Goal: Task Accomplishment & Management: Use online tool/utility

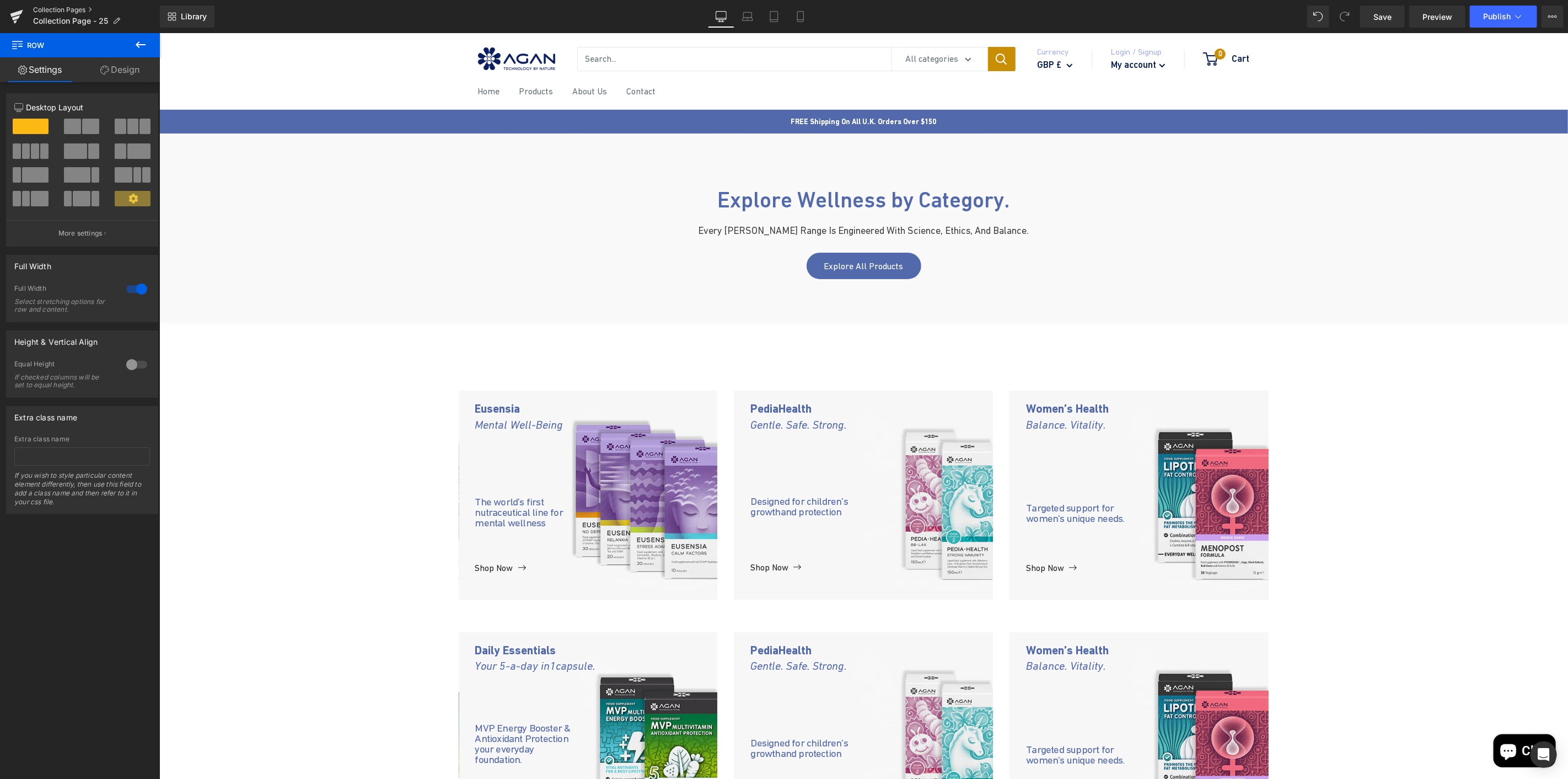
click at [50, 8] on link "Collection Pages" at bounding box center [96, 10] width 127 height 9
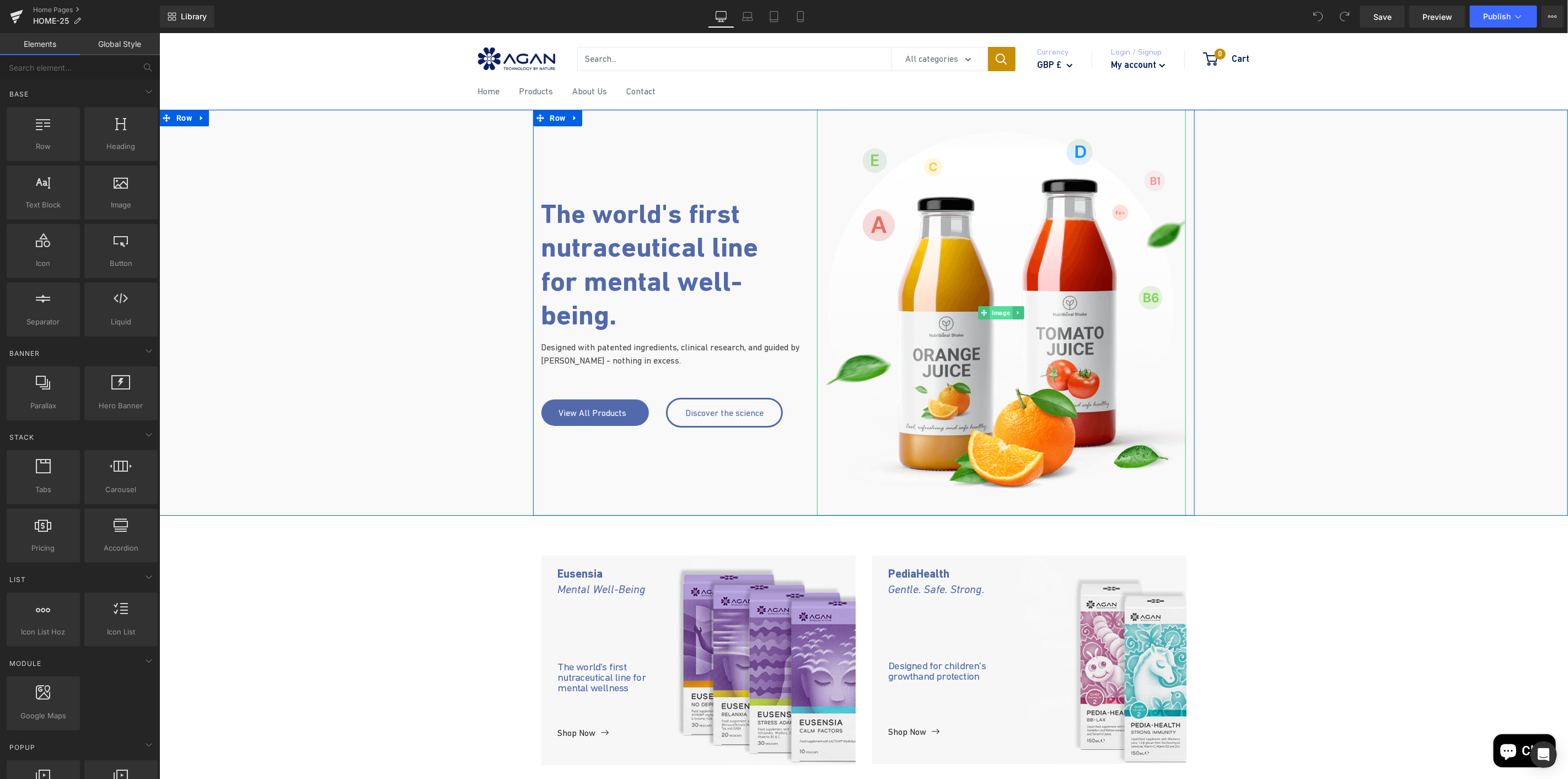
click at [990, 316] on span "Image" at bounding box center [1001, 312] width 23 height 13
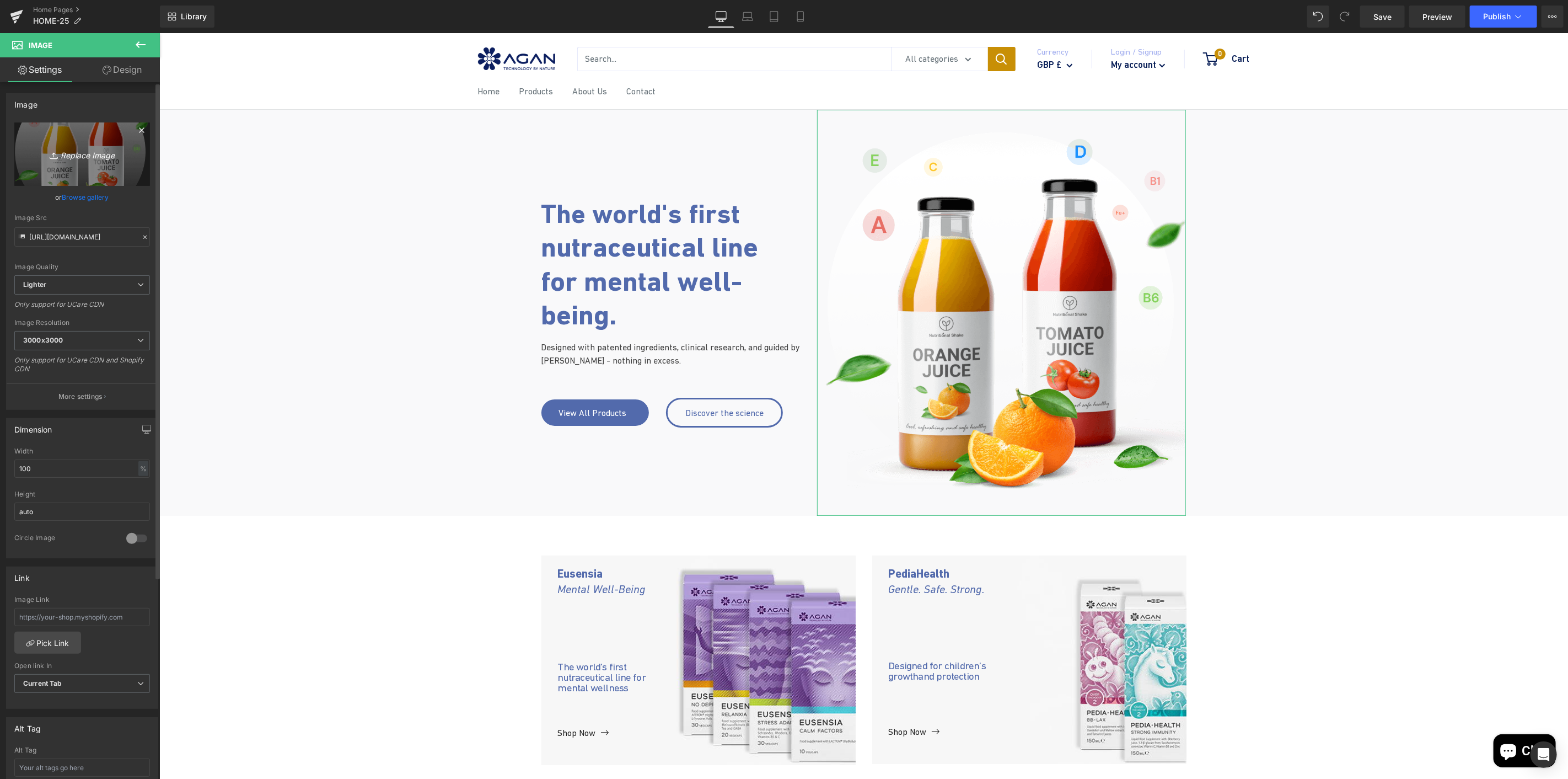
click at [76, 156] on icon "Replace Image" at bounding box center [81, 154] width 88 height 14
type input "C:\fakepath\header-eusensia.png"
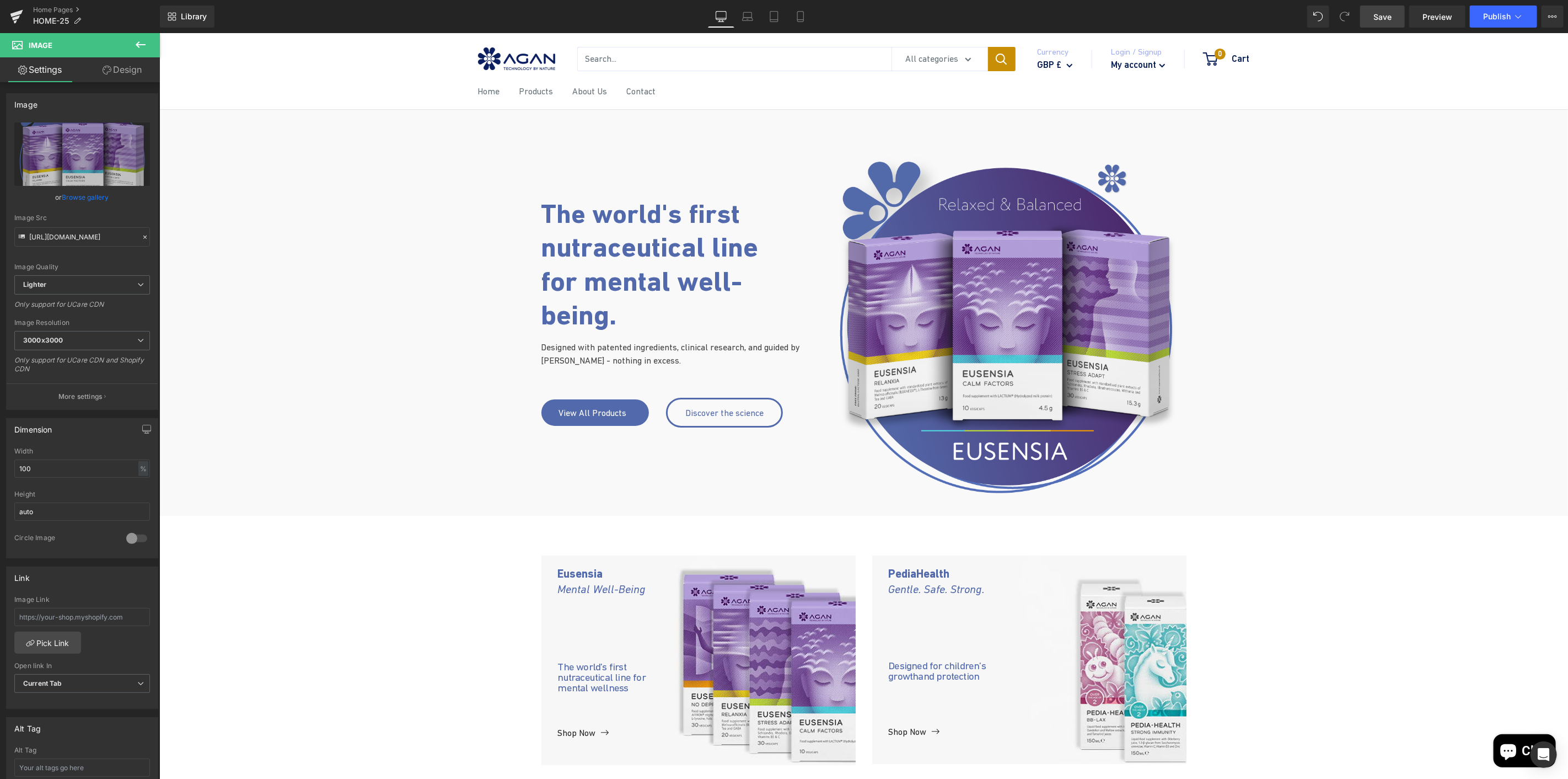
click at [1390, 20] on span "Save" at bounding box center [1383, 17] width 19 height 11
click at [1425, 15] on span "Preview" at bounding box center [1437, 17] width 30 height 11
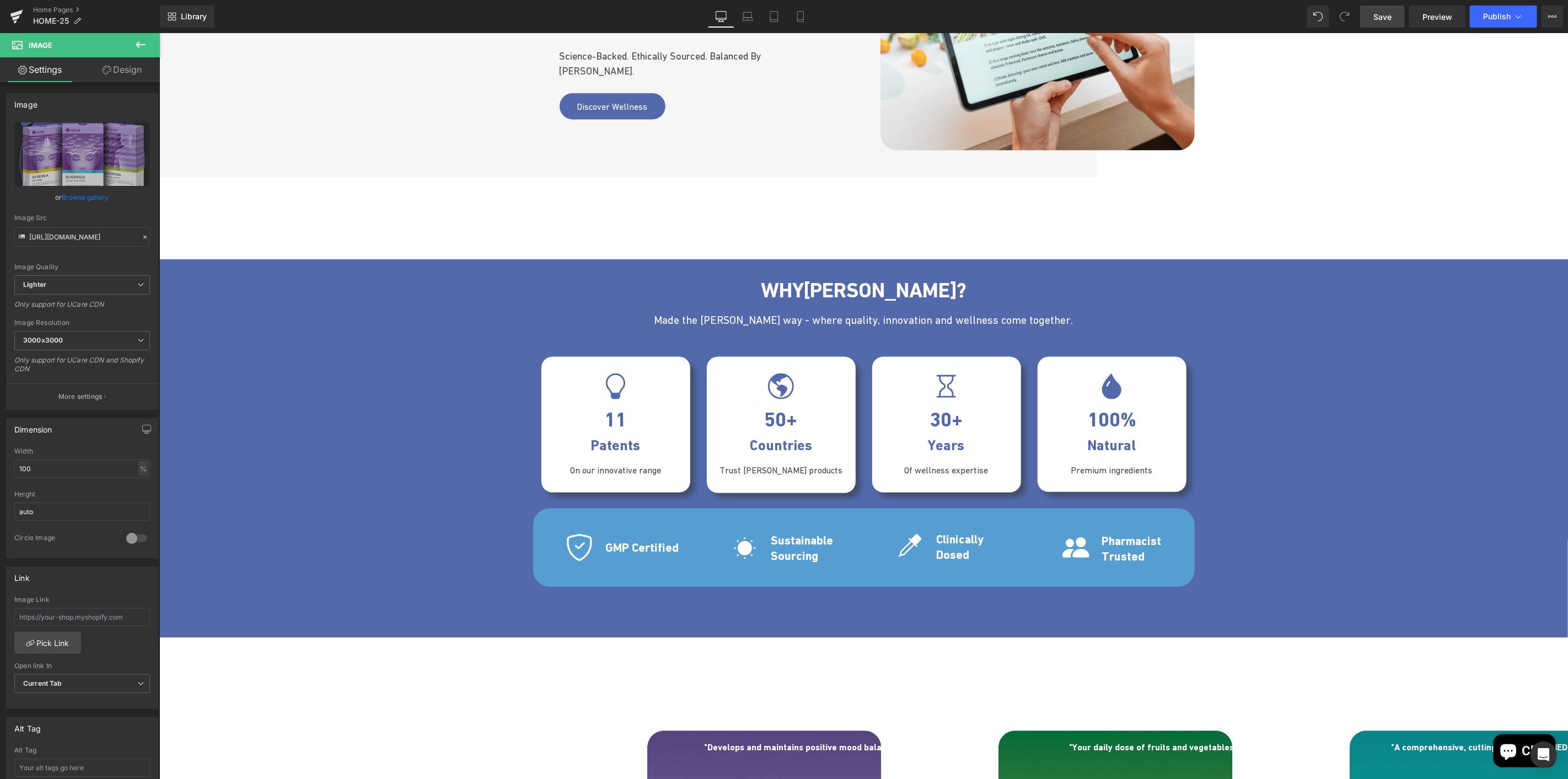
scroll to position [1226, 0]
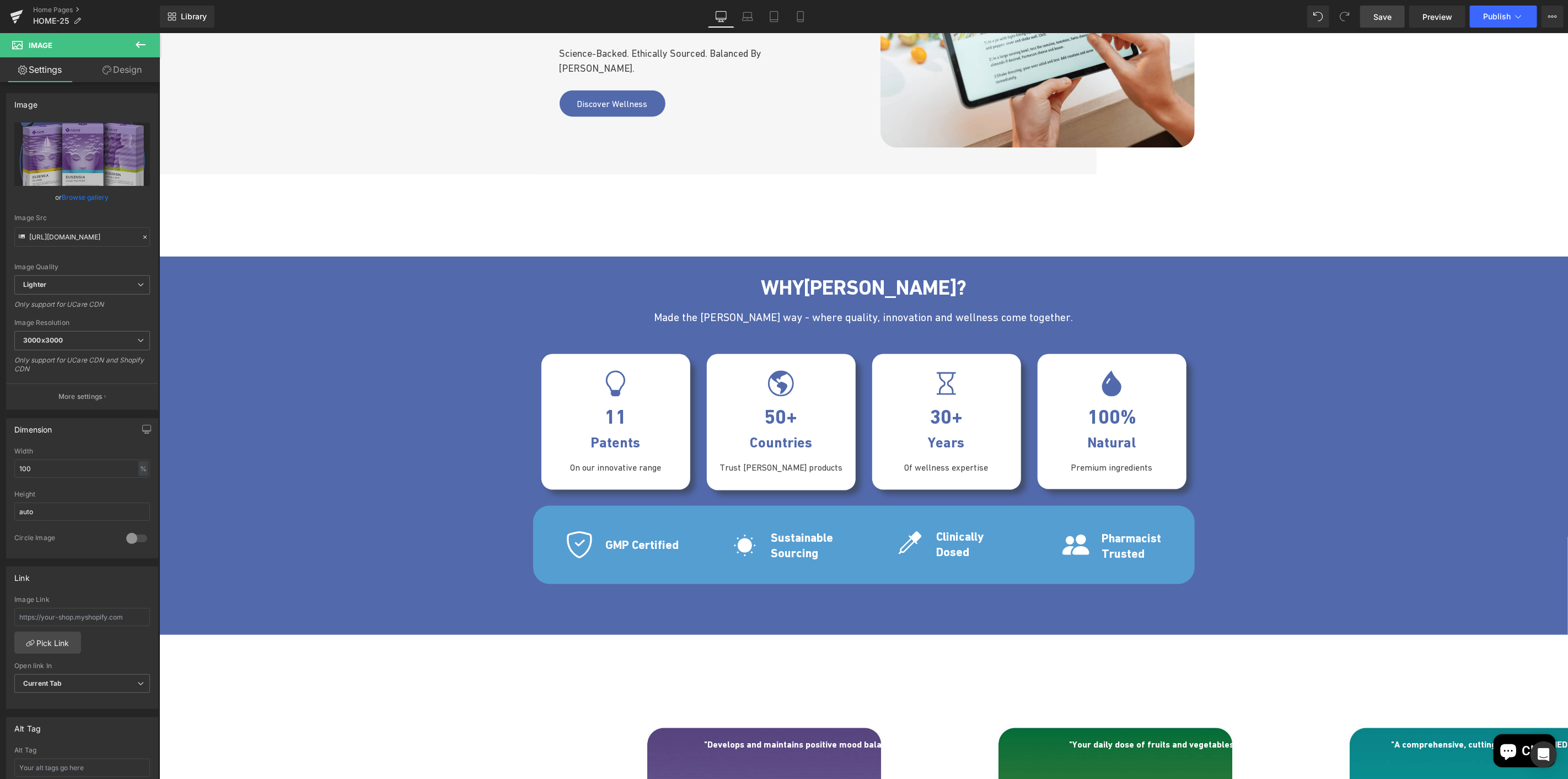
click at [601, 402] on div "11" at bounding box center [615, 416] width 132 height 30
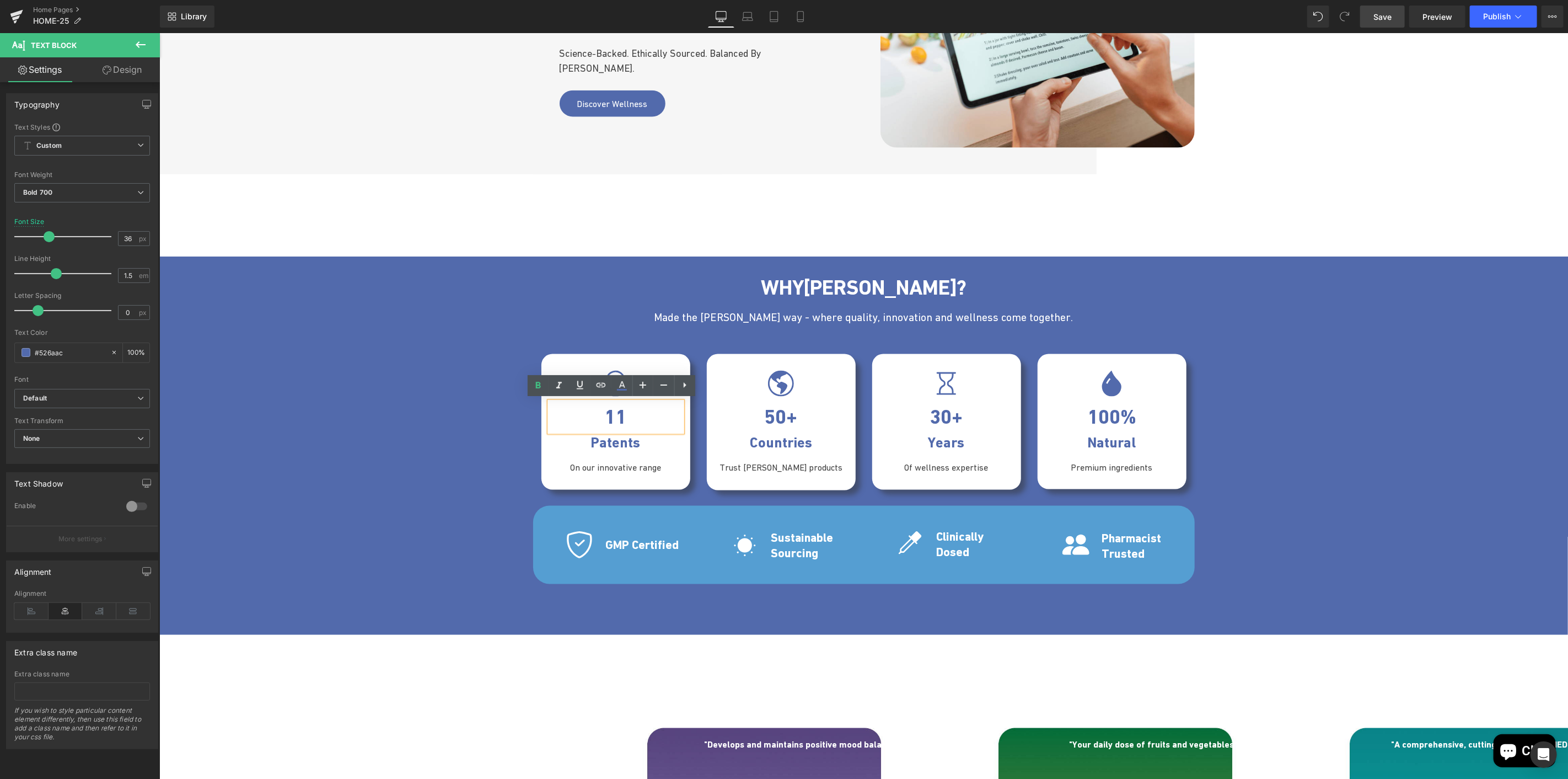
click at [549, 358] on div "Icon 11 Text Block Patents Text Block On our innovative range Text Block Row" at bounding box center [615, 421] width 149 height 135
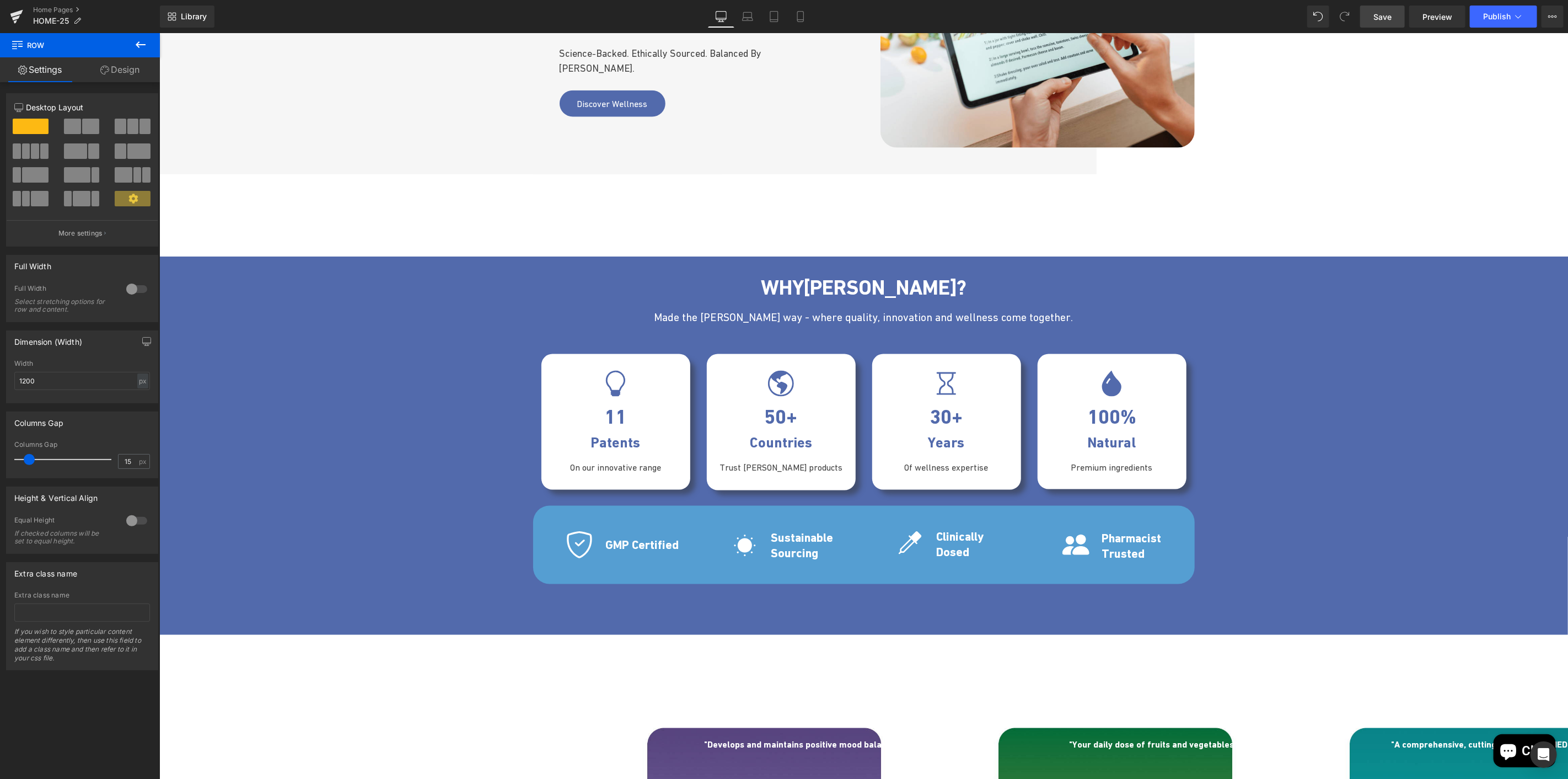
click at [140, 46] on icon at bounding box center [140, 44] width 13 height 13
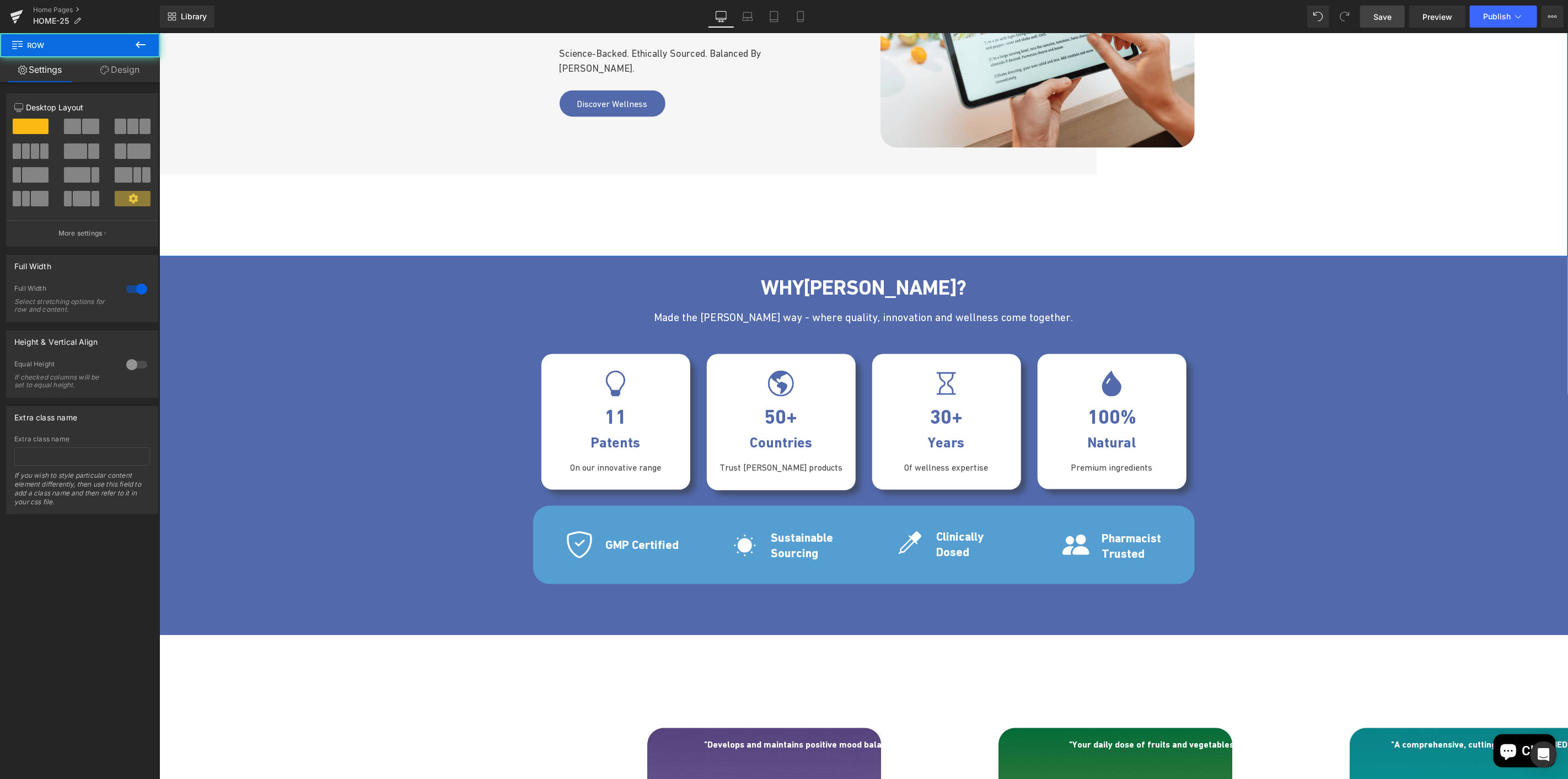
click at [541, 377] on div "Icon 11 Text Block Patents Text Block On our innovative range Text Block" at bounding box center [615, 428] width 149 height 116
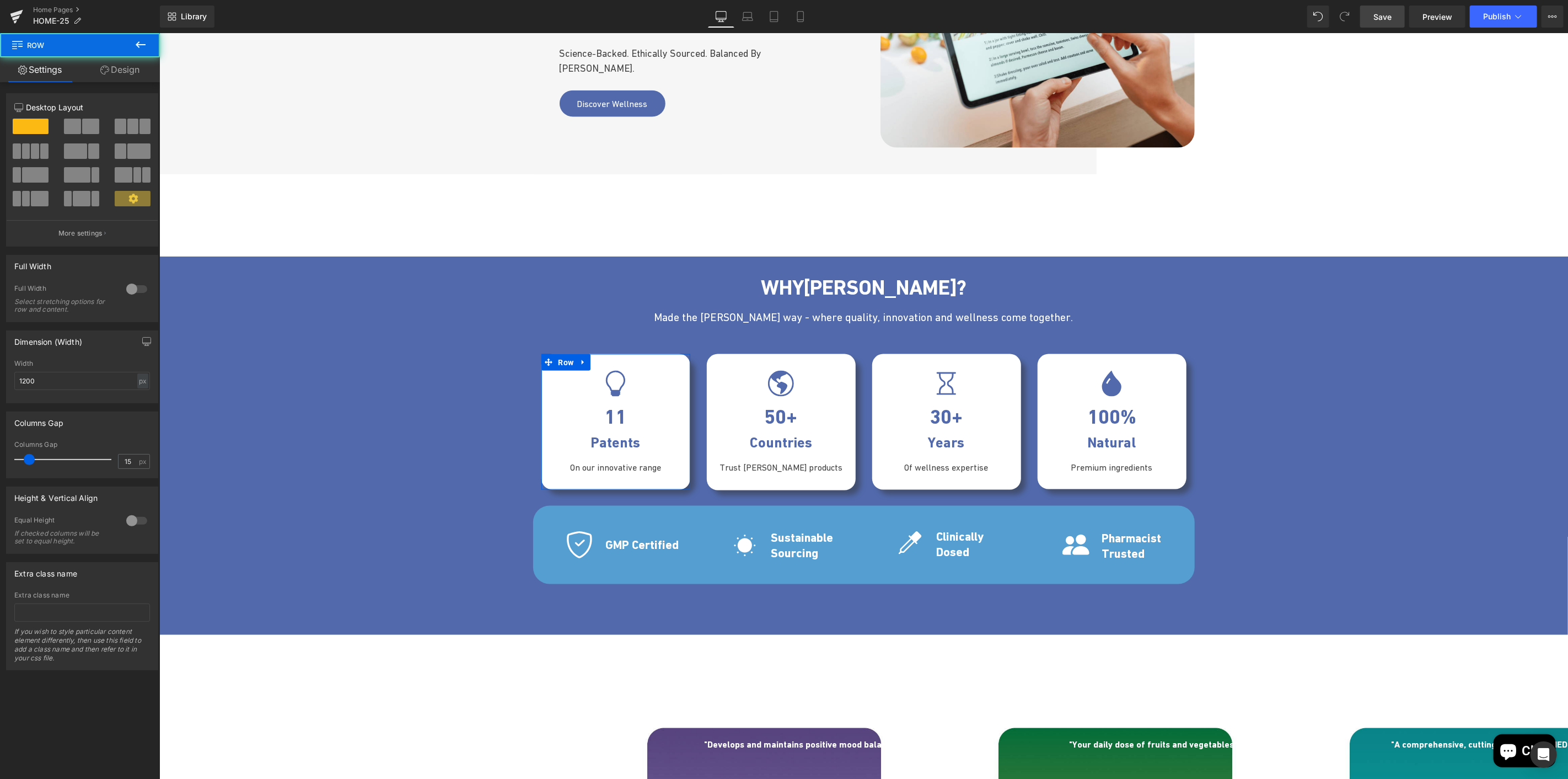
click at [135, 71] on link "Design" at bounding box center [119, 69] width 80 height 25
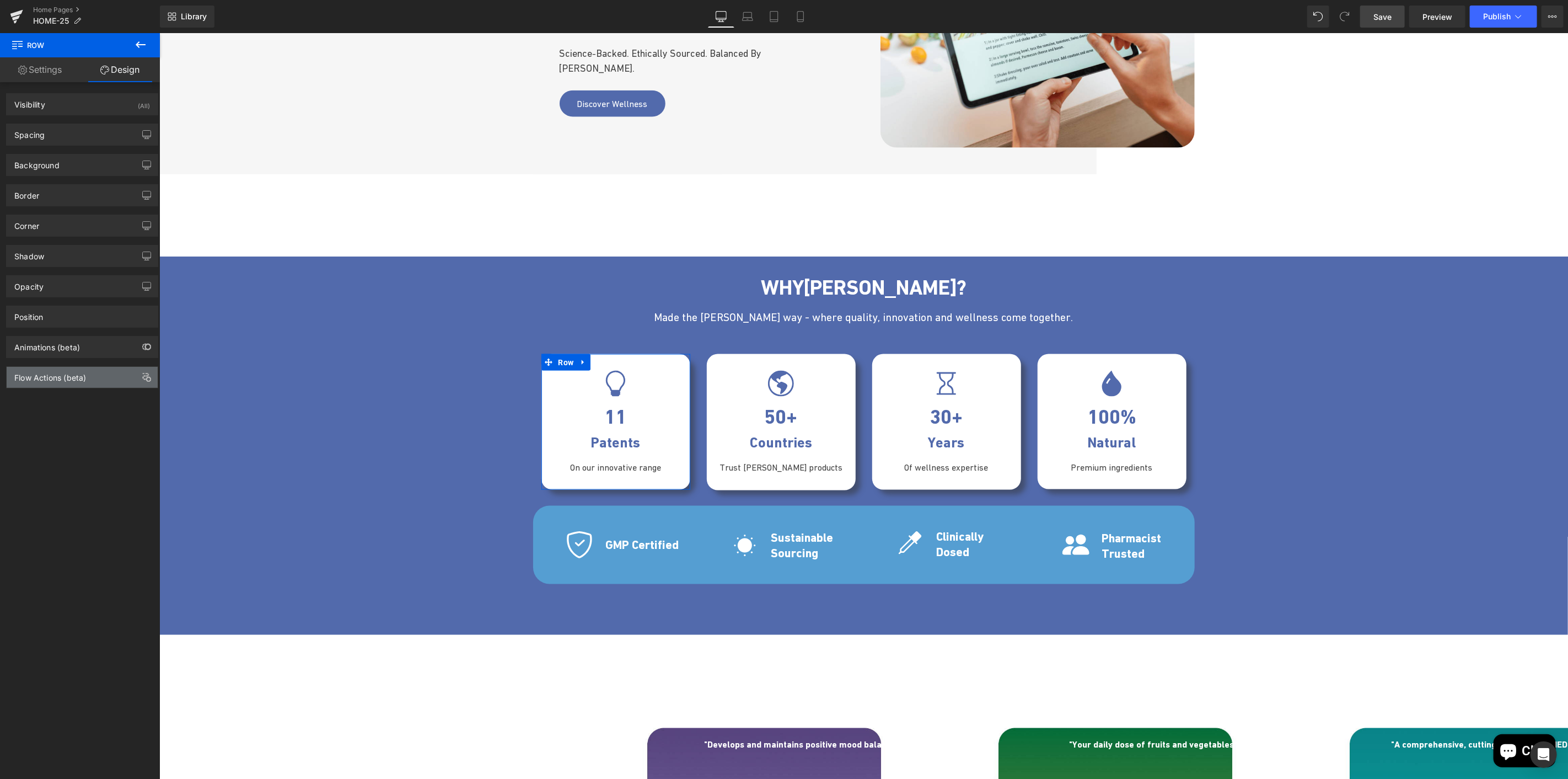
click at [75, 378] on div "Flow Actions (beta)" at bounding box center [50, 374] width 72 height 15
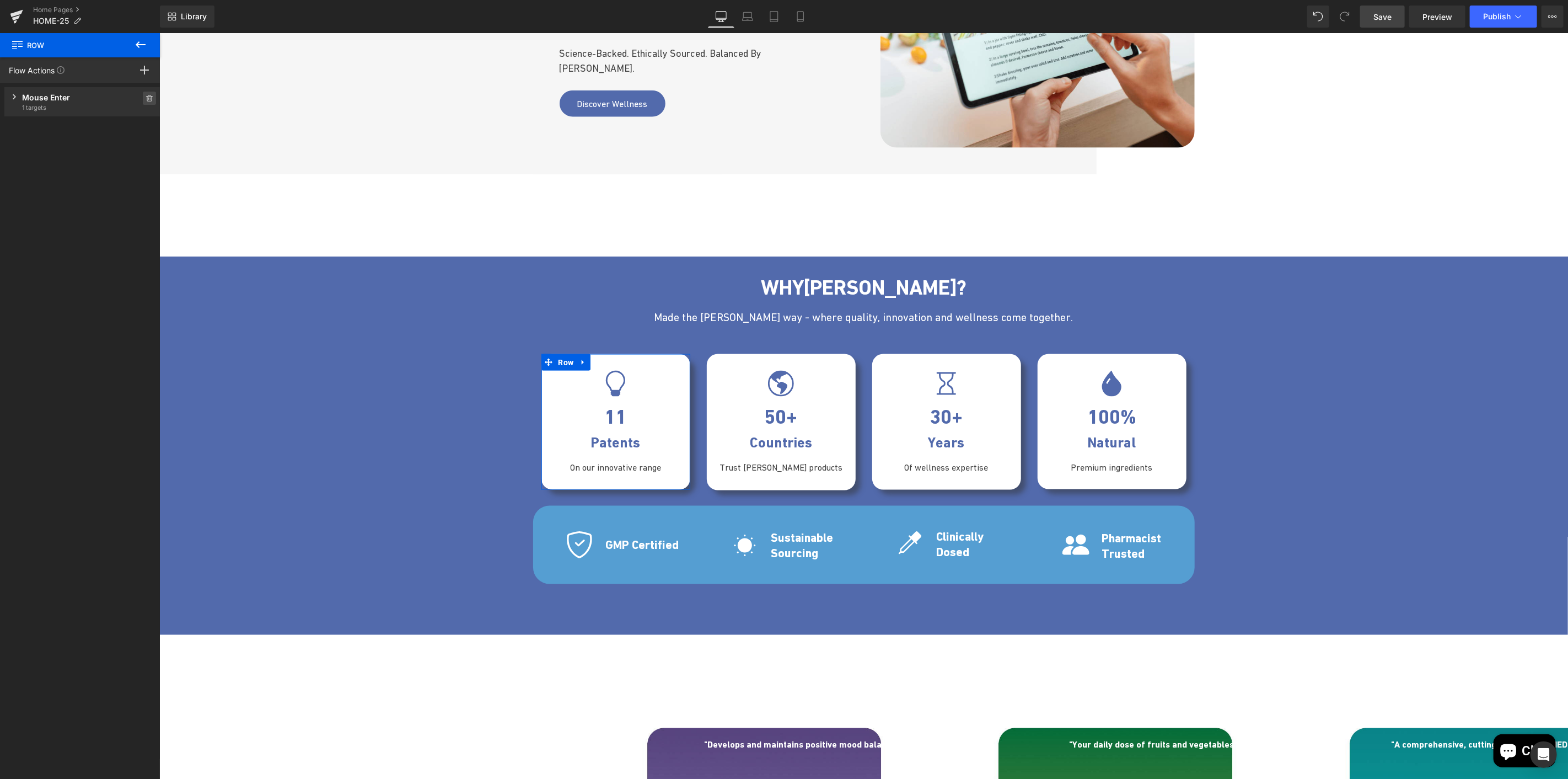
click at [146, 97] on icon at bounding box center [150, 98] width 8 height 6
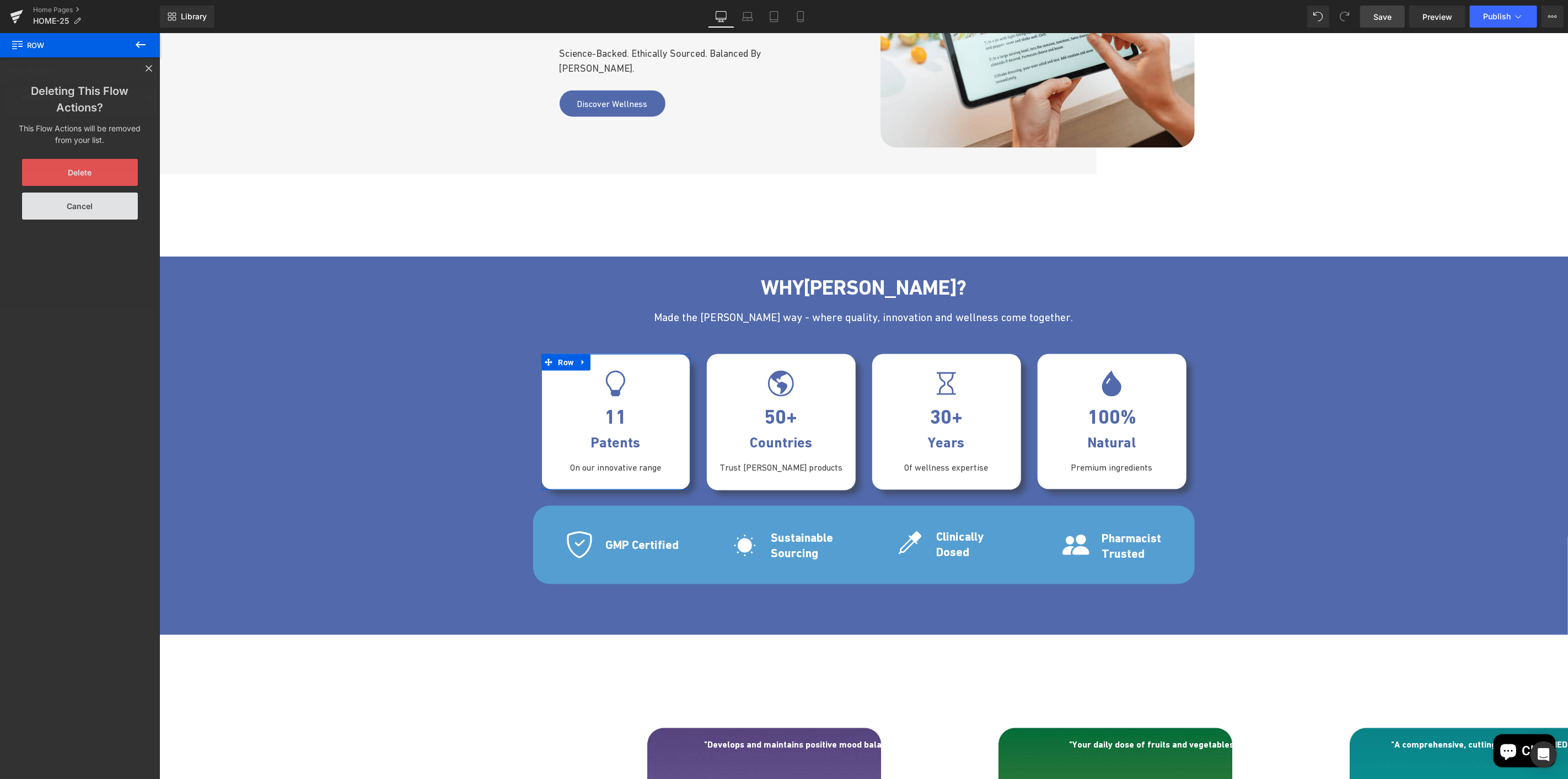
click at [98, 173] on button "Delete" at bounding box center [80, 173] width 116 height 27
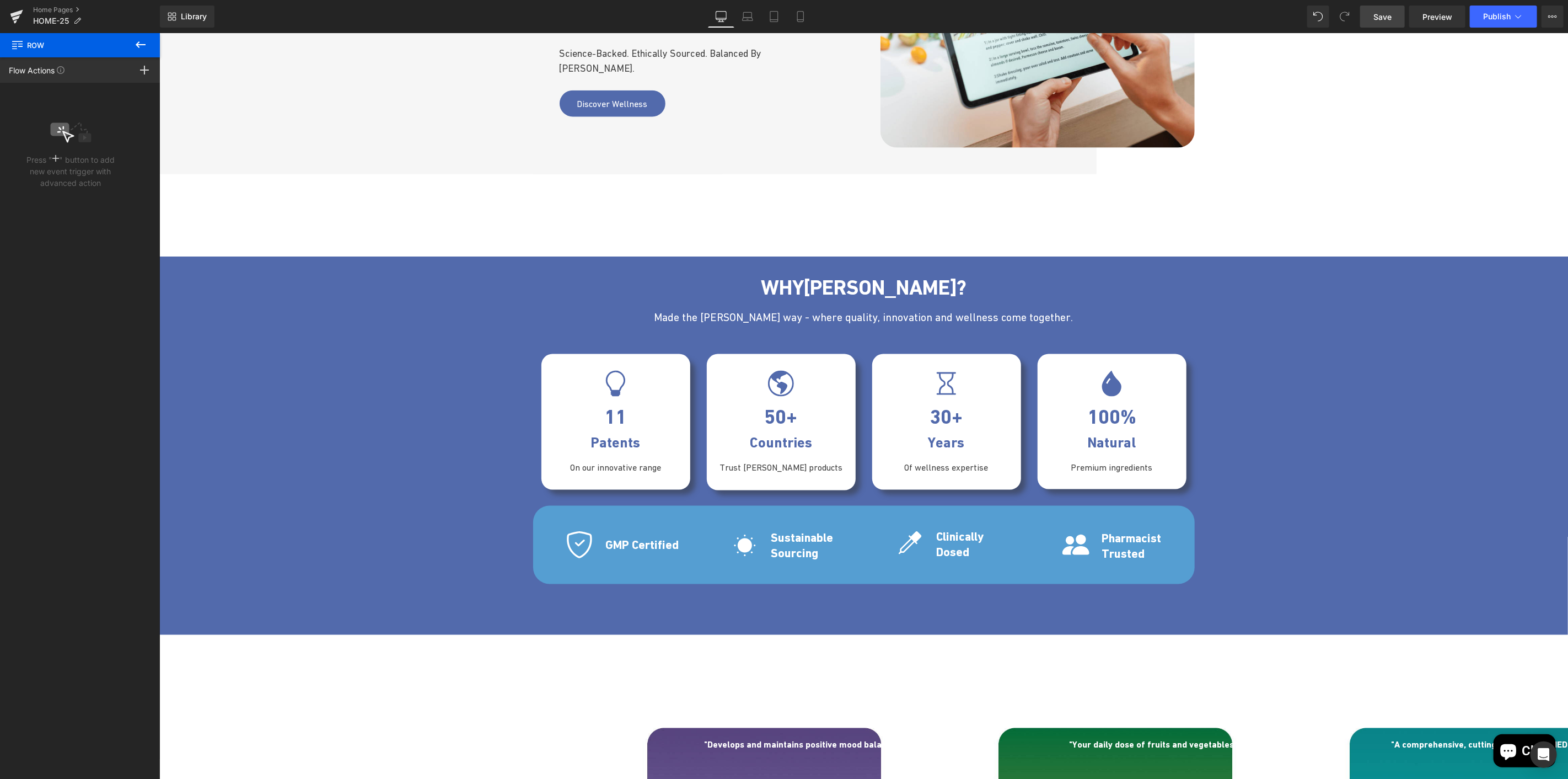
click at [139, 44] on icon at bounding box center [140, 44] width 10 height 6
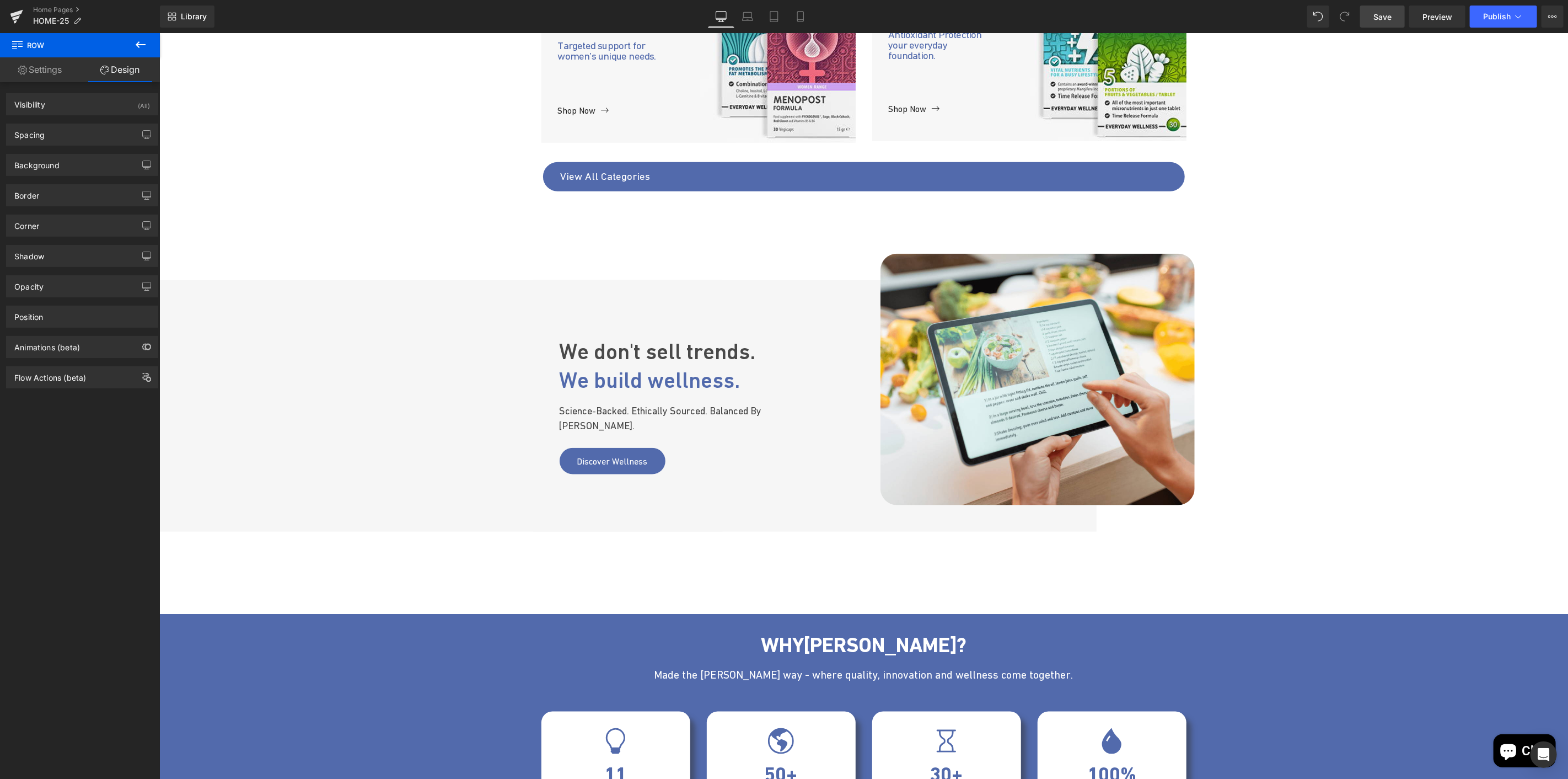
scroll to position [858, 0]
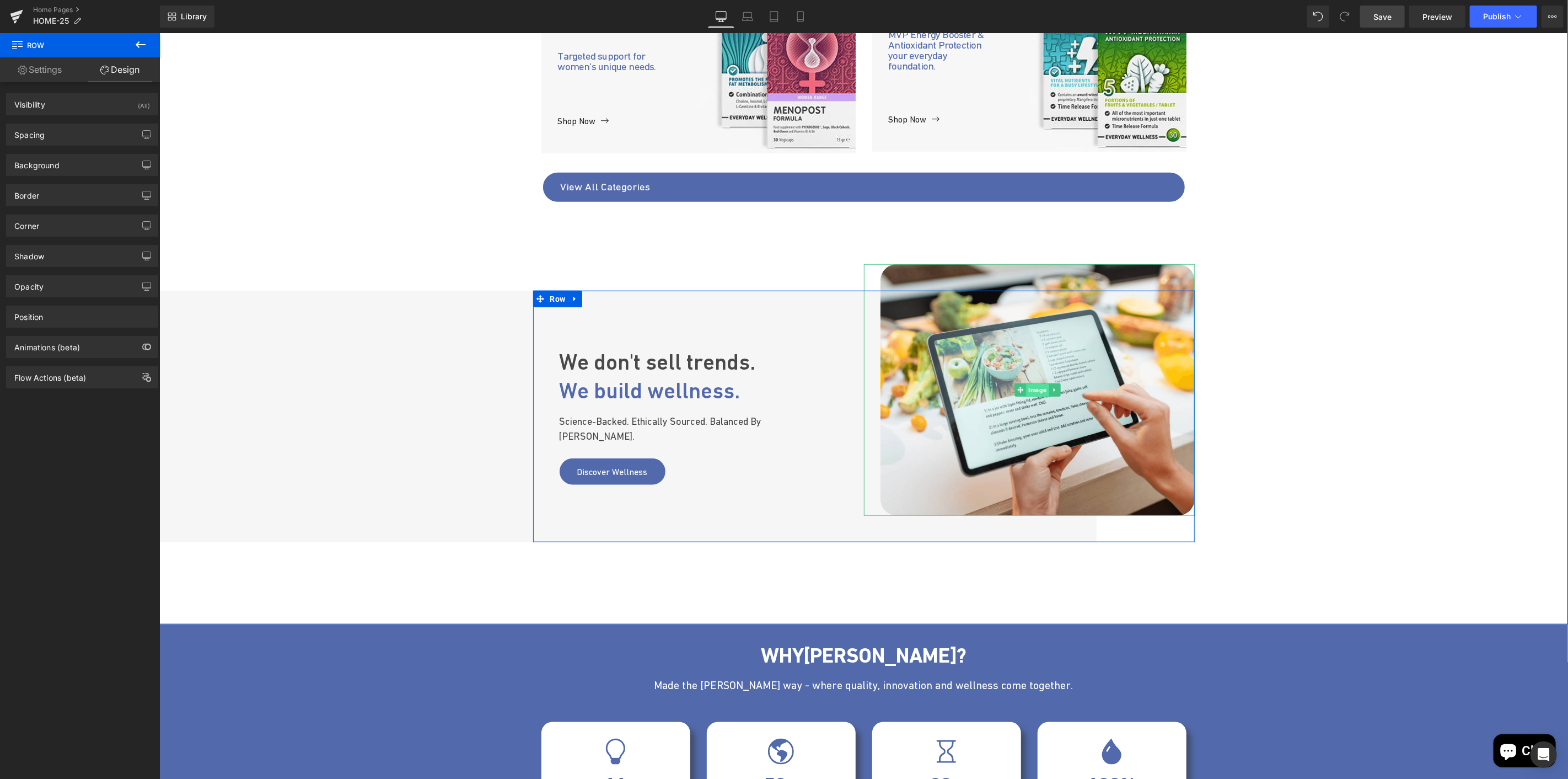
click at [1025, 392] on span "Image" at bounding box center [1037, 390] width 23 height 13
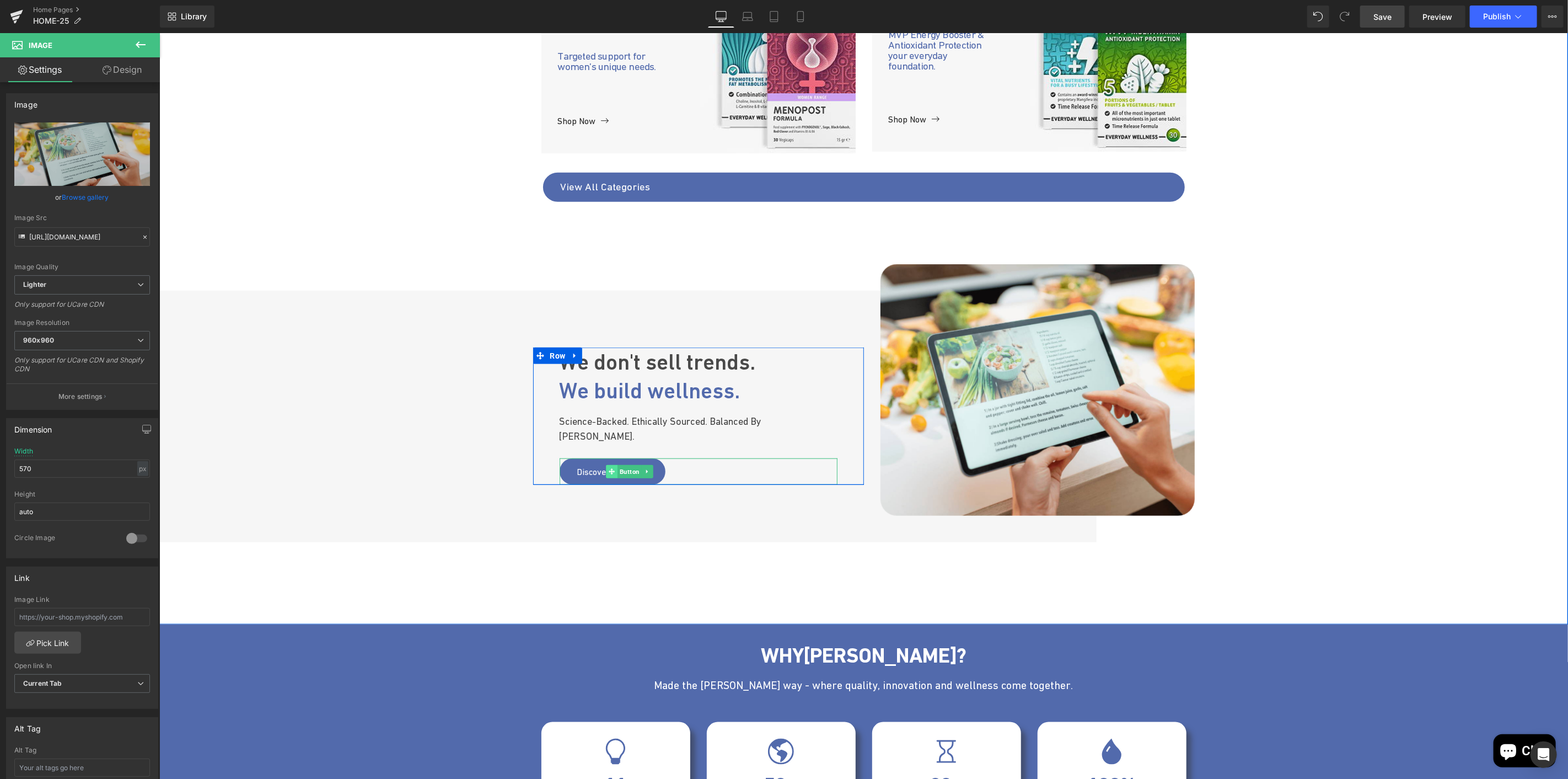
click at [608, 469] on icon at bounding box center [611, 472] width 6 height 6
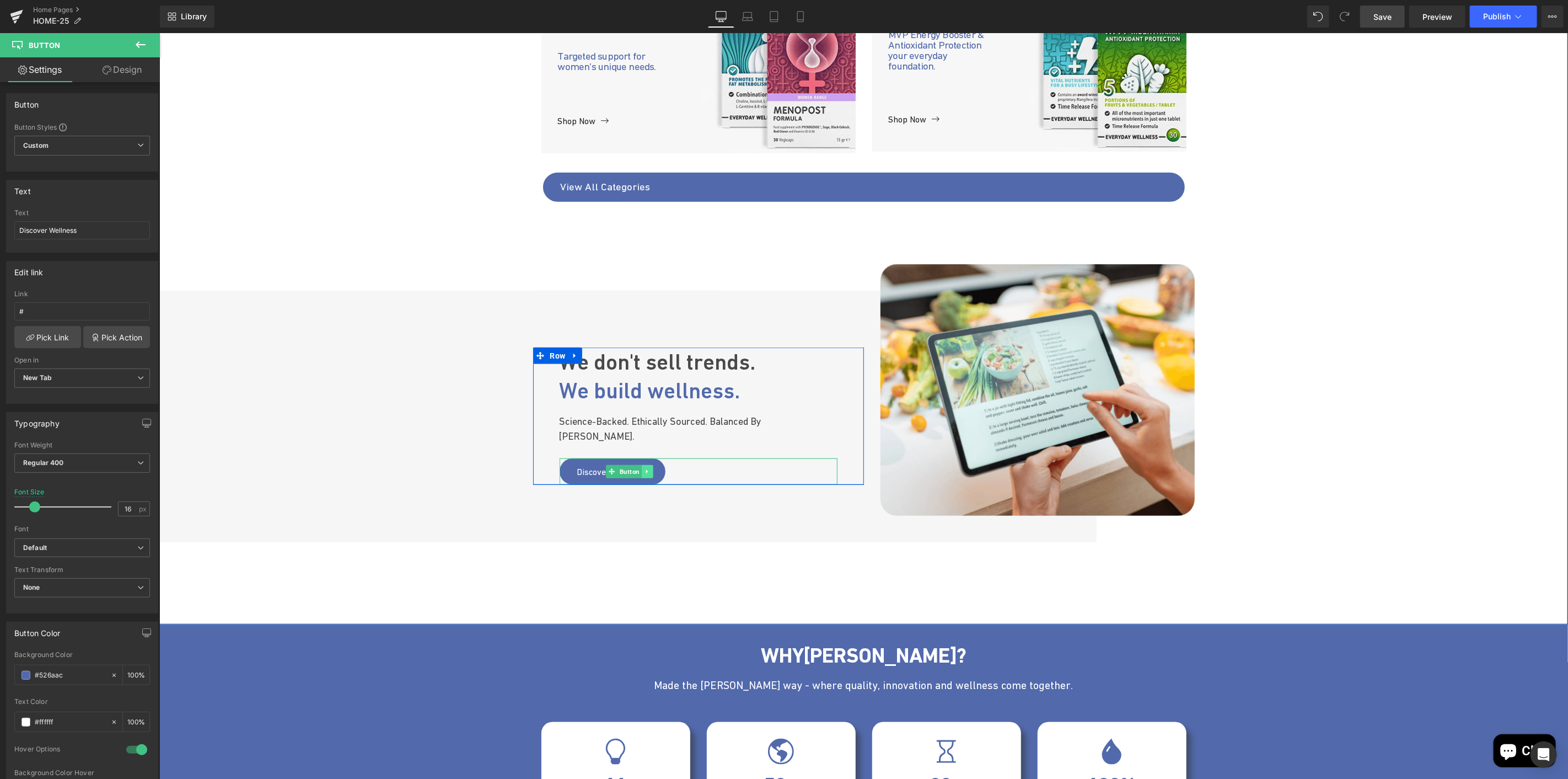
click at [644, 468] on icon at bounding box center [647, 471] width 6 height 6
click at [638, 468] on icon at bounding box center [641, 471] width 6 height 6
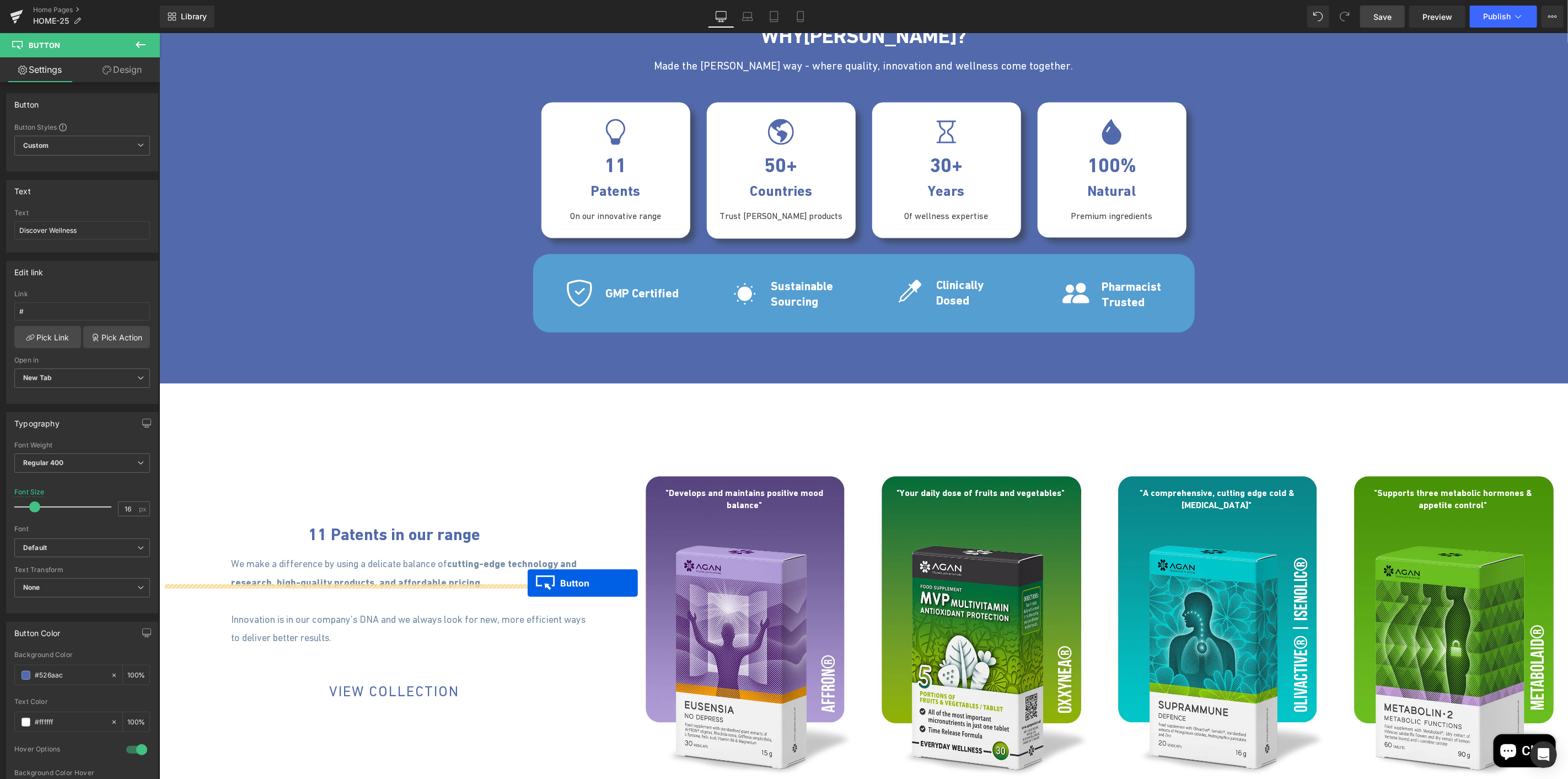
scroll to position [1593, 0]
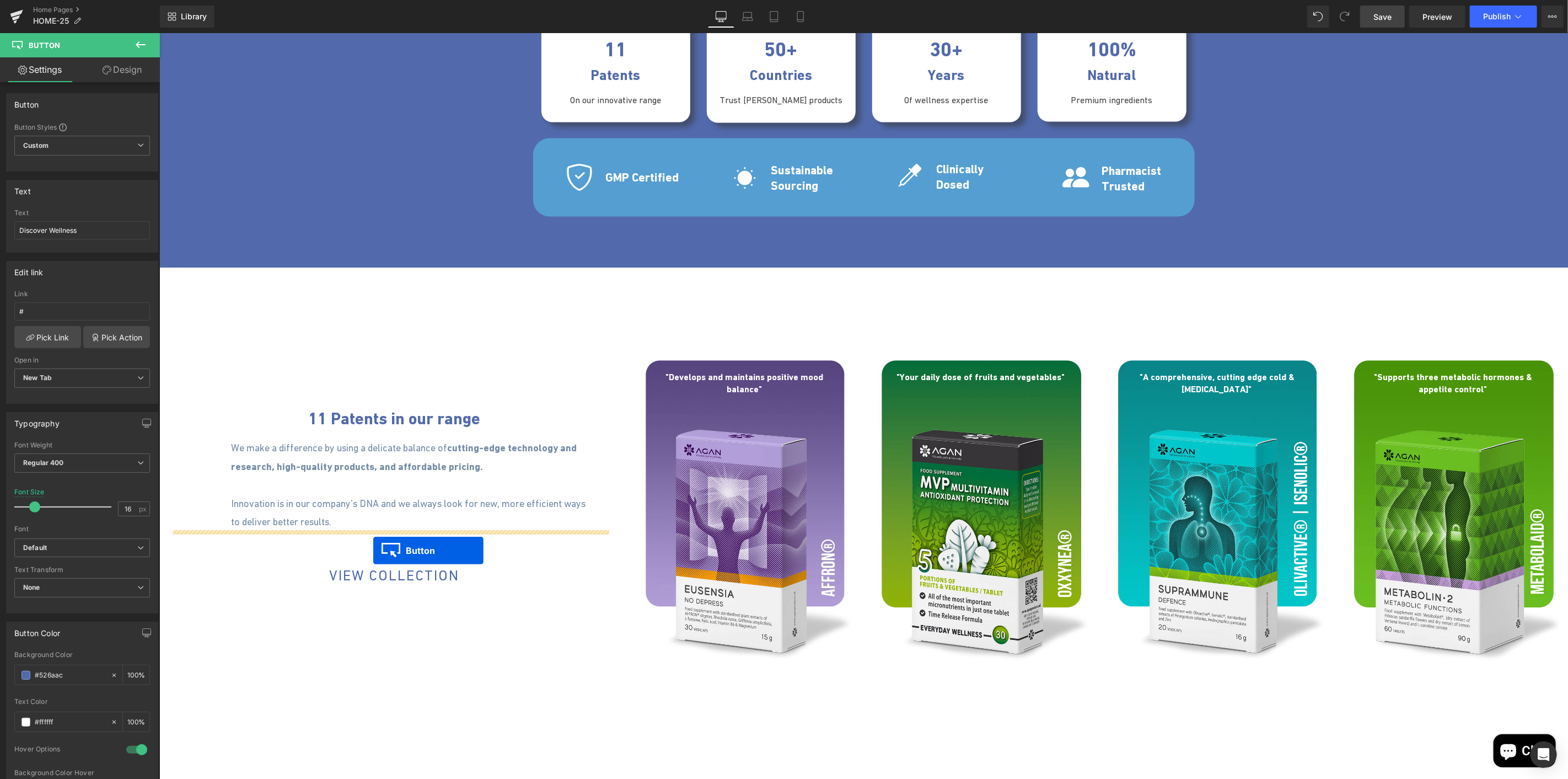
drag, startPoint x: 605, startPoint y: 472, endPoint x: 372, endPoint y: 550, distance: 245.7
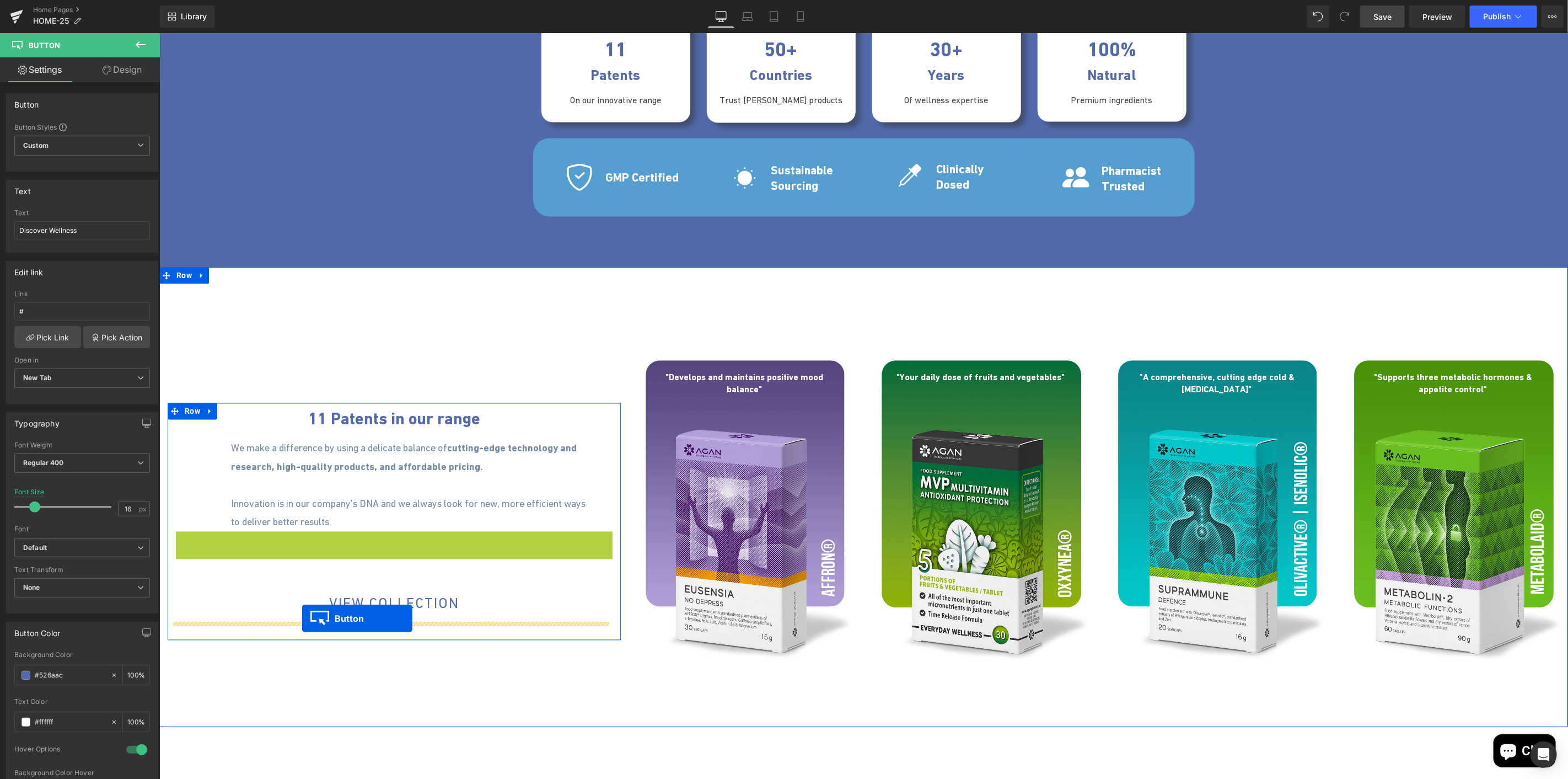
drag, startPoint x: 218, startPoint y: 543, endPoint x: 302, endPoint y: 618, distance: 112.6
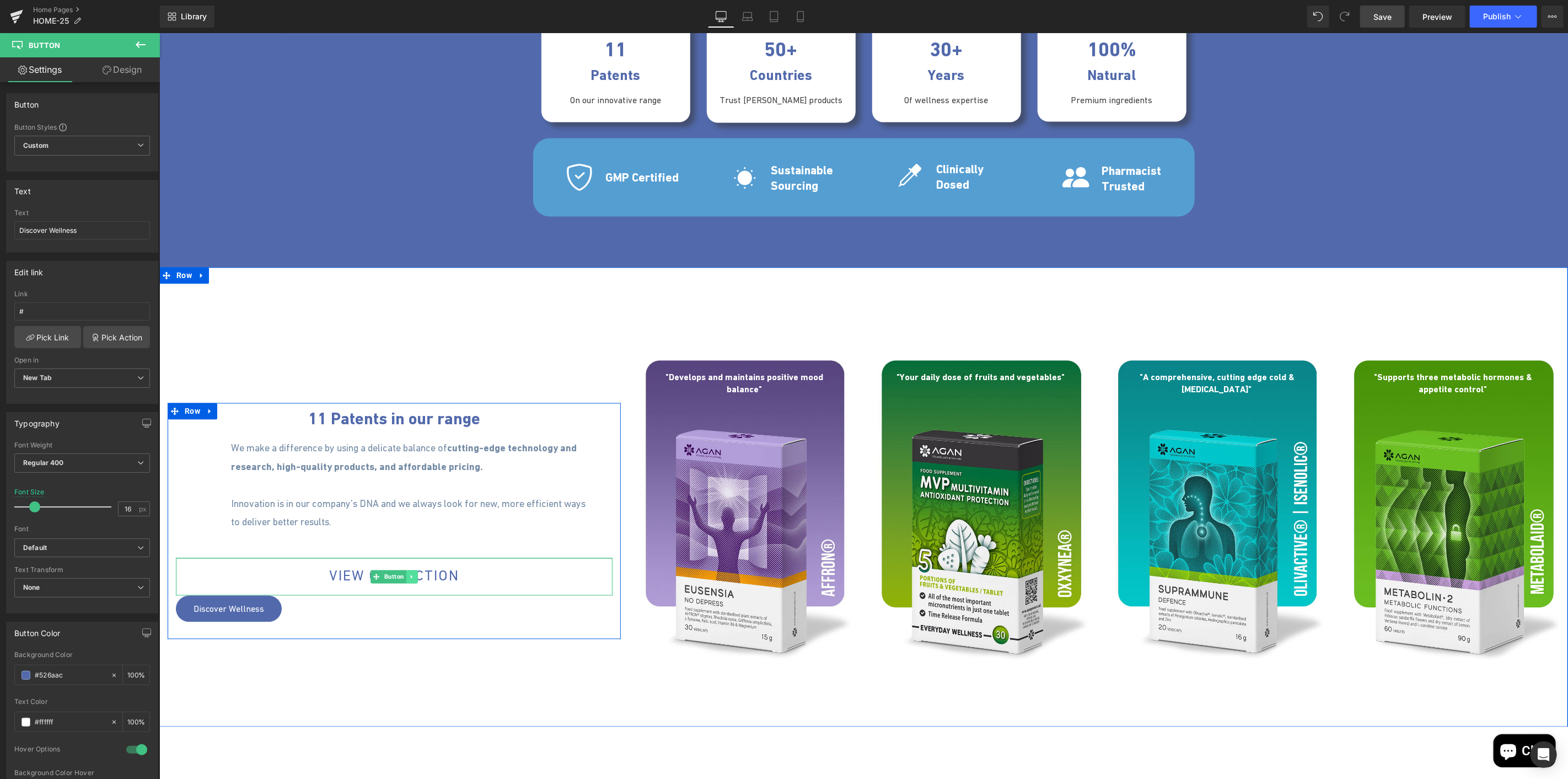
click at [409, 575] on icon at bounding box center [412, 577] width 6 height 6
click at [414, 573] on icon at bounding box center [418, 577] width 6 height 6
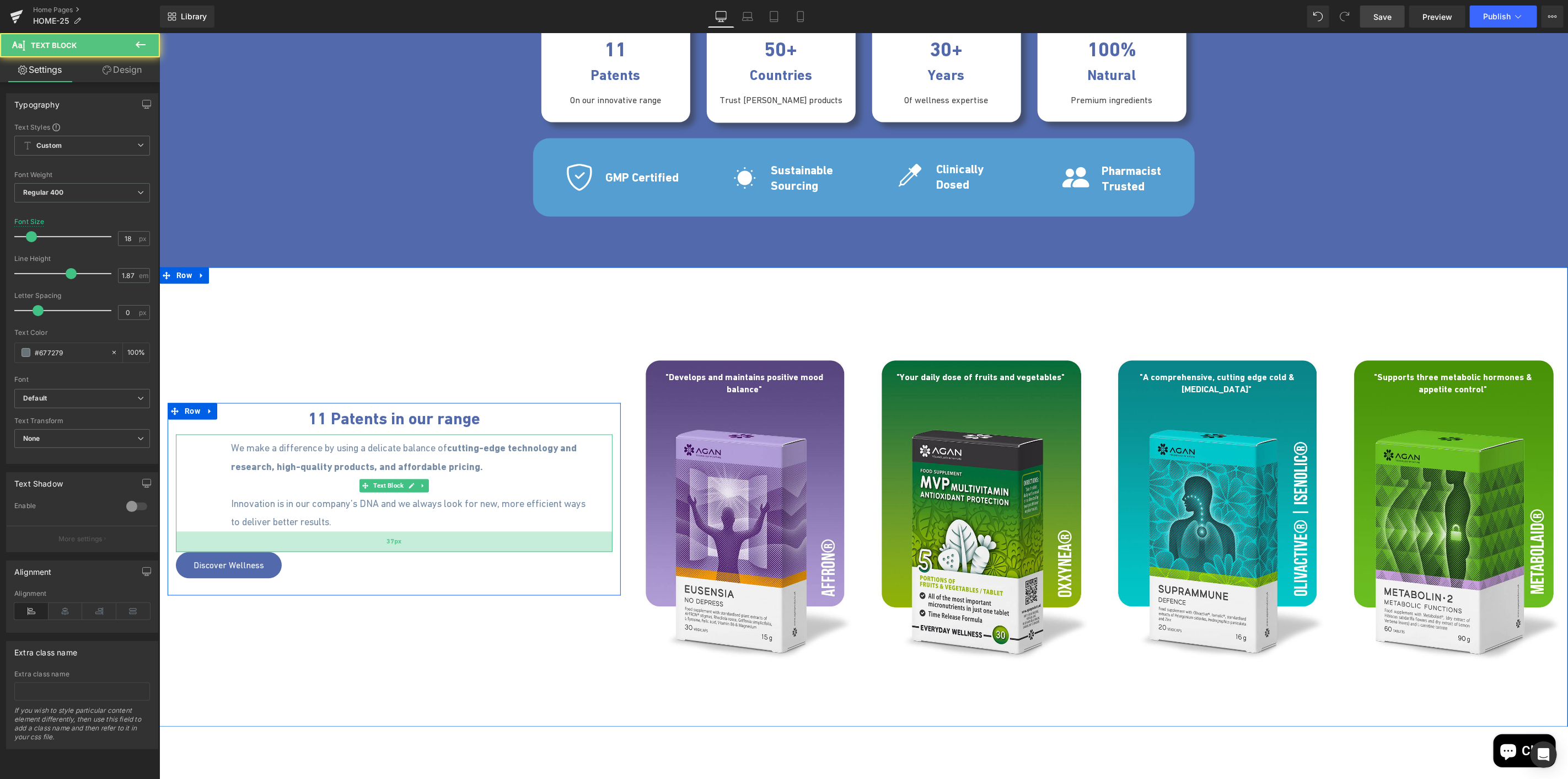
drag, startPoint x: 362, startPoint y: 527, endPoint x: 360, endPoint y: 548, distance: 21.1
click at [360, 548] on div "37px" at bounding box center [394, 541] width 437 height 20
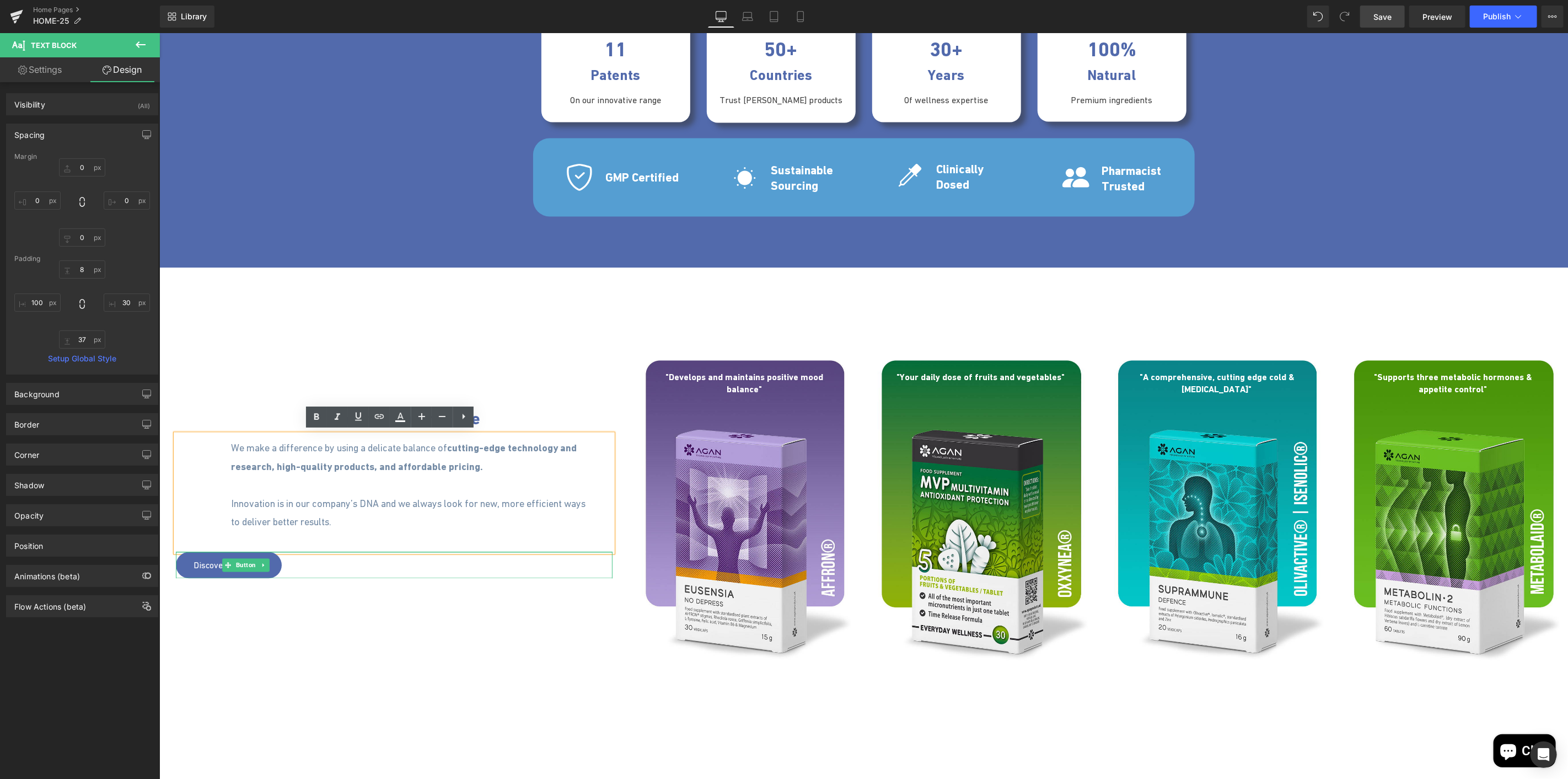
click at [293, 566] on div "Discover Wellness" at bounding box center [394, 564] width 437 height 27
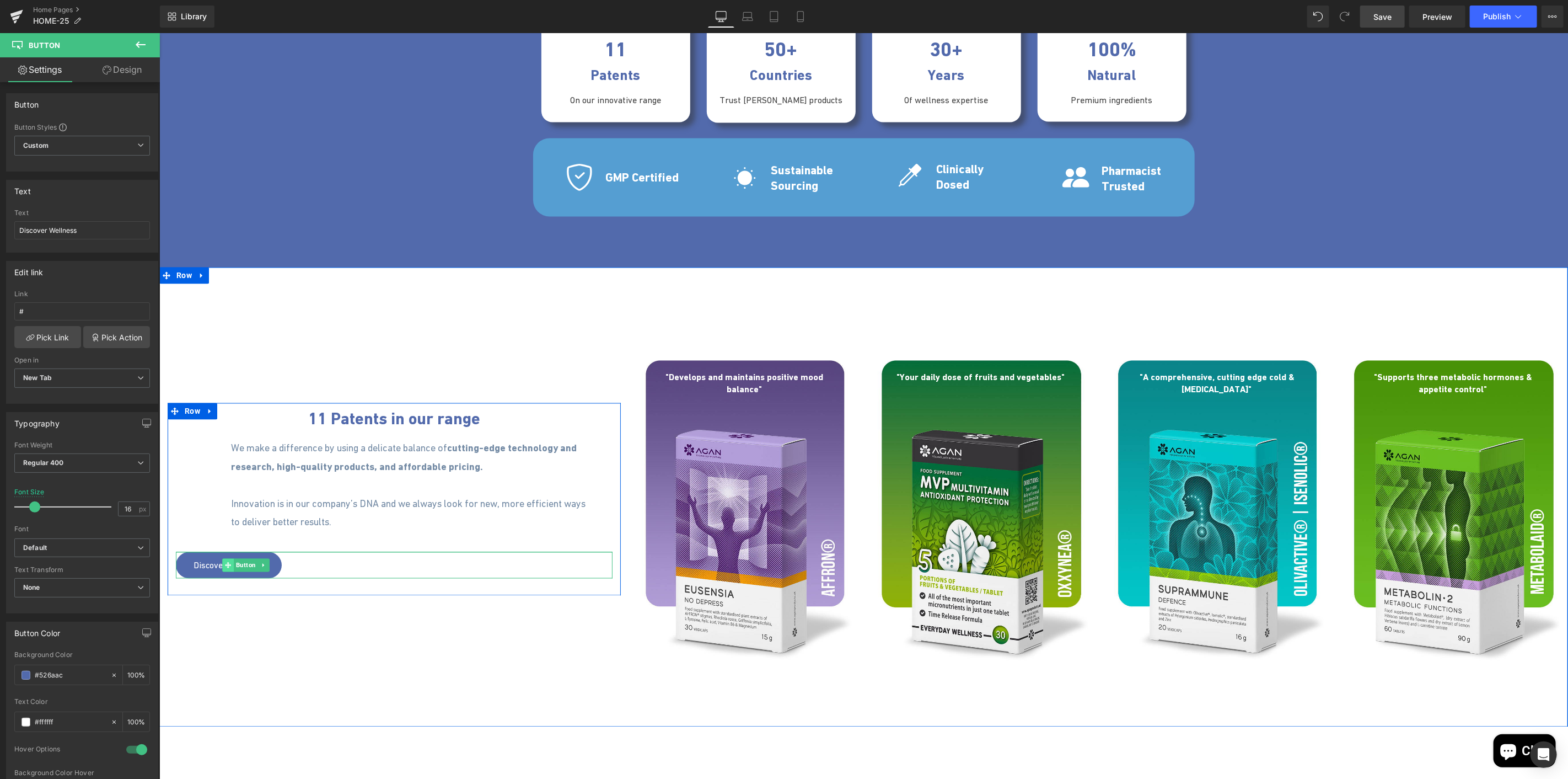
click at [224, 566] on icon at bounding box center [227, 564] width 6 height 6
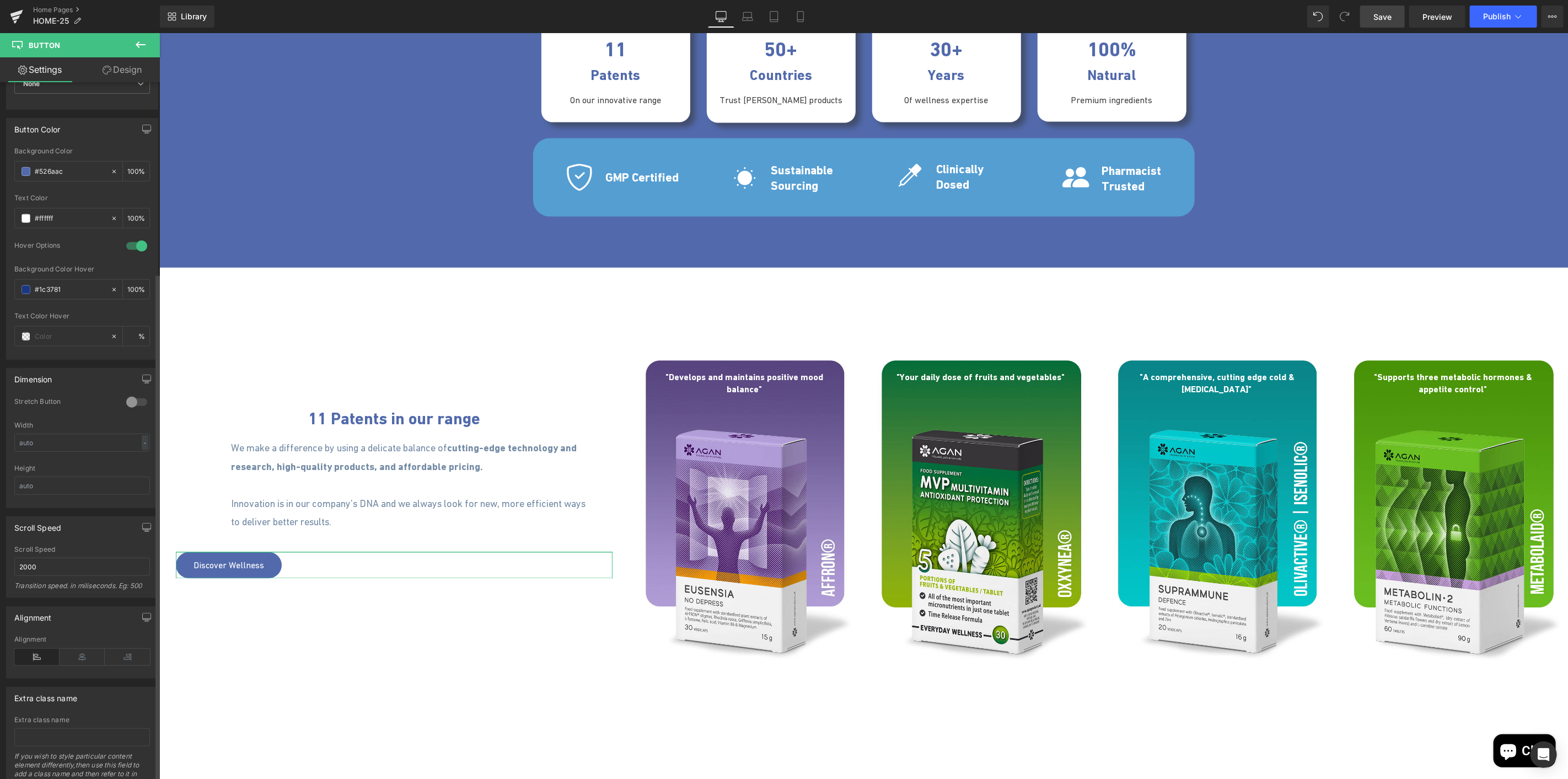
scroll to position [552, 0]
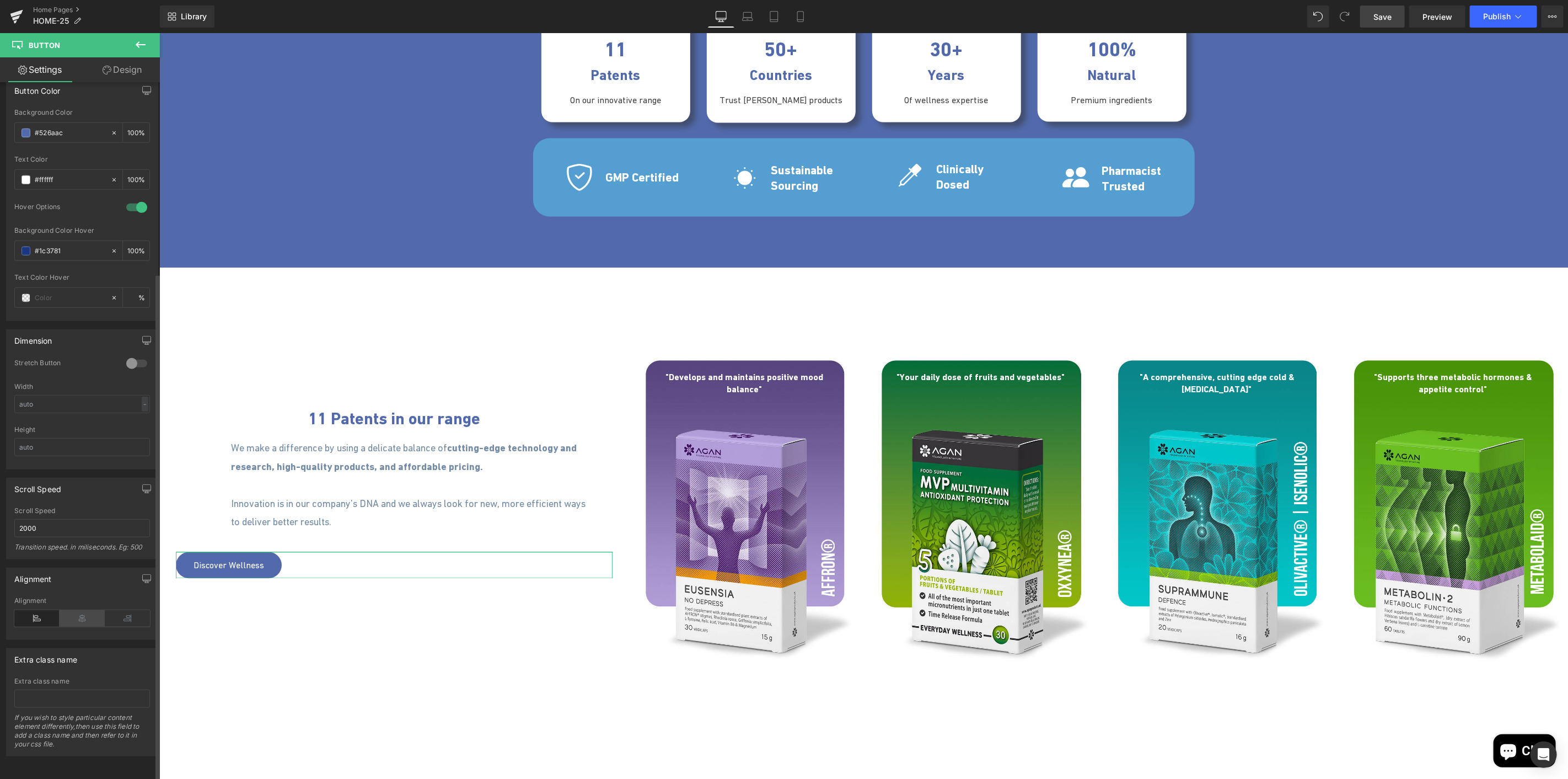
click at [72, 614] on icon at bounding box center [82, 618] width 45 height 17
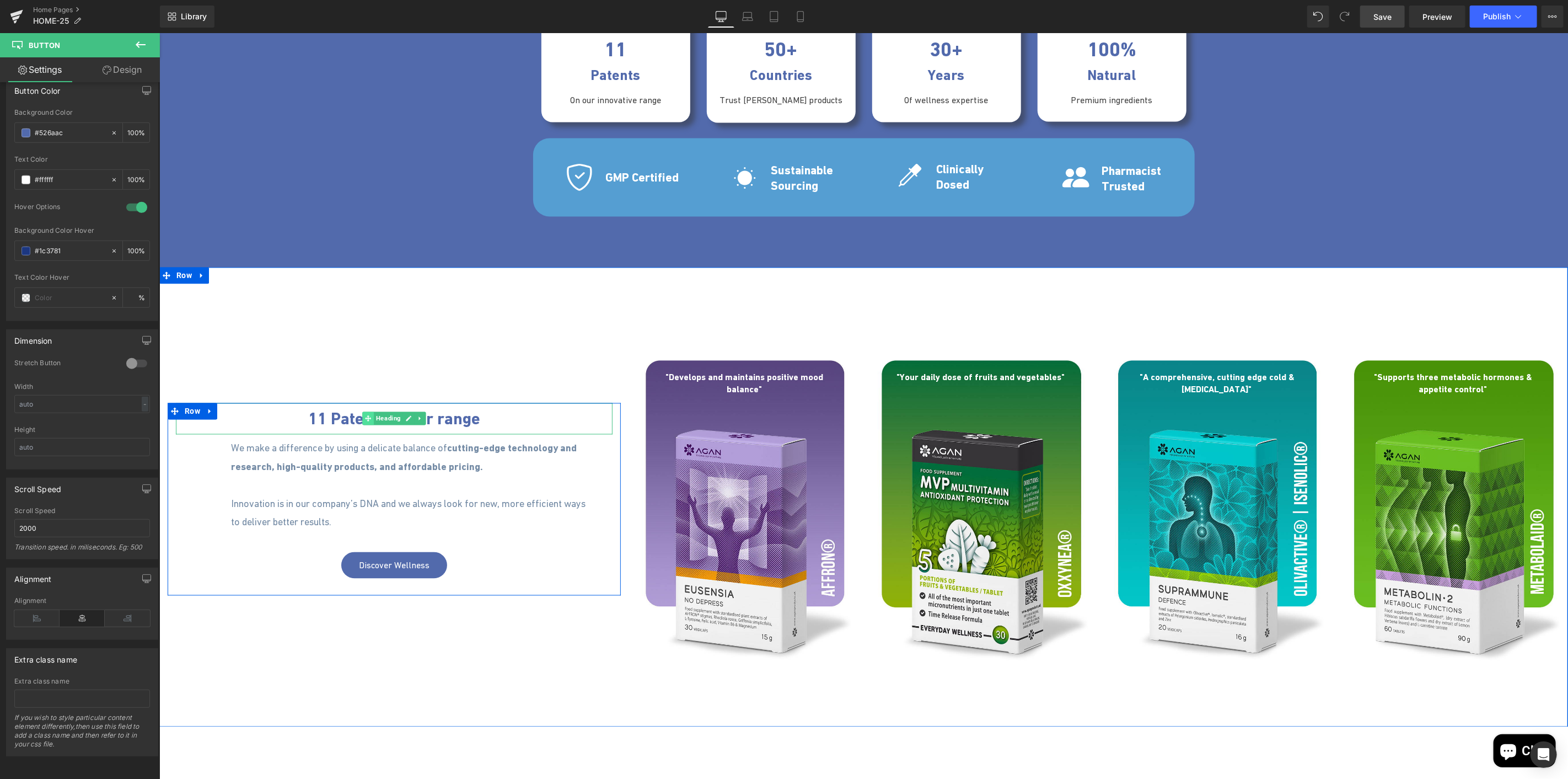
click at [364, 415] on icon at bounding box center [368, 419] width 6 height 6
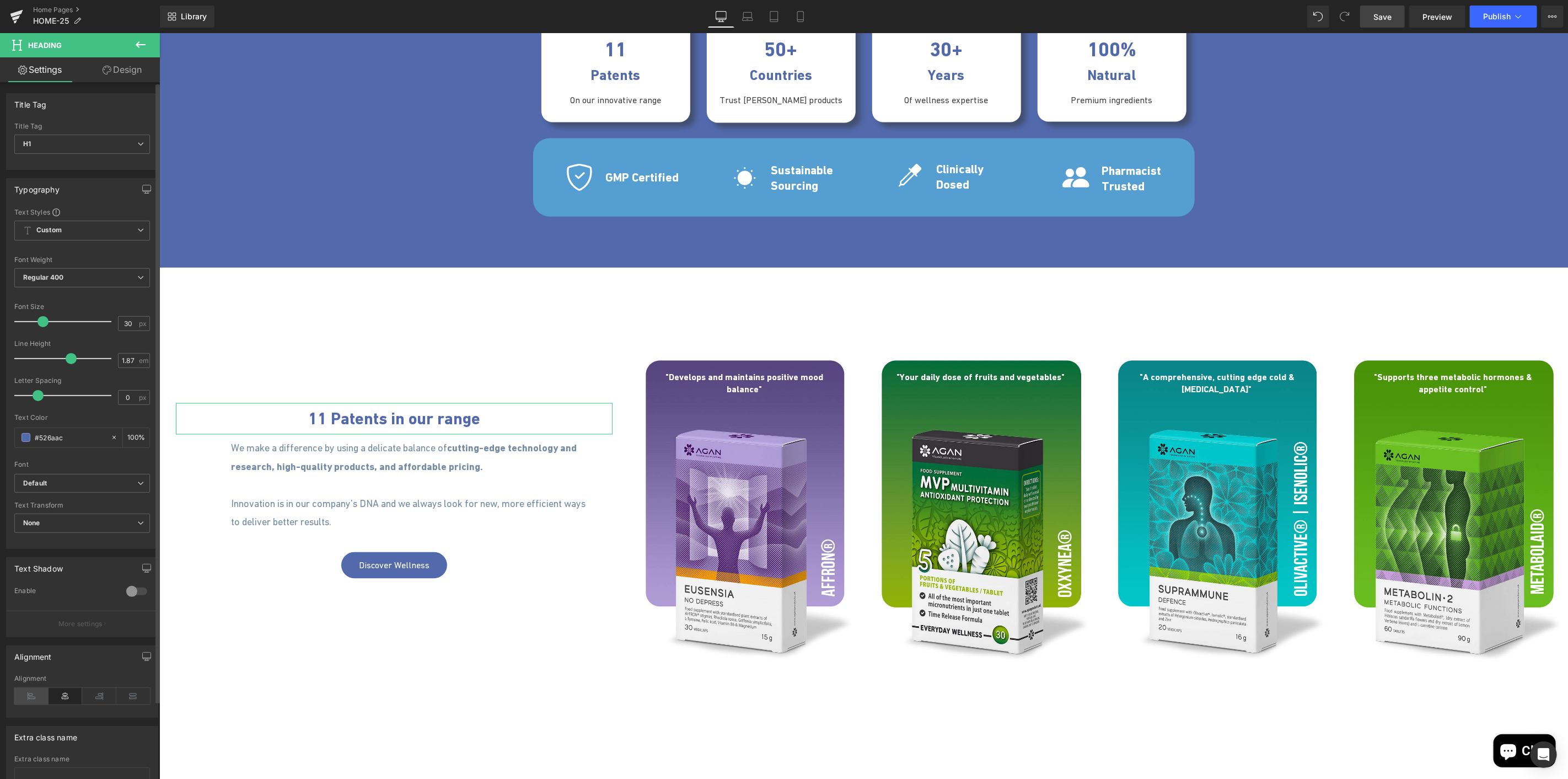
click at [40, 698] on icon at bounding box center [31, 696] width 34 height 17
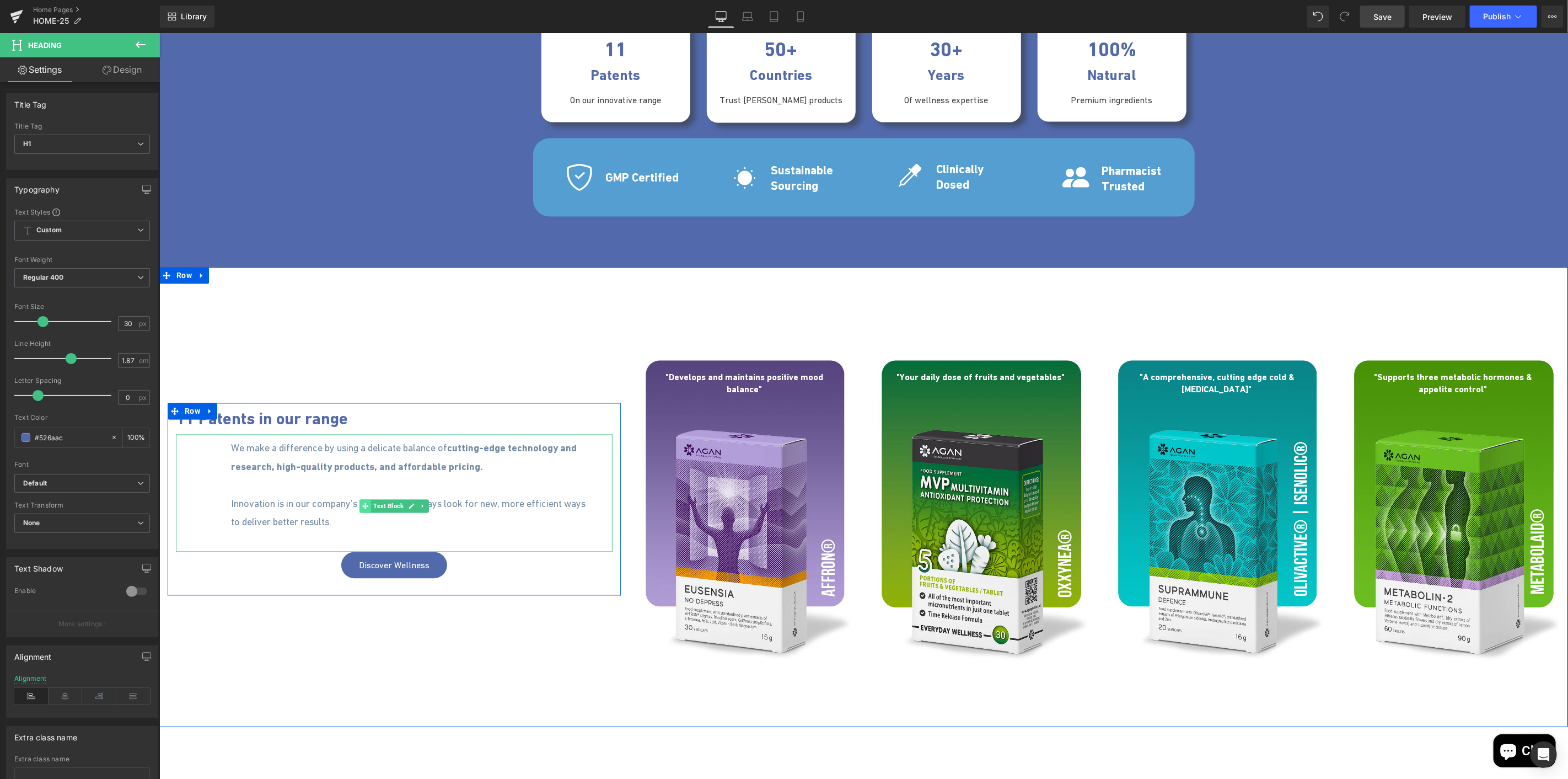
click at [362, 506] on icon at bounding box center [365, 506] width 6 height 6
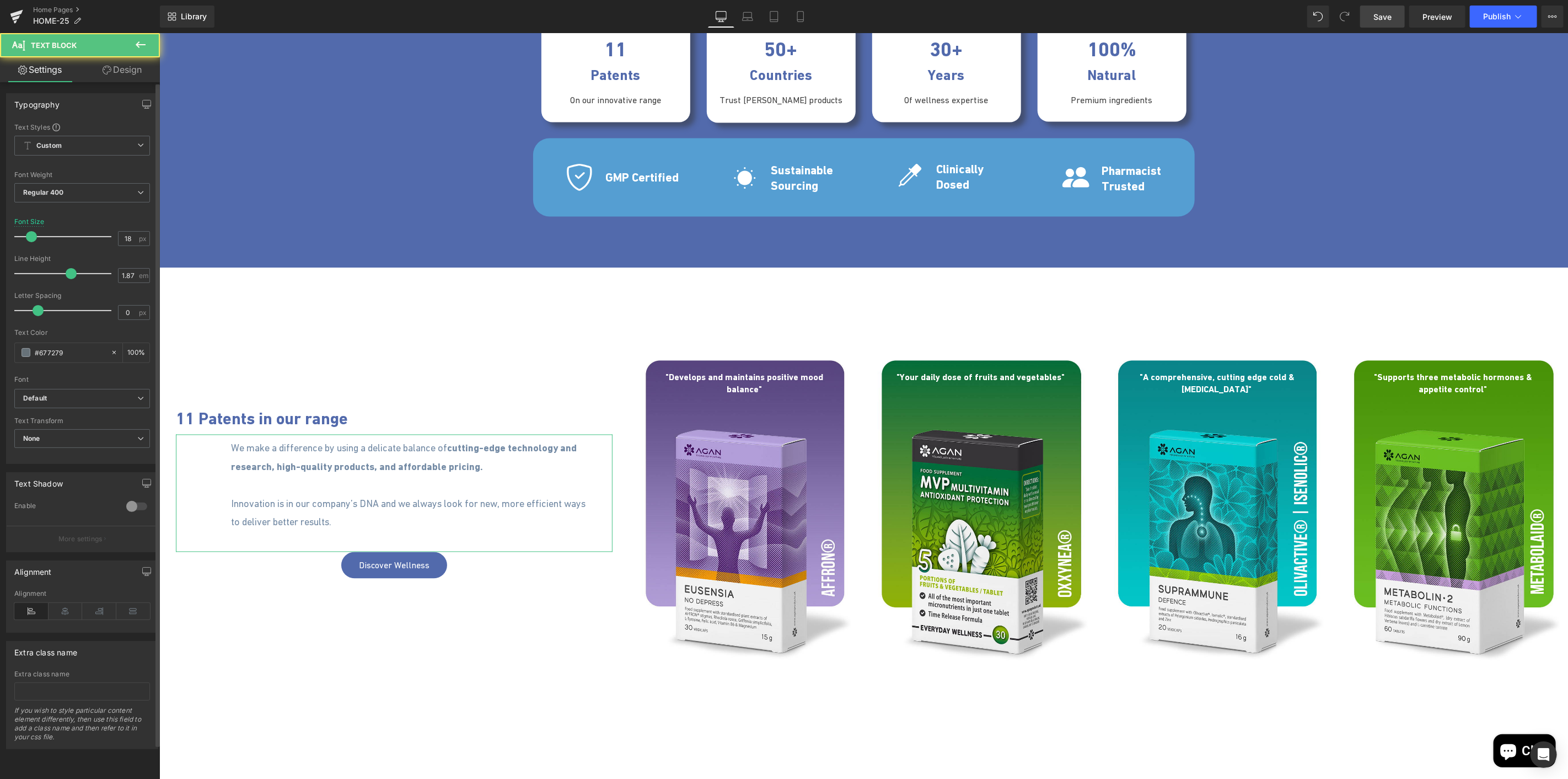
click at [31, 610] on icon at bounding box center [31, 611] width 34 height 17
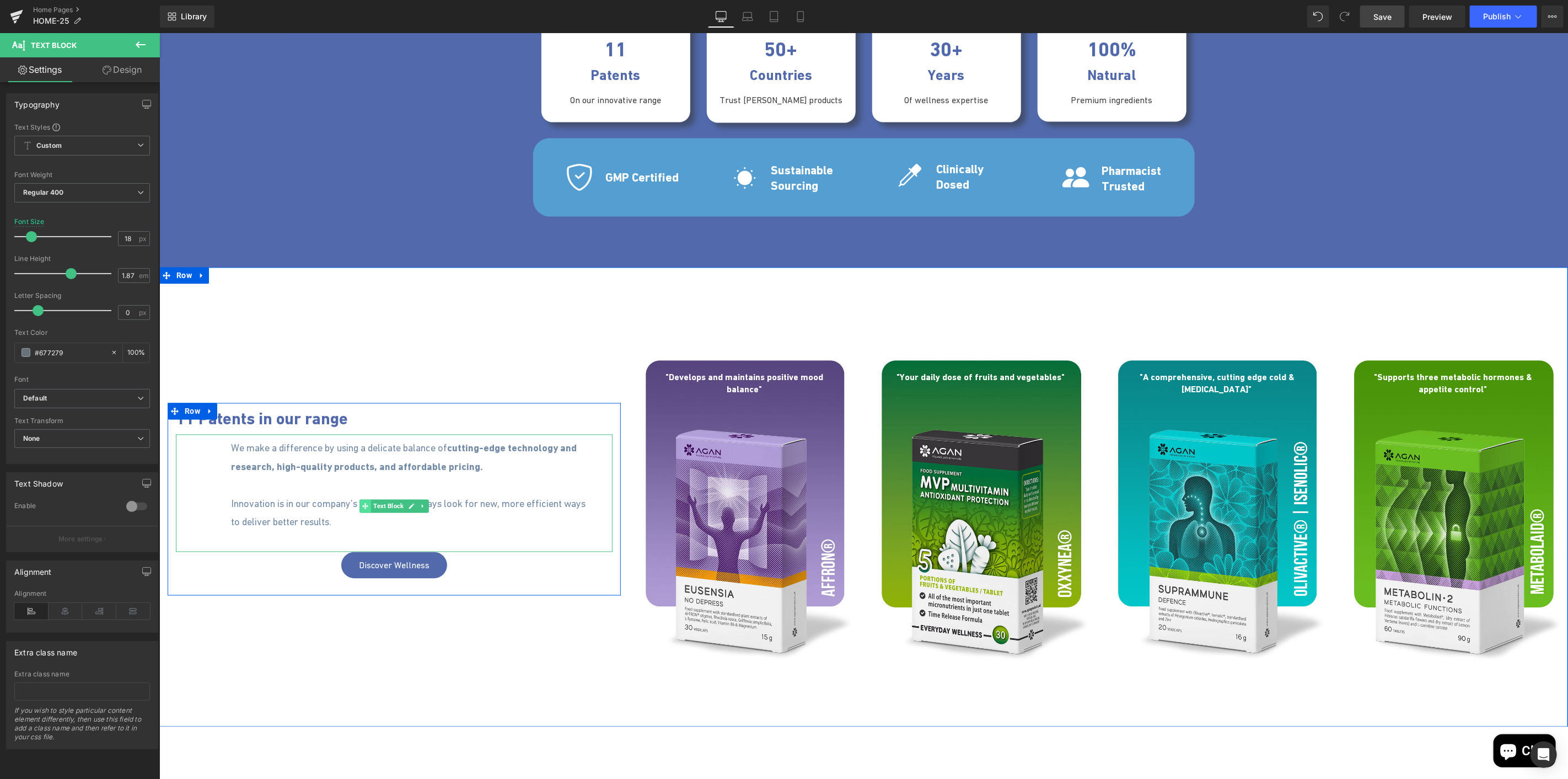
click at [359, 507] on span at bounding box center [364, 506] width 11 height 13
click at [132, 64] on link "Design" at bounding box center [122, 69] width 80 height 25
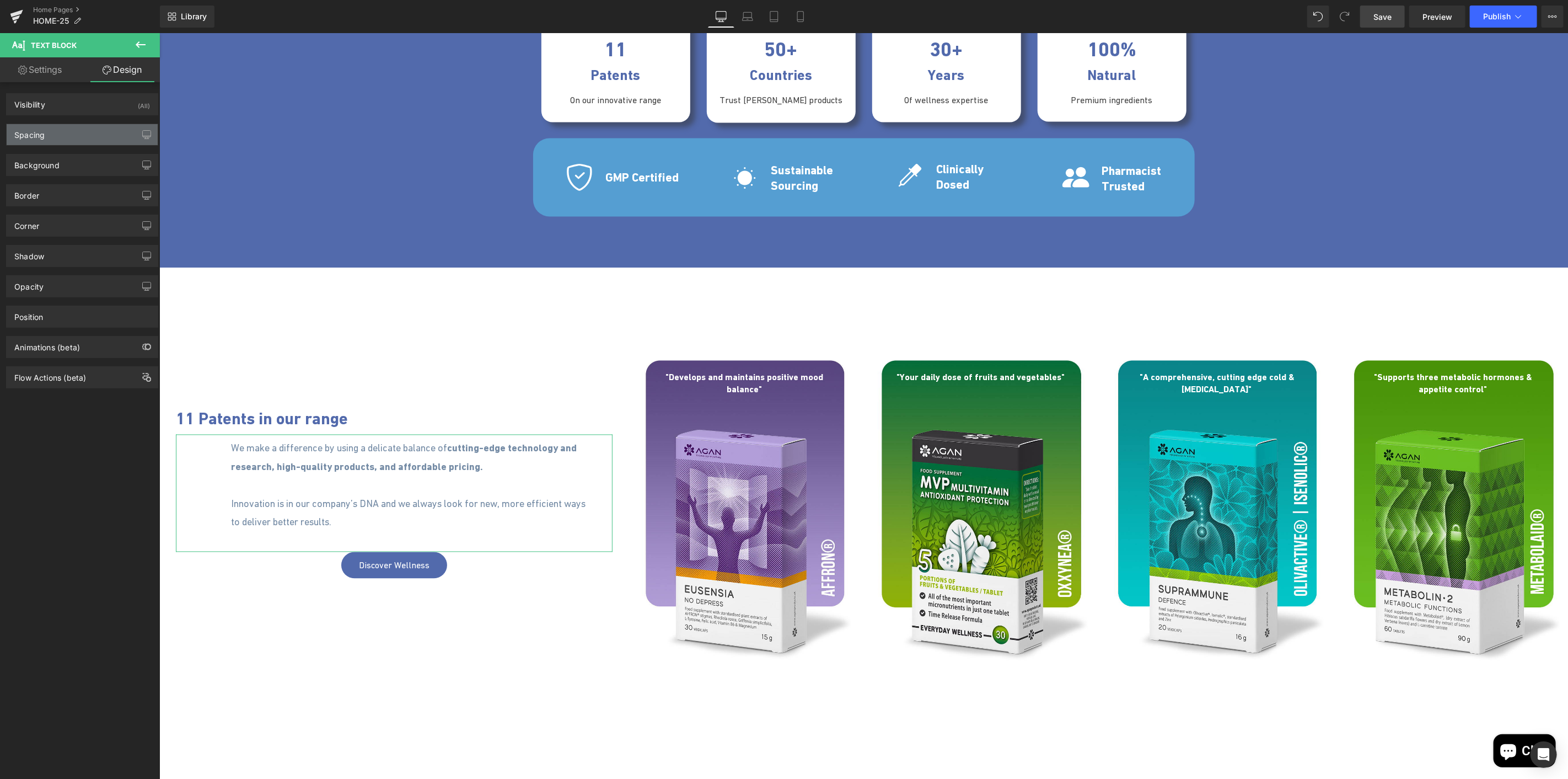
click at [62, 144] on div "Spacing" at bounding box center [81, 135] width 151 height 21
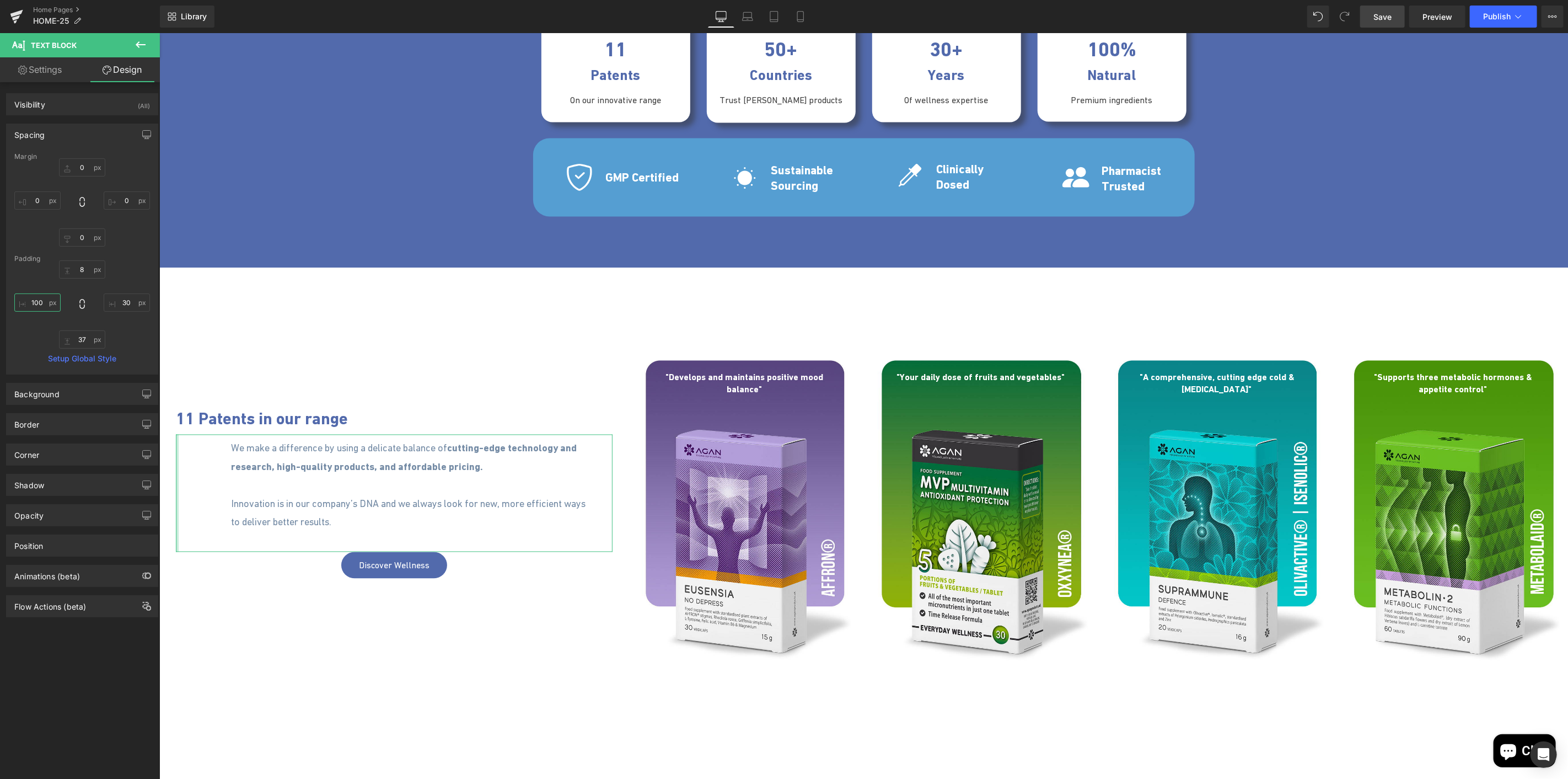
click at [37, 299] on input "100" at bounding box center [37, 302] width 46 height 19
click at [362, 419] on span at bounding box center [368, 418] width 11 height 13
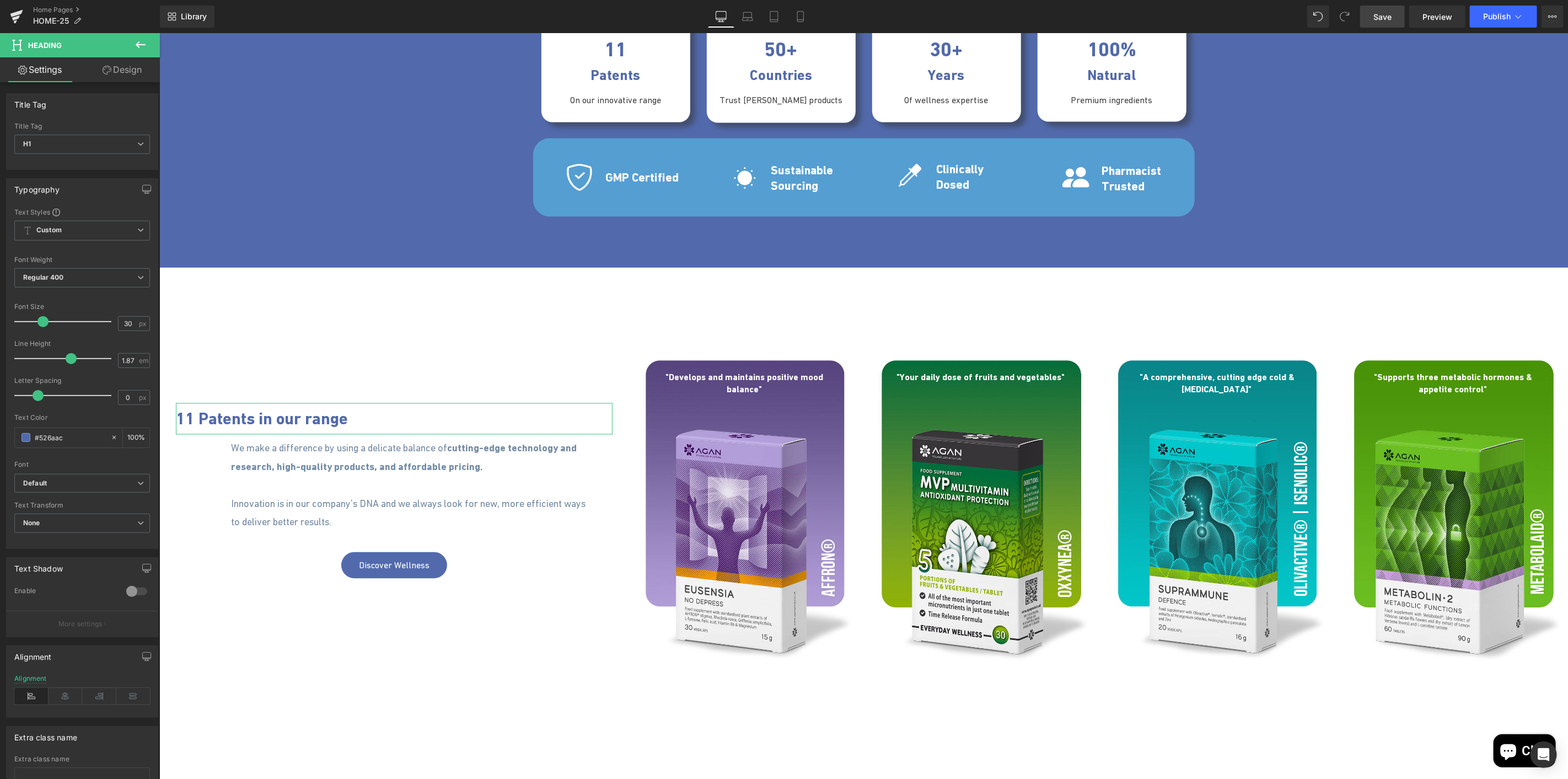
click at [112, 74] on link "Design" at bounding box center [122, 69] width 80 height 25
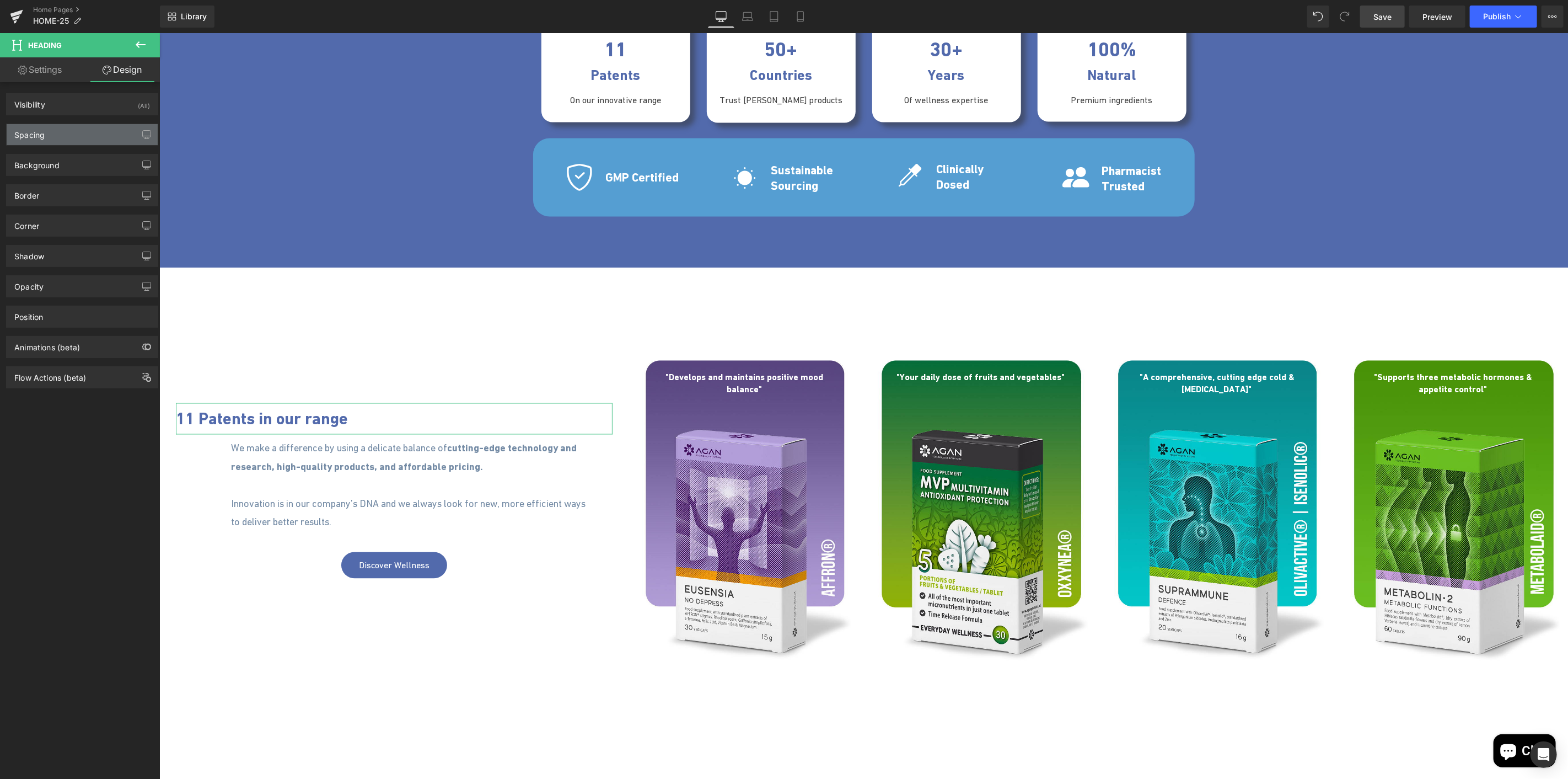
click at [43, 135] on div "Spacing" at bounding box center [30, 131] width 31 height 15
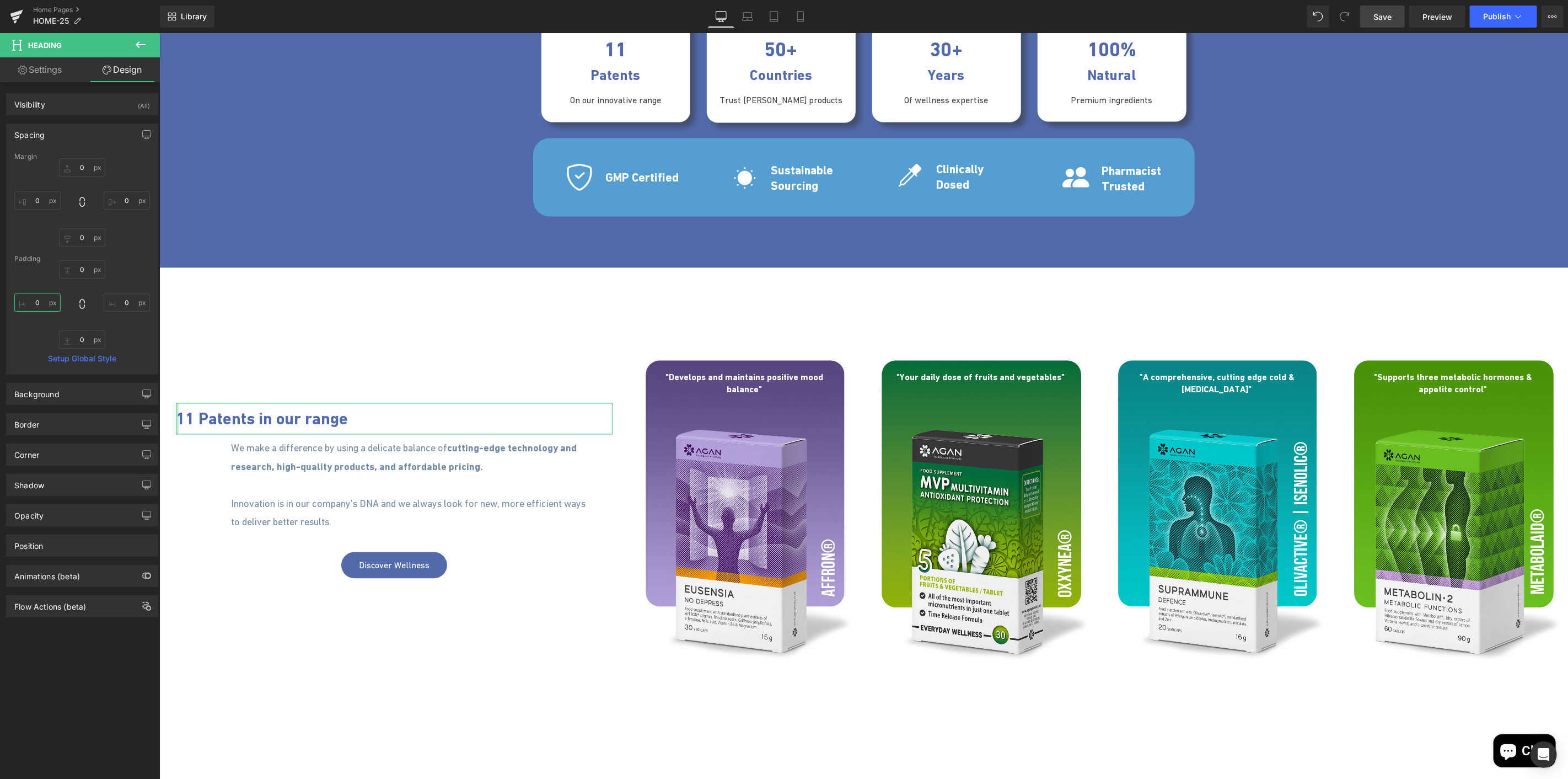
click at [38, 302] on input "0" at bounding box center [37, 302] width 46 height 19
paste input "10"
type input "100"
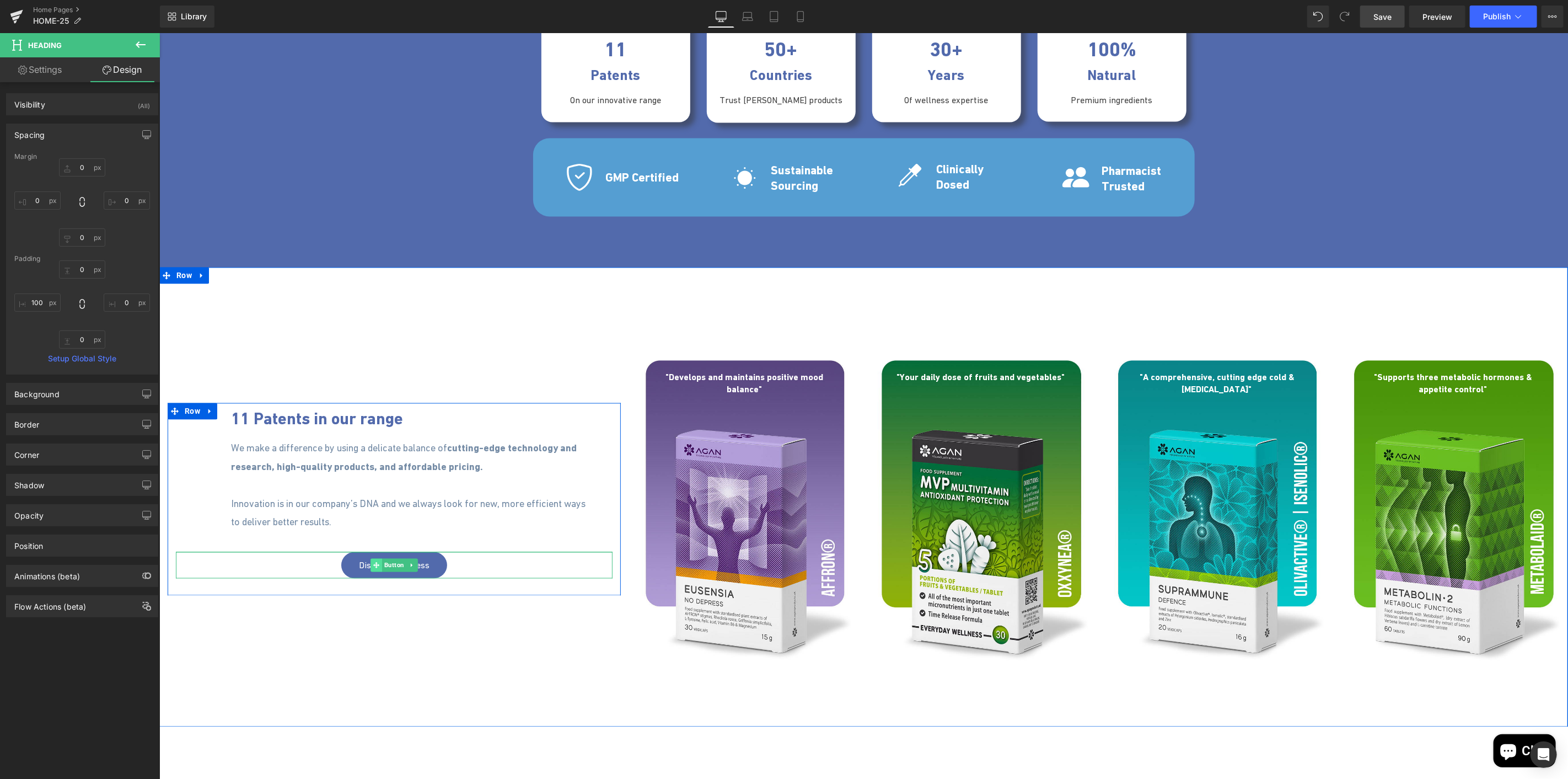
click at [372, 564] on icon at bounding box center [376, 565] width 6 height 6
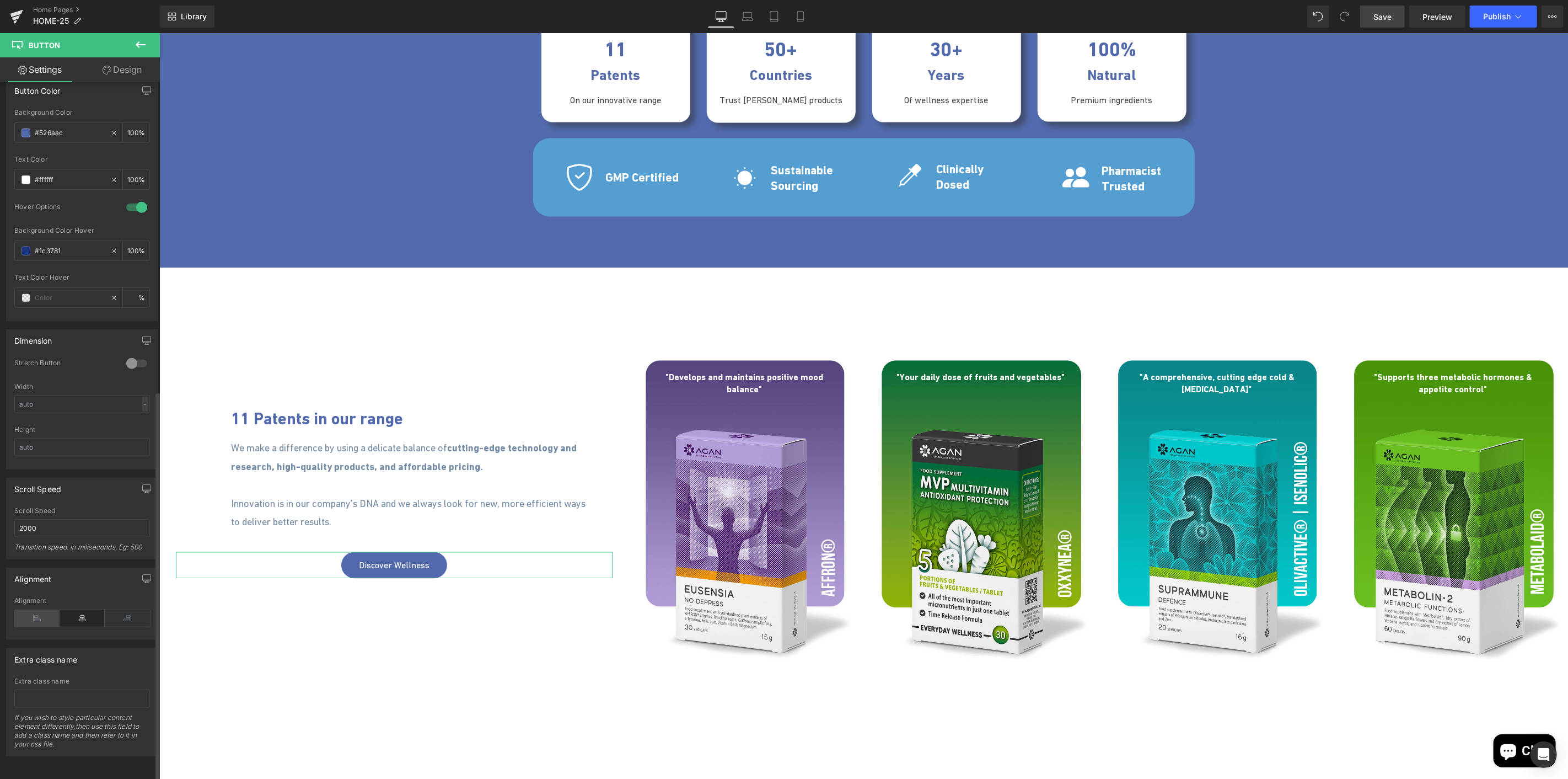
click at [27, 614] on icon at bounding box center [37, 618] width 45 height 17
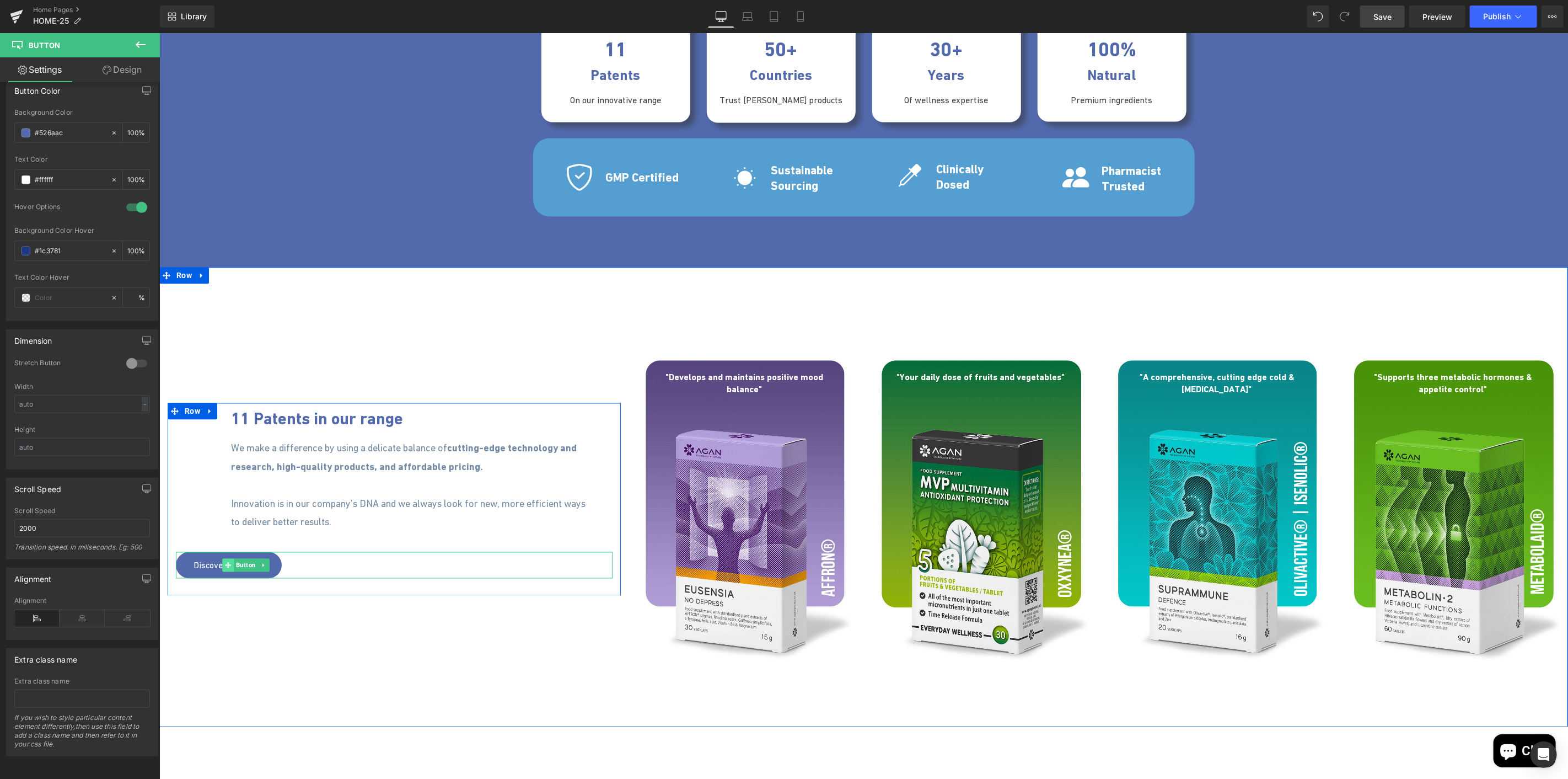
click at [223, 568] on span at bounding box center [228, 564] width 11 height 13
click at [102, 76] on link "Design" at bounding box center [122, 69] width 80 height 25
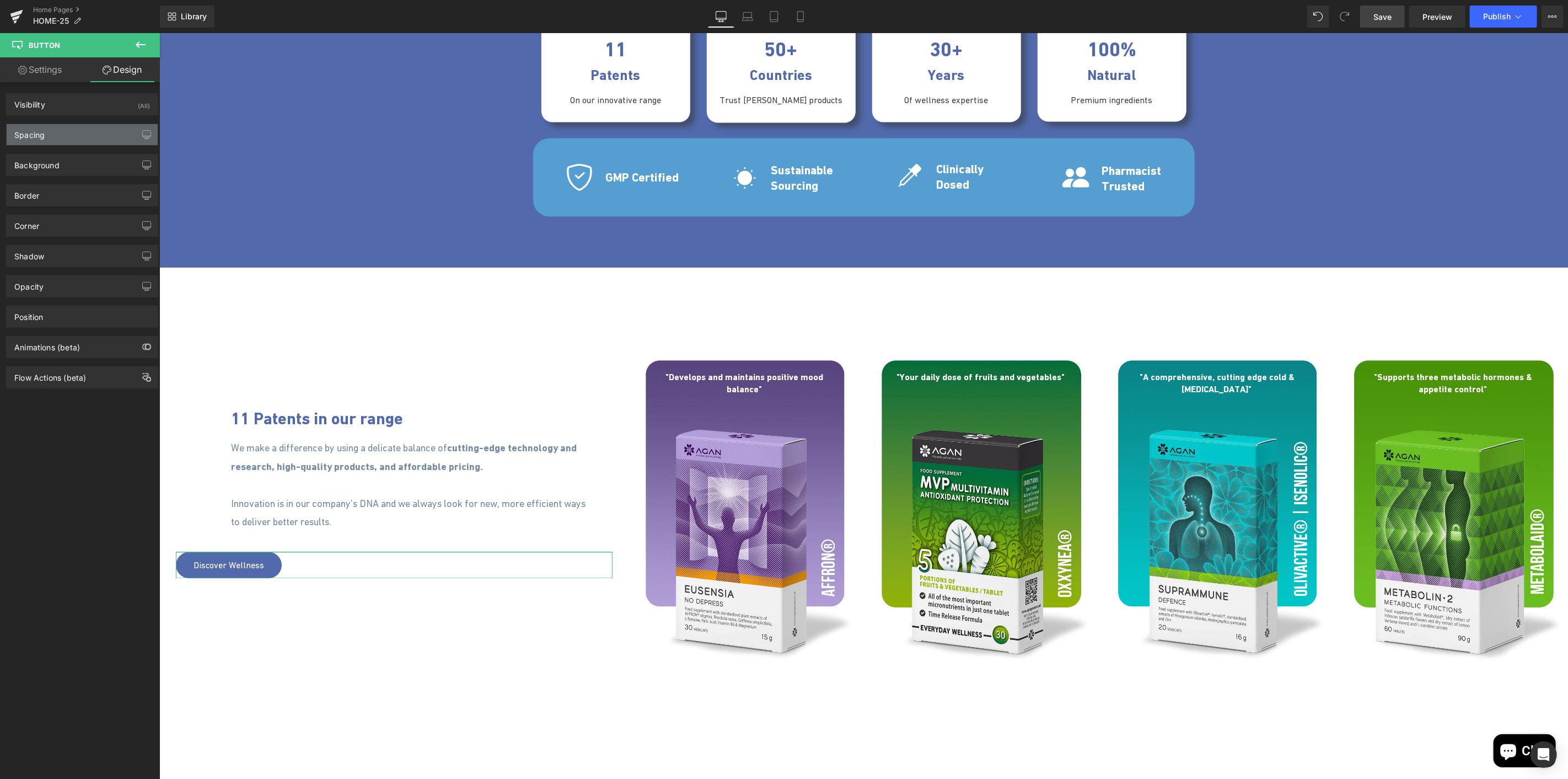
click at [52, 135] on div "Spacing" at bounding box center [81, 135] width 151 height 21
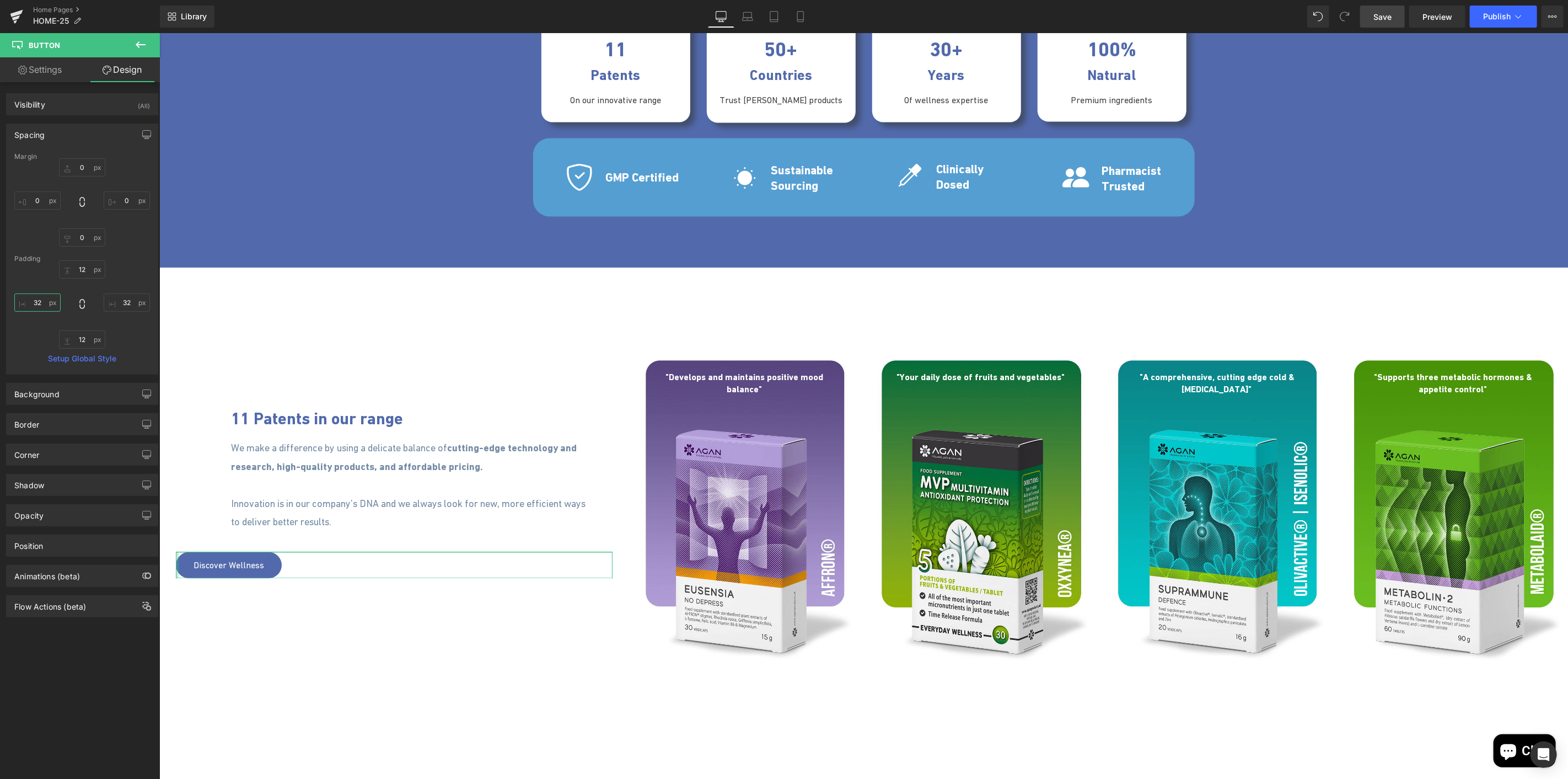
click at [40, 302] on input "32" at bounding box center [37, 302] width 46 height 19
paste input "100"
click at [38, 302] on input "100" at bounding box center [37, 302] width 46 height 19
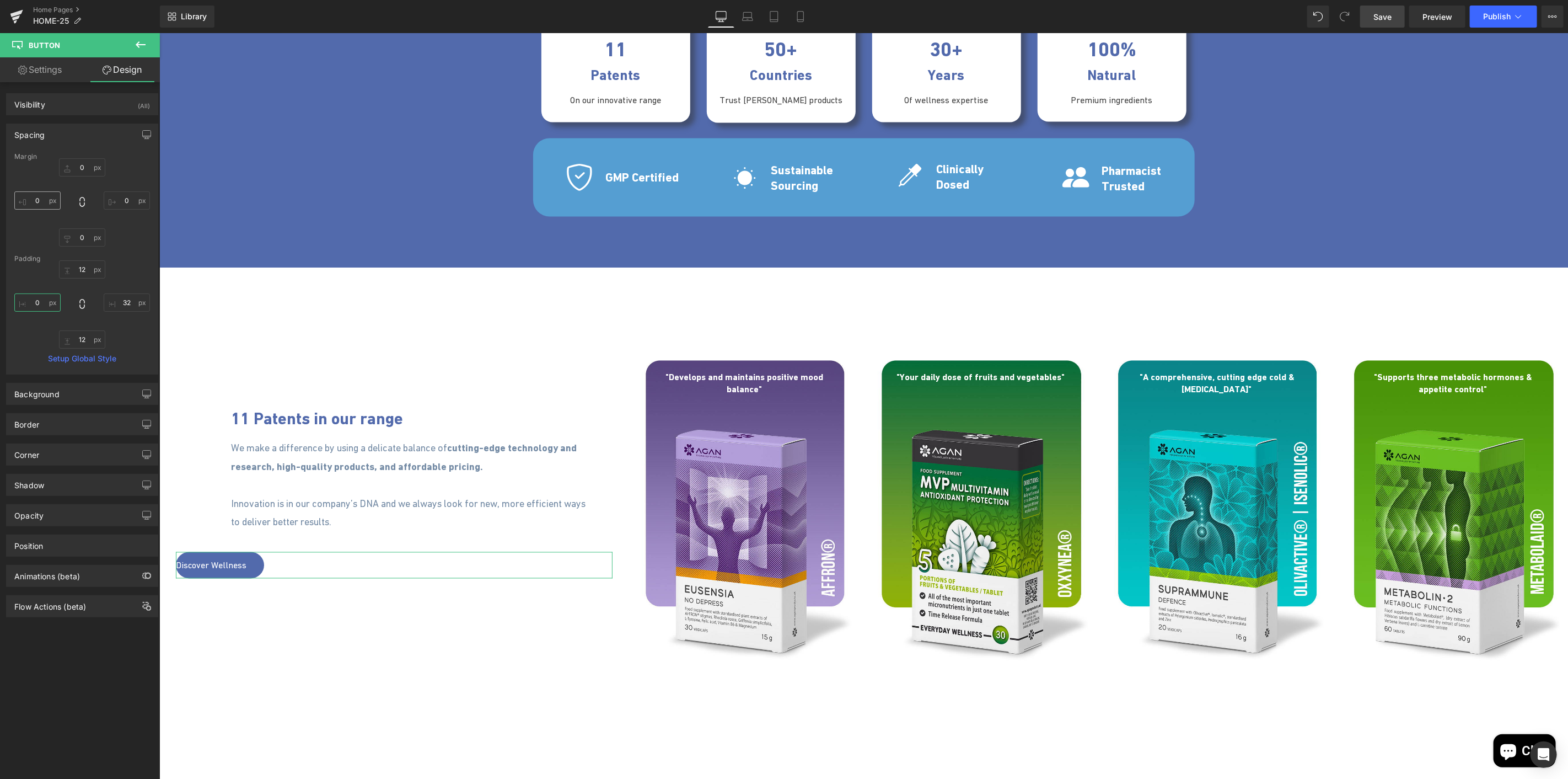
type input "0"
click at [35, 198] on input "0" at bounding box center [37, 200] width 46 height 19
paste input "10"
type input "100"
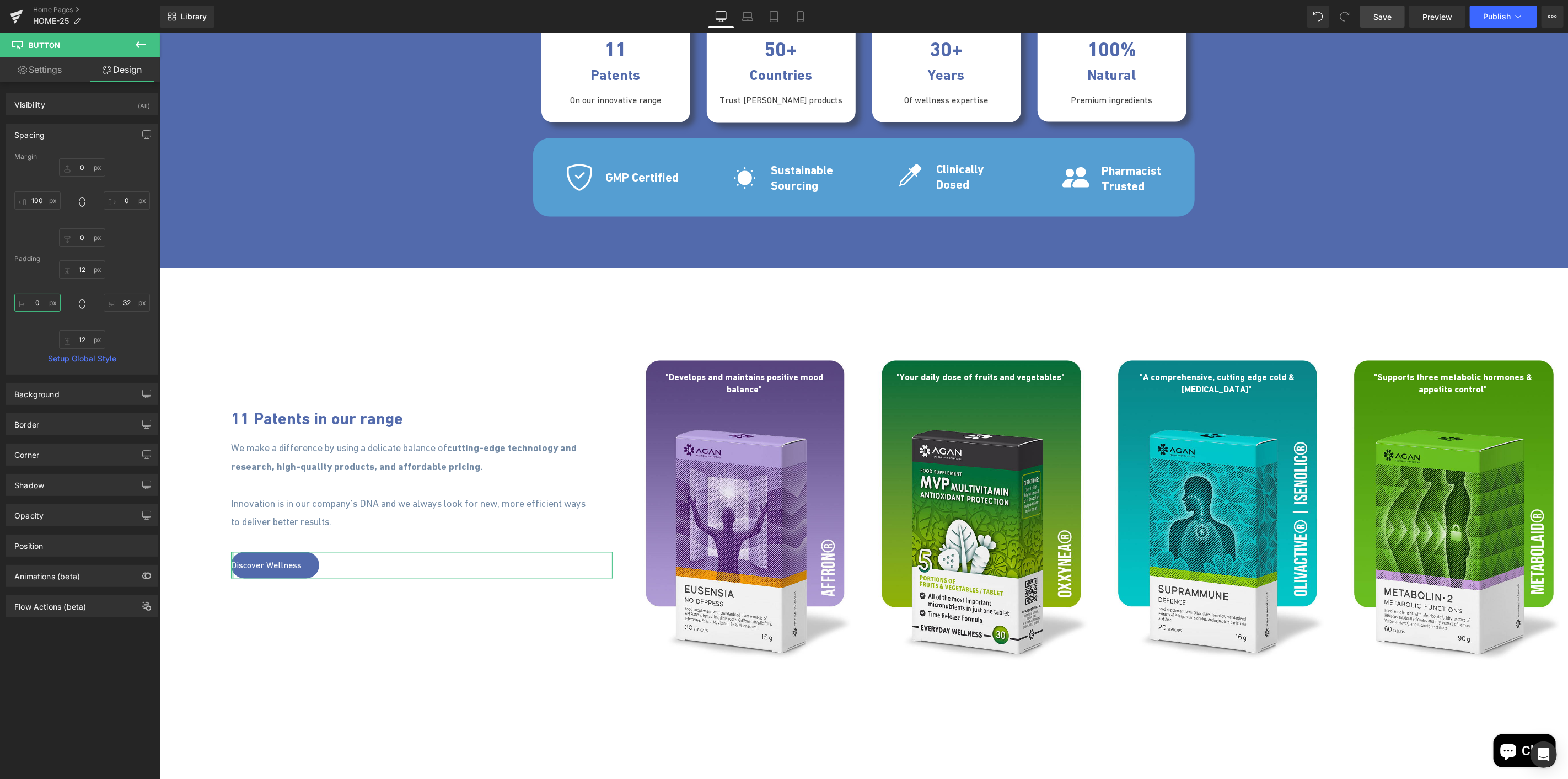
click at [40, 304] on input "0" at bounding box center [37, 302] width 46 height 19
type input "32"
click at [225, 626] on div "11 Patents in our range Heading 100px We make a difference by using a delicate …" at bounding box center [863, 539] width 1409 height 374
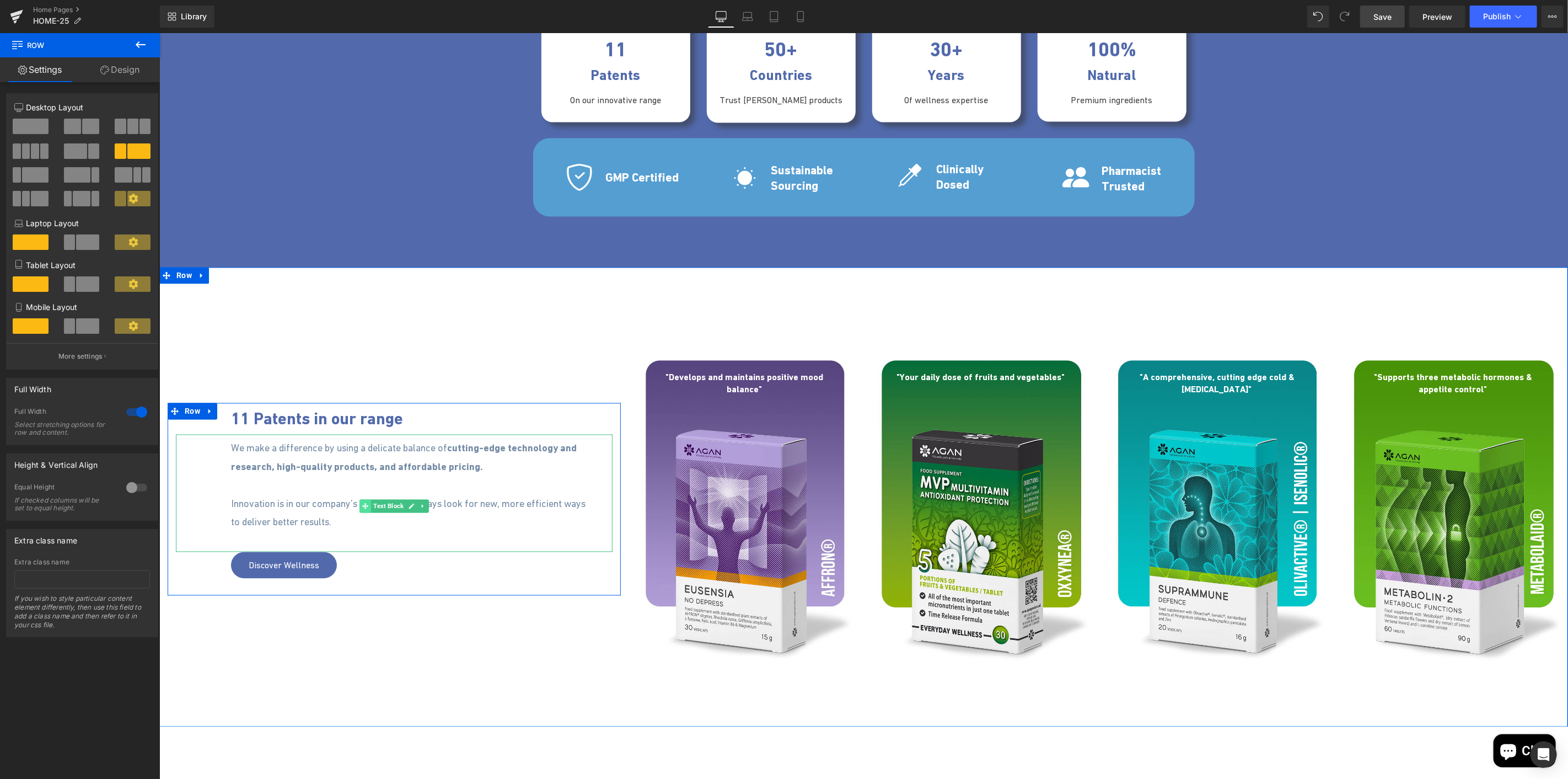
click at [362, 505] on icon at bounding box center [365, 506] width 6 height 6
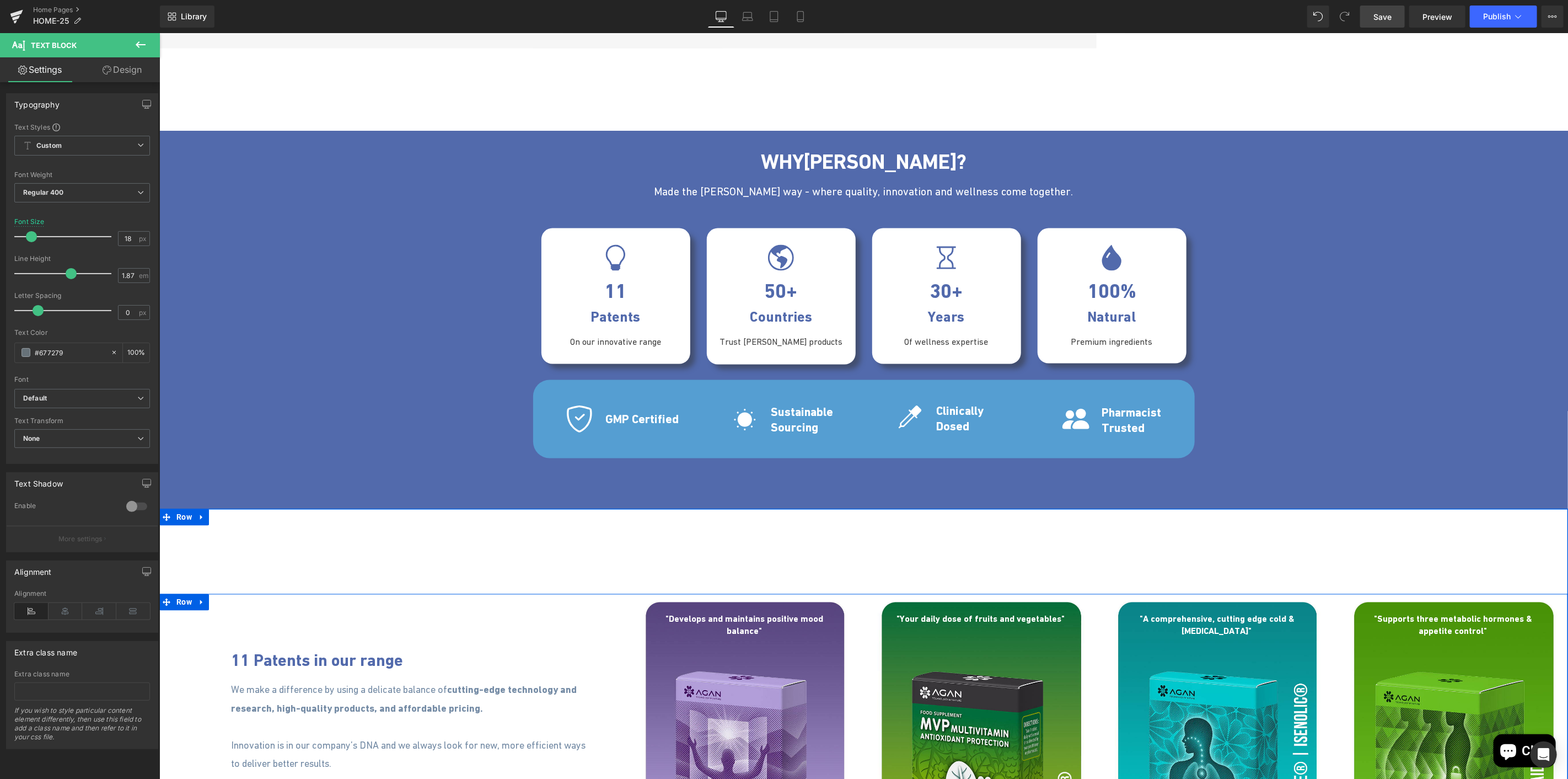
scroll to position [1348, 0]
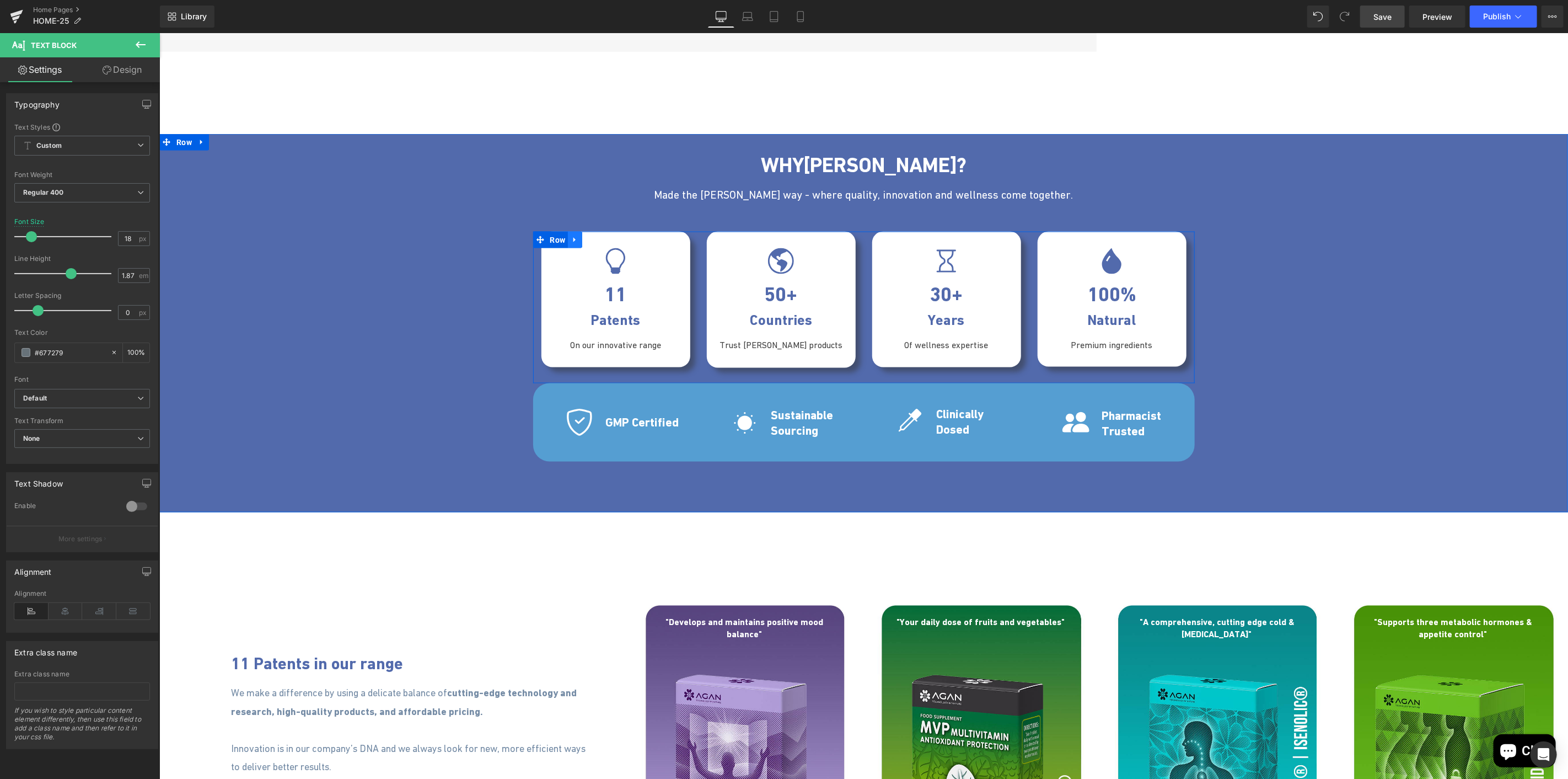
click at [568, 242] on link at bounding box center [575, 240] width 15 height 17
click at [555, 240] on span "Row" at bounding box center [558, 240] width 21 height 17
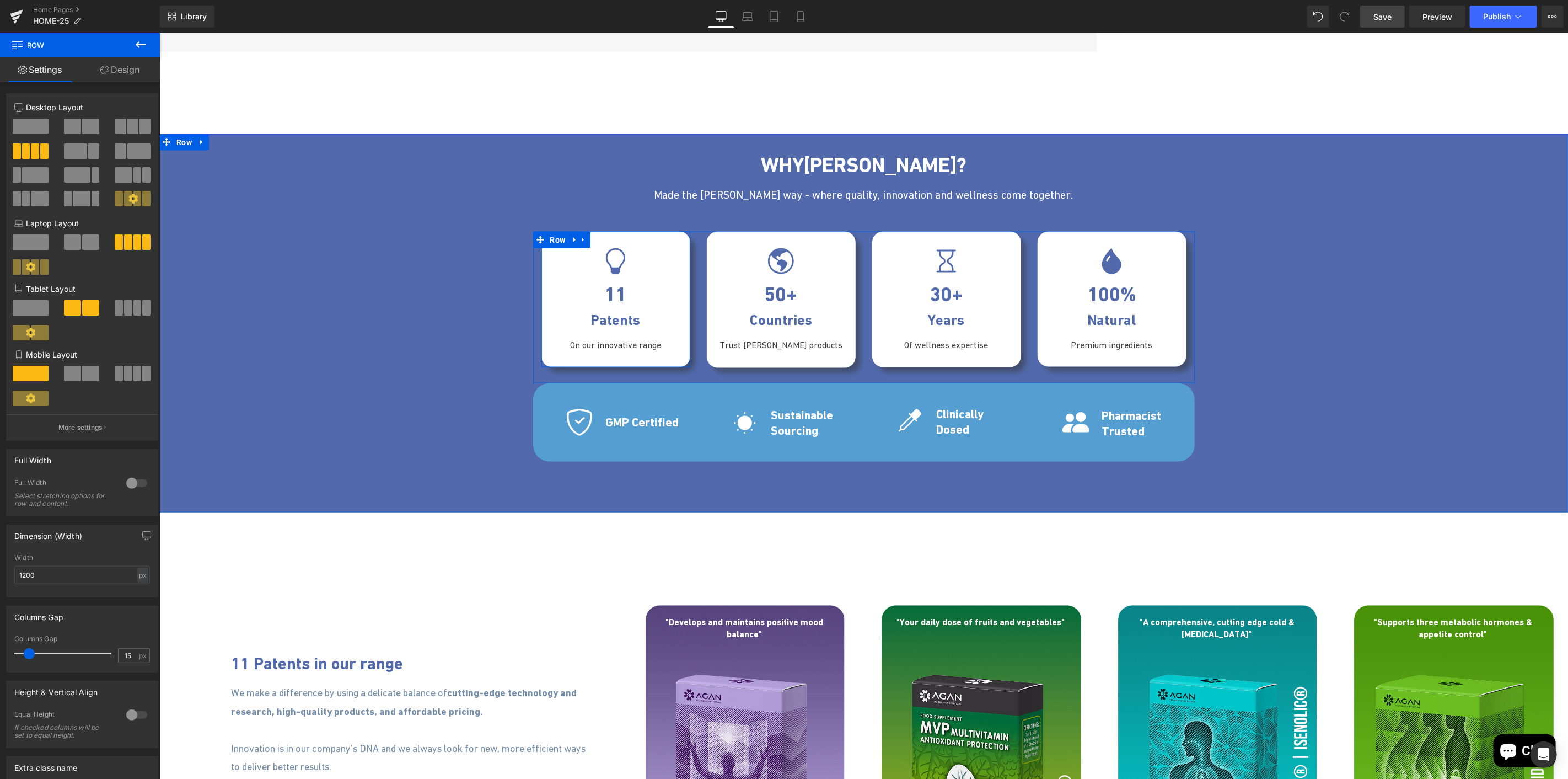
click at [543, 307] on div "Icon 11 Text Block Patents Text Block On our innovative range Text Block" at bounding box center [615, 306] width 149 height 116
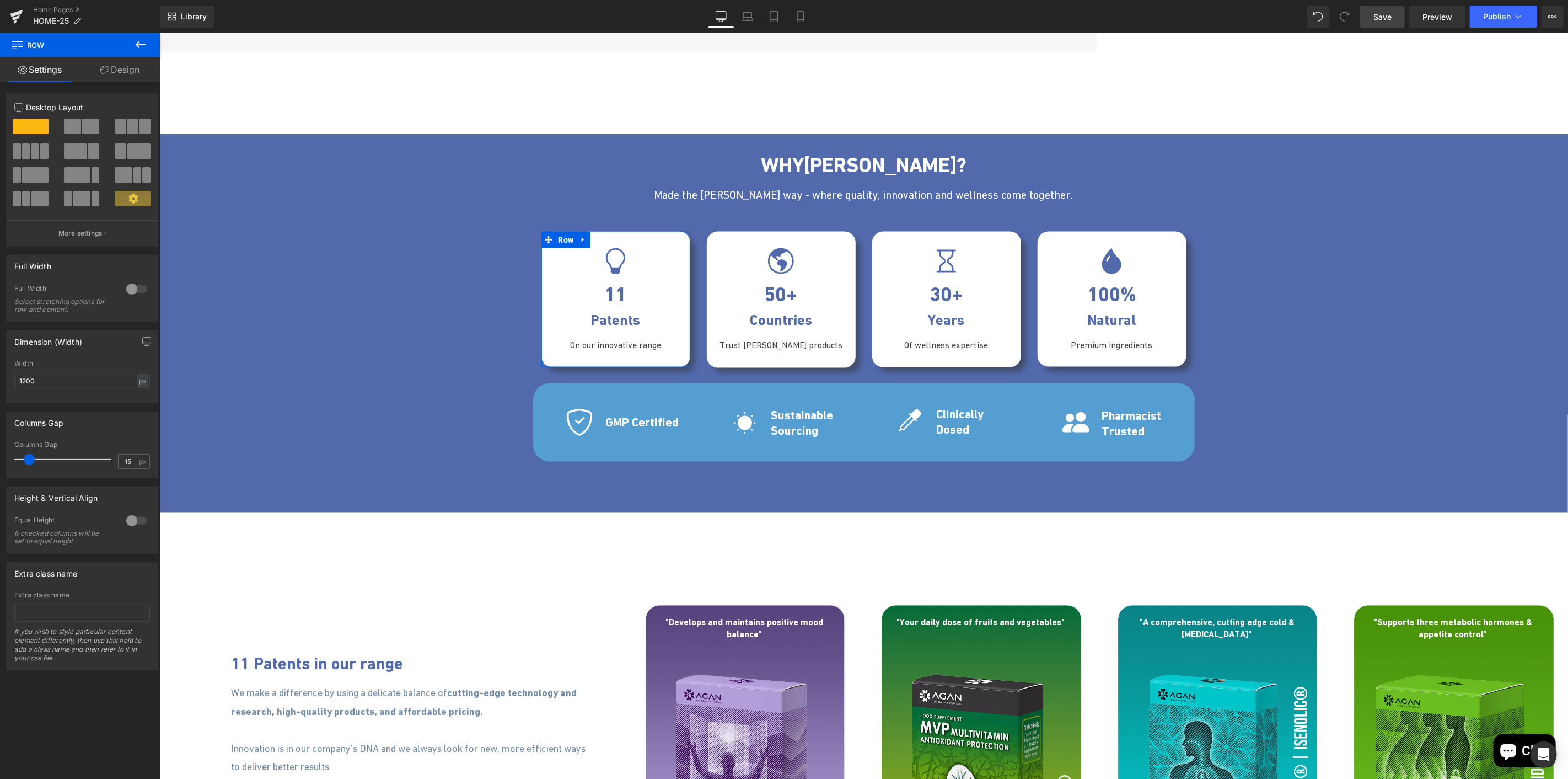
click at [114, 67] on link "Design" at bounding box center [119, 69] width 80 height 25
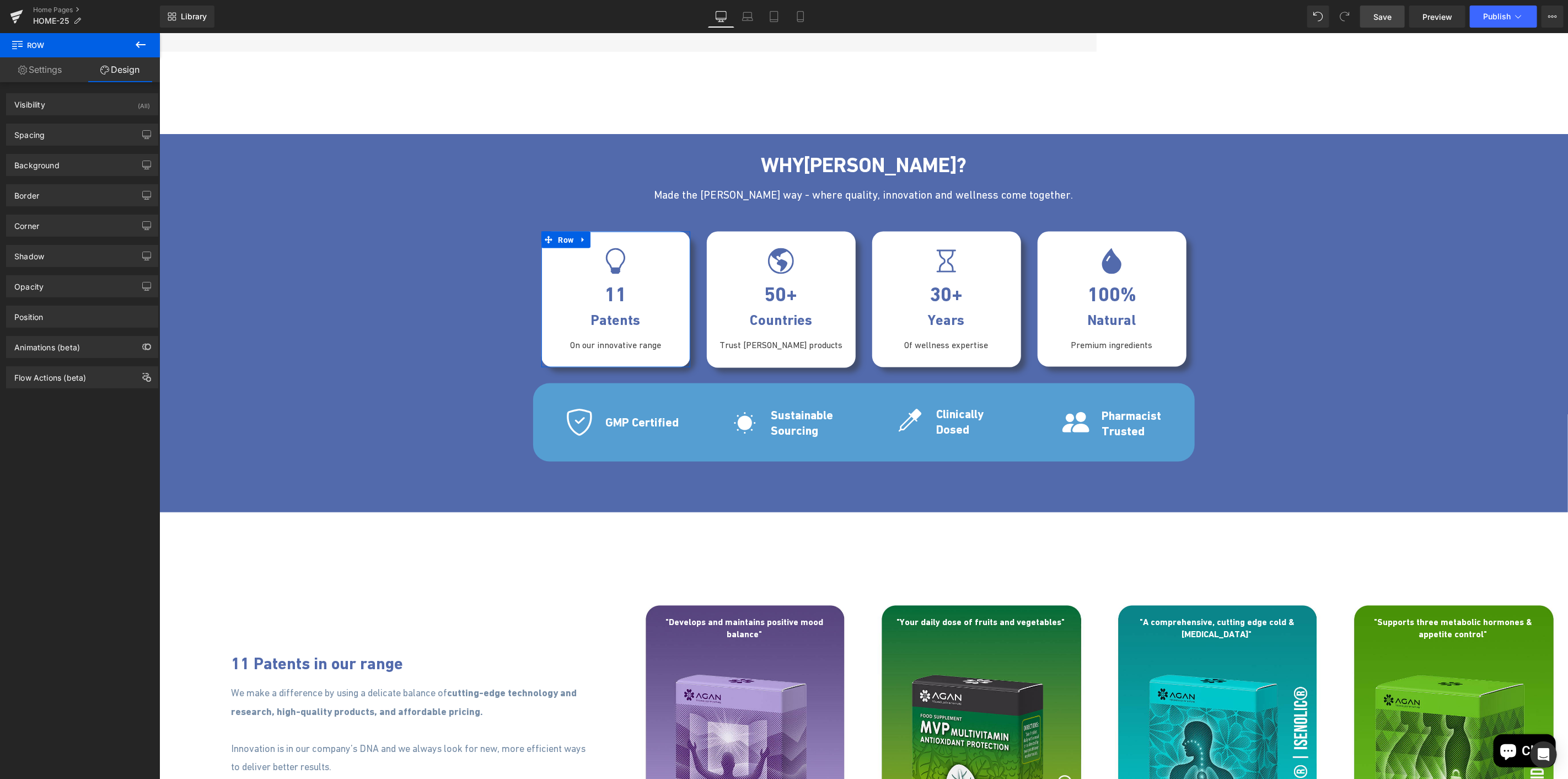
click at [46, 74] on link "Settings" at bounding box center [40, 69] width 80 height 25
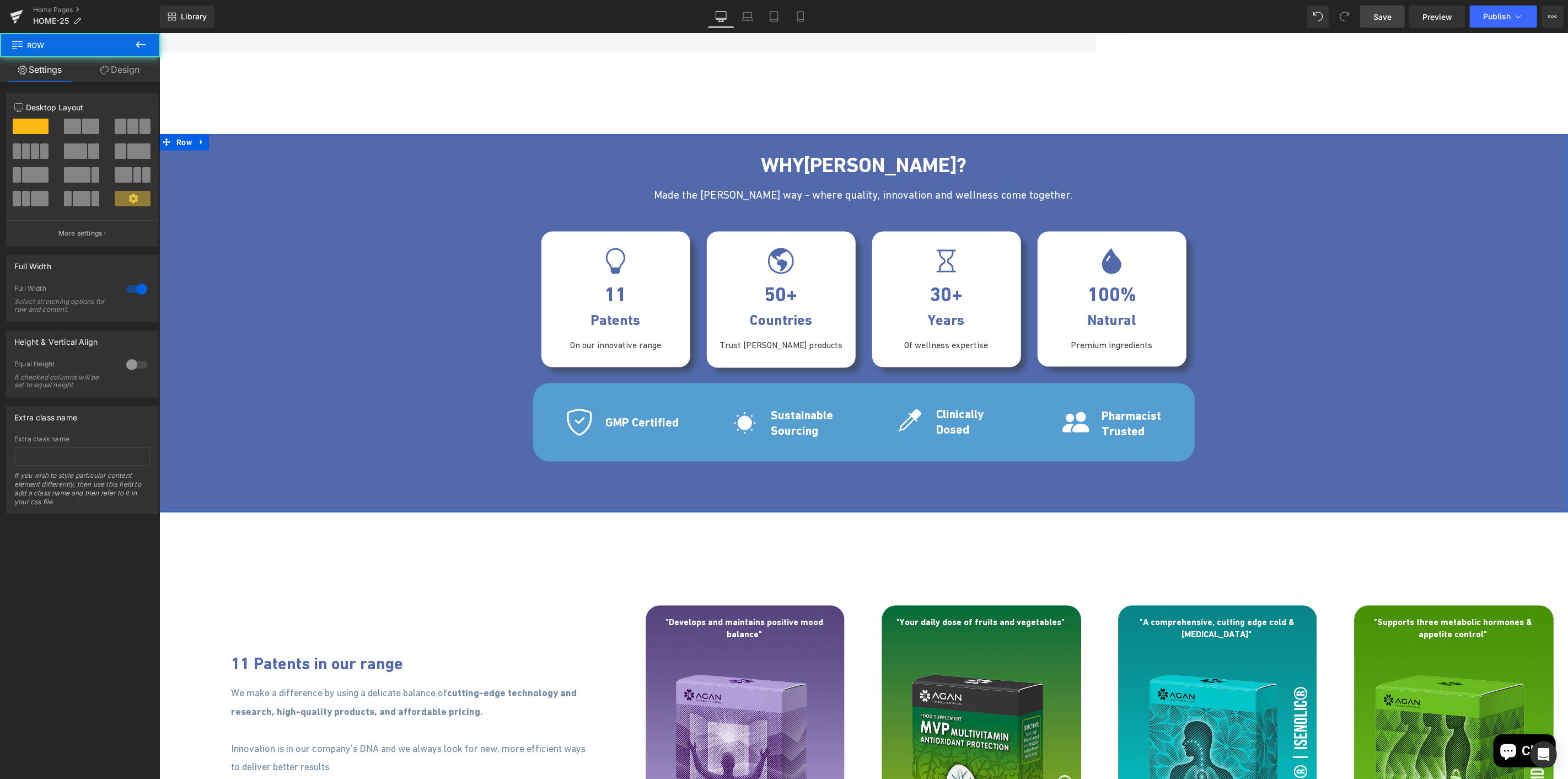
click at [272, 373] on div "WHY AGAN ? Heading Made the AGAN way - where quality, innovation and wellness c…" at bounding box center [863, 302] width 1409 height 317
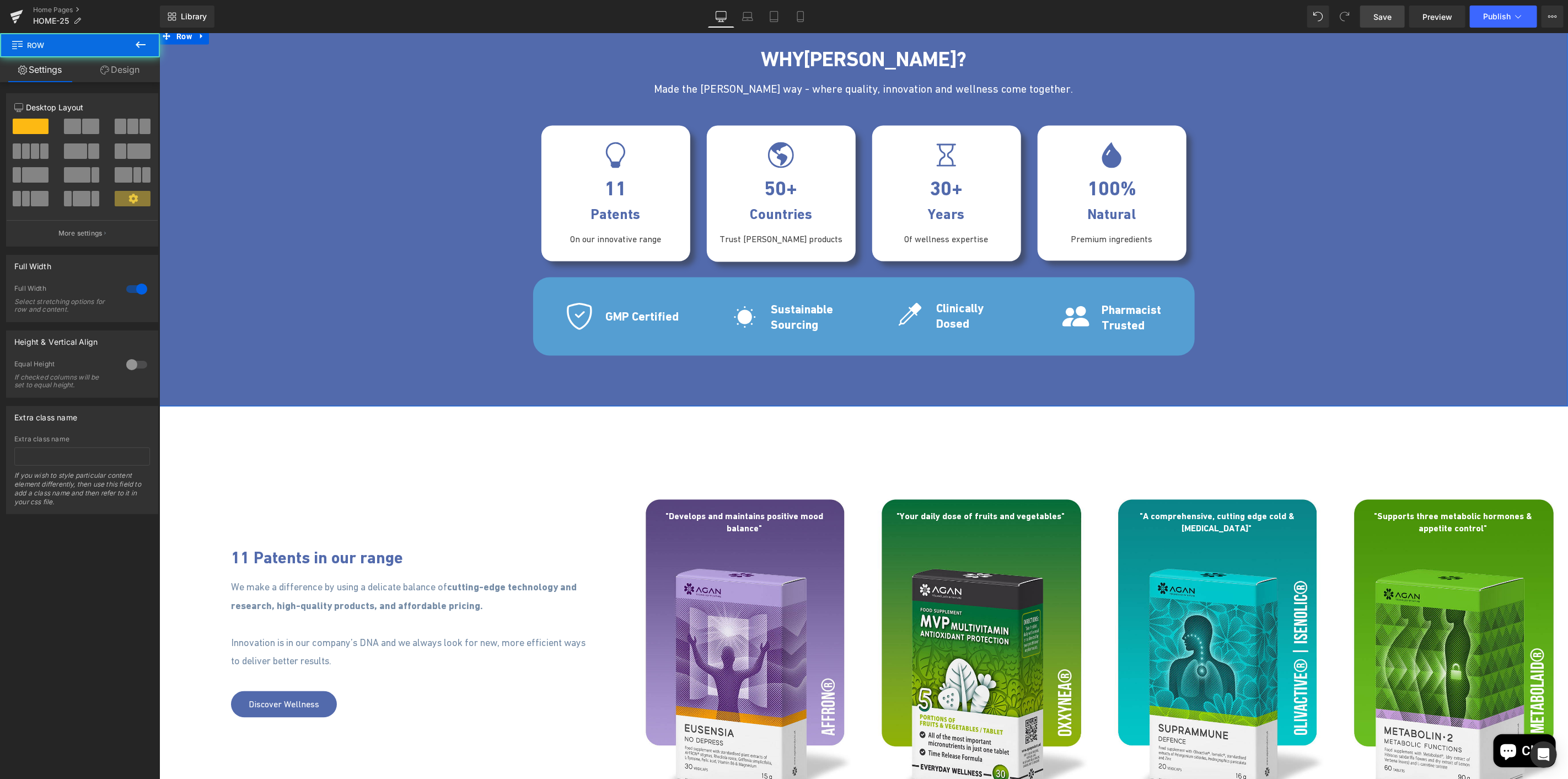
scroll to position [1471, 0]
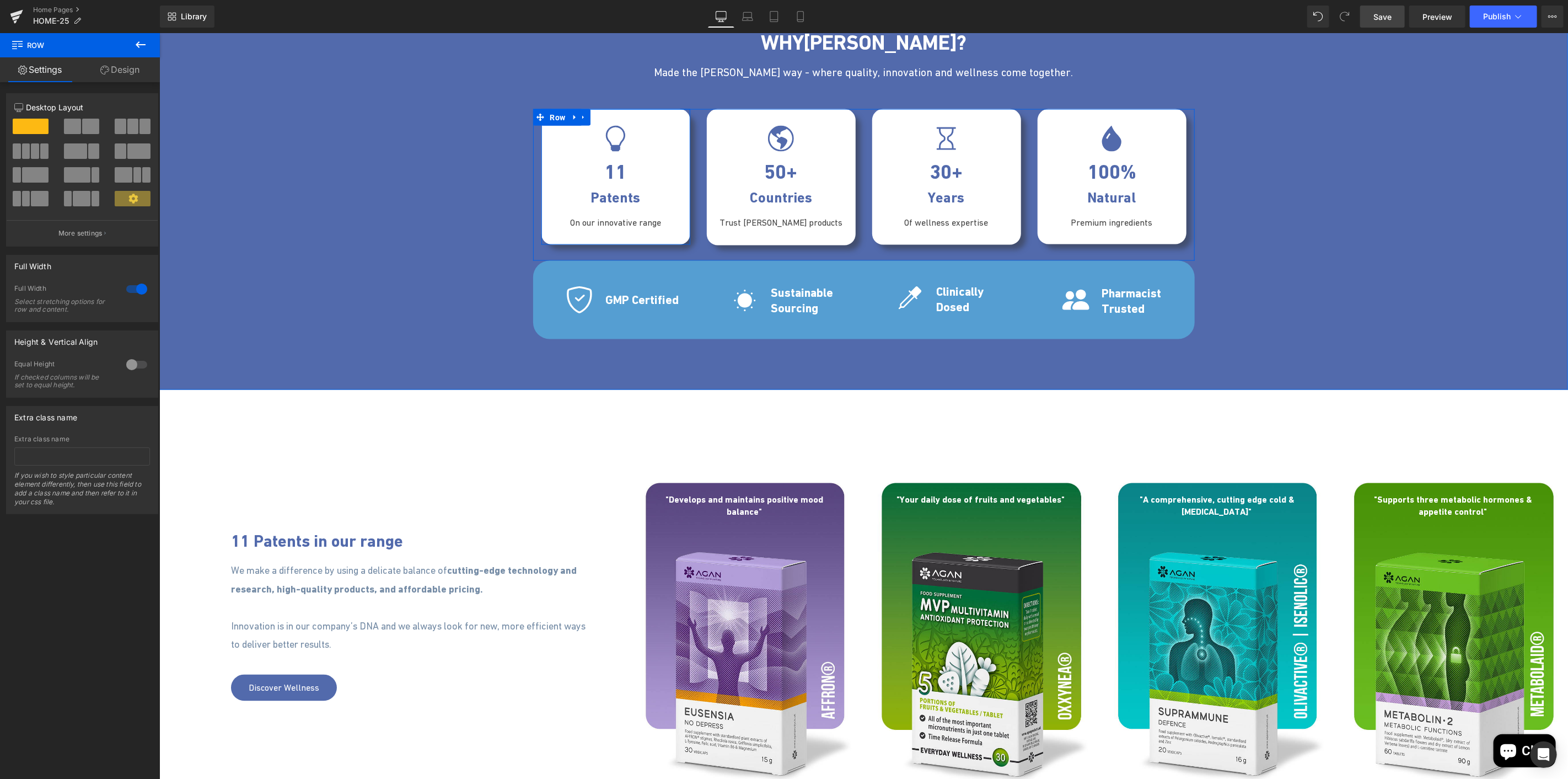
click at [541, 139] on div "Icon 11 Text Block Patents Text Block On our innovative range Text Block" at bounding box center [615, 183] width 149 height 116
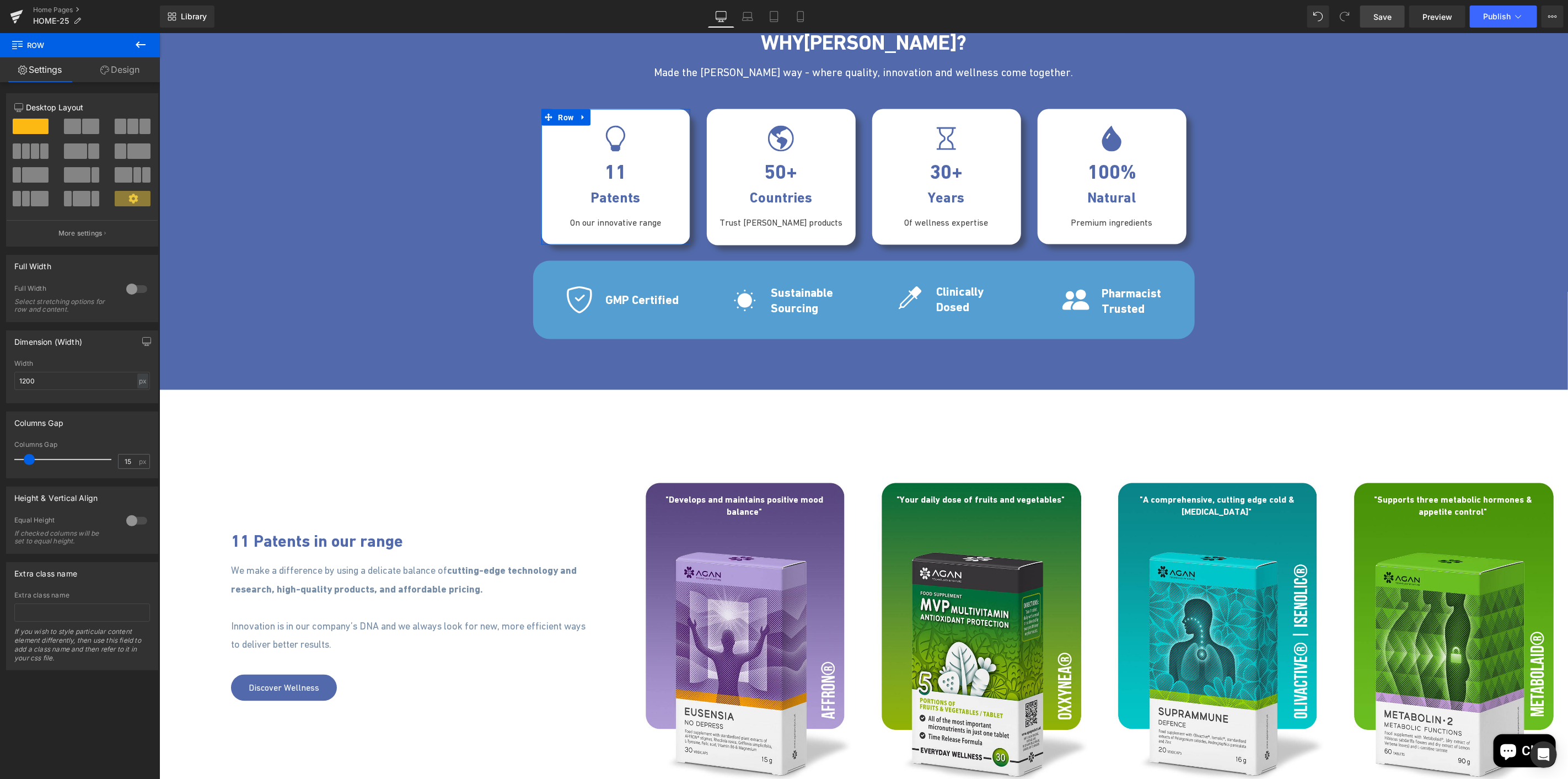
click at [119, 69] on link "Design" at bounding box center [119, 69] width 80 height 25
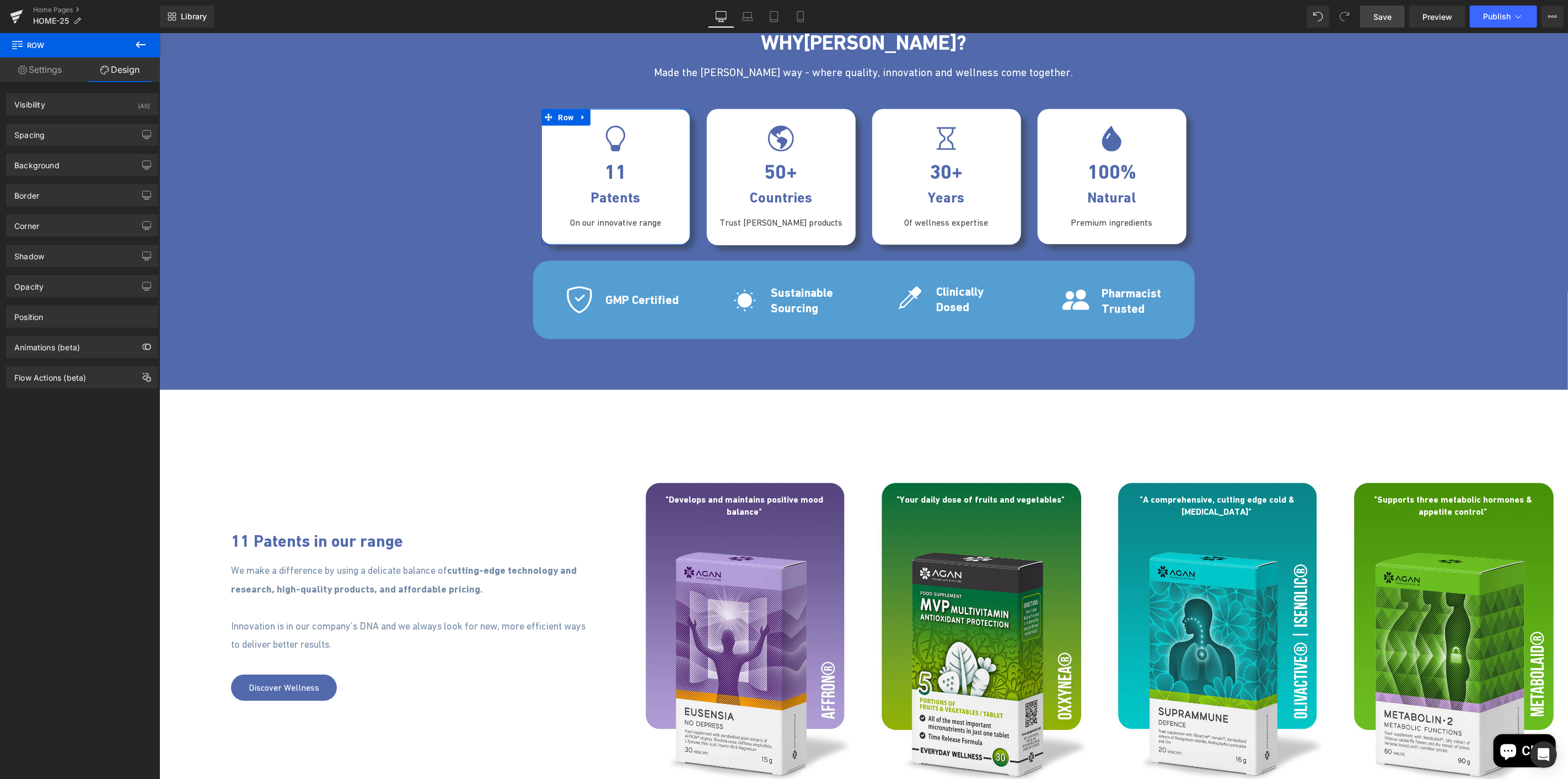
click at [56, 69] on link "Settings" at bounding box center [40, 69] width 80 height 25
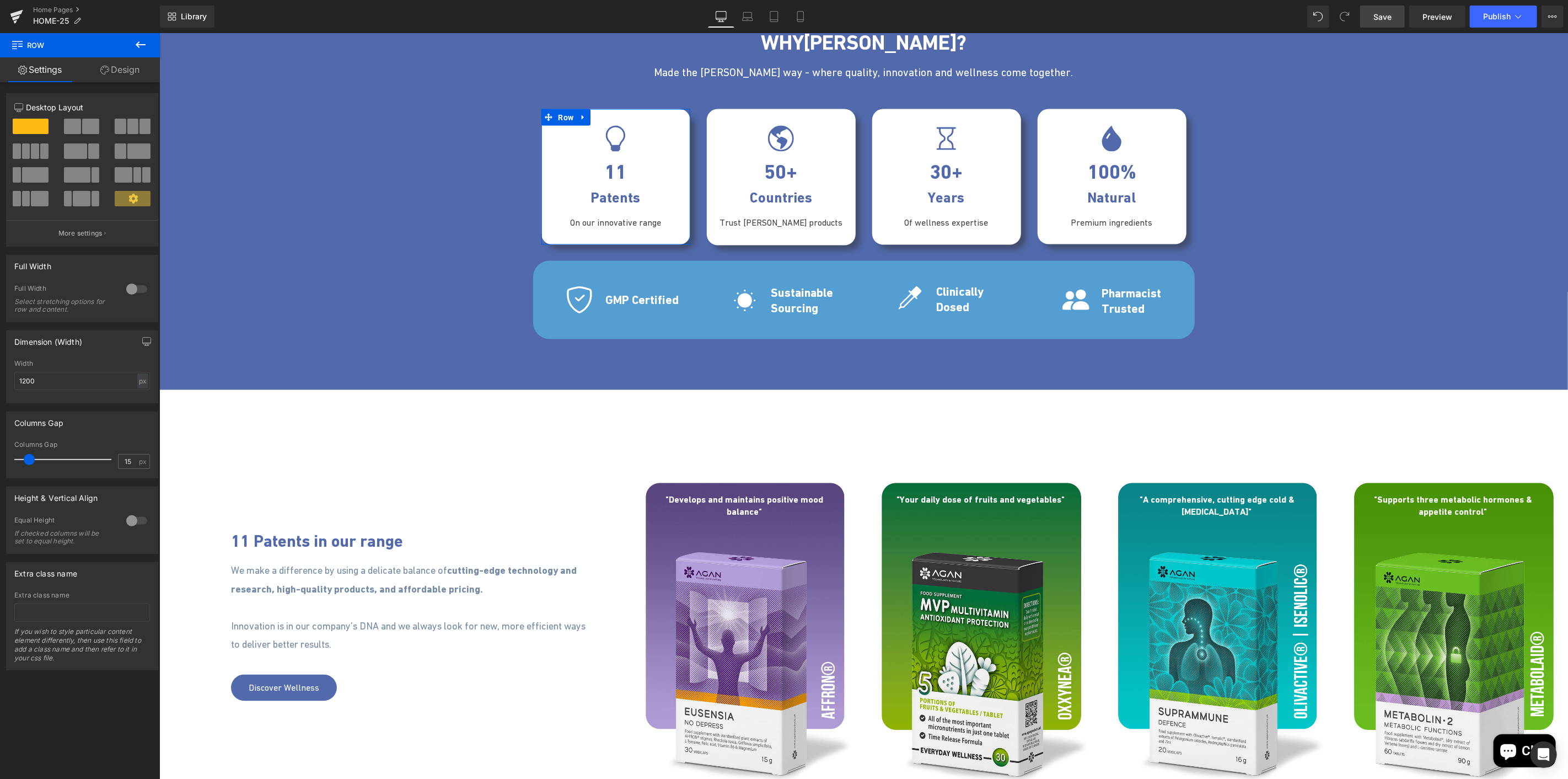
click at [114, 73] on link "Design" at bounding box center [119, 69] width 80 height 25
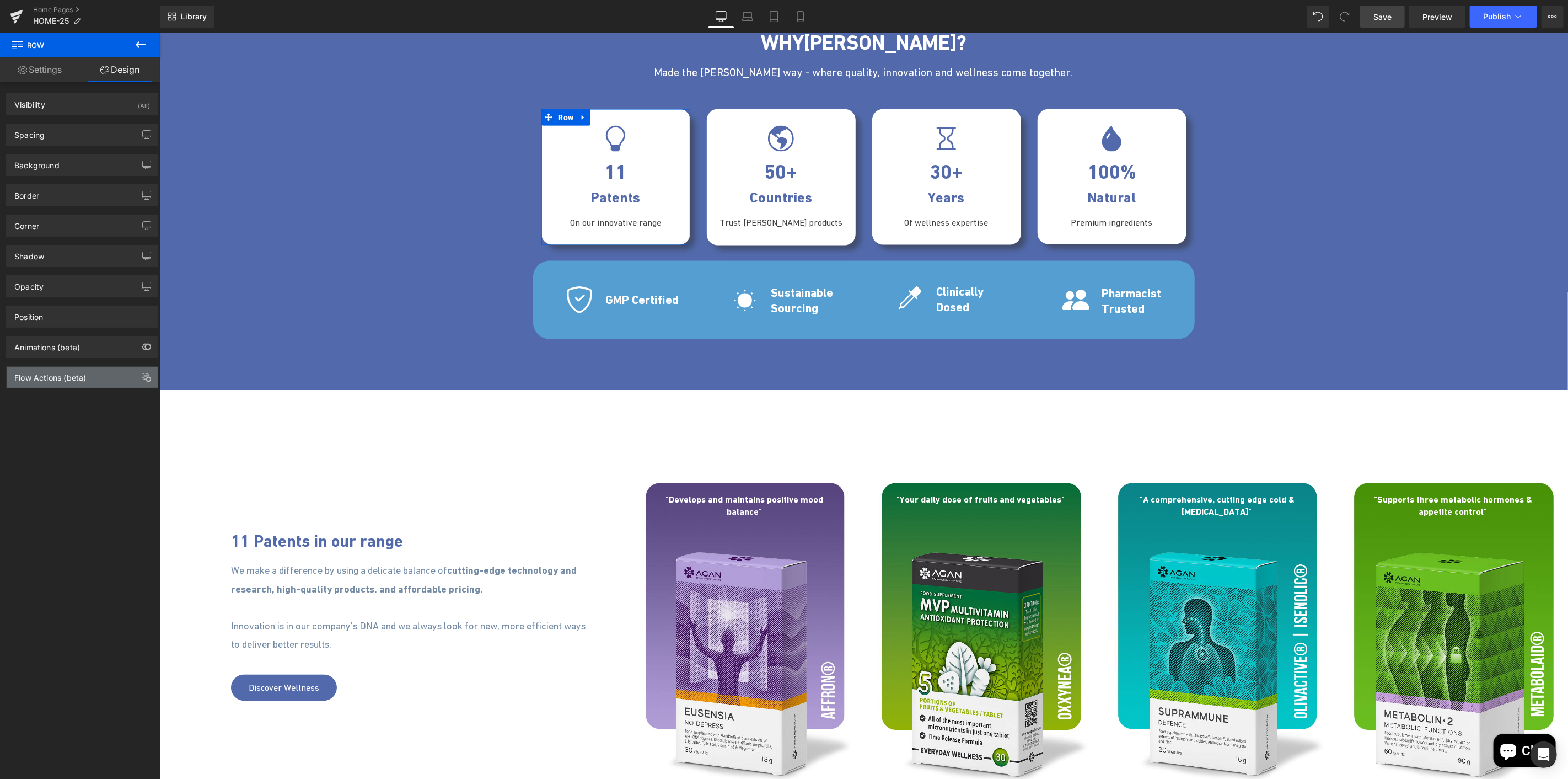
click at [77, 374] on div "Flow Actions (beta)" at bounding box center [50, 374] width 72 height 15
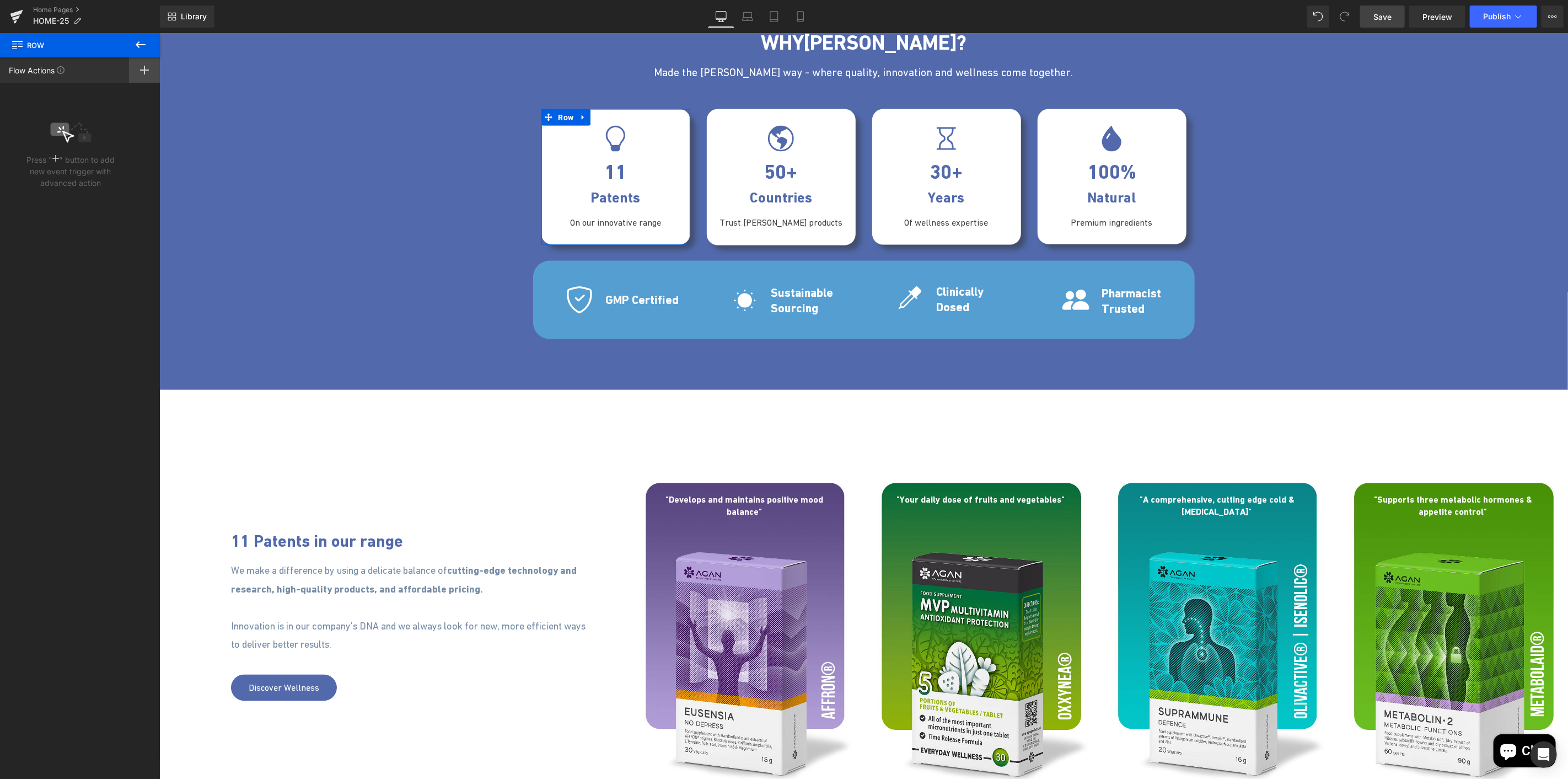
click at [148, 67] on icon at bounding box center [144, 69] width 9 height 9
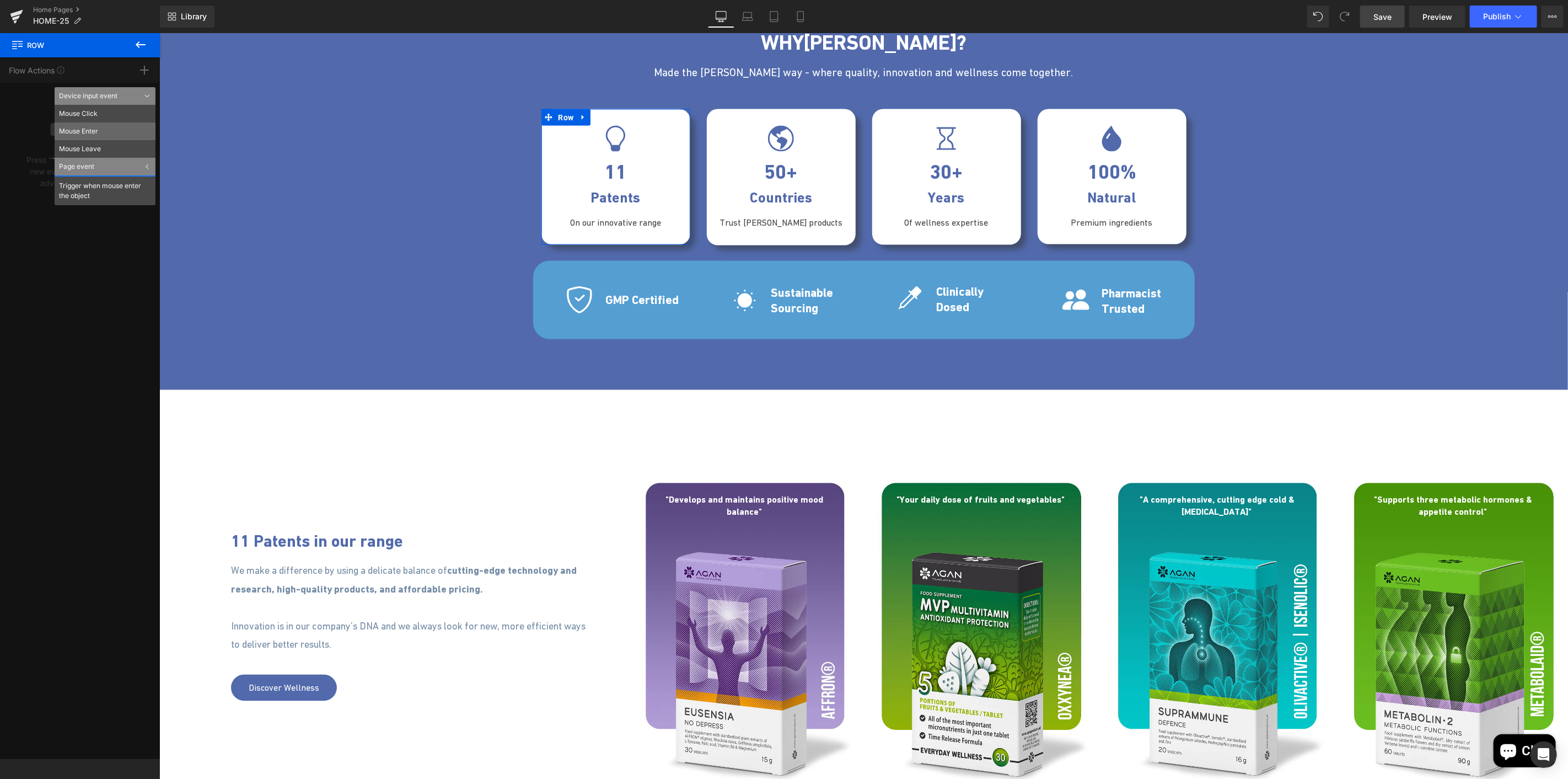
click at [102, 134] on li "Mouse Enter" at bounding box center [105, 131] width 101 height 18
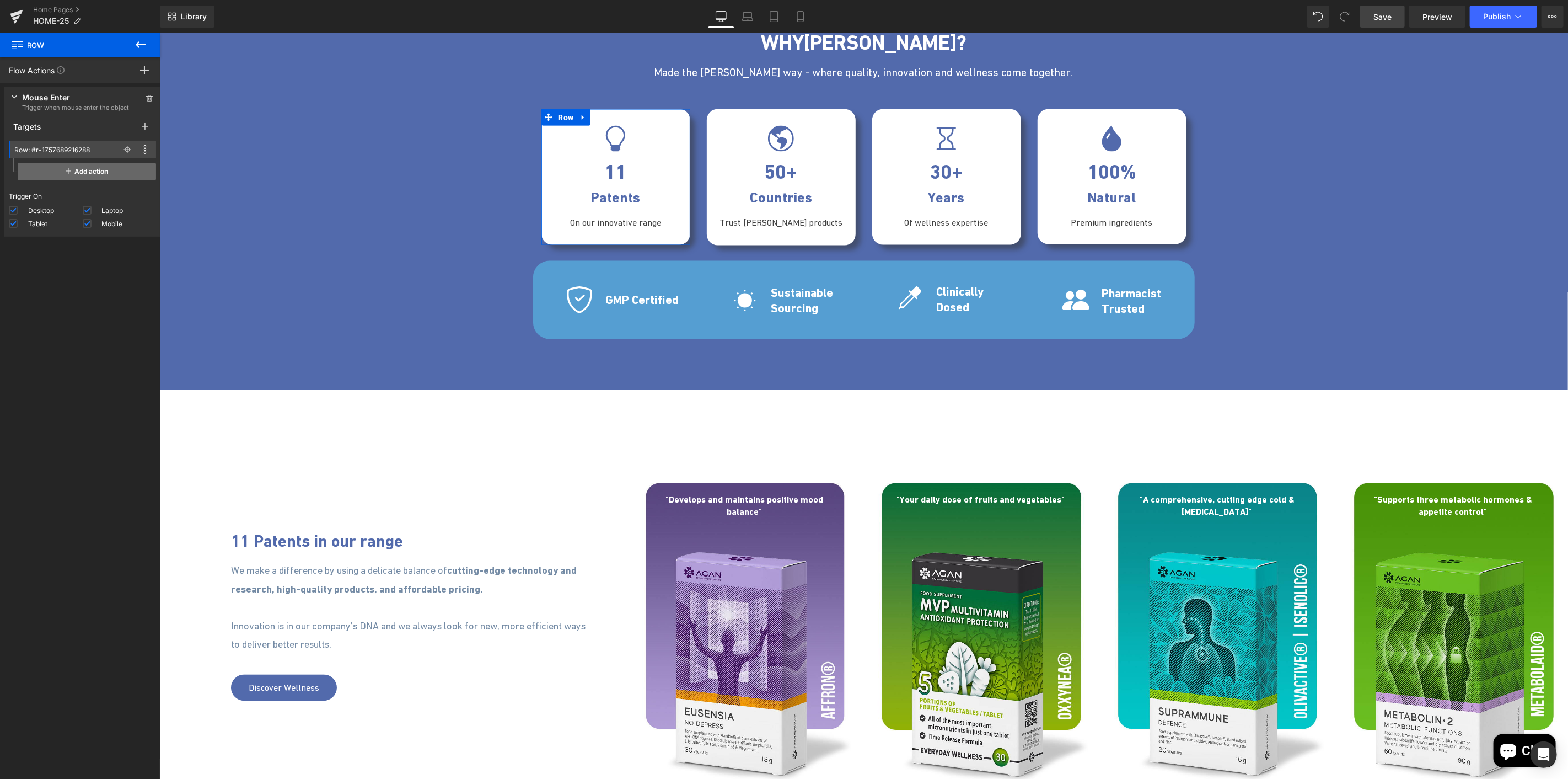
click at [79, 172] on span "Add action" at bounding box center [87, 172] width 139 height 18
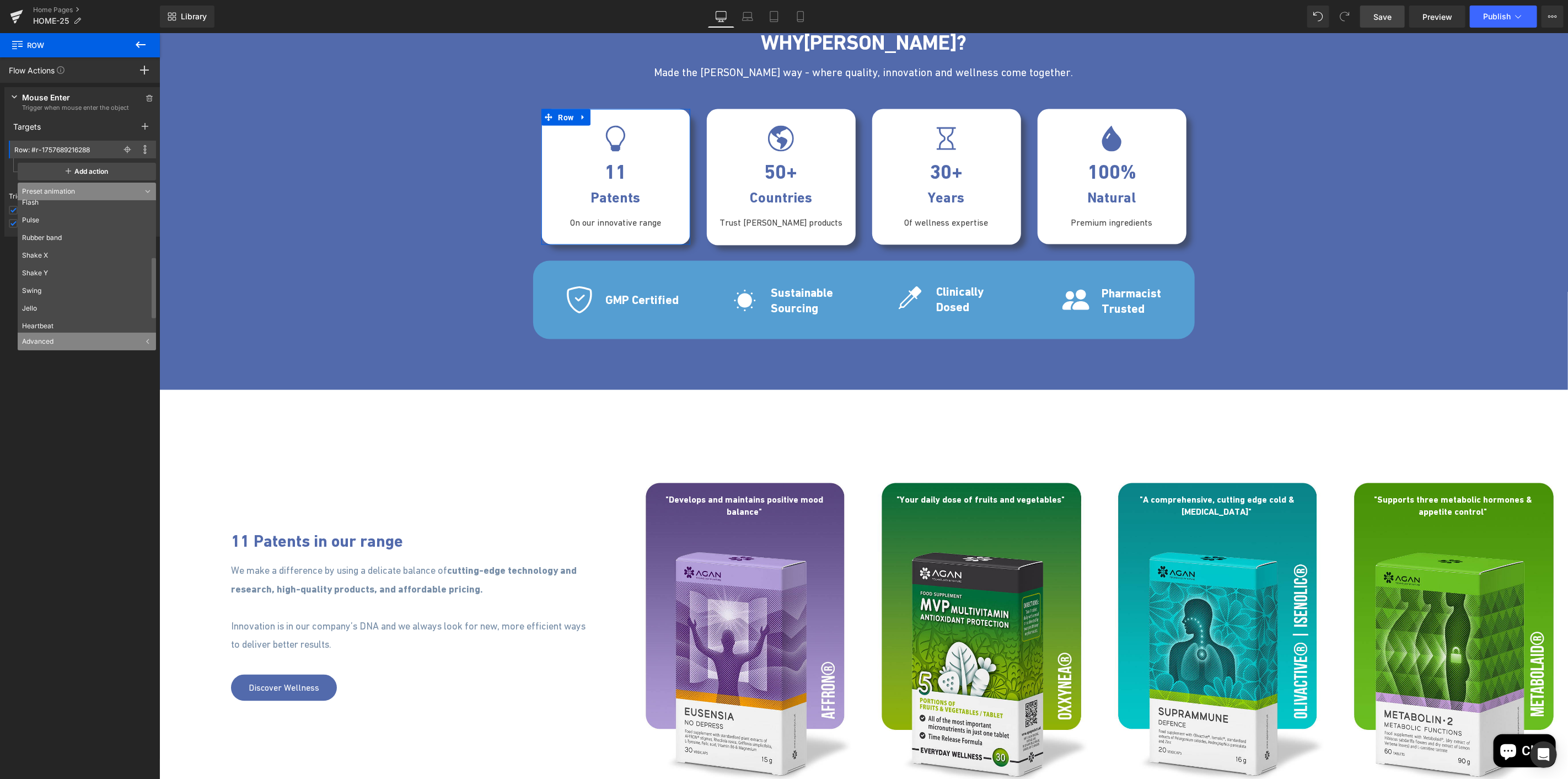
scroll to position [149, 0]
click at [58, 340] on div "Advanced" at bounding box center [87, 341] width 139 height 18
click at [70, 395] on div "Press " " button to add new event trigger with advanced action Mouse Enter Trig…" at bounding box center [82, 434] width 165 height 702
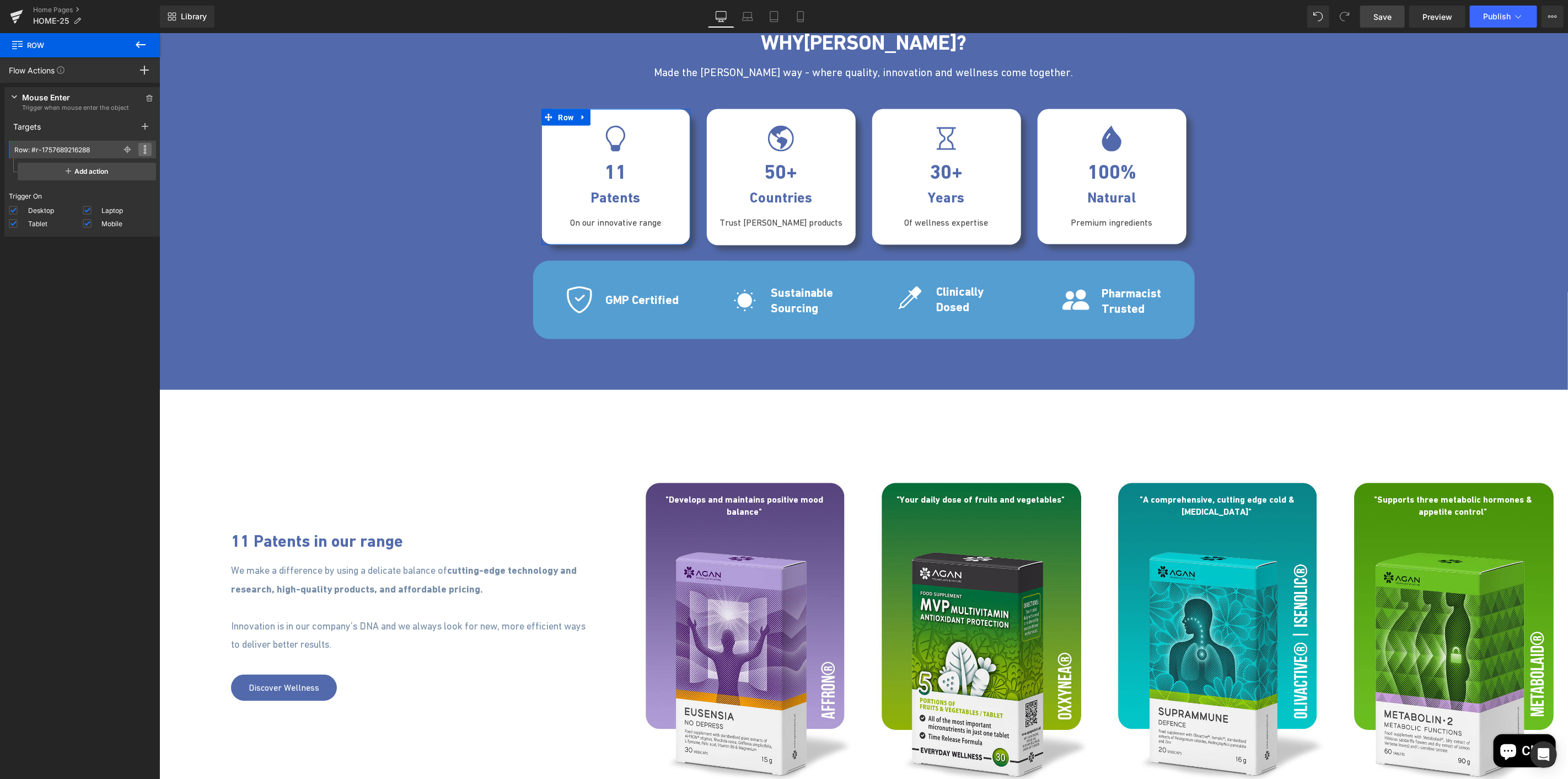
click at [143, 152] on icon at bounding box center [145, 149] width 3 height 9
click at [146, 100] on icon at bounding box center [150, 98] width 8 height 6
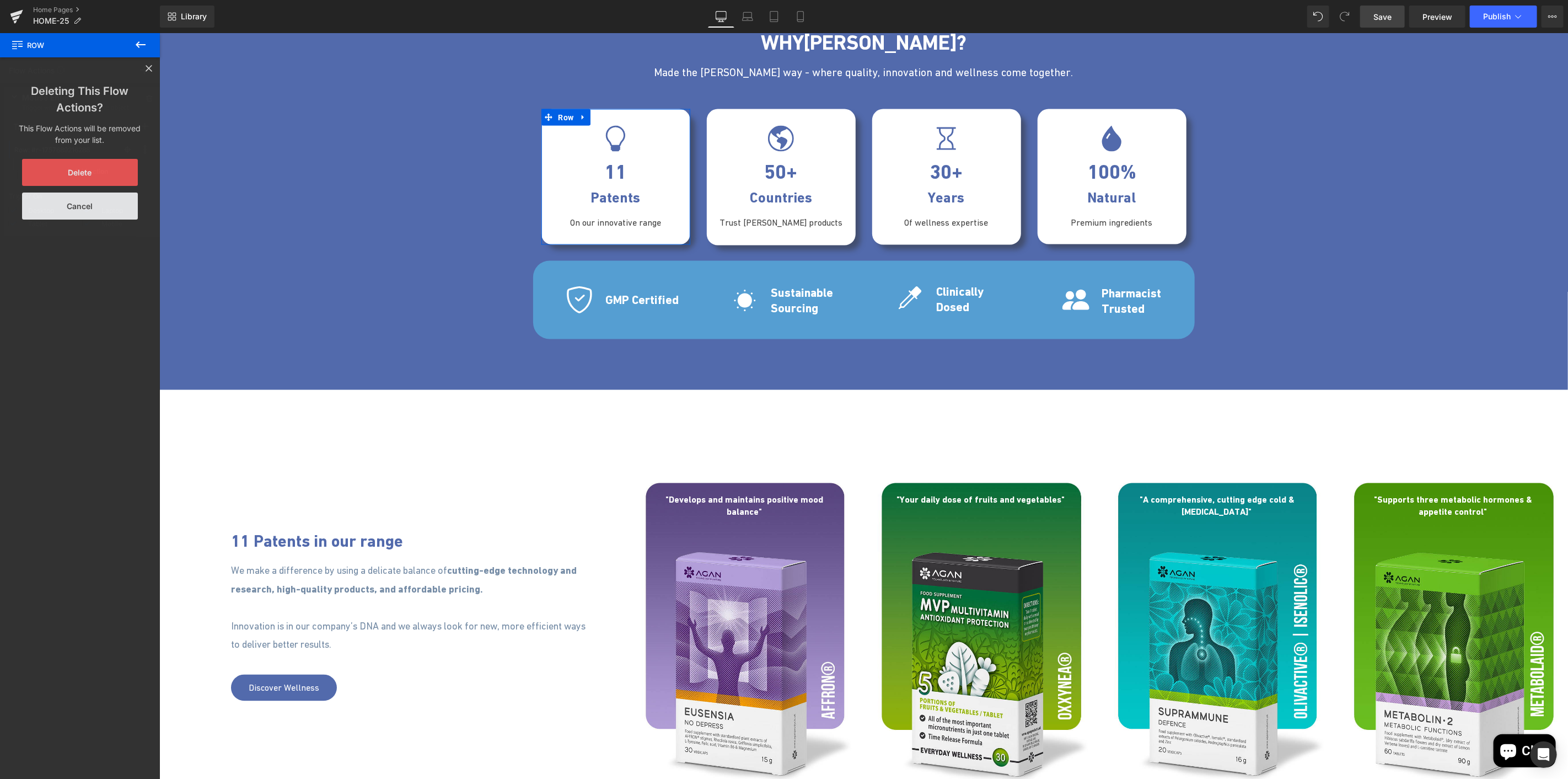
click at [92, 162] on button "Delete" at bounding box center [80, 173] width 116 height 27
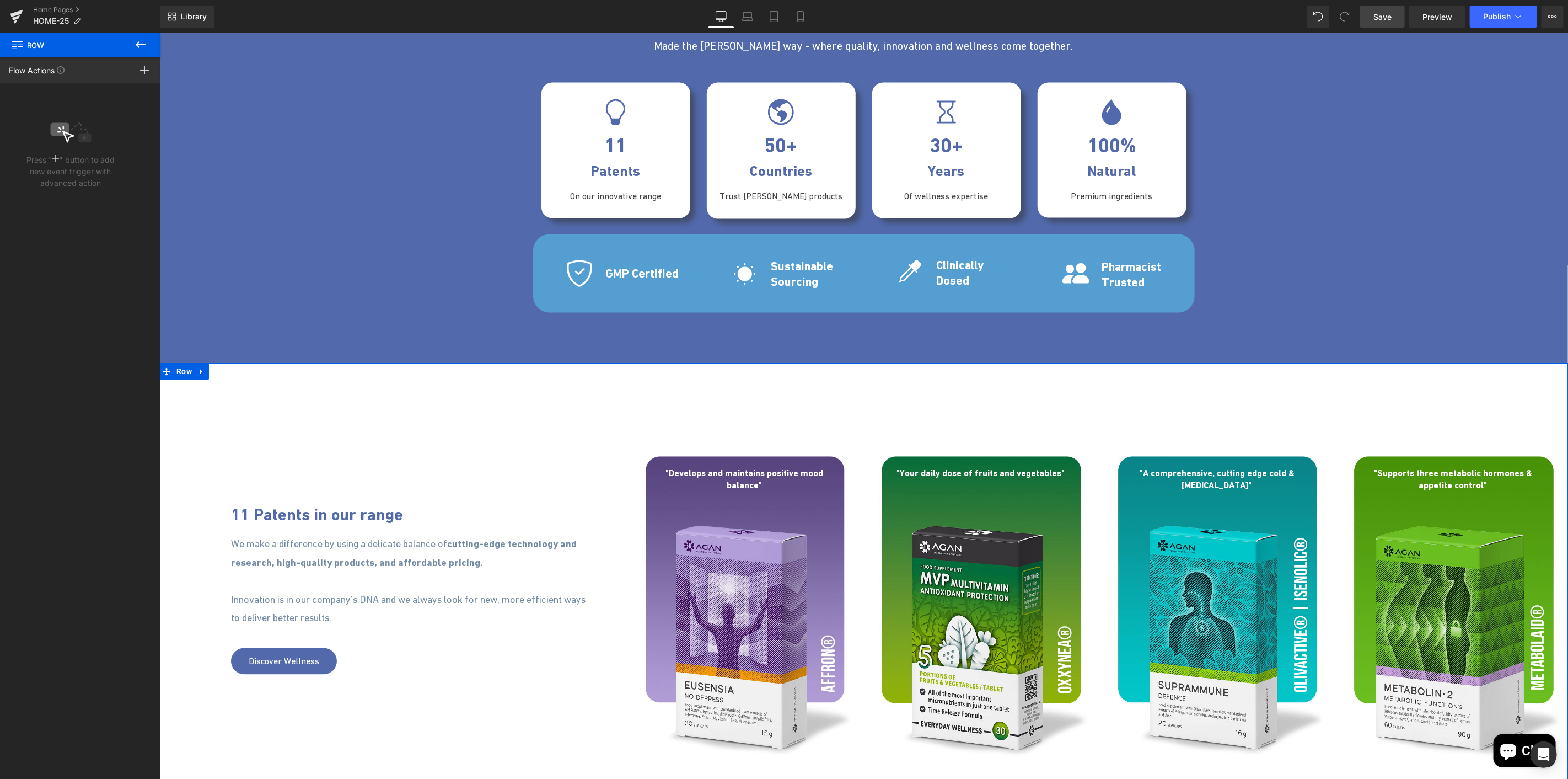
scroll to position [1593, 0]
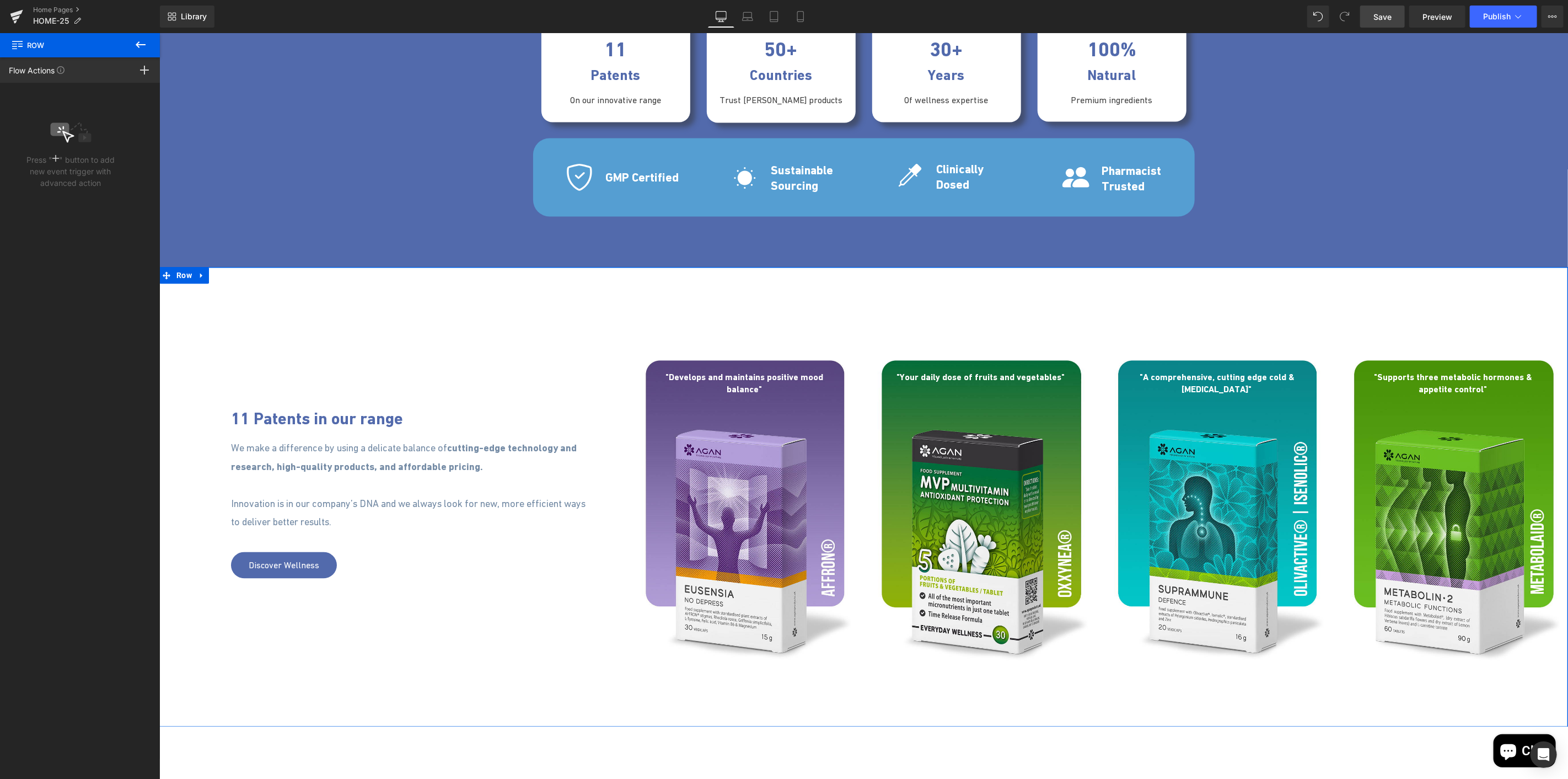
click at [369, 485] on p "To enrich screen reader interactions, please activate Accessibility in Grammarl…" at bounding box center [413, 485] width 365 height 19
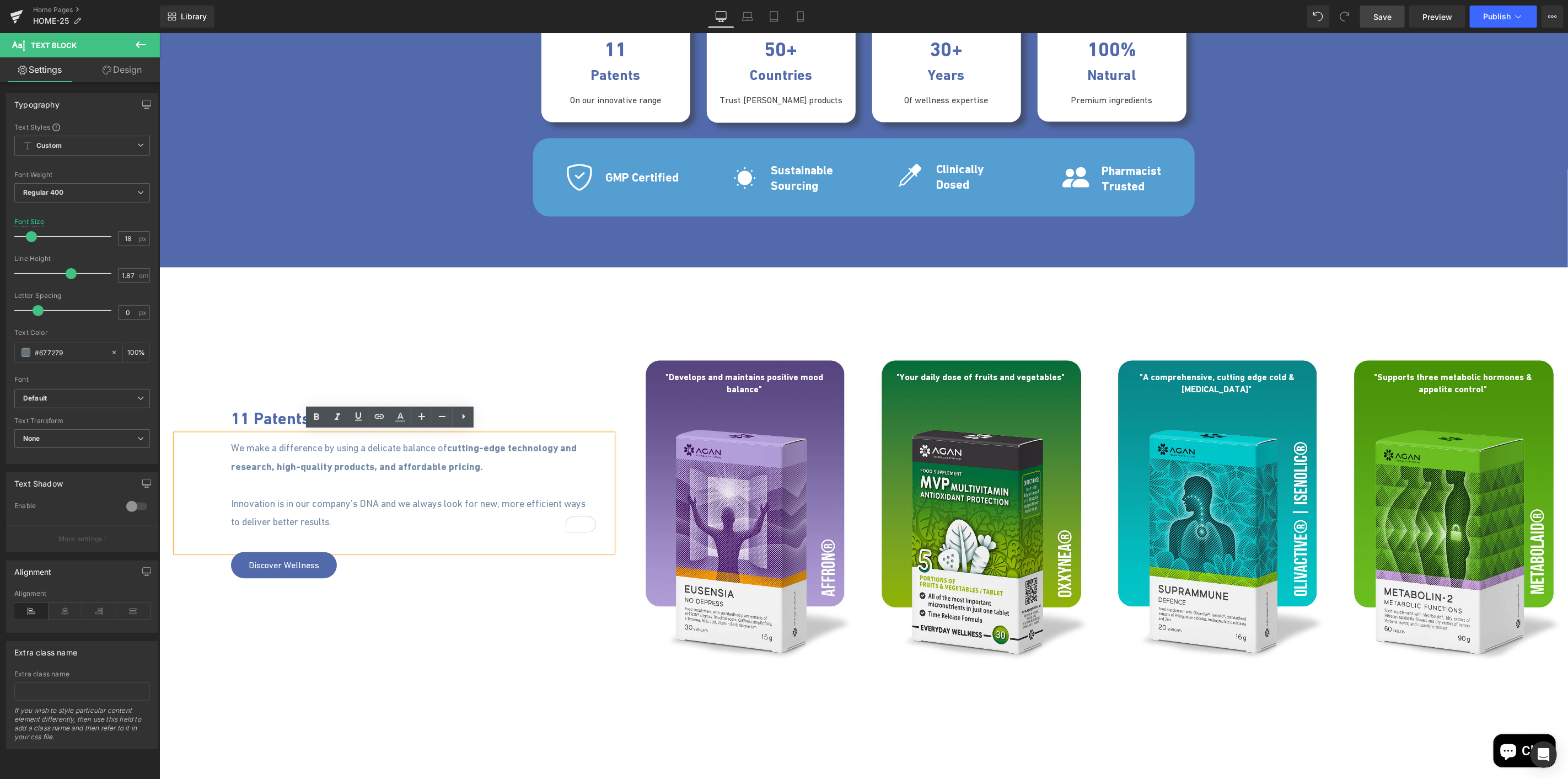
click at [185, 601] on div "11 Patents in our range Heading 100px We make a difference by using a delicate …" at bounding box center [863, 539] width 1409 height 374
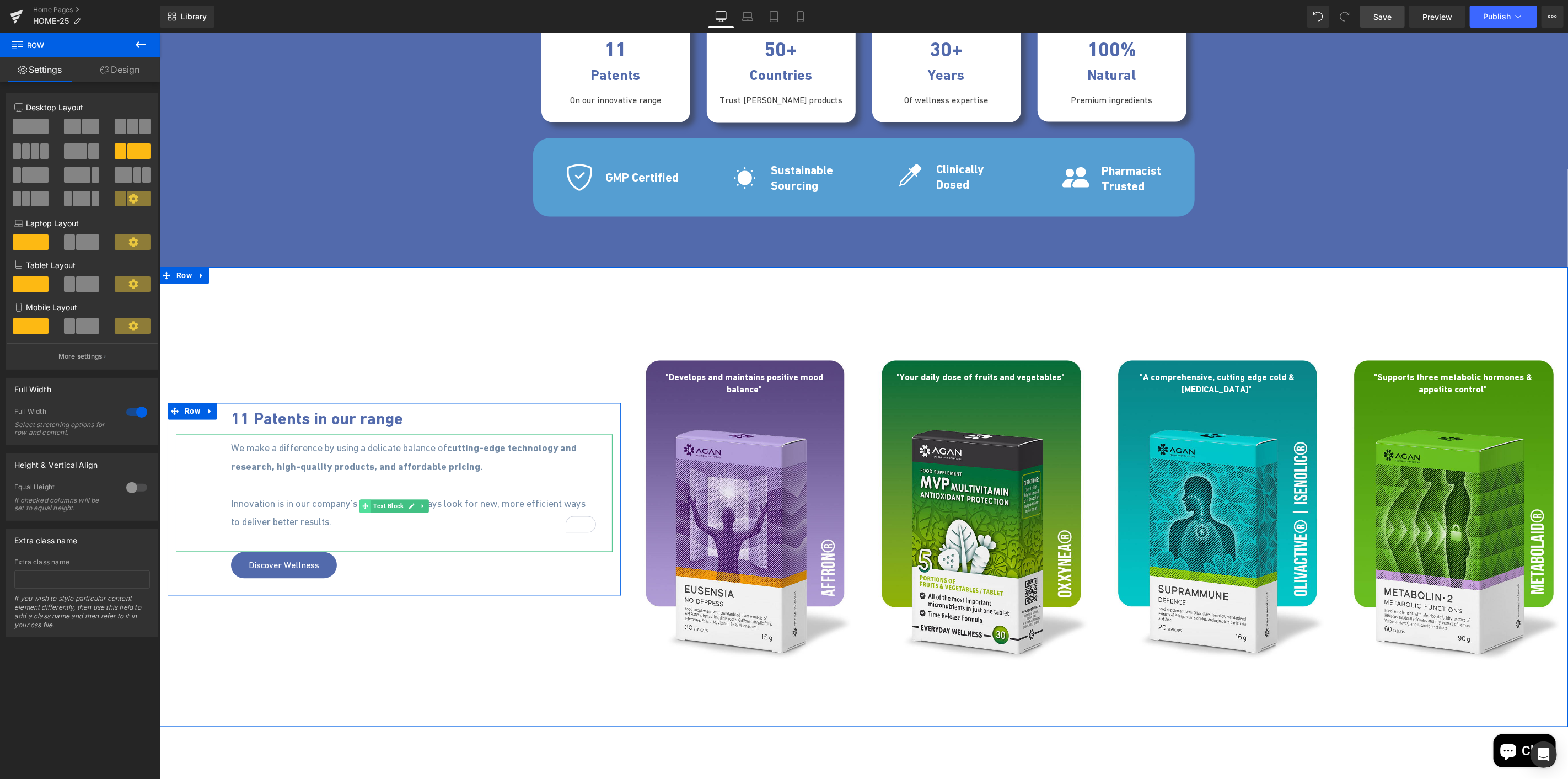
click at [362, 506] on icon at bounding box center [365, 506] width 6 height 6
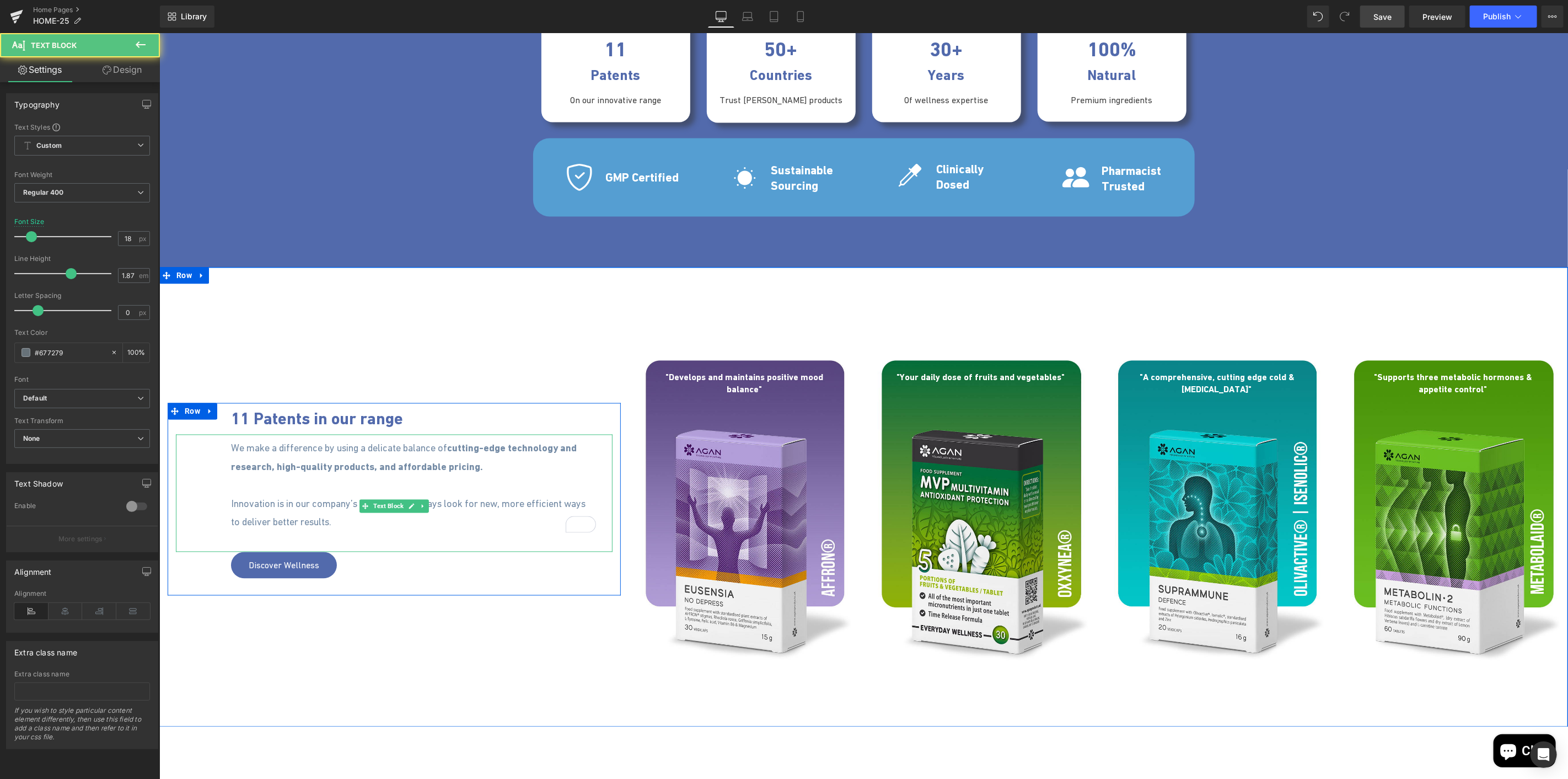
click at [287, 488] on p "To enrich screen reader interactions, please activate Accessibility in Grammarl…" at bounding box center [413, 485] width 365 height 19
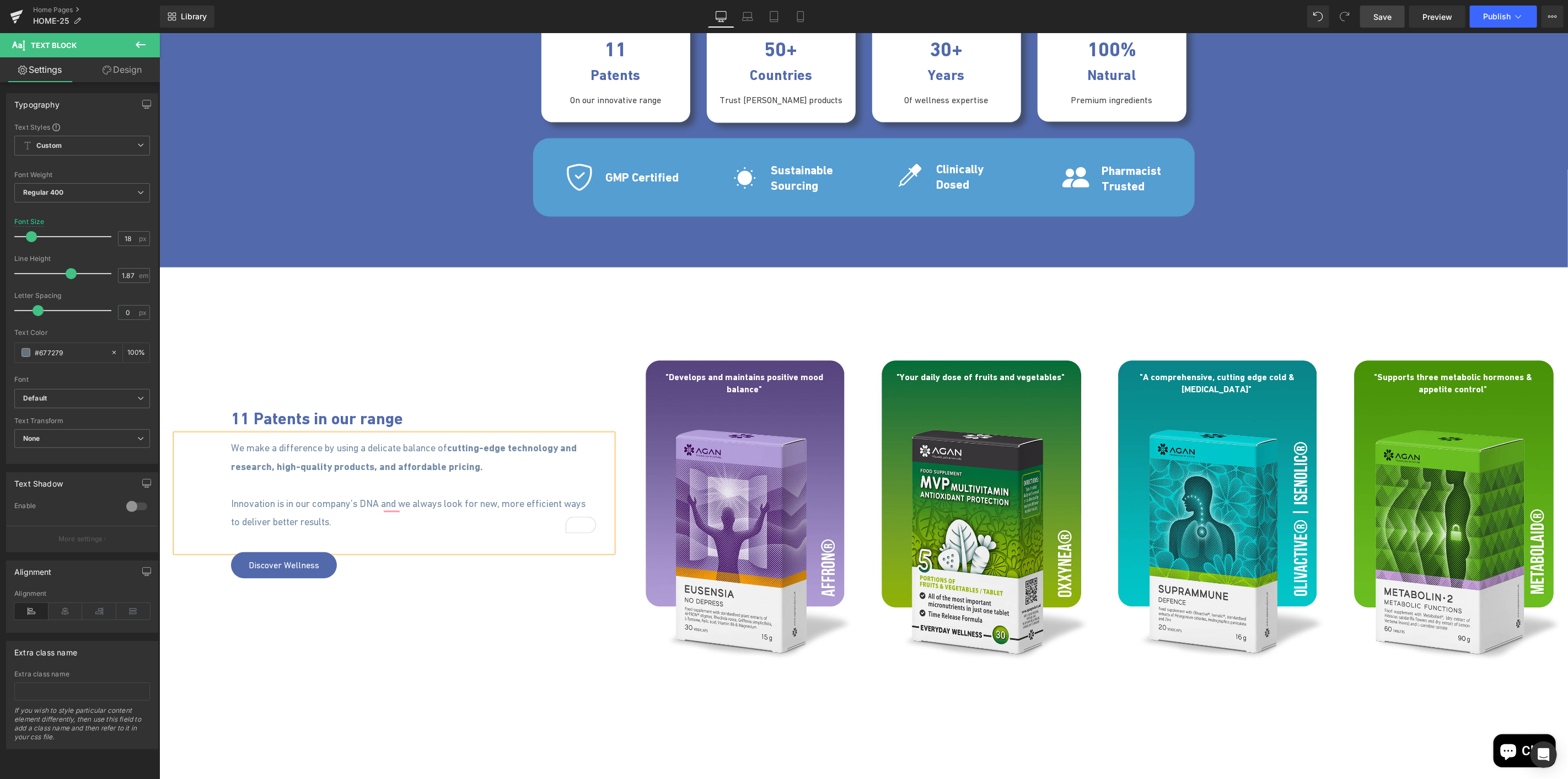
click at [418, 596] on div "11 Patents in our range Heading 100px We make a difference by using a delicate …" at bounding box center [863, 539] width 1409 height 374
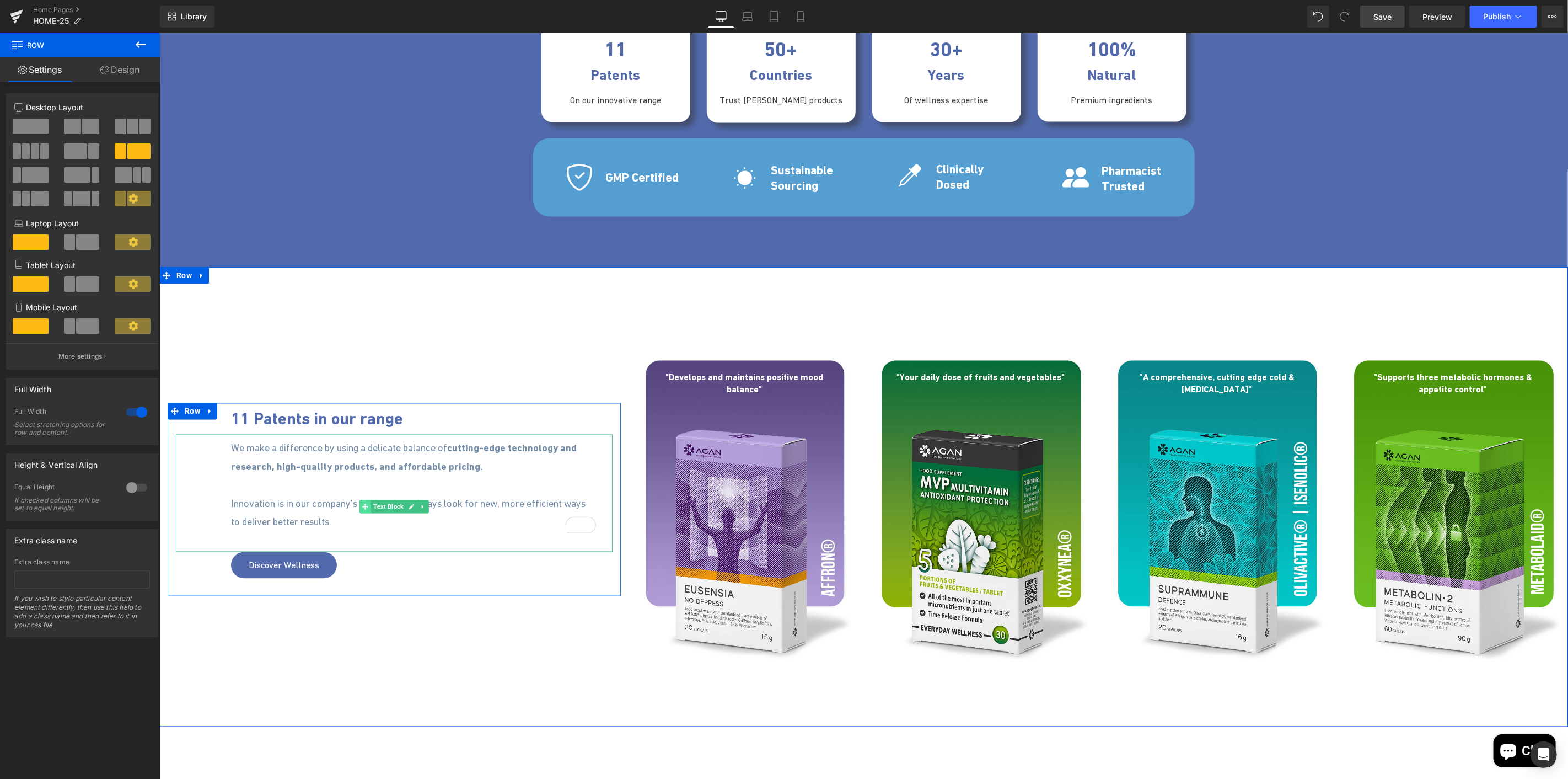
click at [362, 506] on icon at bounding box center [365, 506] width 6 height 6
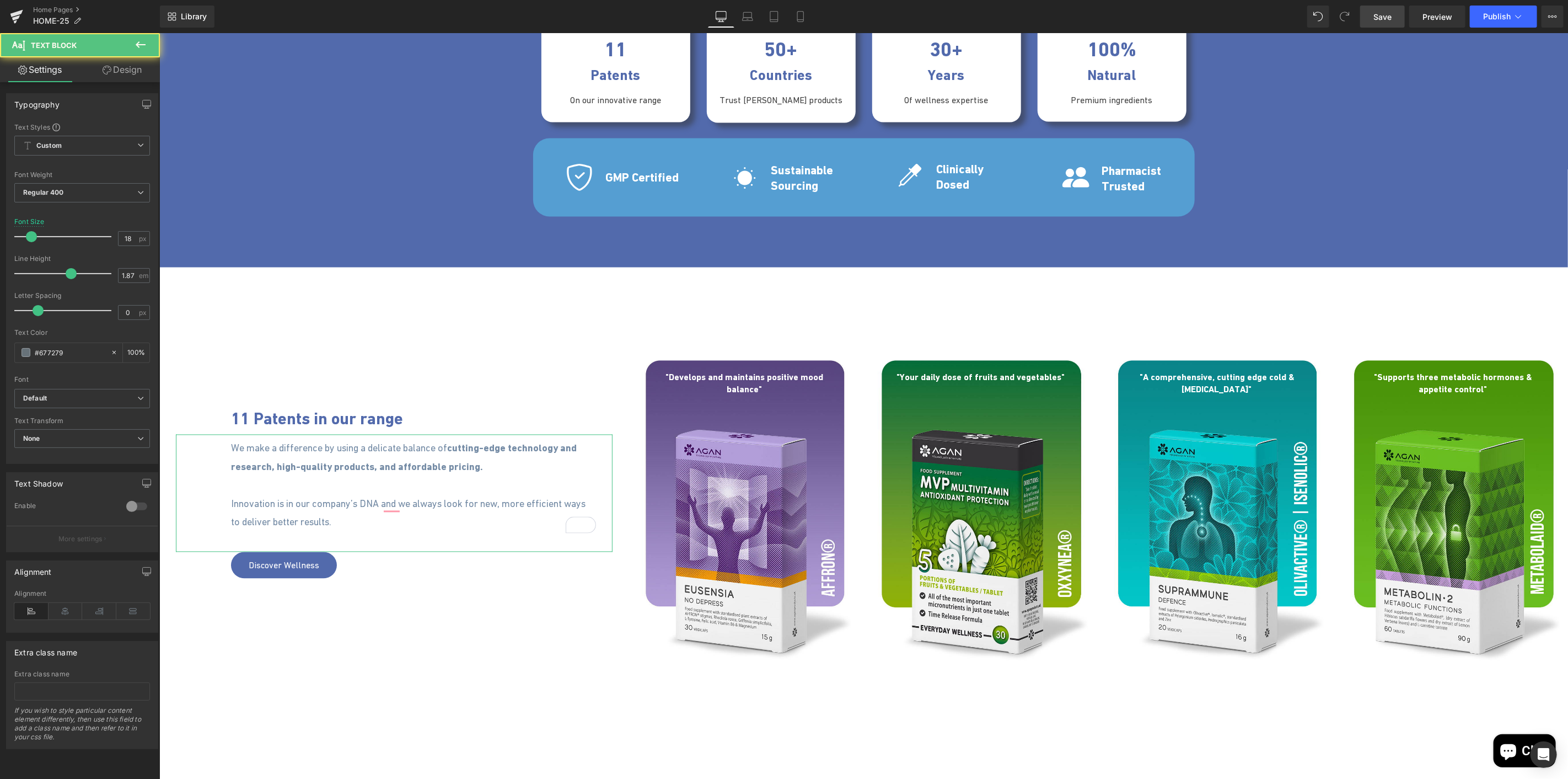
click at [105, 78] on link "Design" at bounding box center [122, 69] width 80 height 25
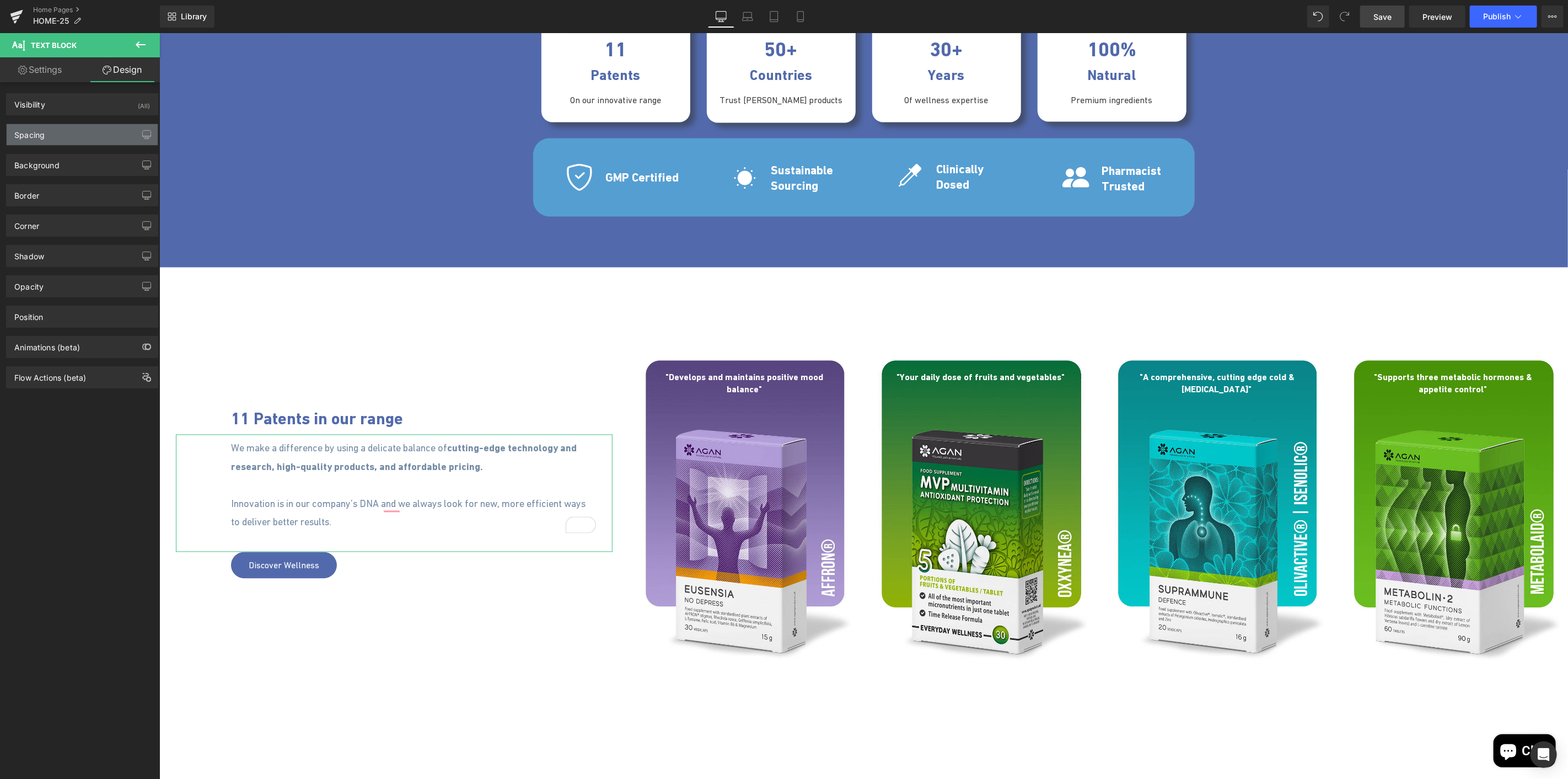
click at [52, 138] on div "Spacing" at bounding box center [81, 135] width 151 height 21
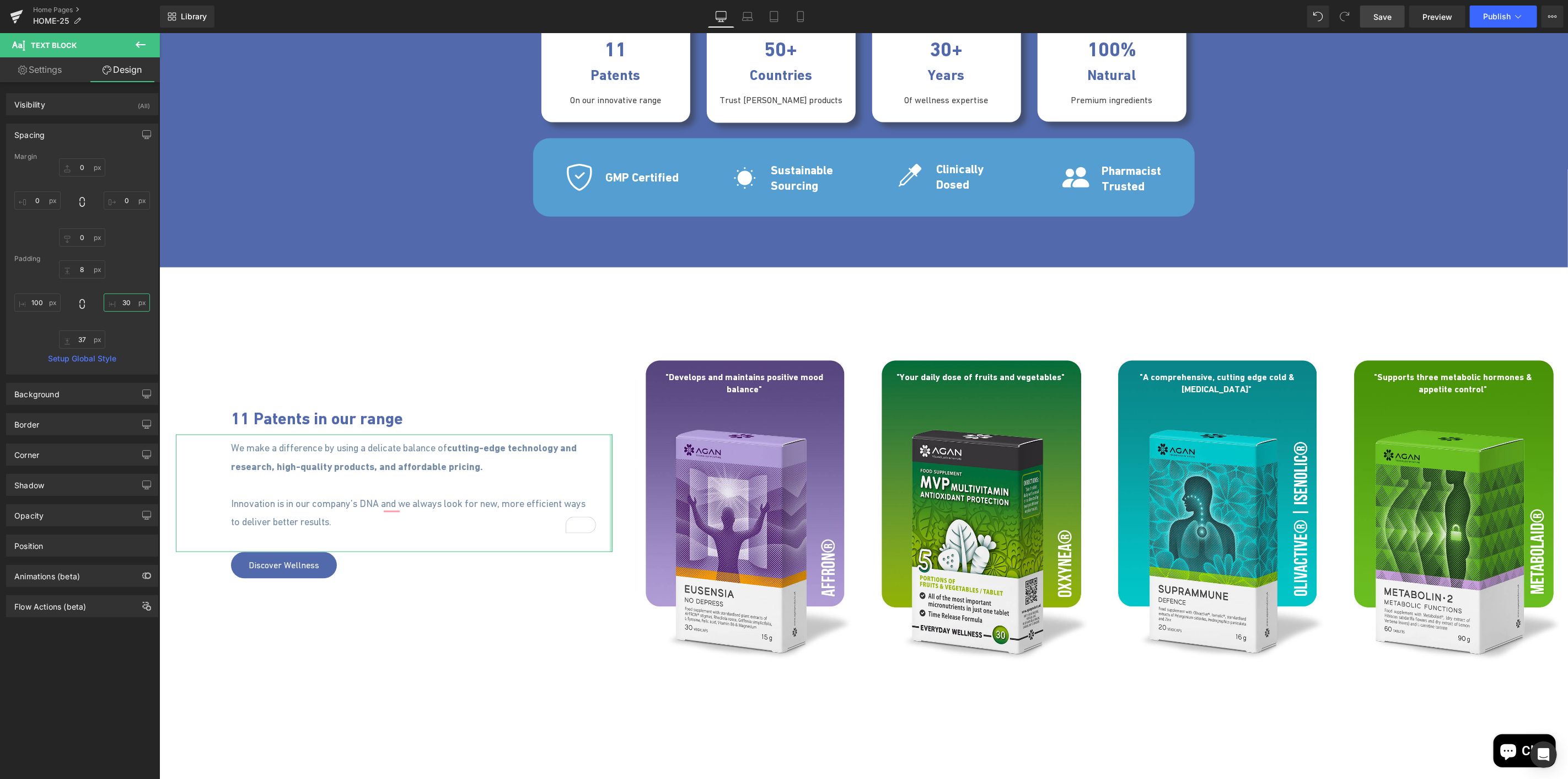
click at [122, 306] on input "30" at bounding box center [127, 302] width 46 height 19
click at [122, 305] on input "30" at bounding box center [127, 302] width 46 height 19
click at [121, 305] on input "30" at bounding box center [127, 302] width 46 height 19
type input "5"
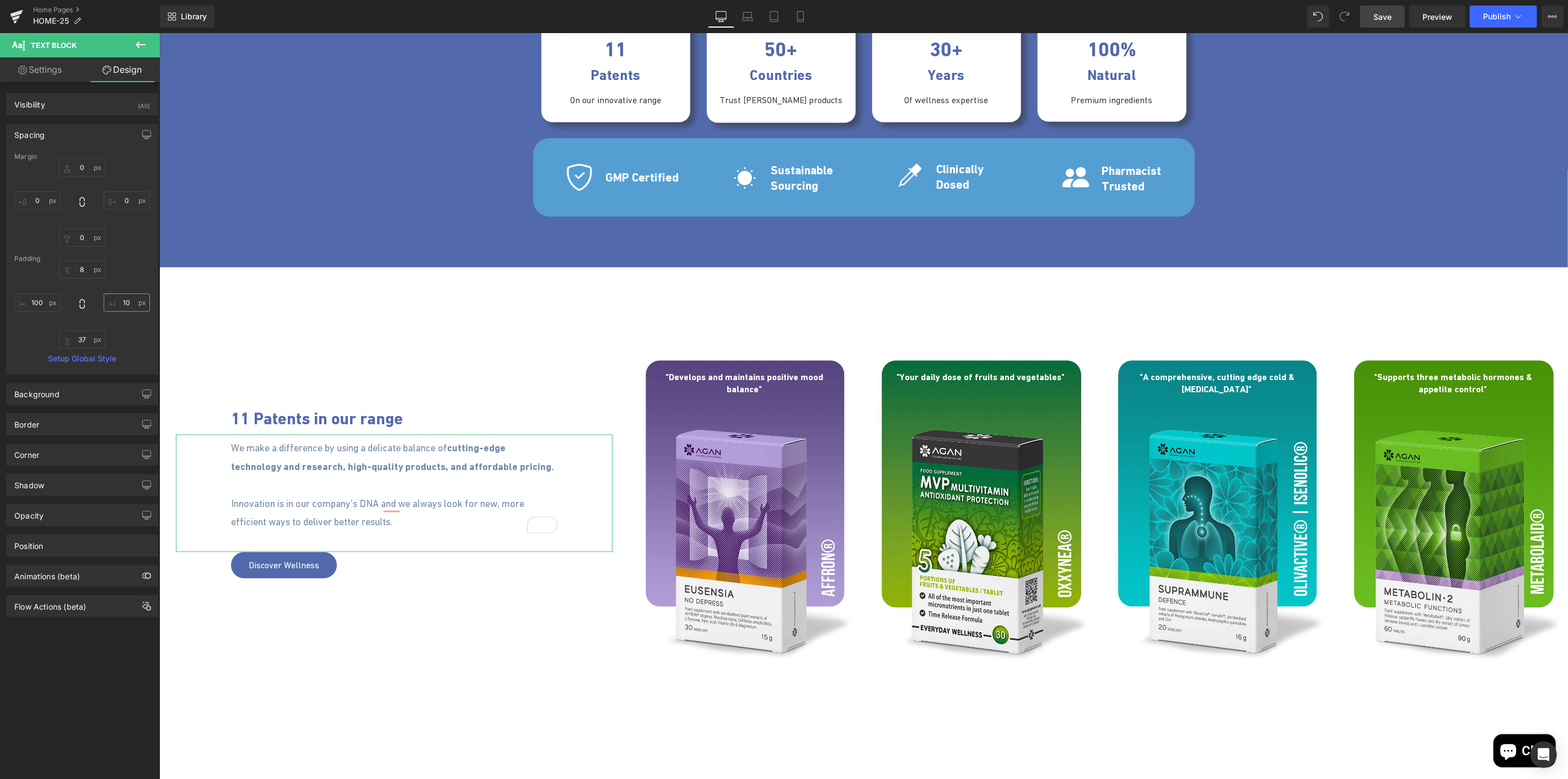
type input "1"
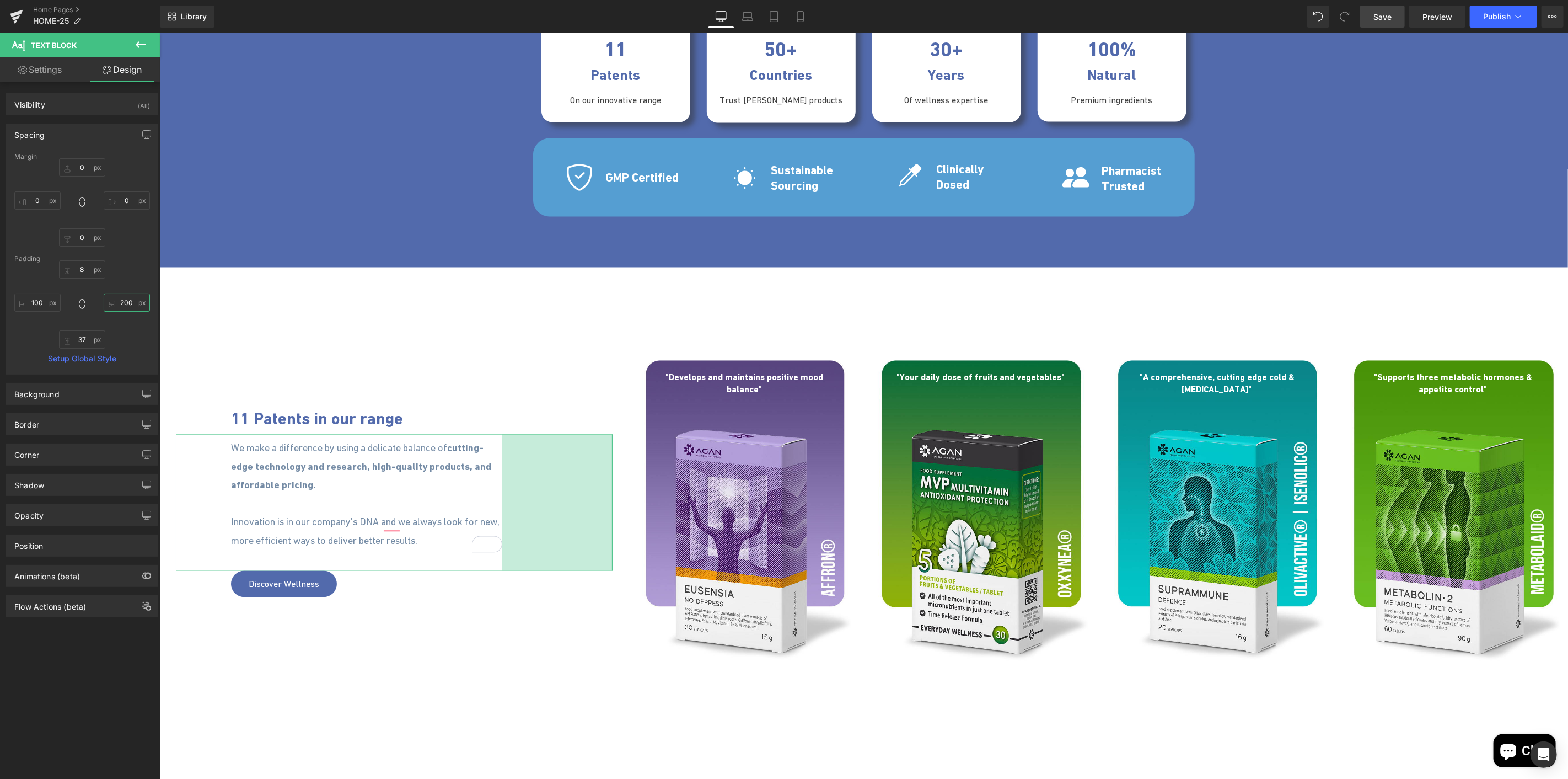
click at [119, 305] on input "200" at bounding box center [127, 302] width 46 height 19
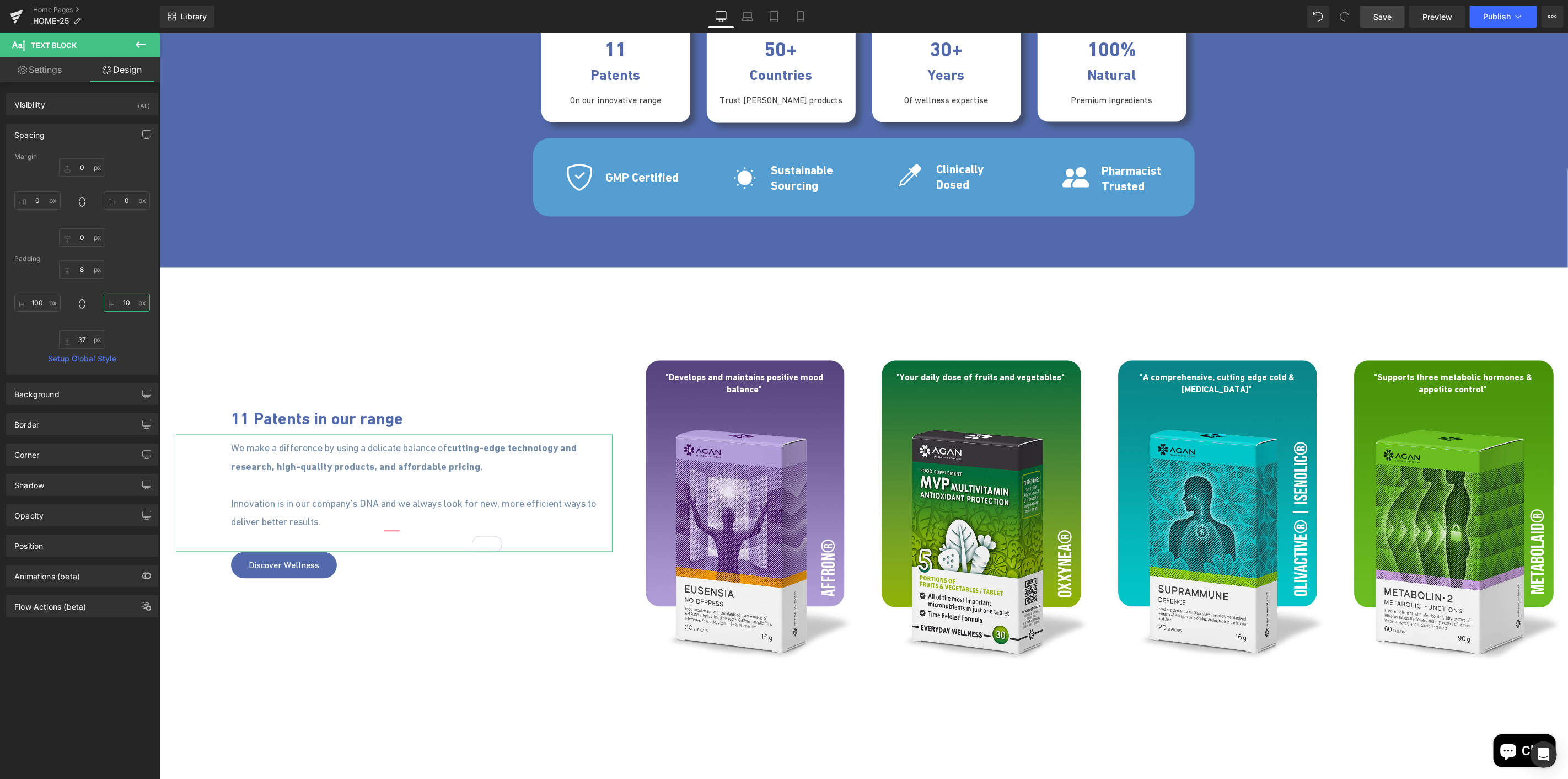
type input "100"
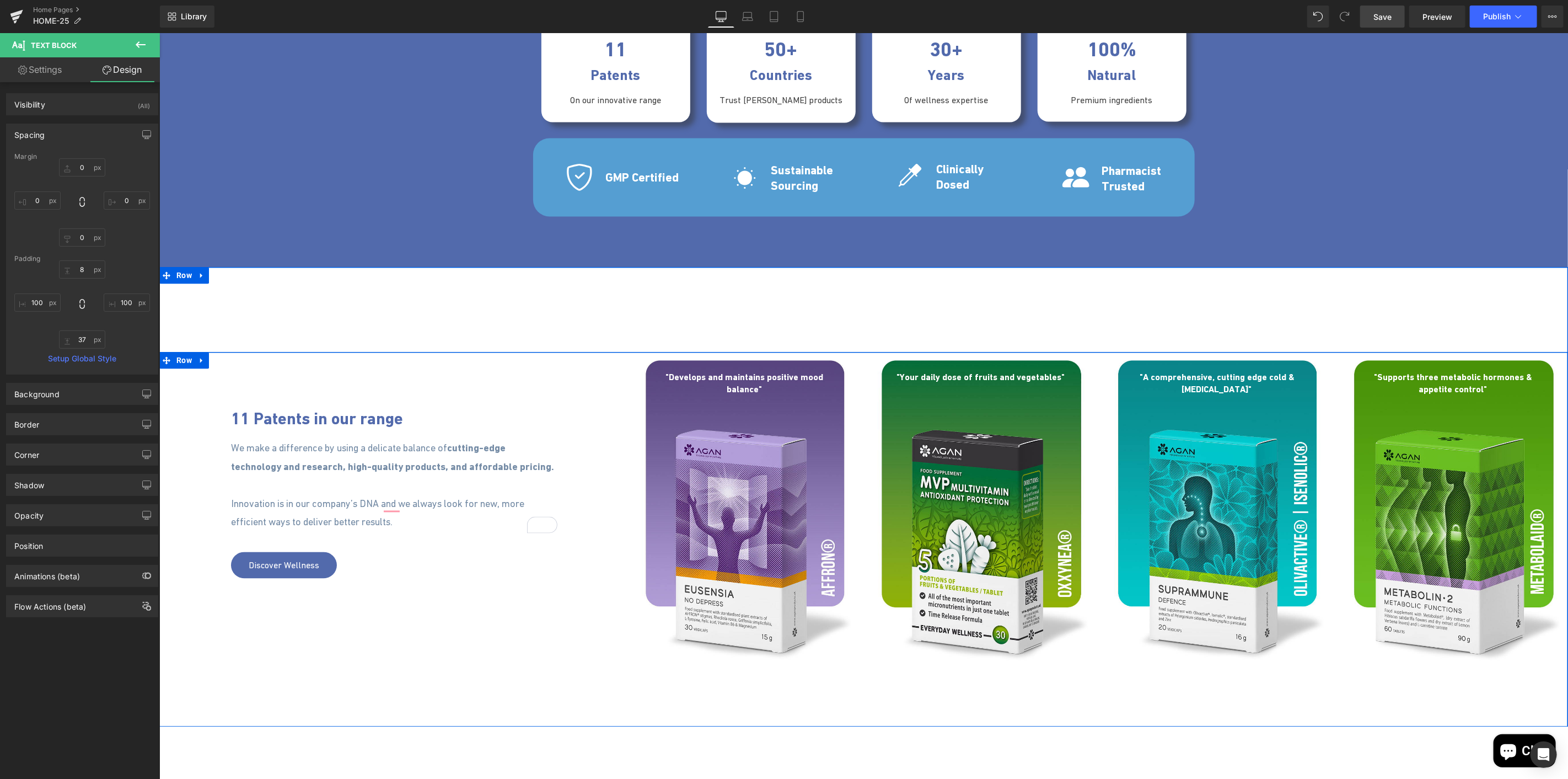
click at [414, 652] on div "11 Patents in our range Heading 100px We make a difference by using a delicate …" at bounding box center [863, 539] width 1409 height 374
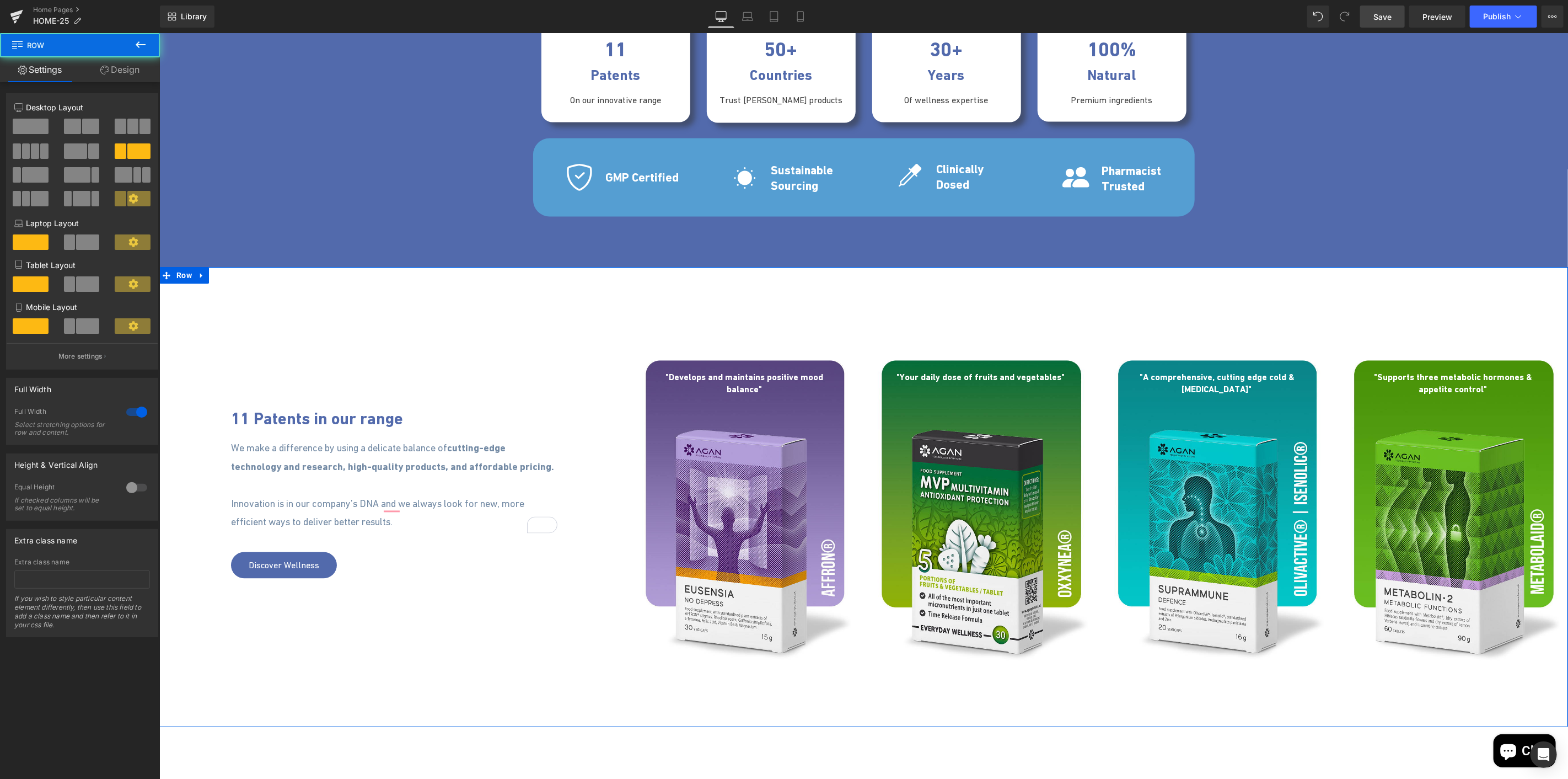
click at [576, 298] on div "11 Patents in our range Heading 100px We make a difference by using a delicate …" at bounding box center [863, 497] width 1409 height 460
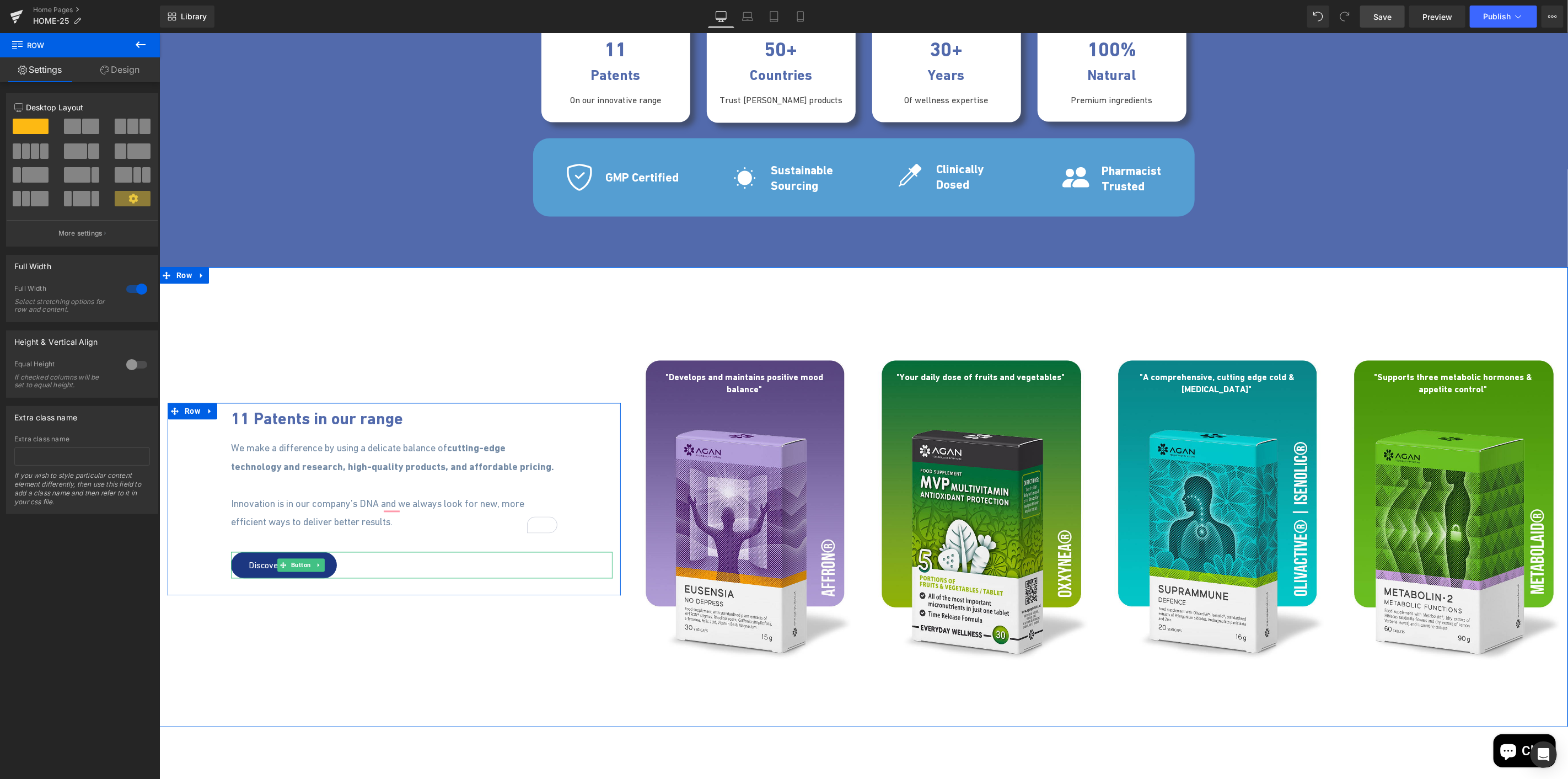
click at [292, 563] on span "Button" at bounding box center [301, 564] width 24 height 13
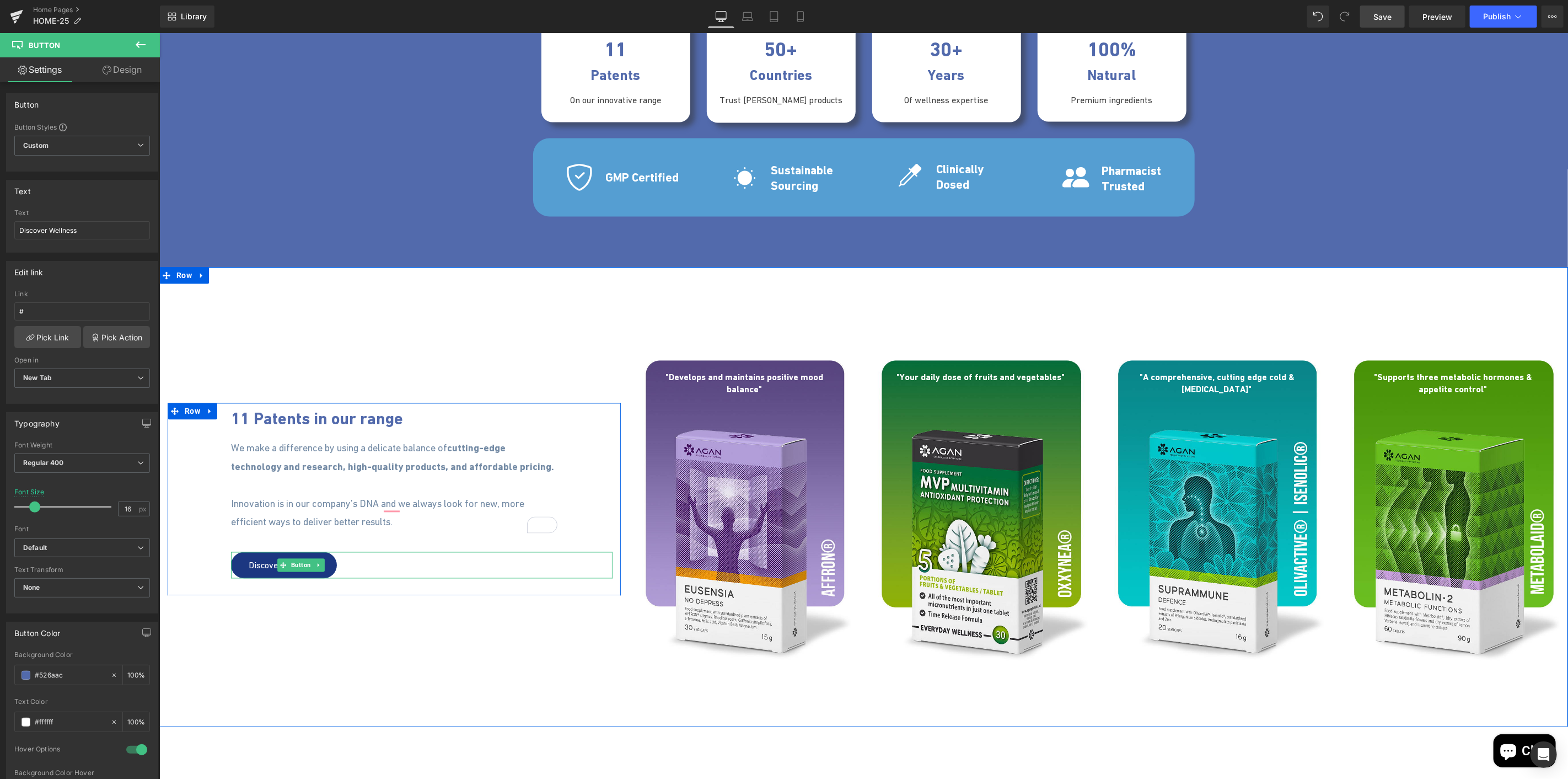
click at [257, 564] on span "Discover Wellness" at bounding box center [284, 564] width 71 height 13
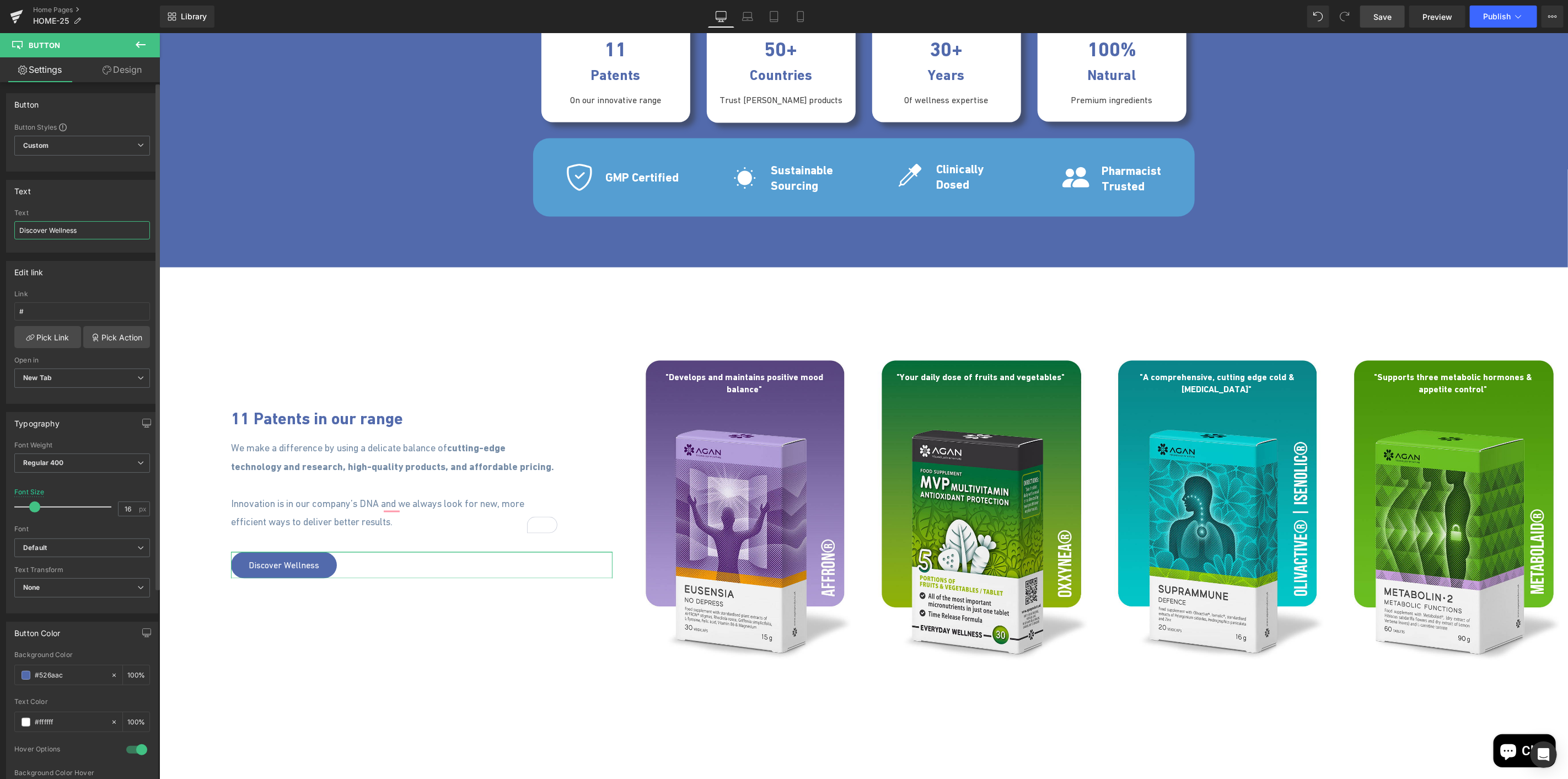
click at [59, 232] on input "Discover Wellness" at bounding box center [82, 230] width 135 height 19
click at [53, 232] on input "Discover Wellness" at bounding box center [82, 230] width 135 height 19
click at [53, 233] on input "Discover Wellness" at bounding box center [82, 230] width 135 height 19
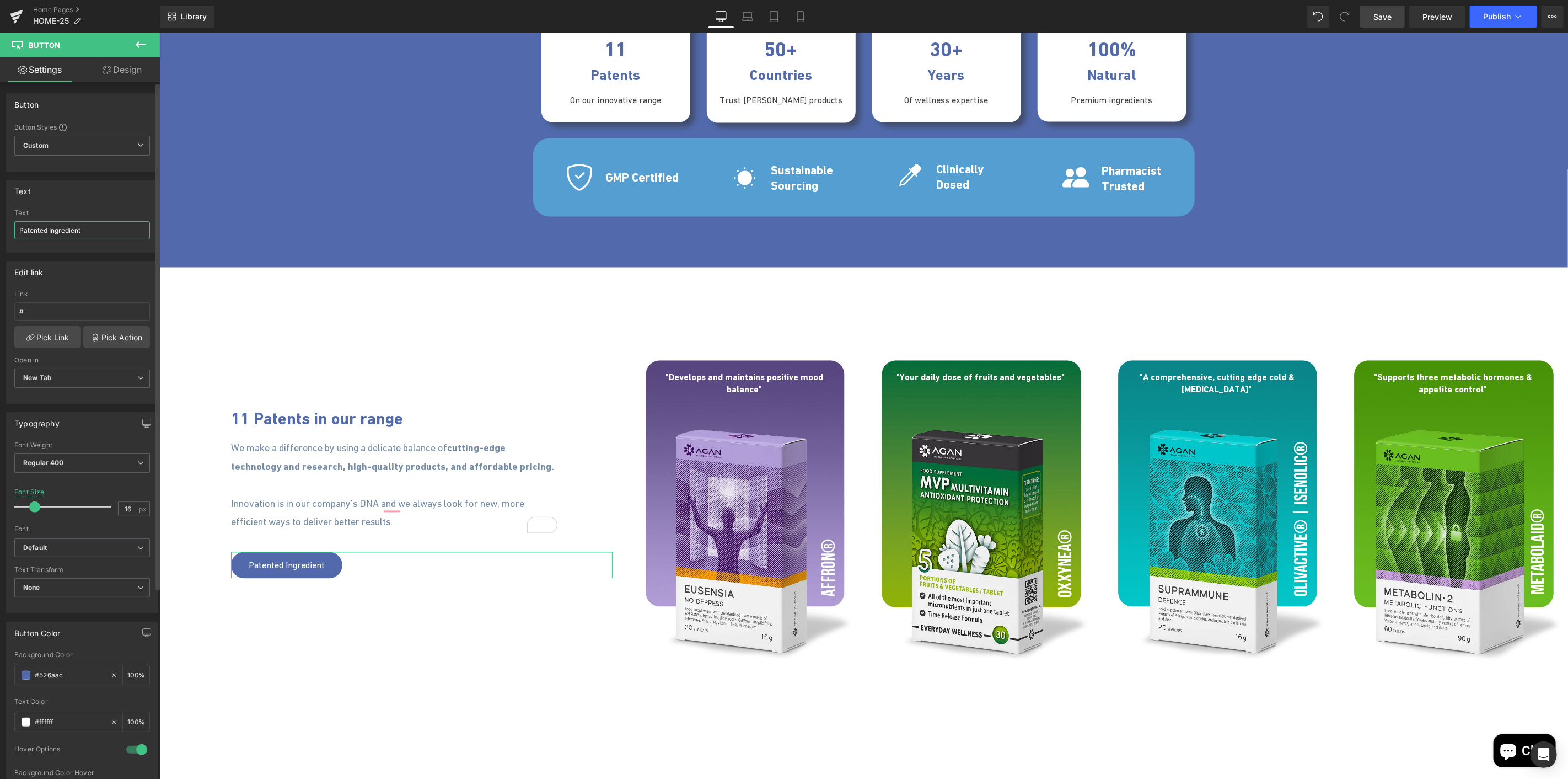
type input "Patented Ingredients"
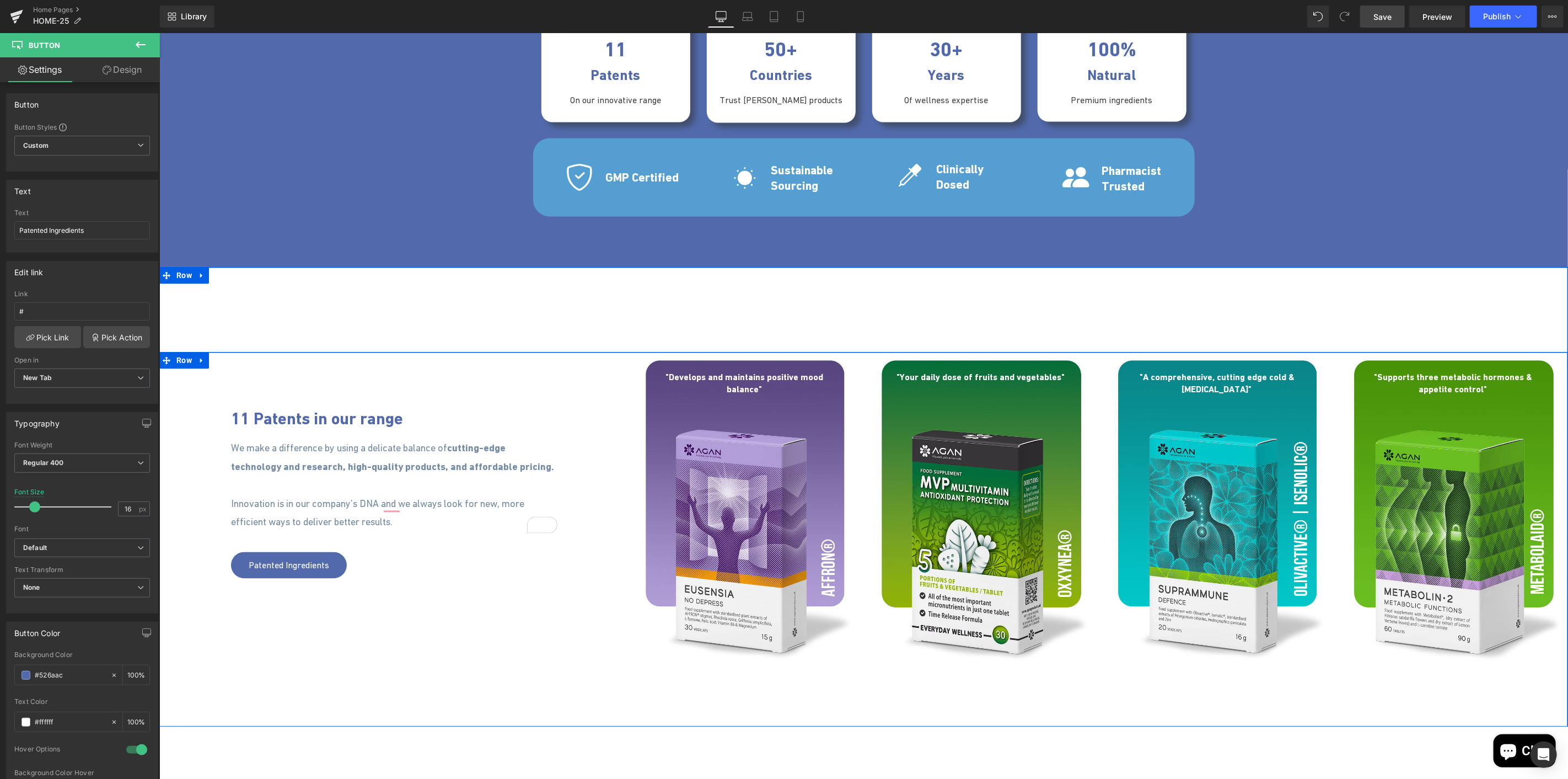
click at [491, 629] on div "11 Patents in our range Heading 100px We make a difference by using a delicate …" at bounding box center [863, 539] width 1409 height 374
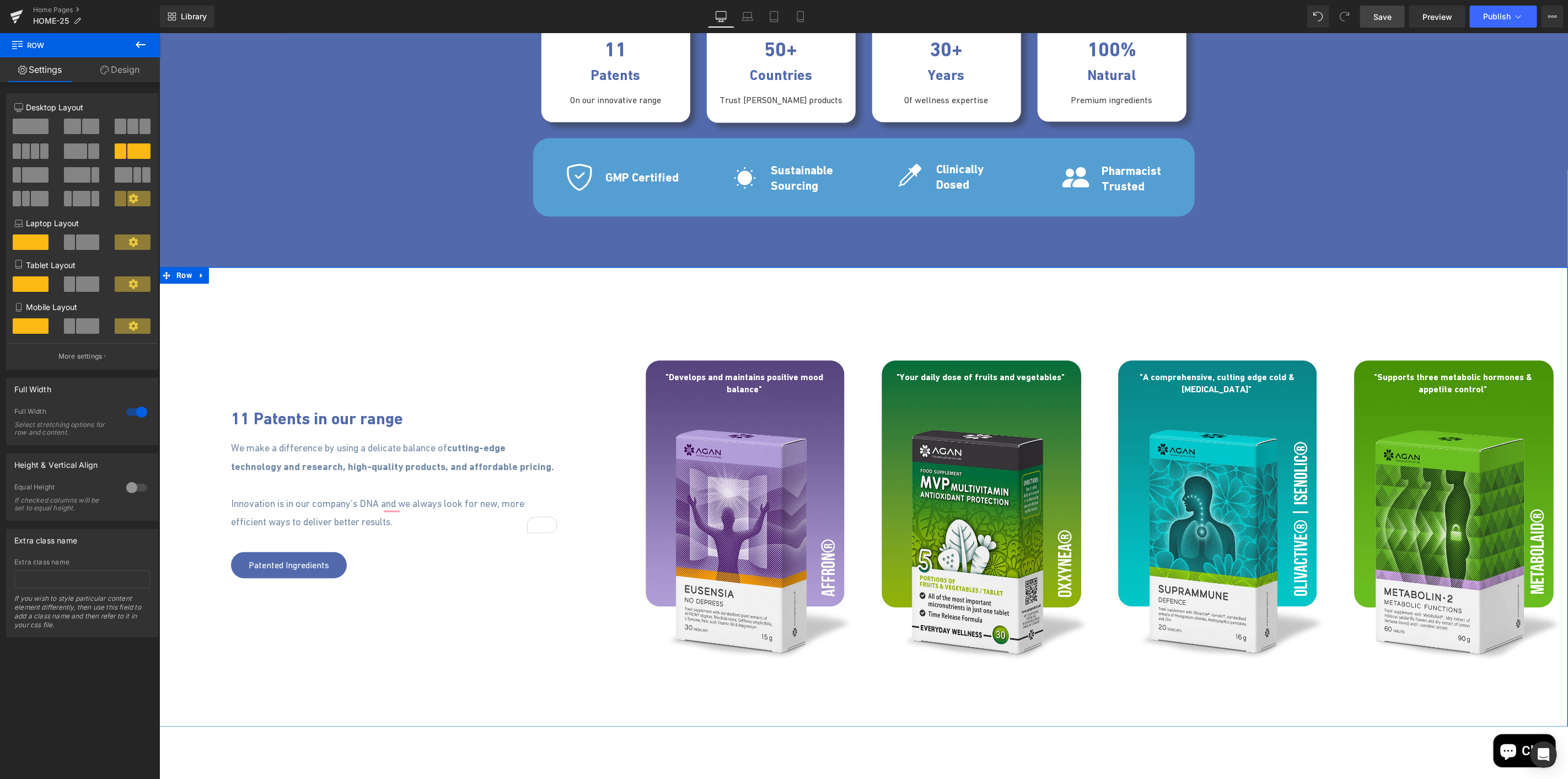
click at [947, 320] on div "11 Patents in our range Heading 100px We make a difference by using a delicate …" at bounding box center [863, 497] width 1409 height 460
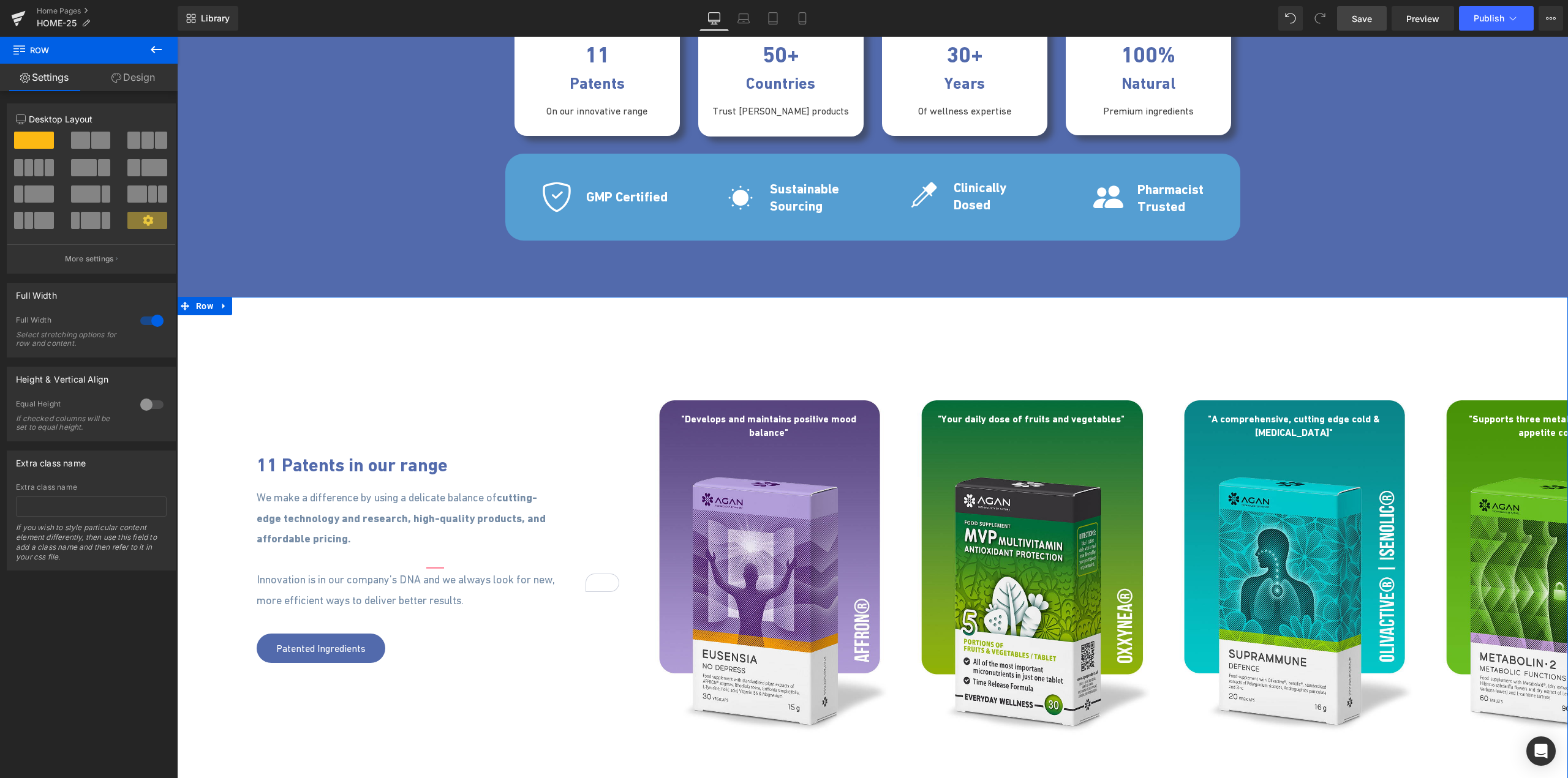
scroll to position [1769, 0]
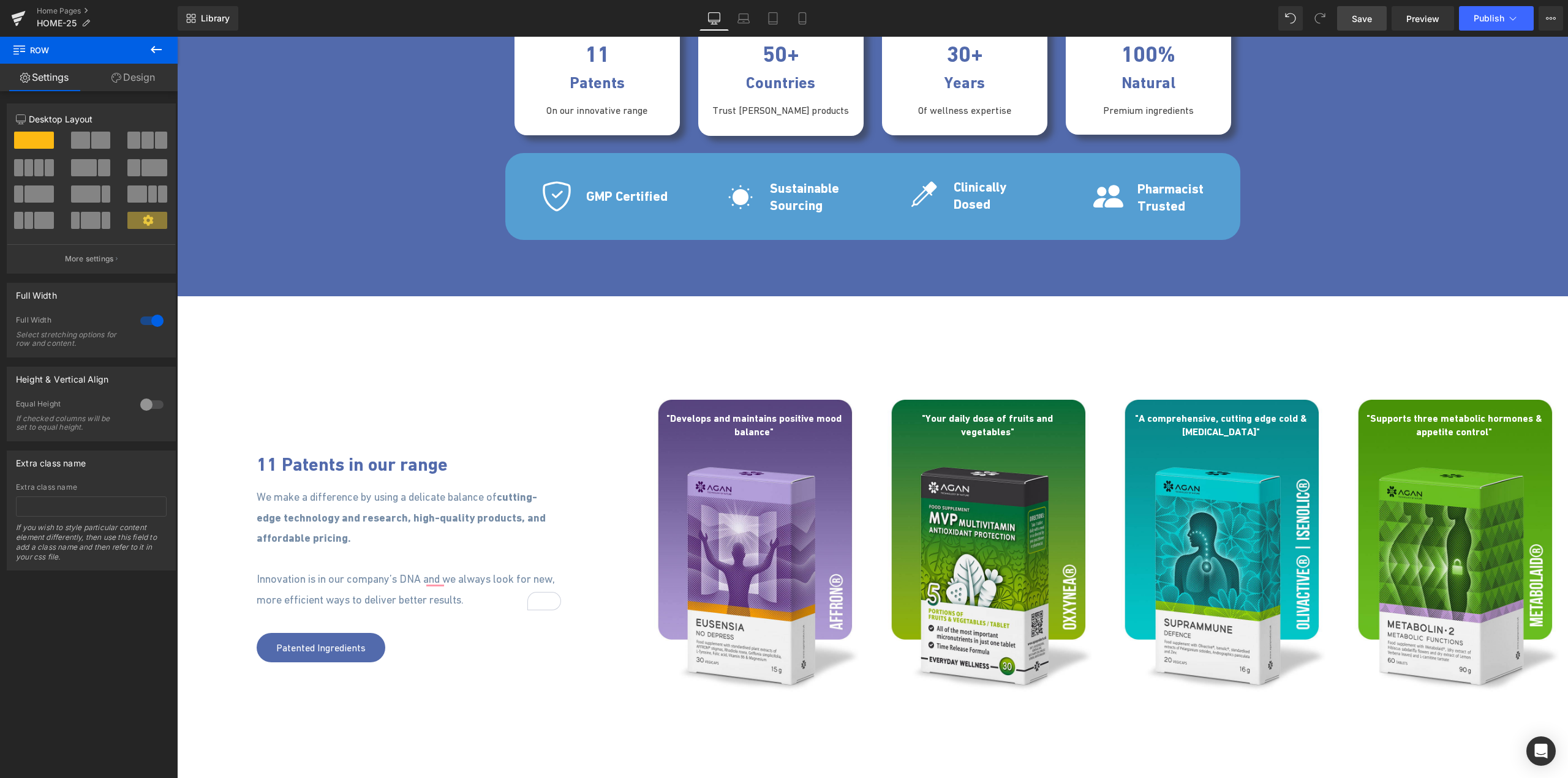
click at [1355, 25] on link "Save" at bounding box center [1361, 18] width 49 height 24
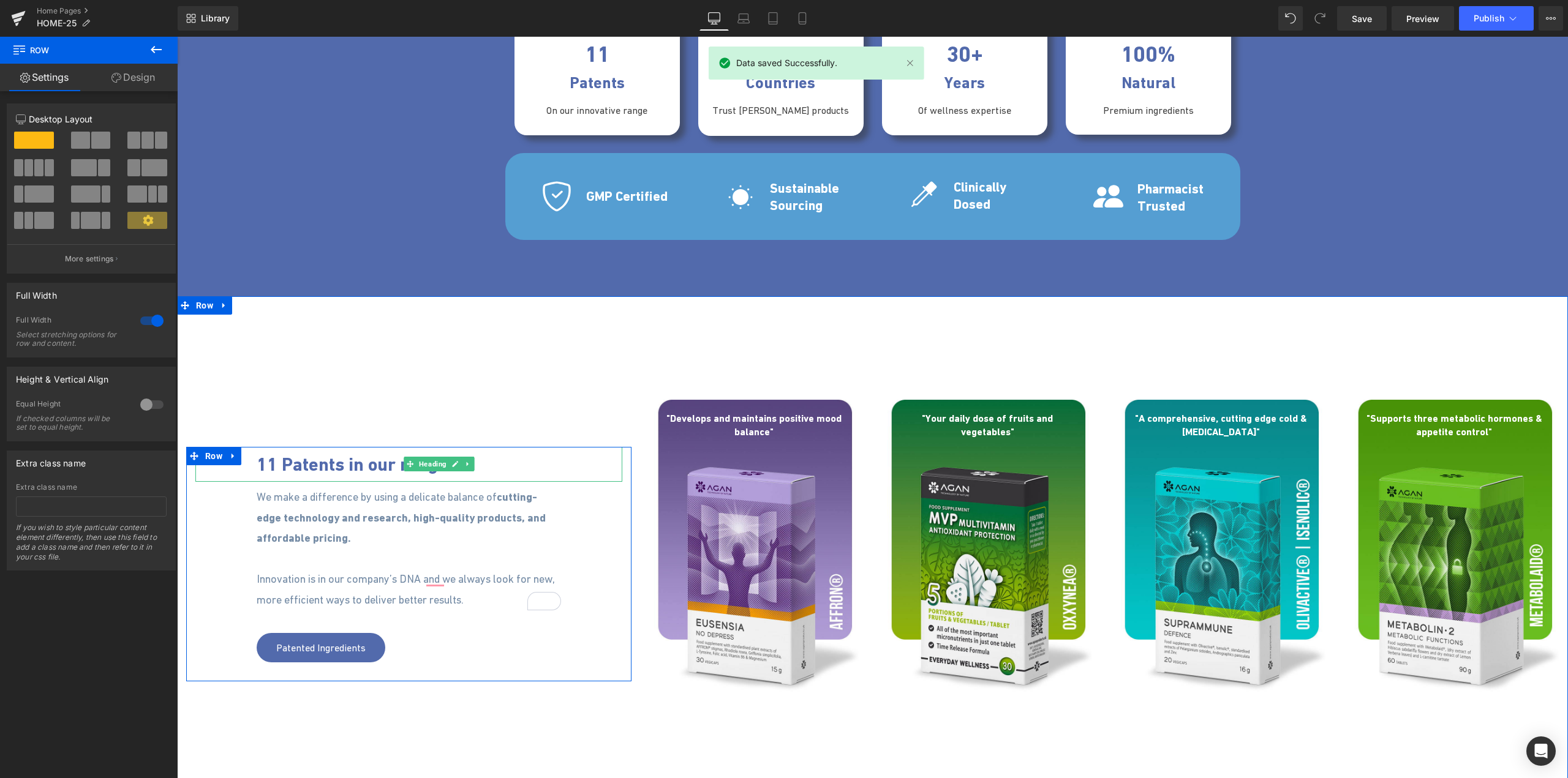
click at [319, 469] on span "11 Patents in our range" at bounding box center [352, 465] width 191 height 21
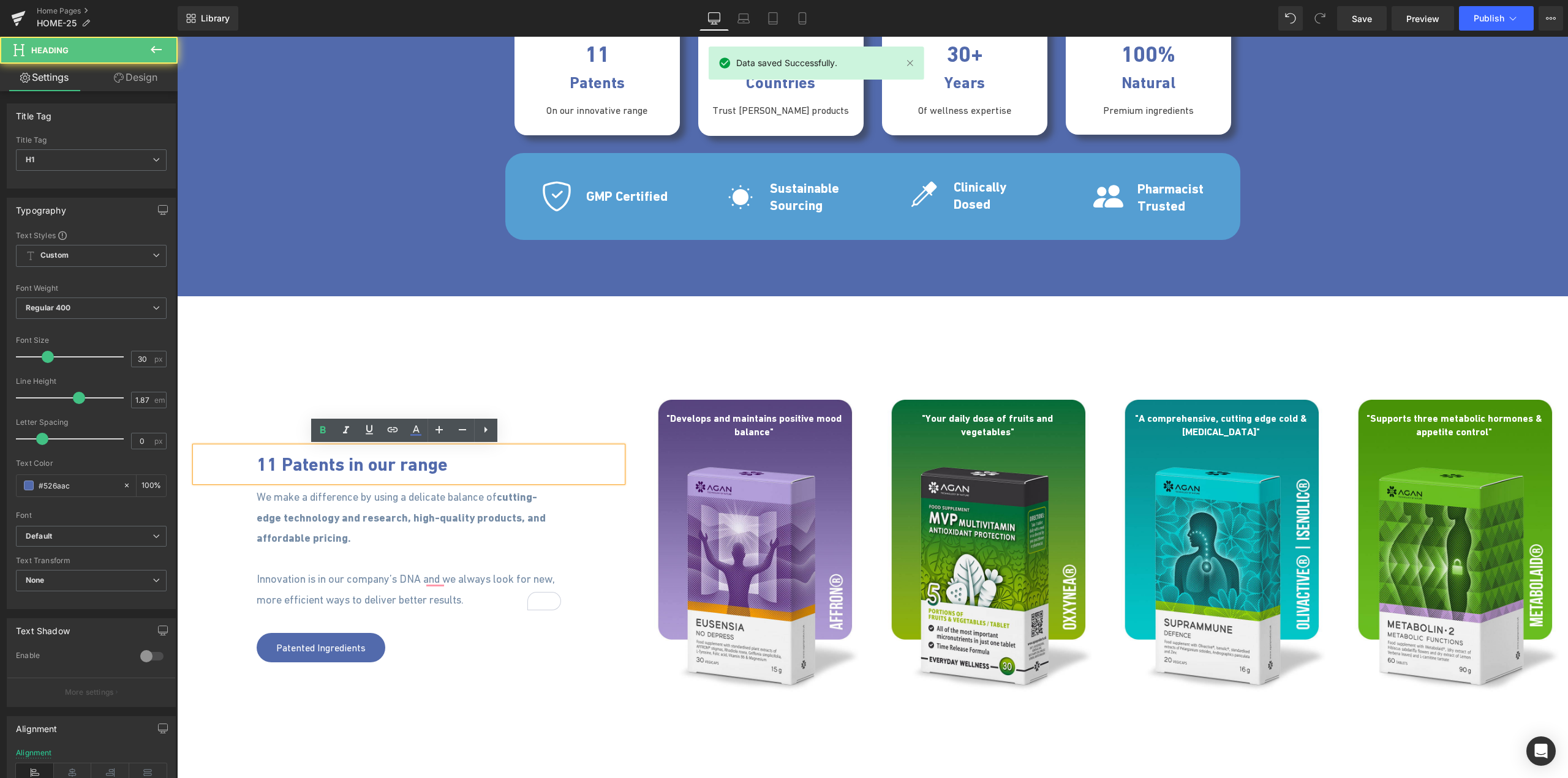
click at [319, 469] on span "11 Patents in our range" at bounding box center [352, 465] width 191 height 21
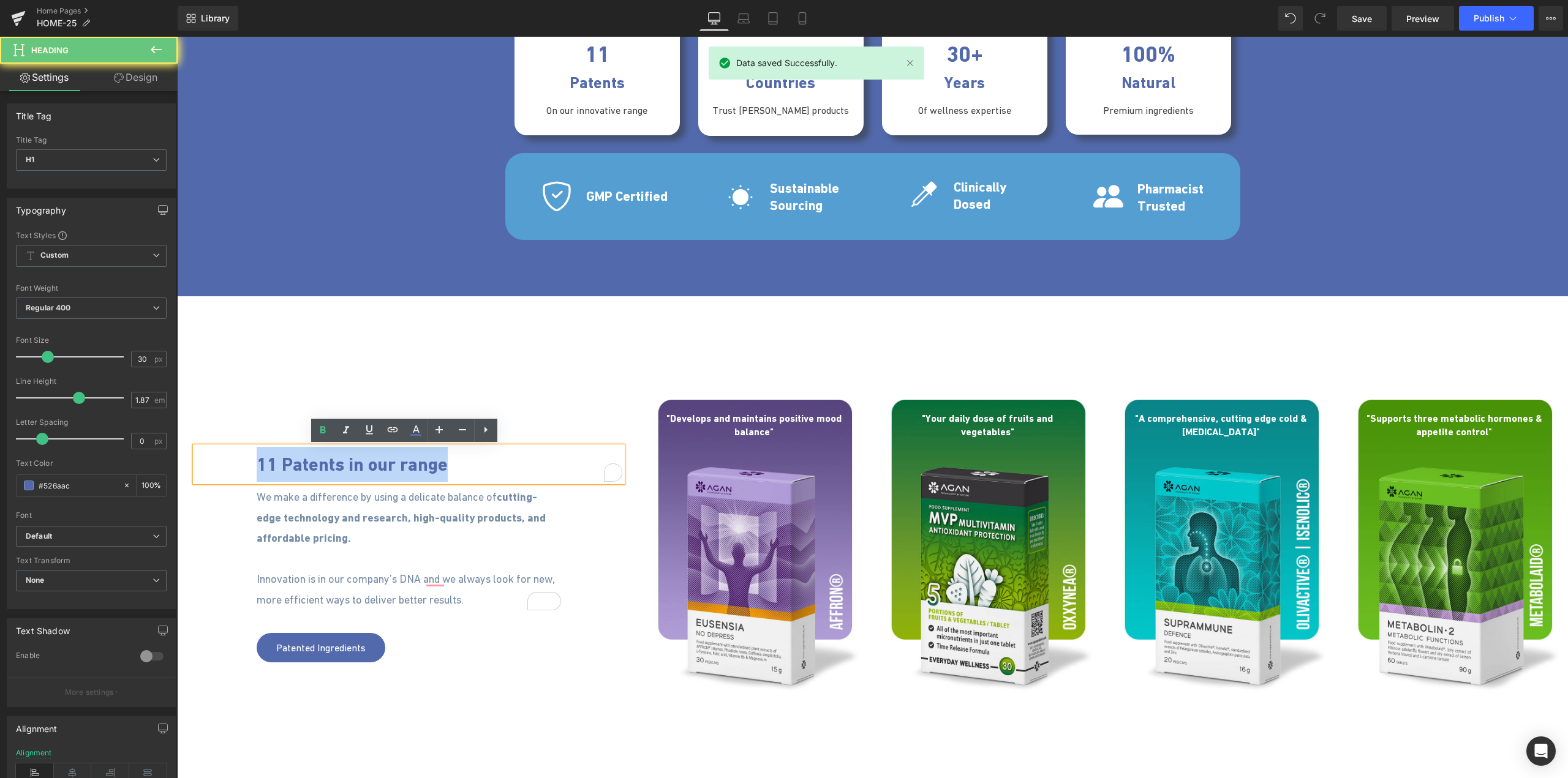
click at [319, 469] on span "11 Patents in our range" at bounding box center [352, 465] width 191 height 21
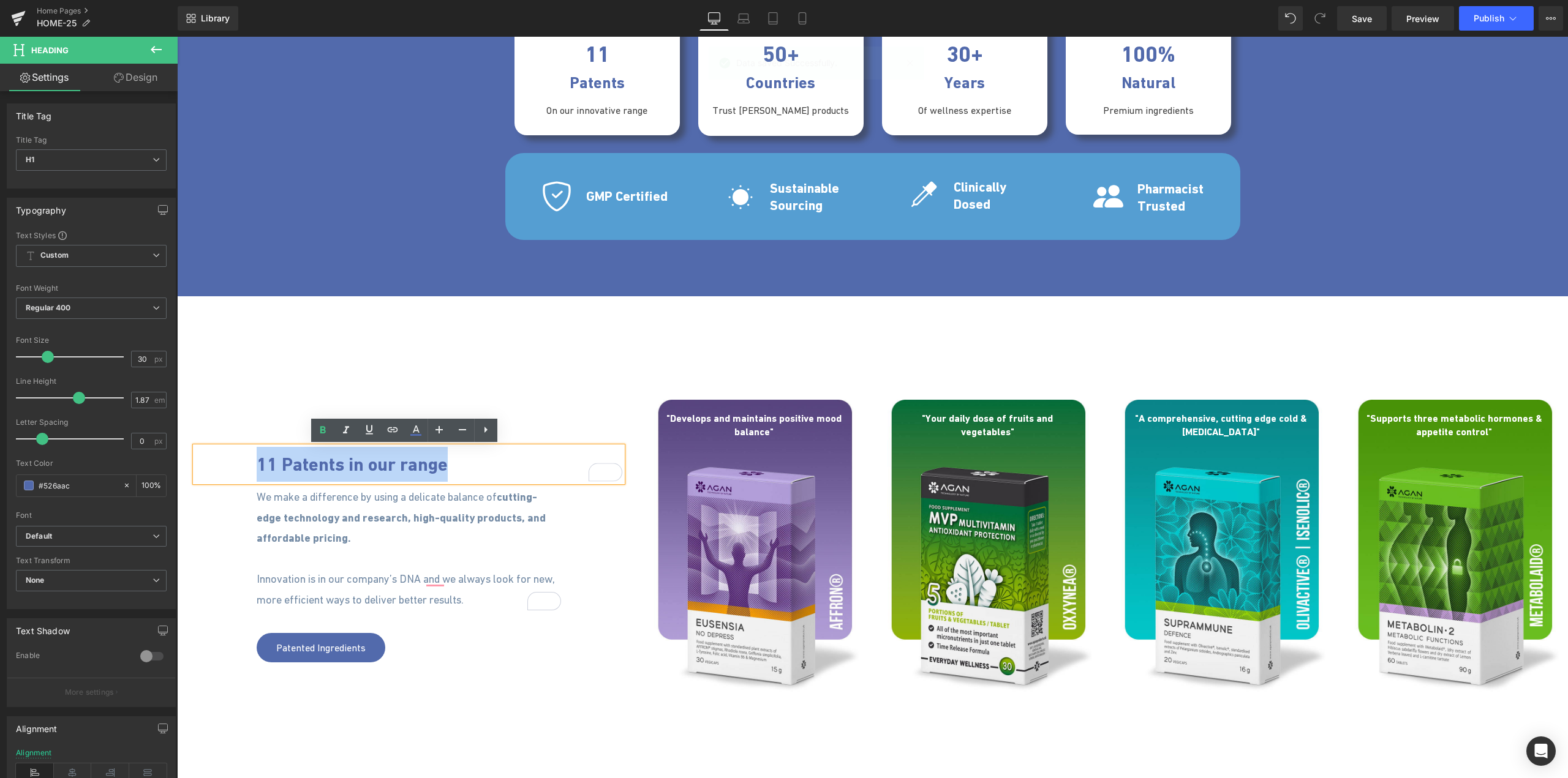
click at [356, 464] on span "11 Patents in our range" at bounding box center [352, 465] width 191 height 21
drag, startPoint x: 342, startPoint y: 461, endPoint x: 454, endPoint y: 457, distance: 112.1
click at [454, 457] on h1 "11 Patents in our range" at bounding box center [440, 464] width 365 height 35
click at [626, 380] on div "11 Patents Heading 100px We make a difference by using a delicate balance of cu…" at bounding box center [872, 551] width 1391 height 510
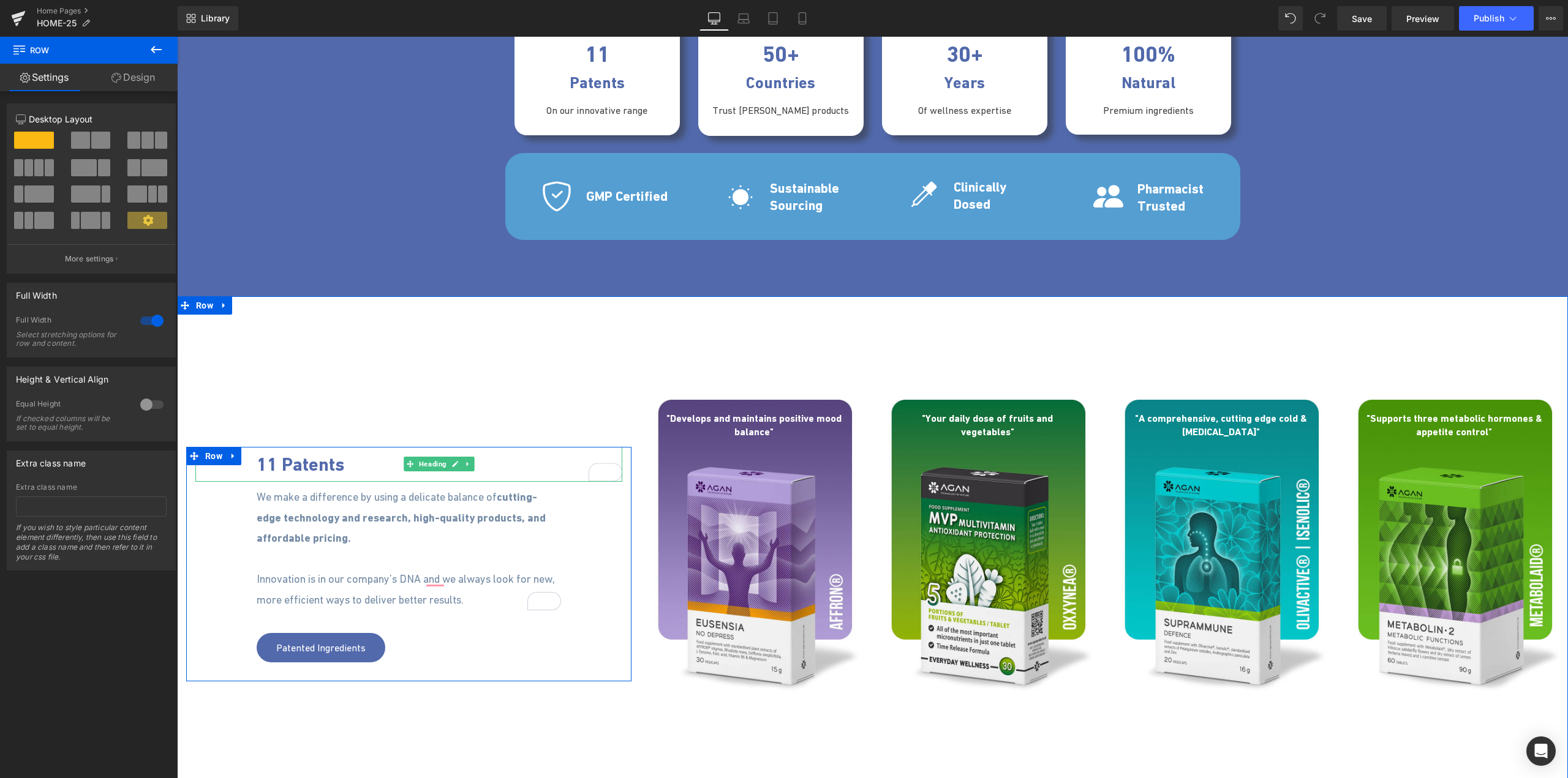
click at [302, 466] on span "11 Patents" at bounding box center [301, 465] width 88 height 21
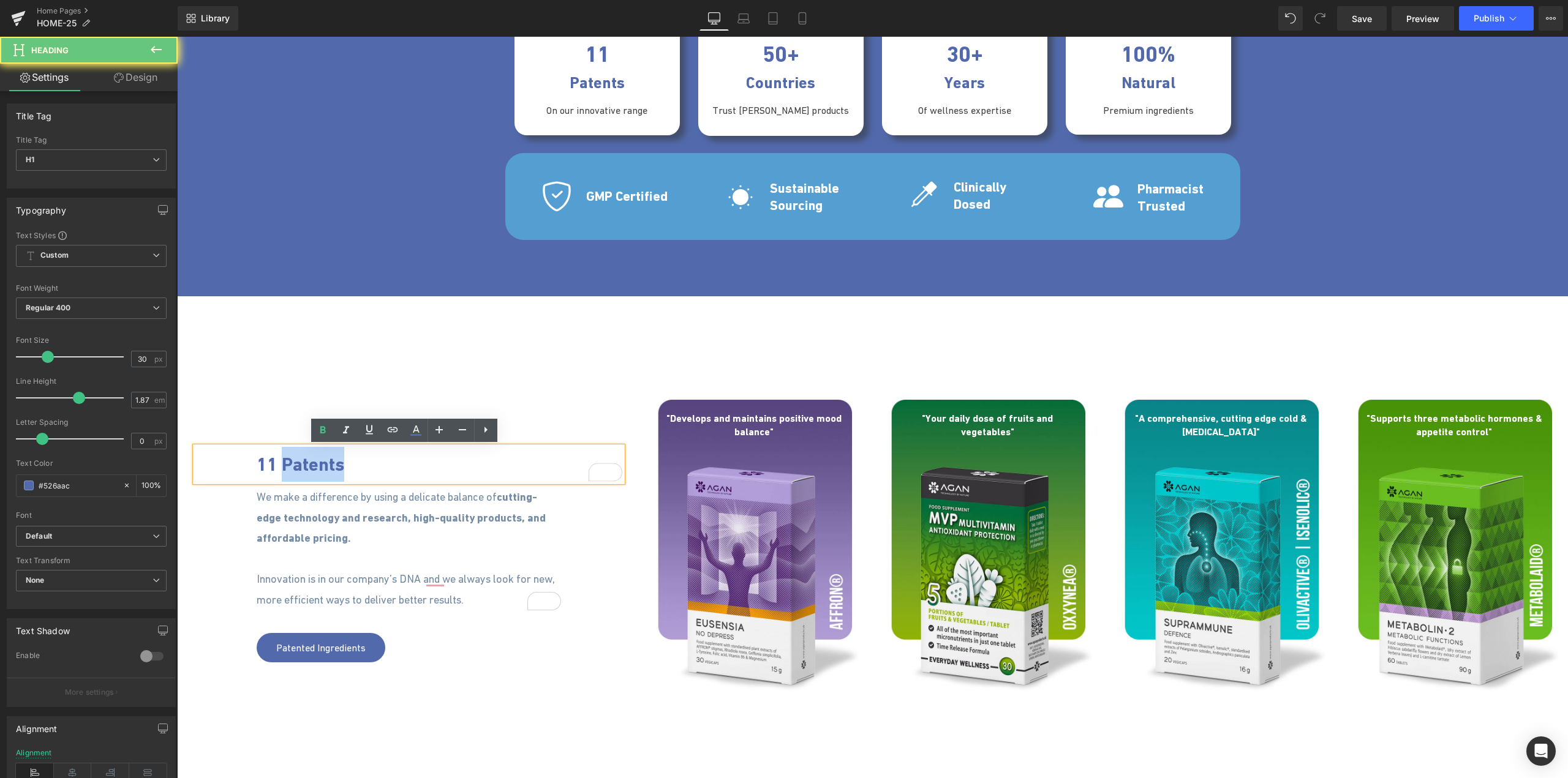
click at [302, 466] on span "11 Patents" at bounding box center [301, 465] width 88 height 21
click at [291, 469] on span "11 Patents" at bounding box center [301, 465] width 88 height 21
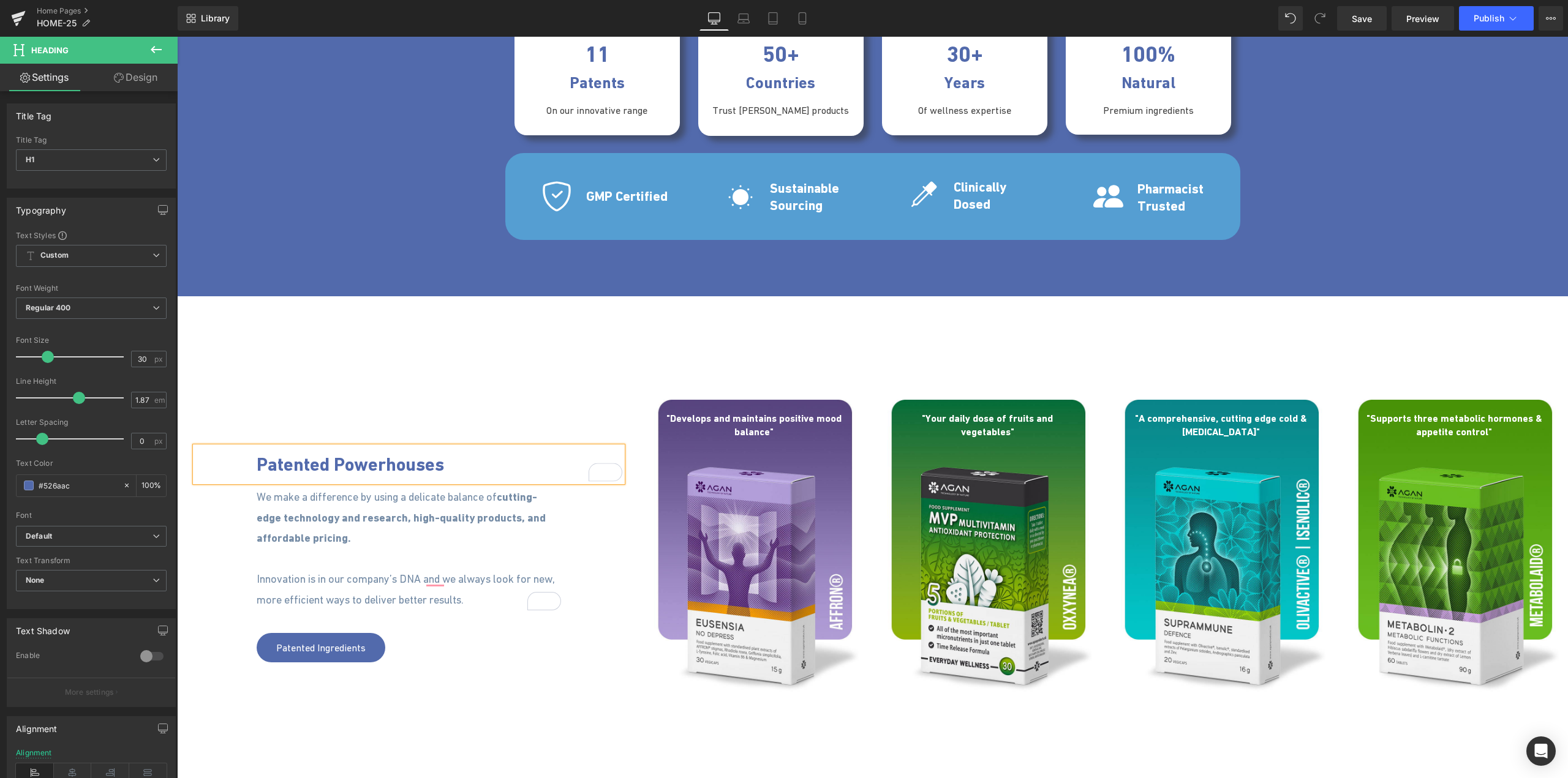
click at [257, 460] on b "Patented Powerhouses" at bounding box center [350, 465] width 187 height 21
click at [494, 402] on div "11 Patented Powerhouses Heading 100px We make a difference by using a delicate …" at bounding box center [409, 541] width 464 height 282
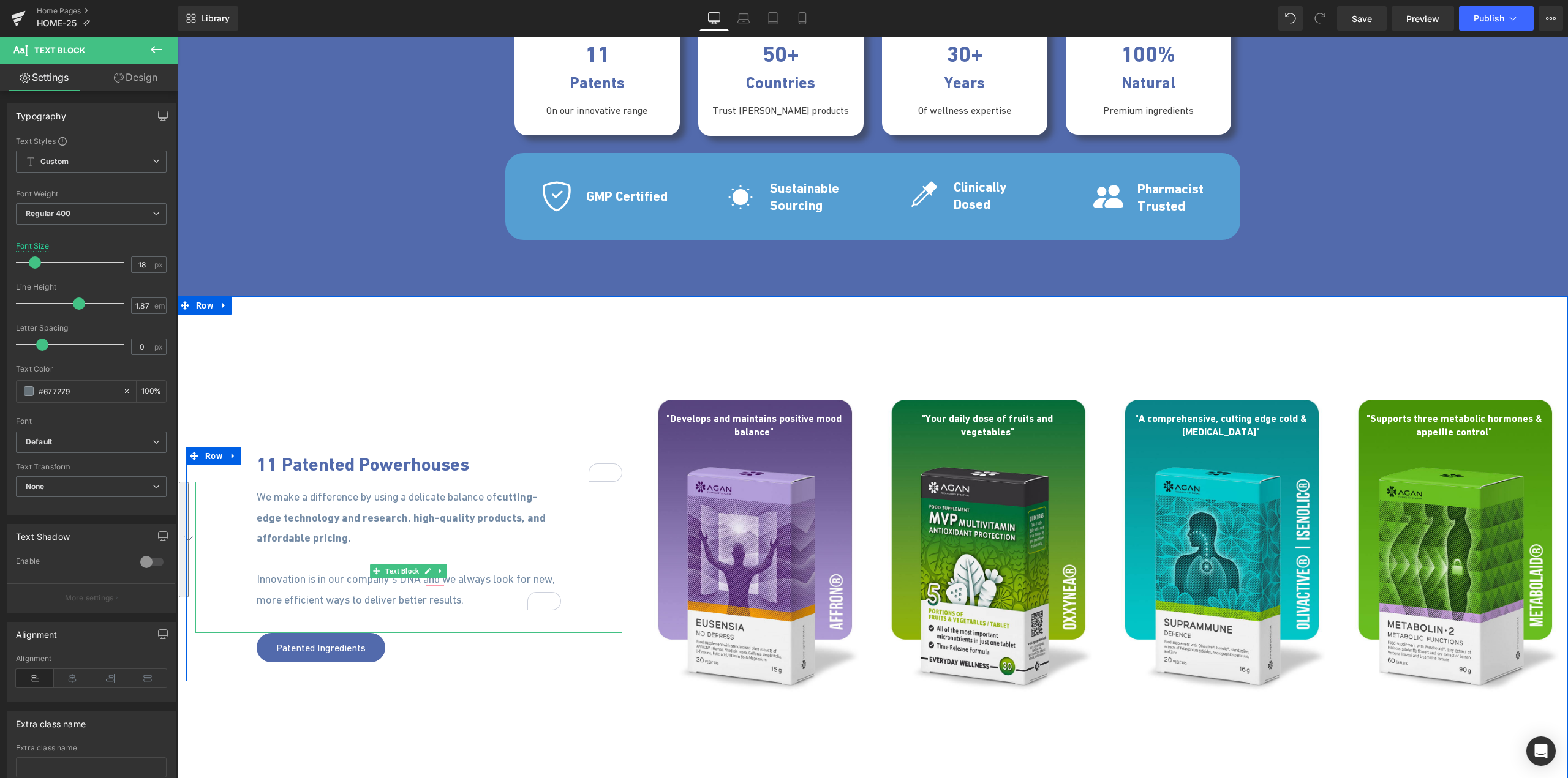
drag, startPoint x: 253, startPoint y: 495, endPoint x: 465, endPoint y: 596, distance: 234.8
click at [465, 596] on div "We make a difference by using a delicate balance of cutting-edge technology and…" at bounding box center [408, 557] width 427 height 151
click at [31, 392] on span at bounding box center [29, 391] width 10 height 10
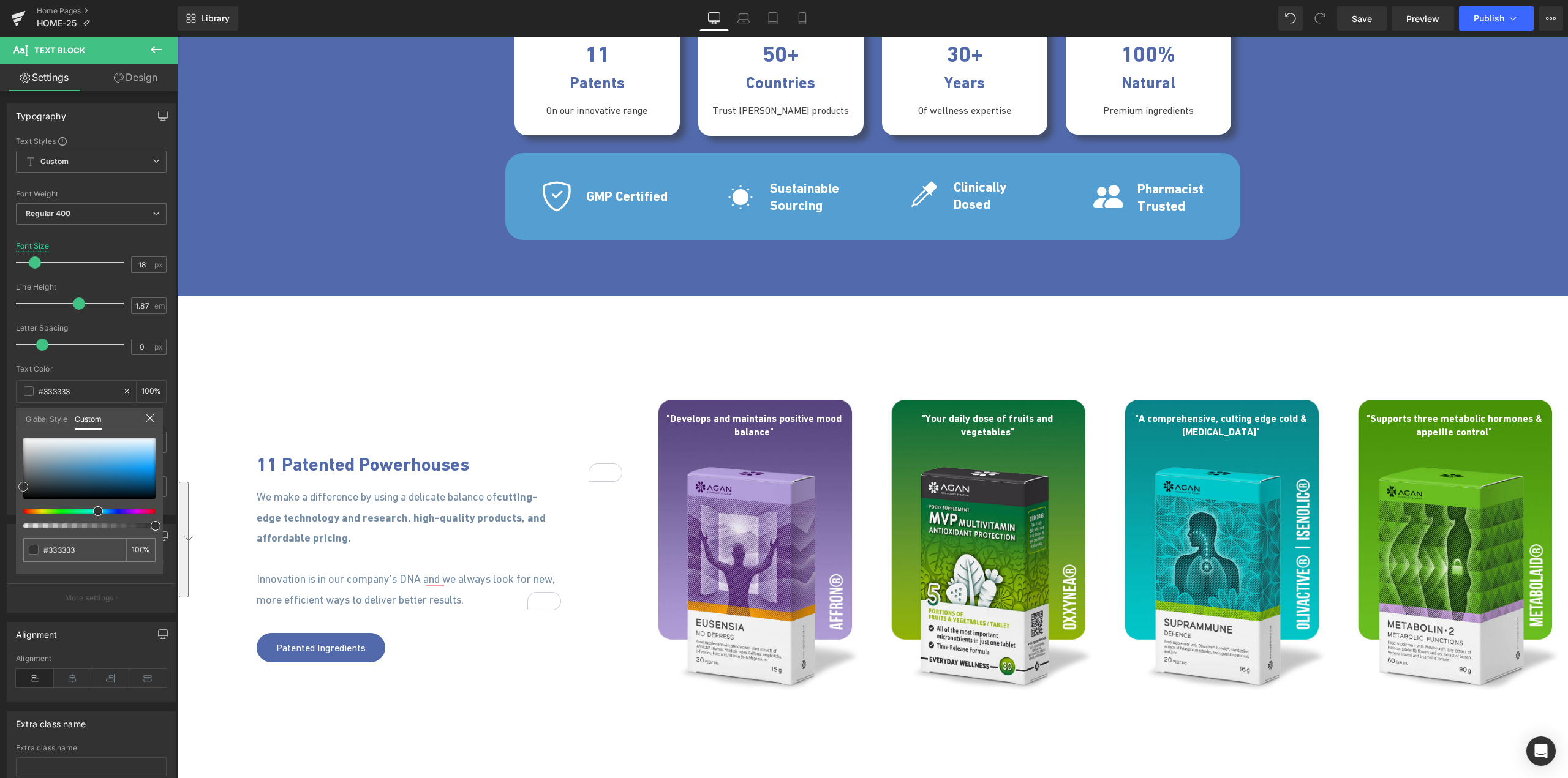
drag, startPoint x: 34, startPoint y: 472, endPoint x: 18, endPoint y: 487, distance: 21.9
click at [18, 487] on div "#677279 100 %" at bounding box center [90, 506] width 147 height 137
click at [328, 474] on body "Home Products About Us Contact Need help? info@aganproducts.uk All categories A…" at bounding box center [872, 269] width 1391 height 4003
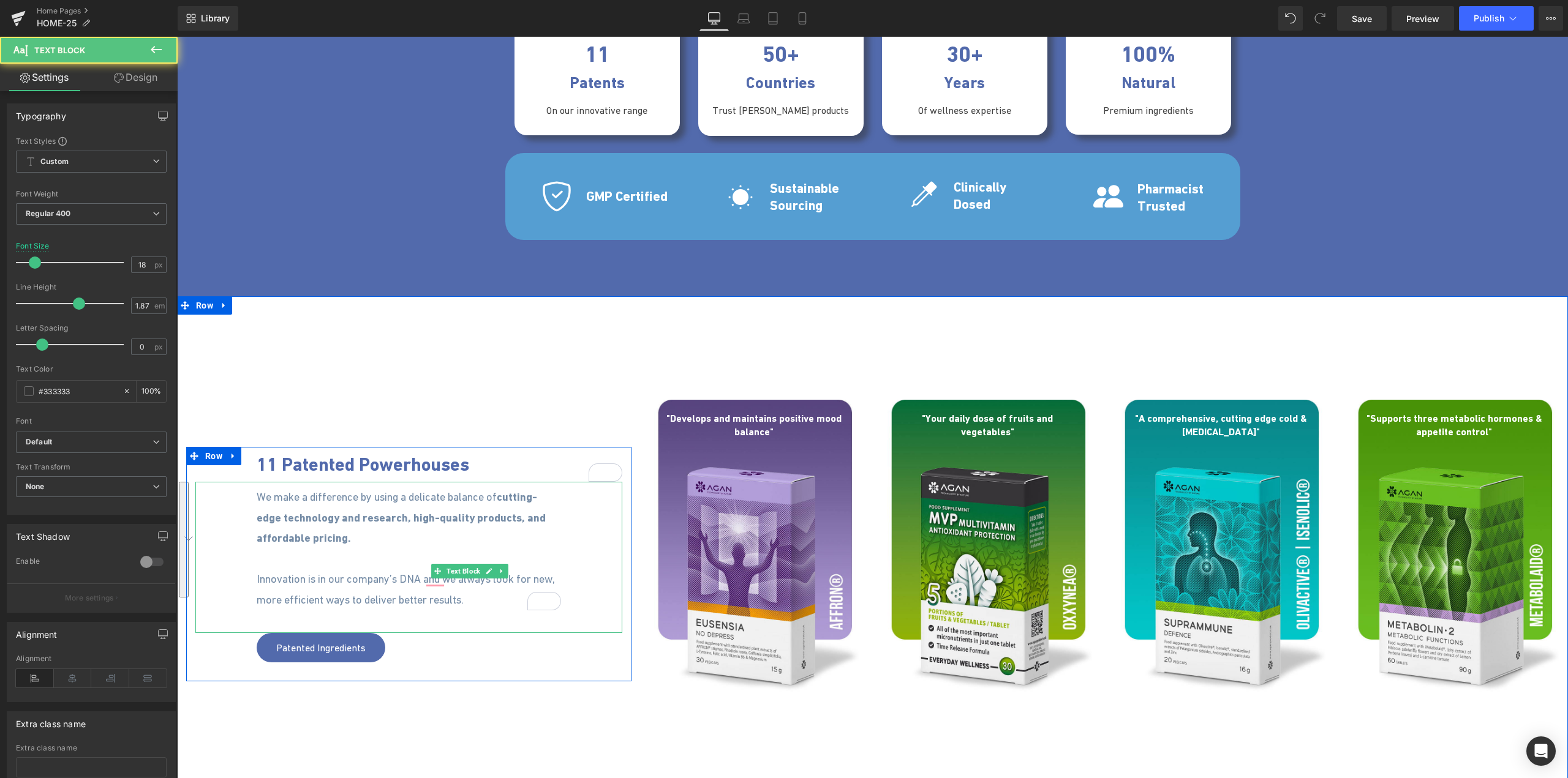
drag, startPoint x: 253, startPoint y: 497, endPoint x: 488, endPoint y: 603, distance: 257.8
click at [488, 603] on div "We make a difference by using a delicate balance of cutting-edge technology and…" at bounding box center [408, 557] width 427 height 151
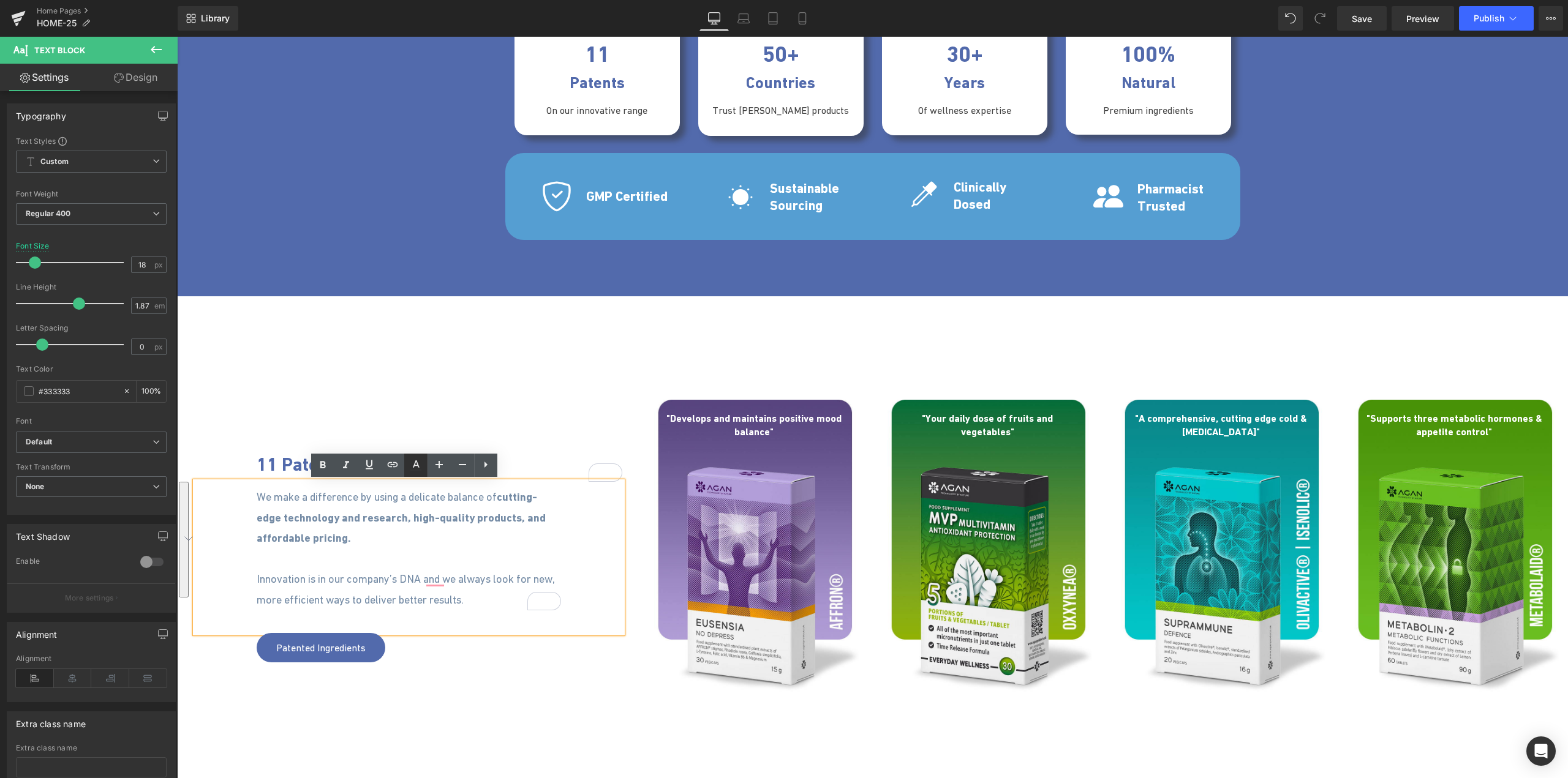
click at [416, 470] on icon at bounding box center [416, 470] width 11 height 2
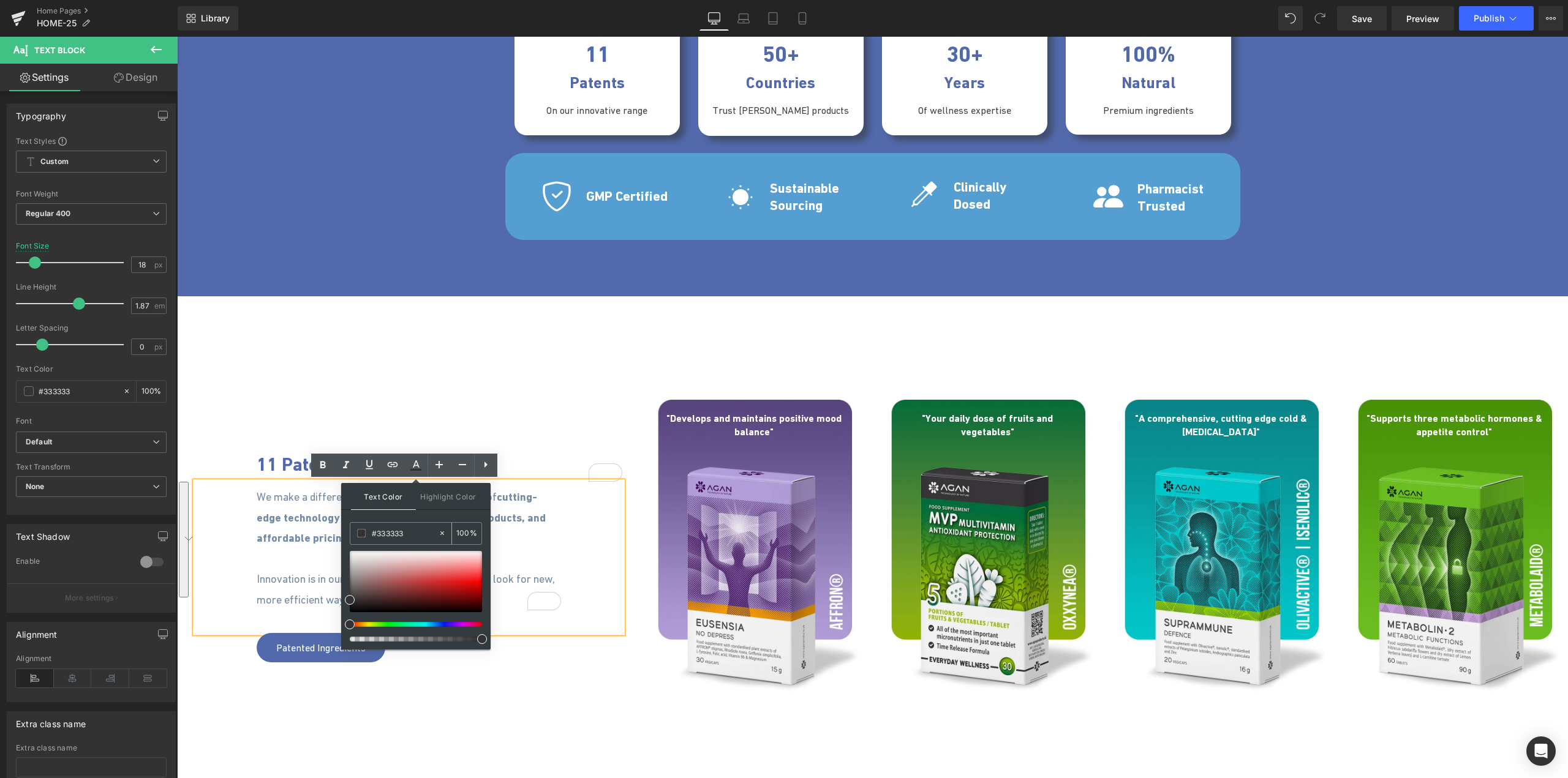
click at [360, 534] on span at bounding box center [362, 534] width 9 height 9
drag, startPoint x: 348, startPoint y: 602, endPoint x: 342, endPoint y: 603, distance: 6.1
click at [342, 603] on div "Text Color Highlight Color #333333 #333333 100 % transparent 0 %" at bounding box center [416, 567] width 150 height 167
click at [302, 540] on span "cutting-edge technology and research, high-quality products, and affordable pri…" at bounding box center [401, 517] width 289 height 54
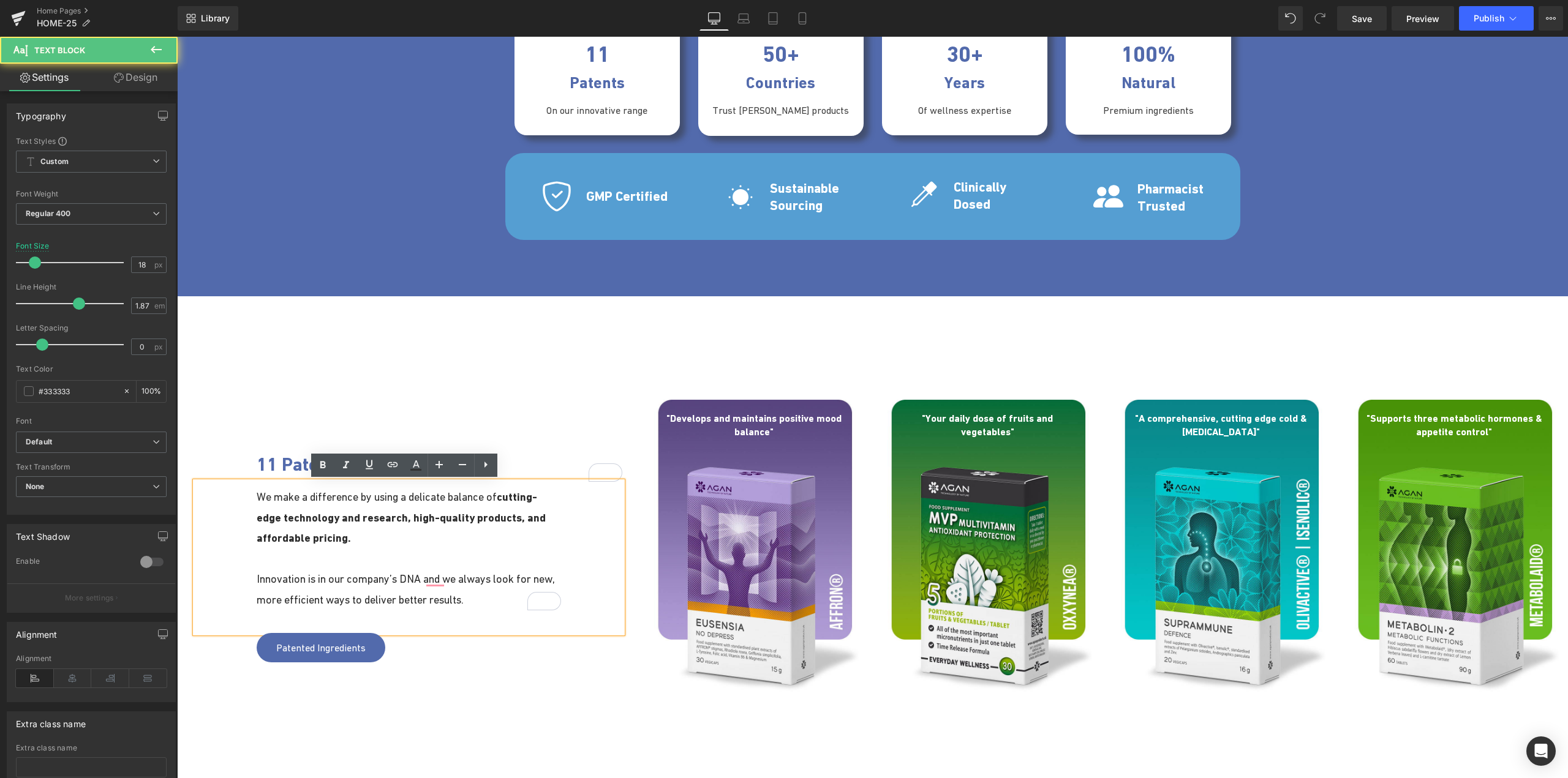
click at [502, 406] on div "11 Patented Powerhouses Heading 100px We make a difference by using a delicate …" at bounding box center [409, 541] width 464 height 282
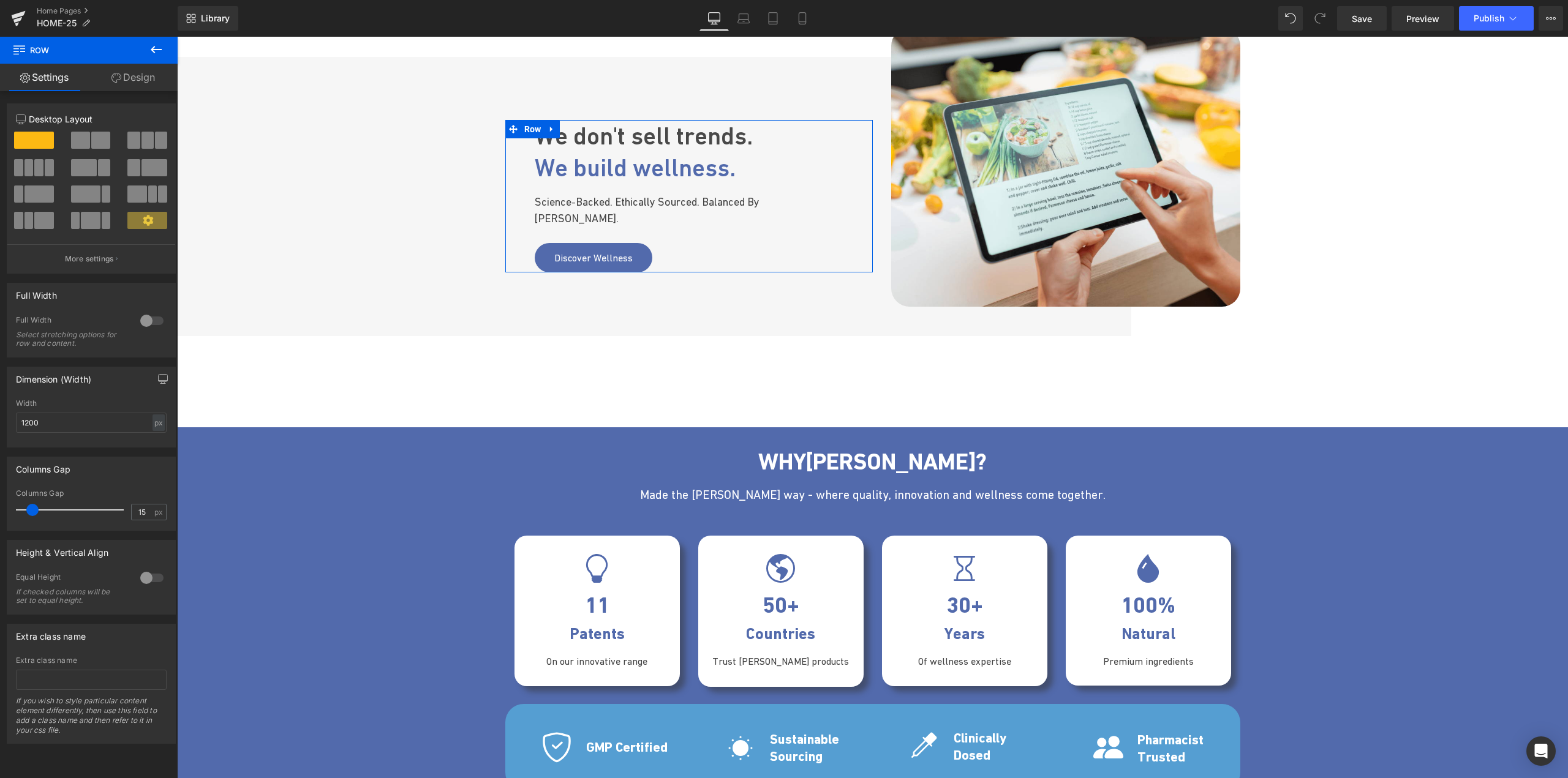
scroll to position [1034, 0]
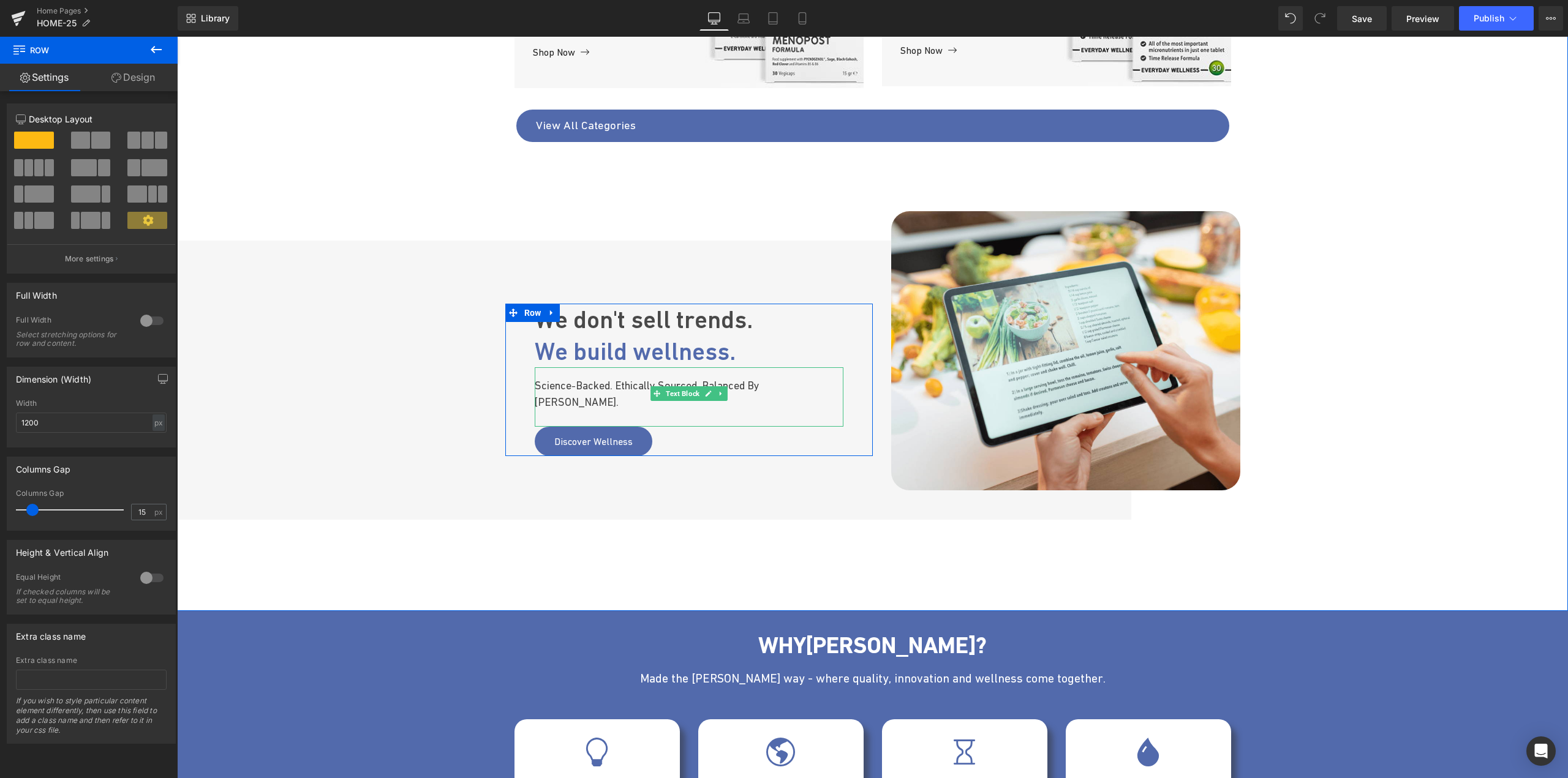
click at [594, 394] on p "Science-backed. Ethically sourced. Balanced by Miden Agan." at bounding box center [689, 393] width 309 height 33
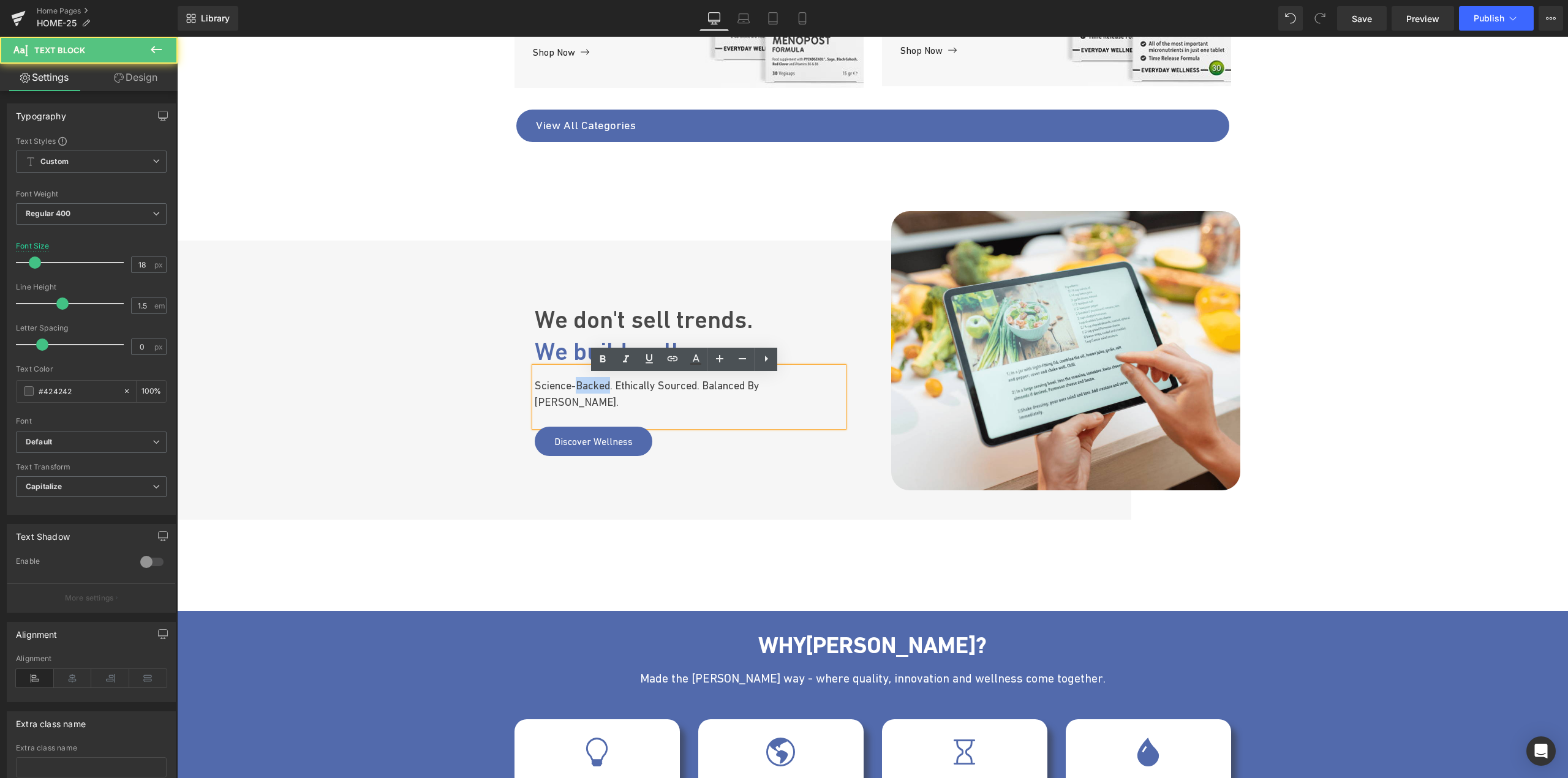
click at [594, 394] on p "Science-backed. Ethically sourced. Balanced by Miden Agan." at bounding box center [689, 393] width 309 height 33
click at [688, 359] on link at bounding box center [696, 360] width 23 height 23
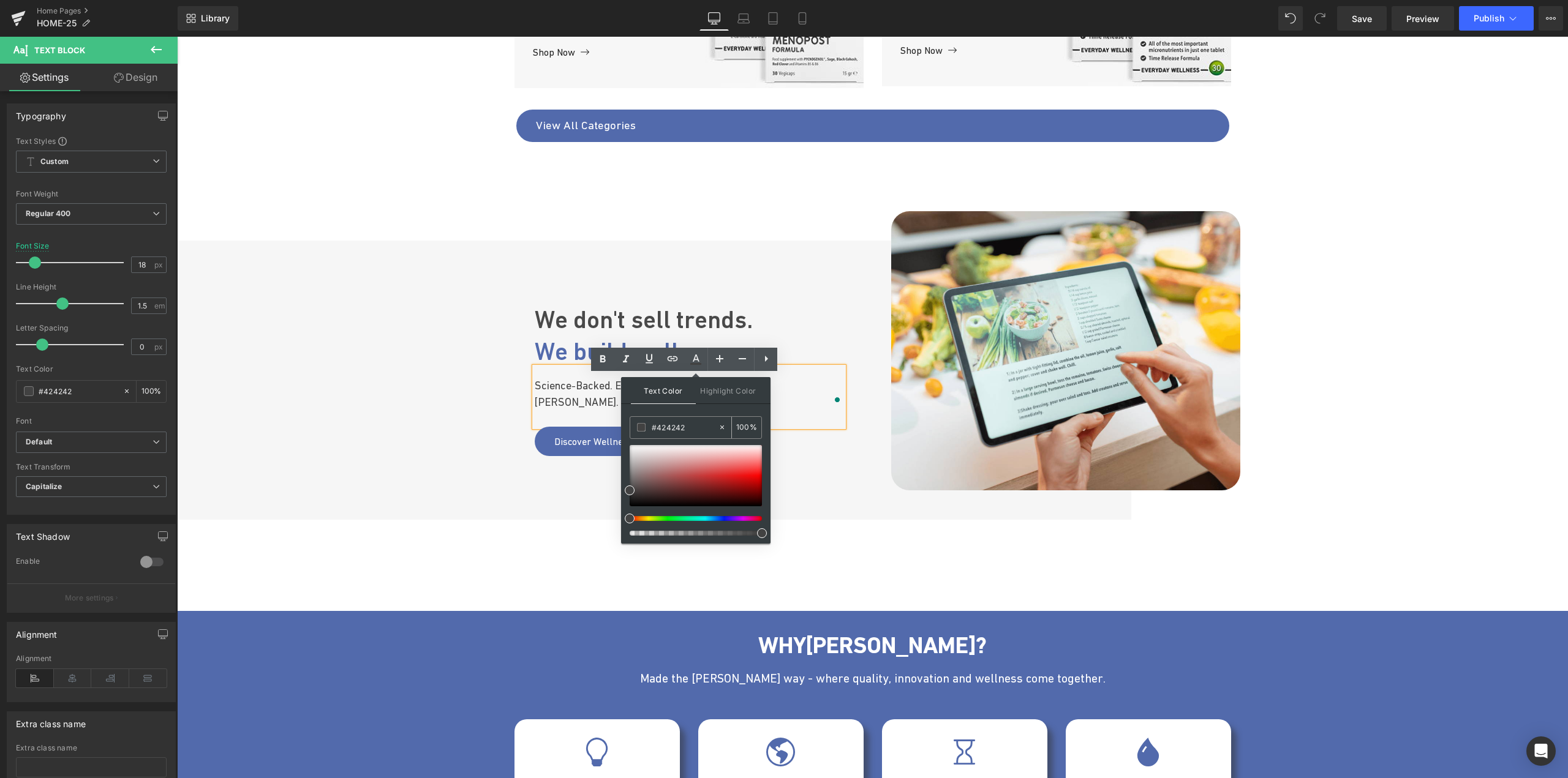
click at [679, 423] on input "#333333" at bounding box center [685, 427] width 66 height 13
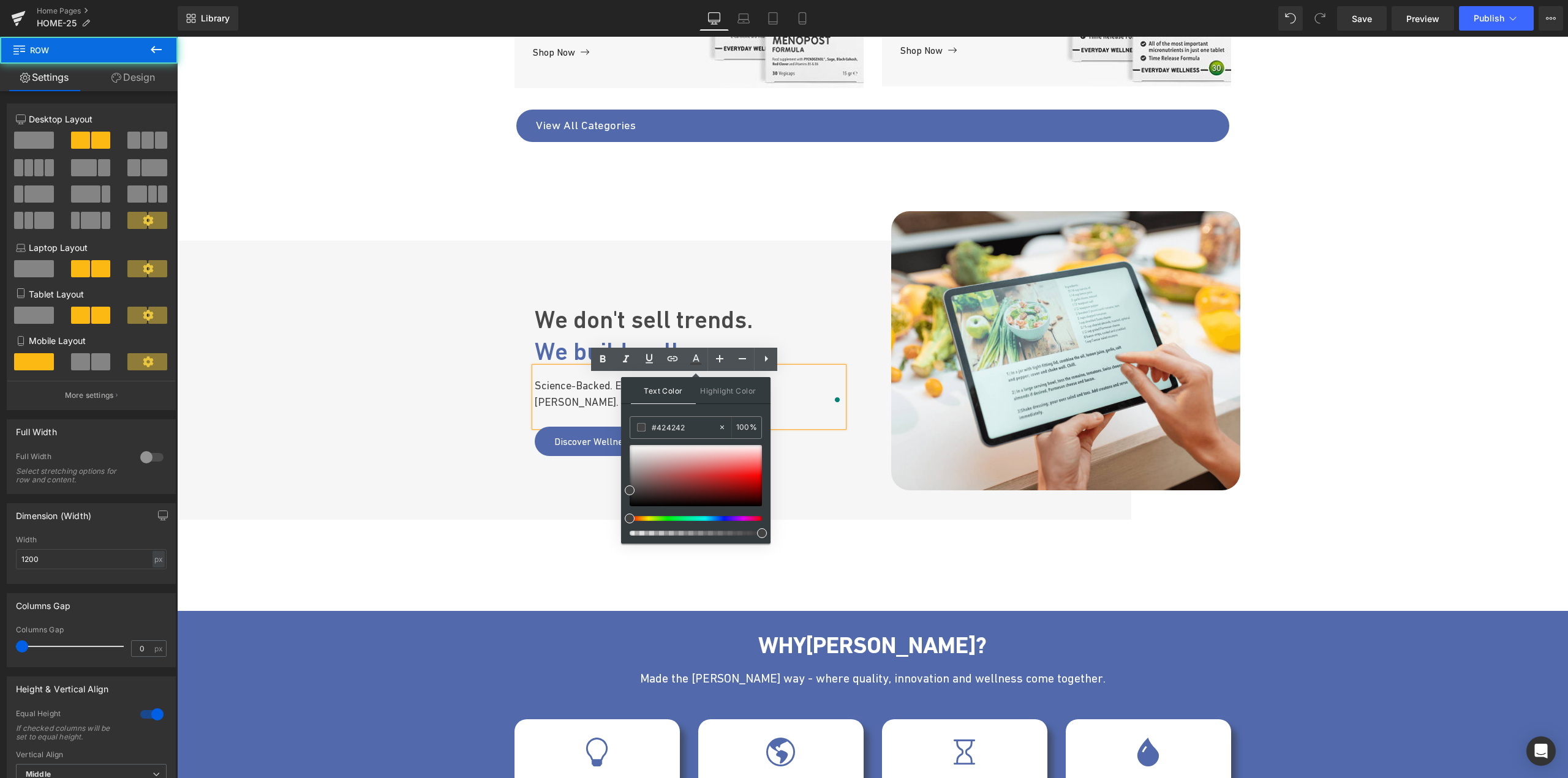
click at [535, 497] on div "We don't sell trends. We build wellness. Heading Science- backed . Ethically so…" at bounding box center [689, 380] width 367 height 279
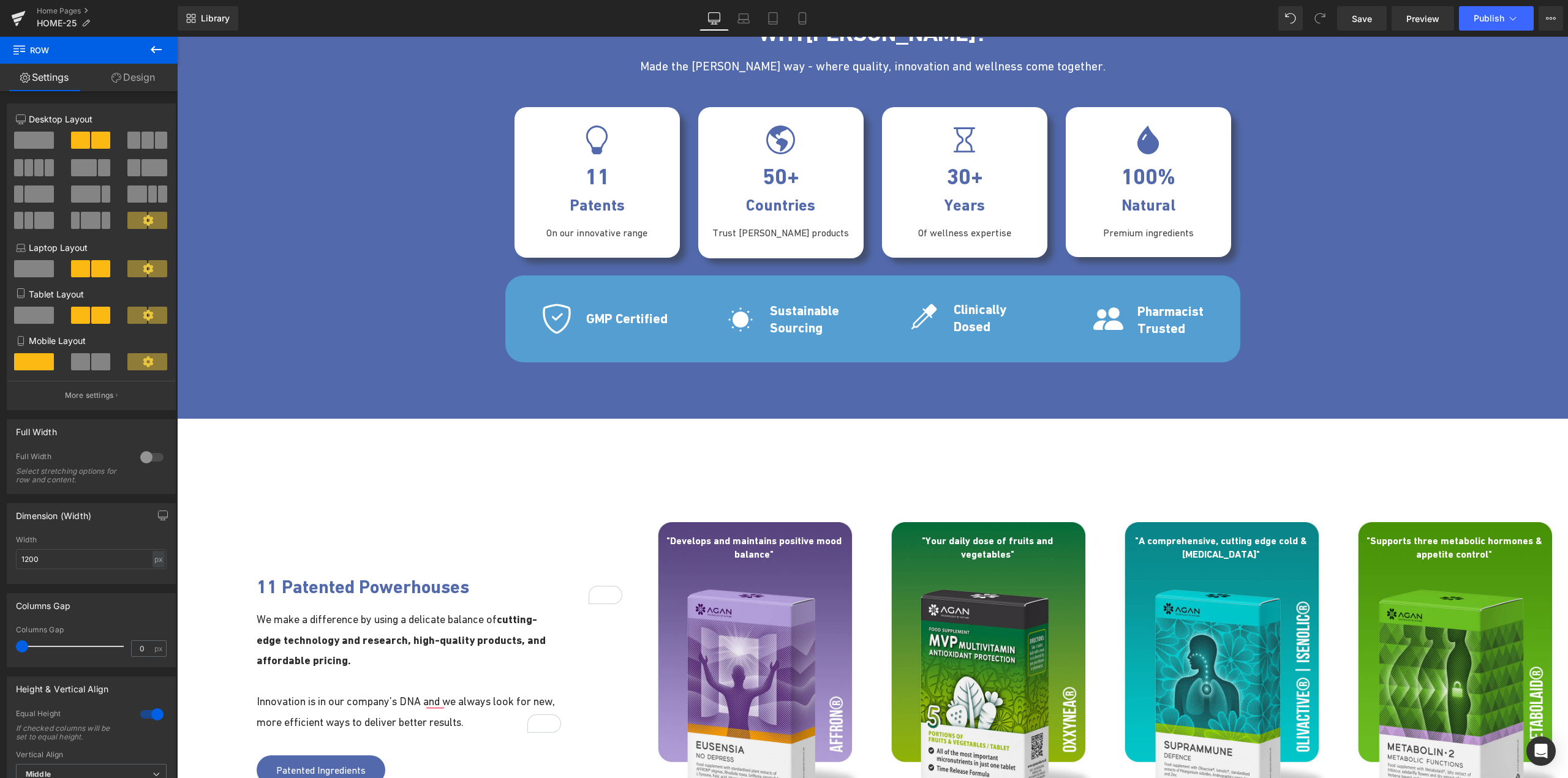
scroll to position [1953, 0]
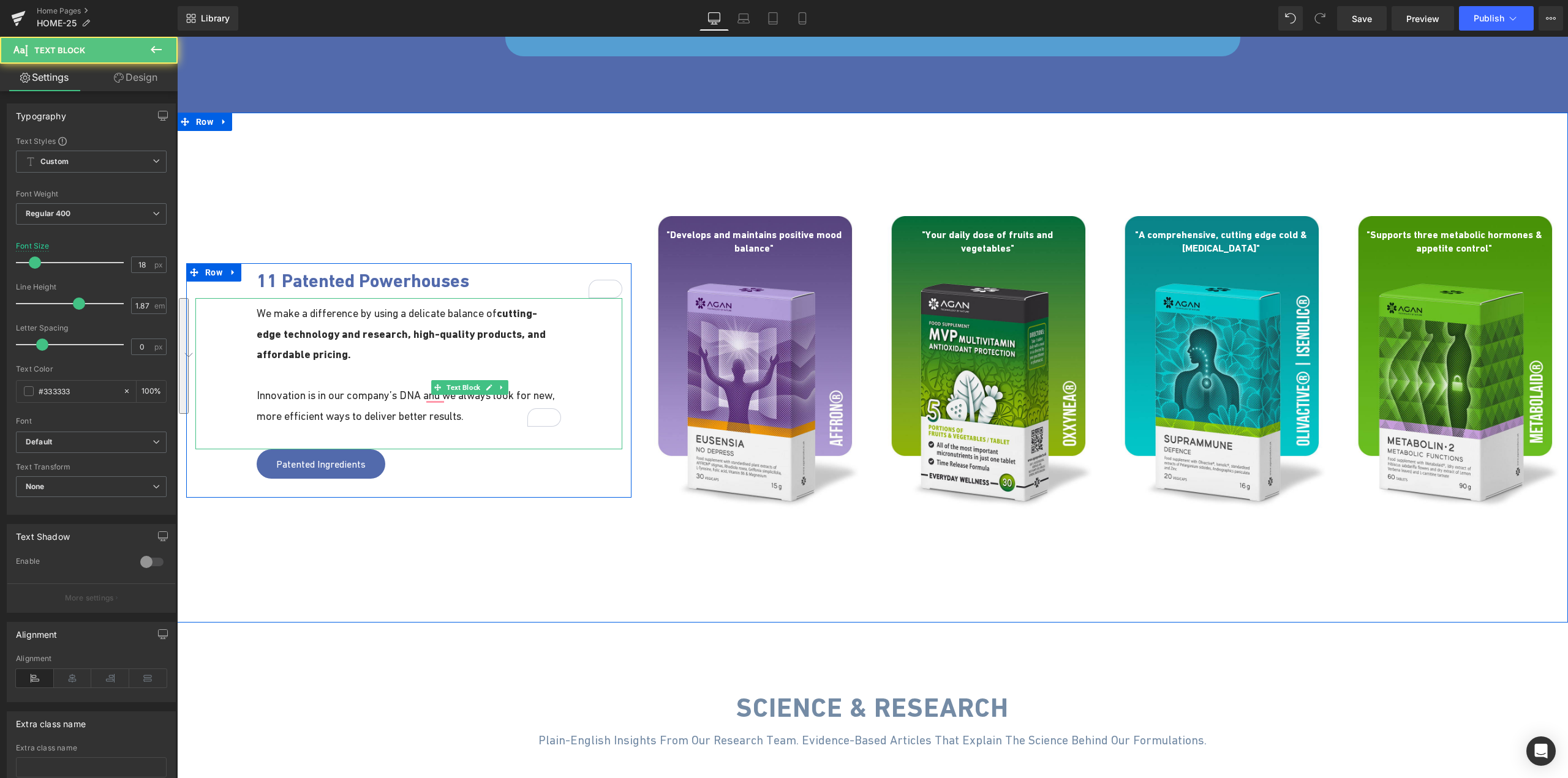
drag, startPoint x: 254, startPoint y: 317, endPoint x: 482, endPoint y: 415, distance: 248.2
click at [482, 415] on div "We make a difference by using a delicate balance of cutting-edge technology and…" at bounding box center [408, 373] width 427 height 151
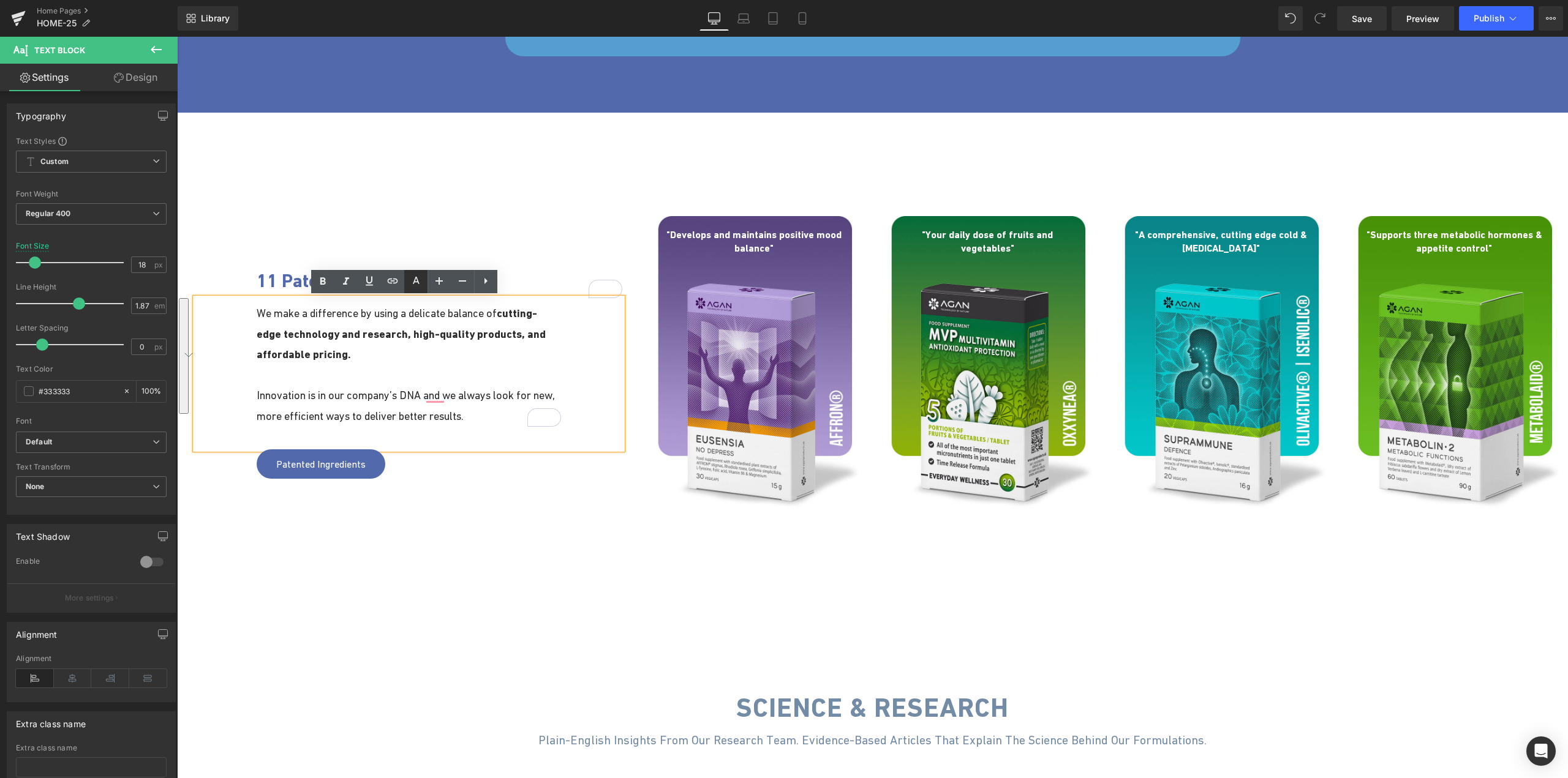
click at [416, 284] on icon at bounding box center [416, 281] width 14 height 14
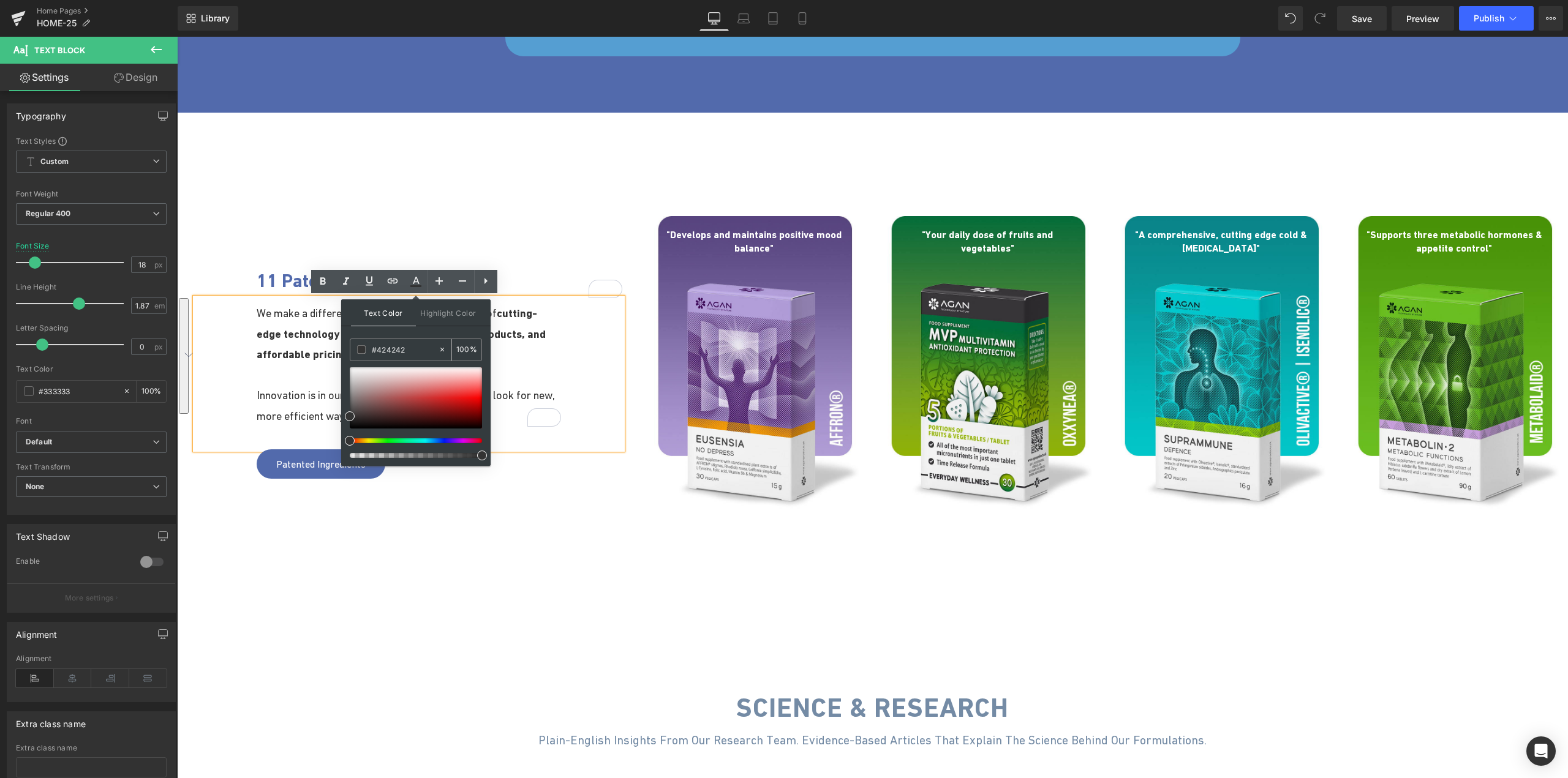
click at [400, 343] on input "#424242" at bounding box center [405, 349] width 66 height 13
paste input "424242"
type input "#424242"
click at [554, 363] on p "We make a difference by using a delicate balance of cutting-edge technology and…" at bounding box center [409, 334] width 304 height 62
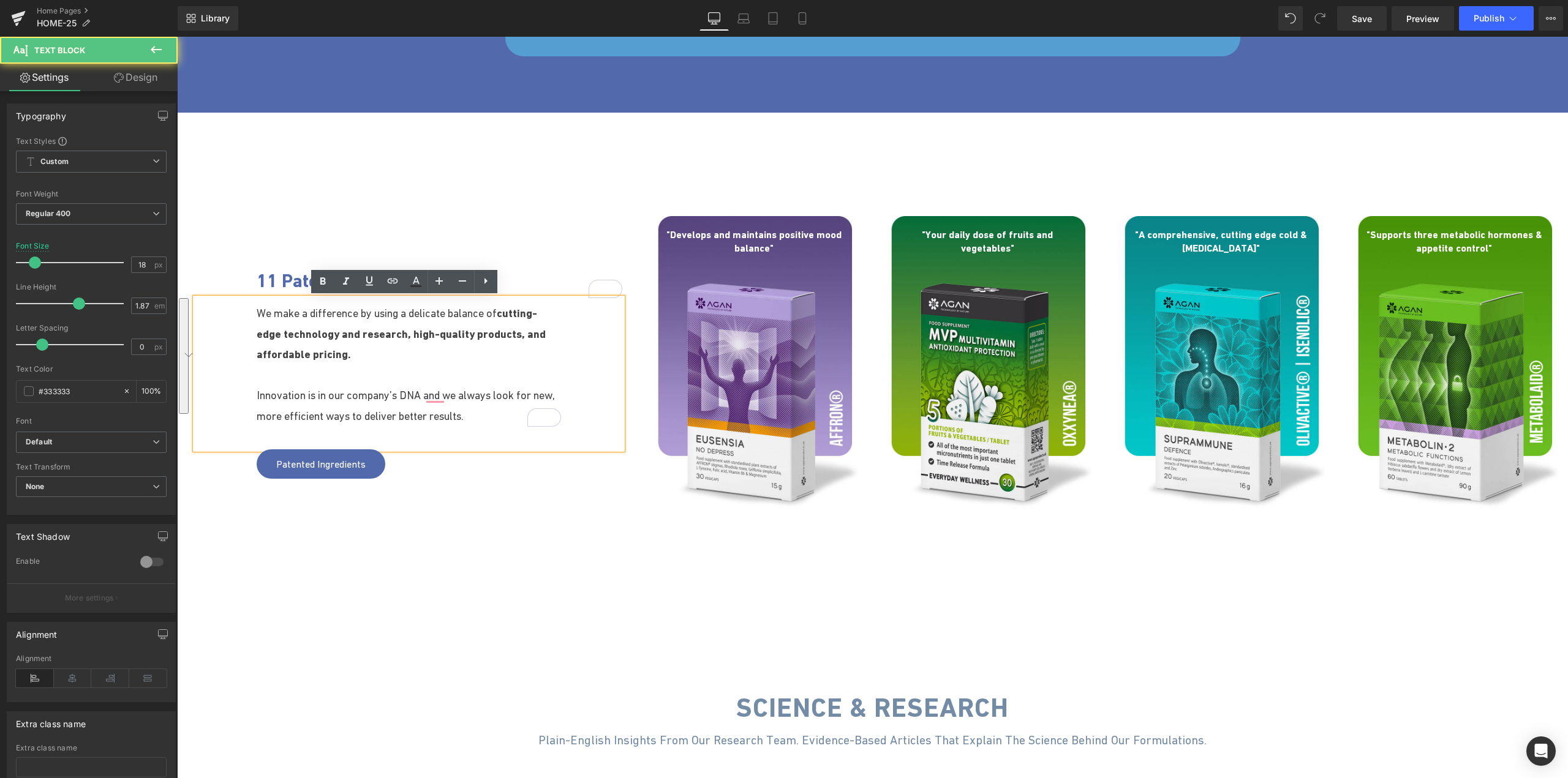
click at [435, 387] on p "Innovation is in our company’s DNA and we always look for new, more efficient w…" at bounding box center [409, 406] width 304 height 41
click at [439, 499] on div "11 Patented Powerhouses Heading 100px We make a difference by using a delicate …" at bounding box center [872, 415] width 1391 height 415
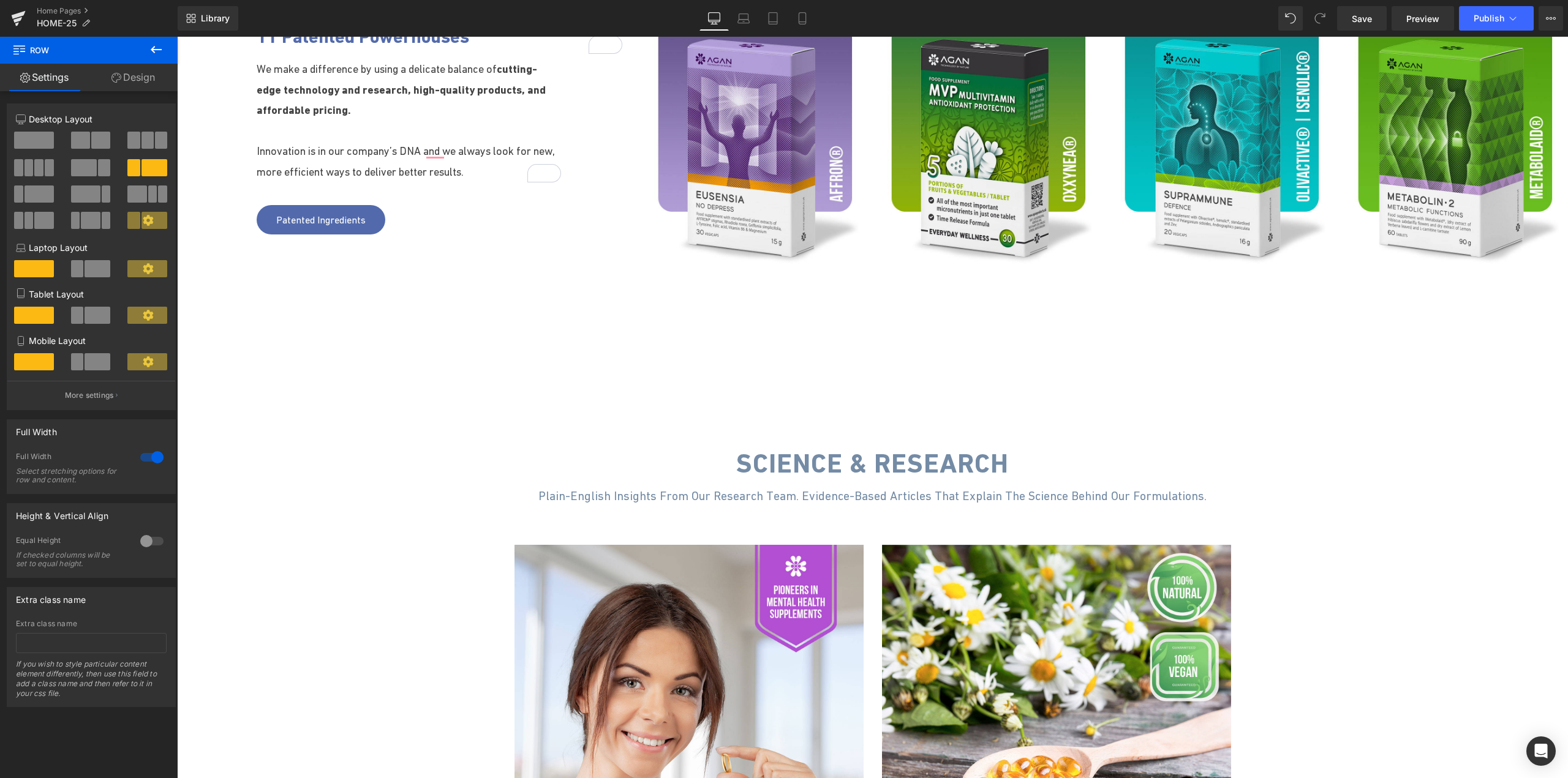
scroll to position [2198, 0]
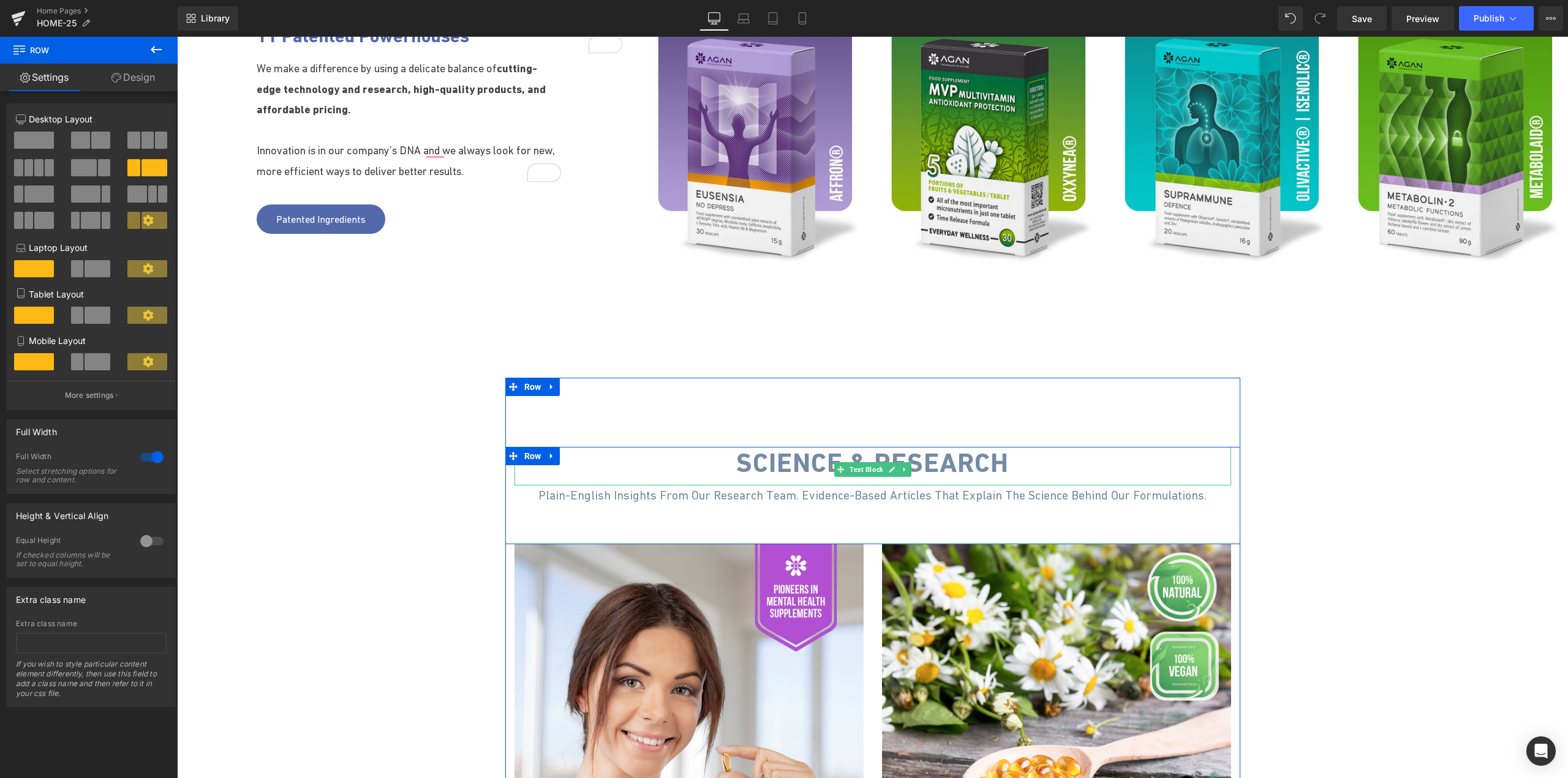
click at [772, 468] on span "Science & Research" at bounding box center [872, 462] width 272 height 31
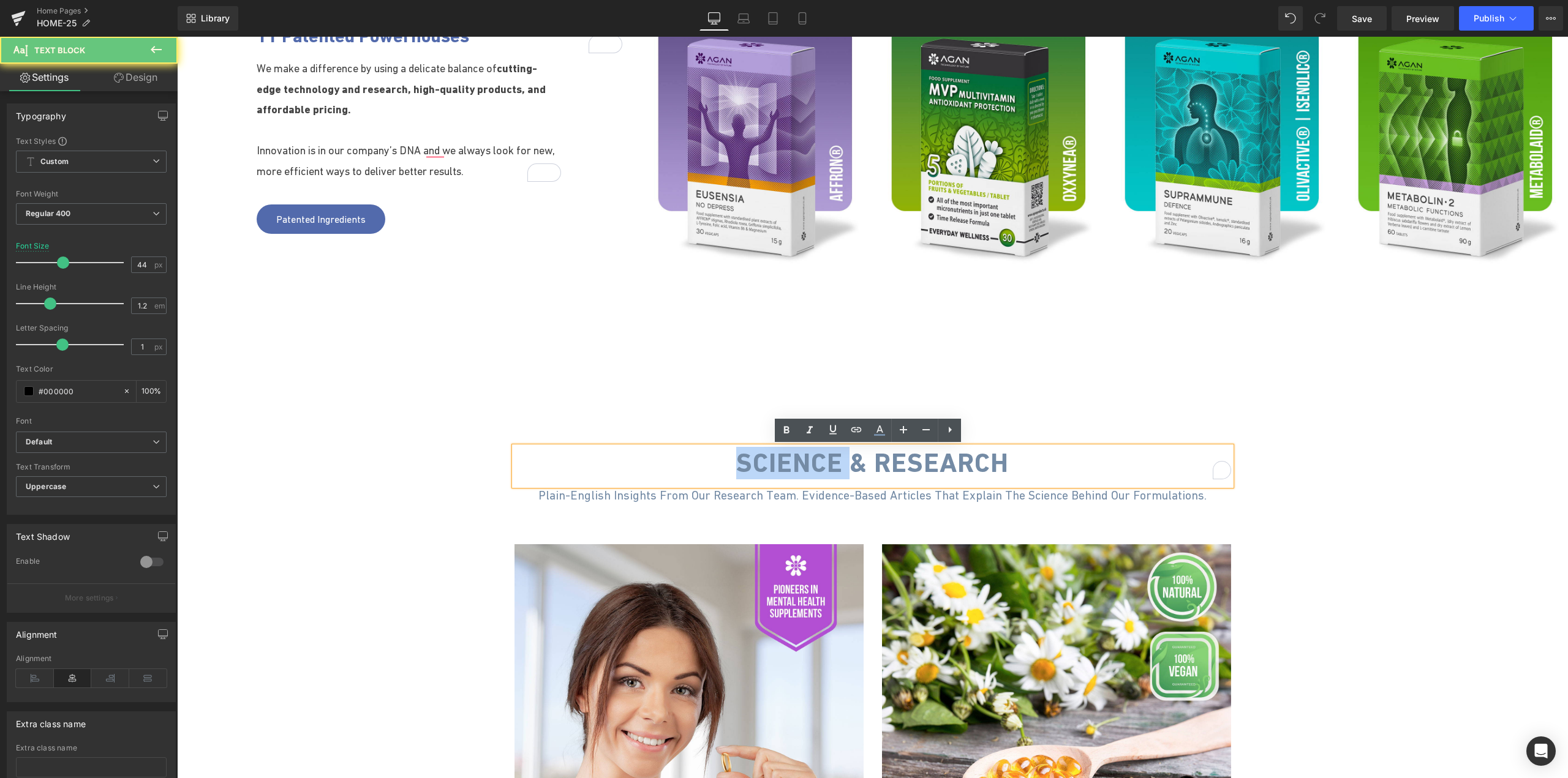
click at [772, 468] on span "Science & Research" at bounding box center [872, 462] width 272 height 31
drag, startPoint x: 554, startPoint y: 471, endPoint x: 573, endPoint y: 472, distance: 19.0
click at [554, 471] on p "Science & Research" at bounding box center [873, 463] width 716 height 32
click at [770, 464] on span "Science & Research" at bounding box center [872, 462] width 272 height 31
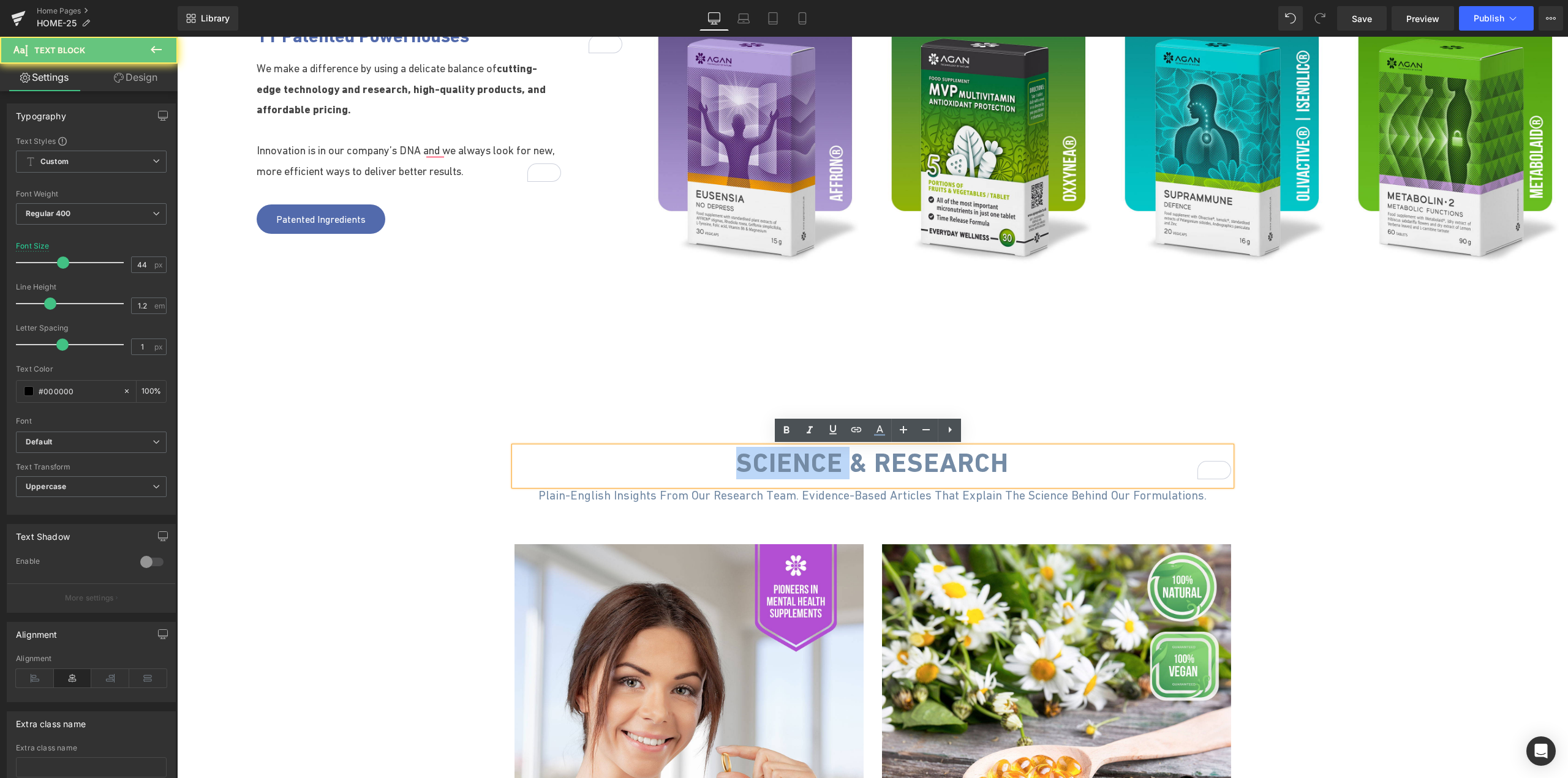
click at [770, 464] on span "Science & Research" at bounding box center [872, 462] width 272 height 31
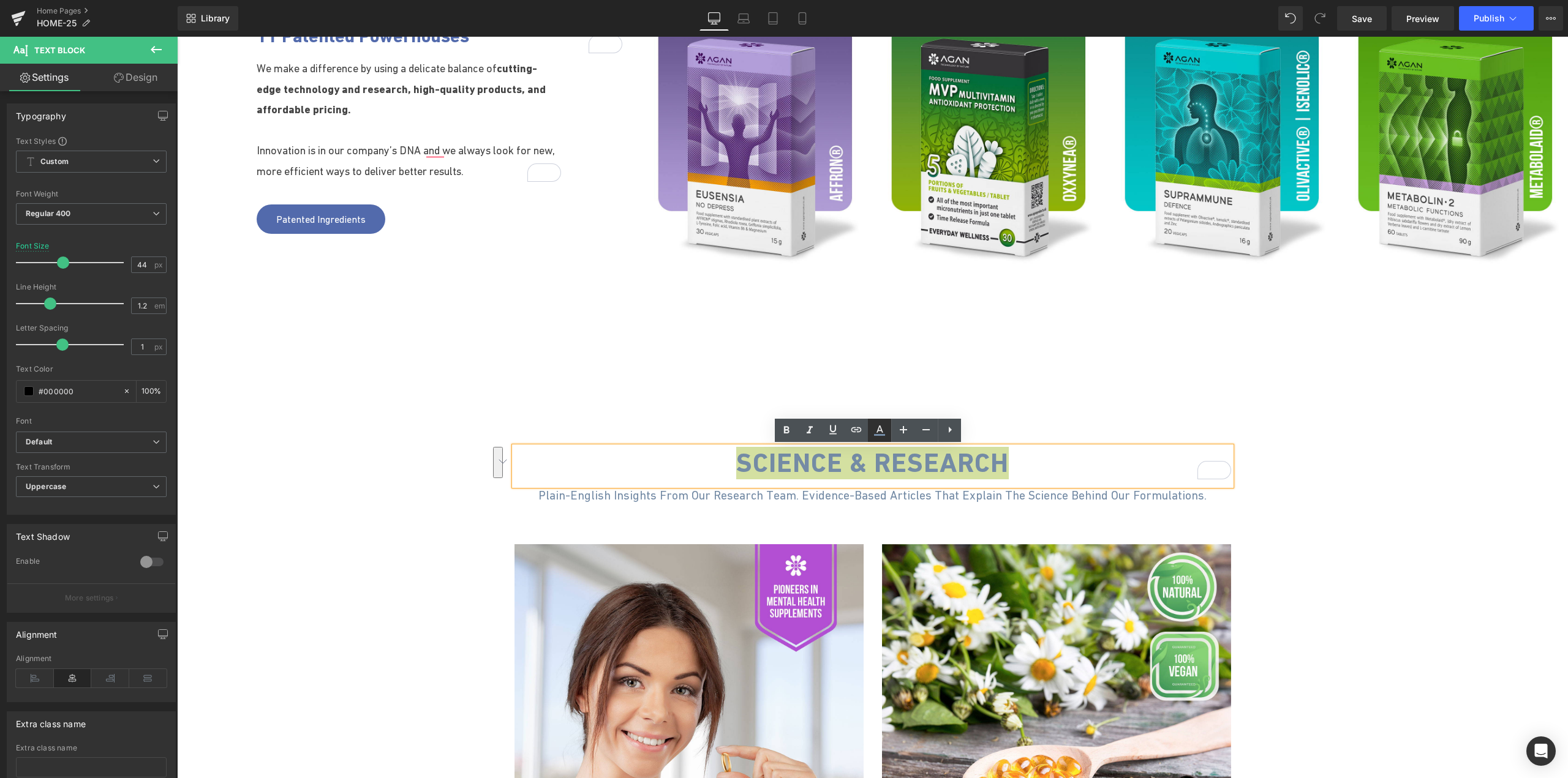
click at [877, 432] on icon at bounding box center [879, 431] width 14 height 14
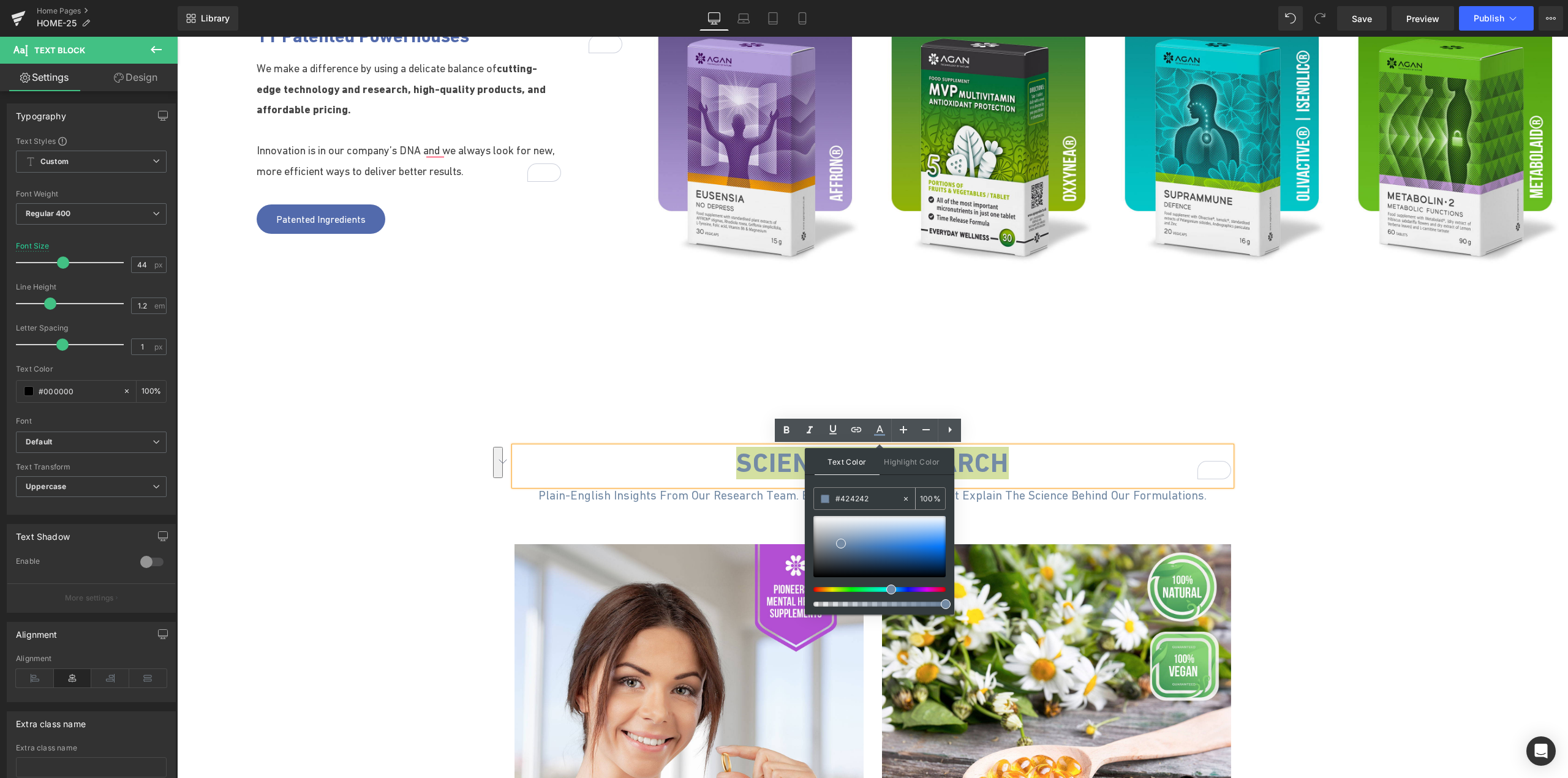
click at [860, 497] on input "#424242" at bounding box center [869, 499] width 66 height 13
paste input "526aac"
click at [1047, 467] on p "Science & Research" at bounding box center [873, 463] width 716 height 32
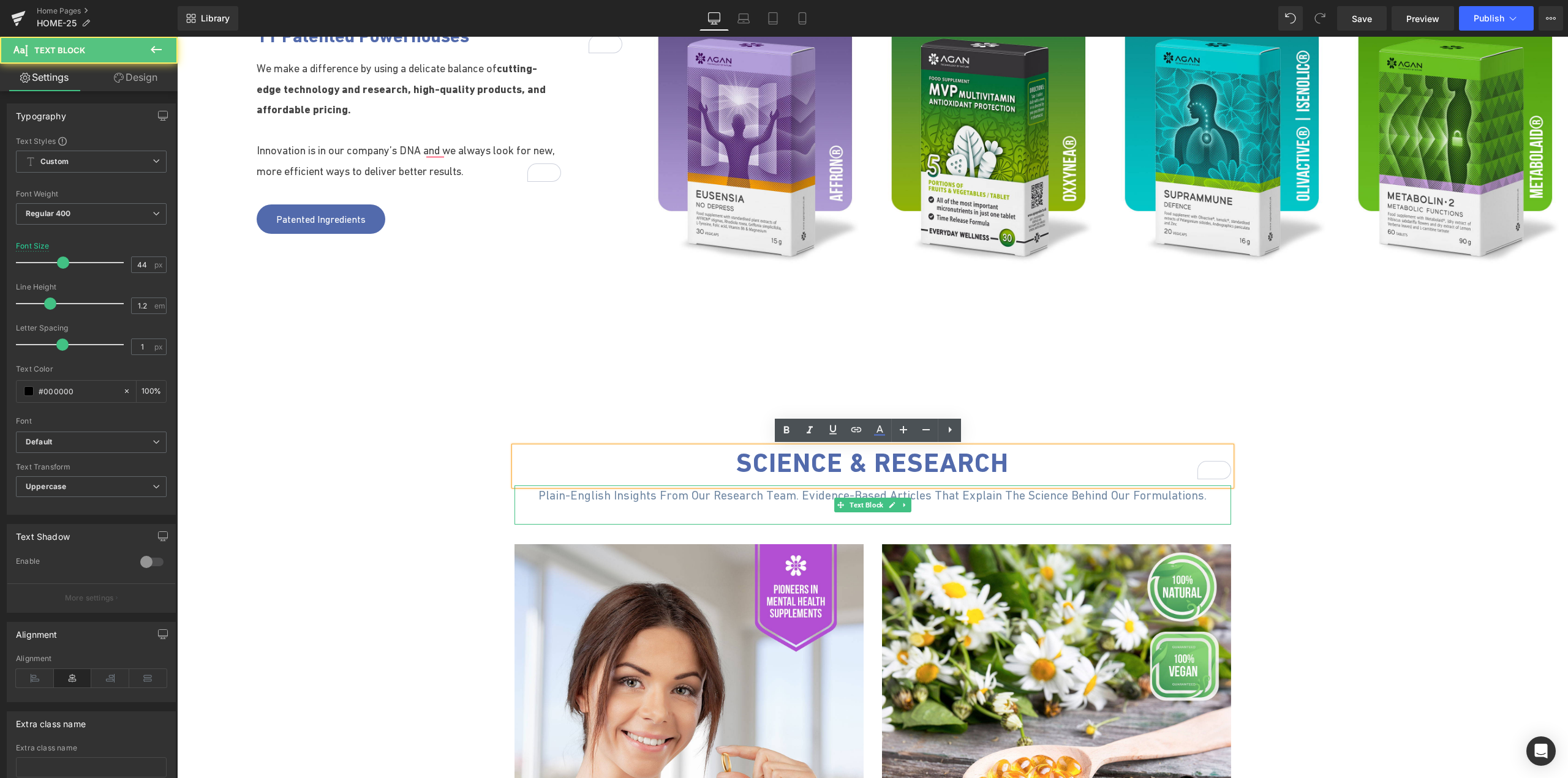
click at [796, 494] on span "Plain-English insights from our research team. Evidence-based articles that exp…" at bounding box center [872, 495] width 668 height 13
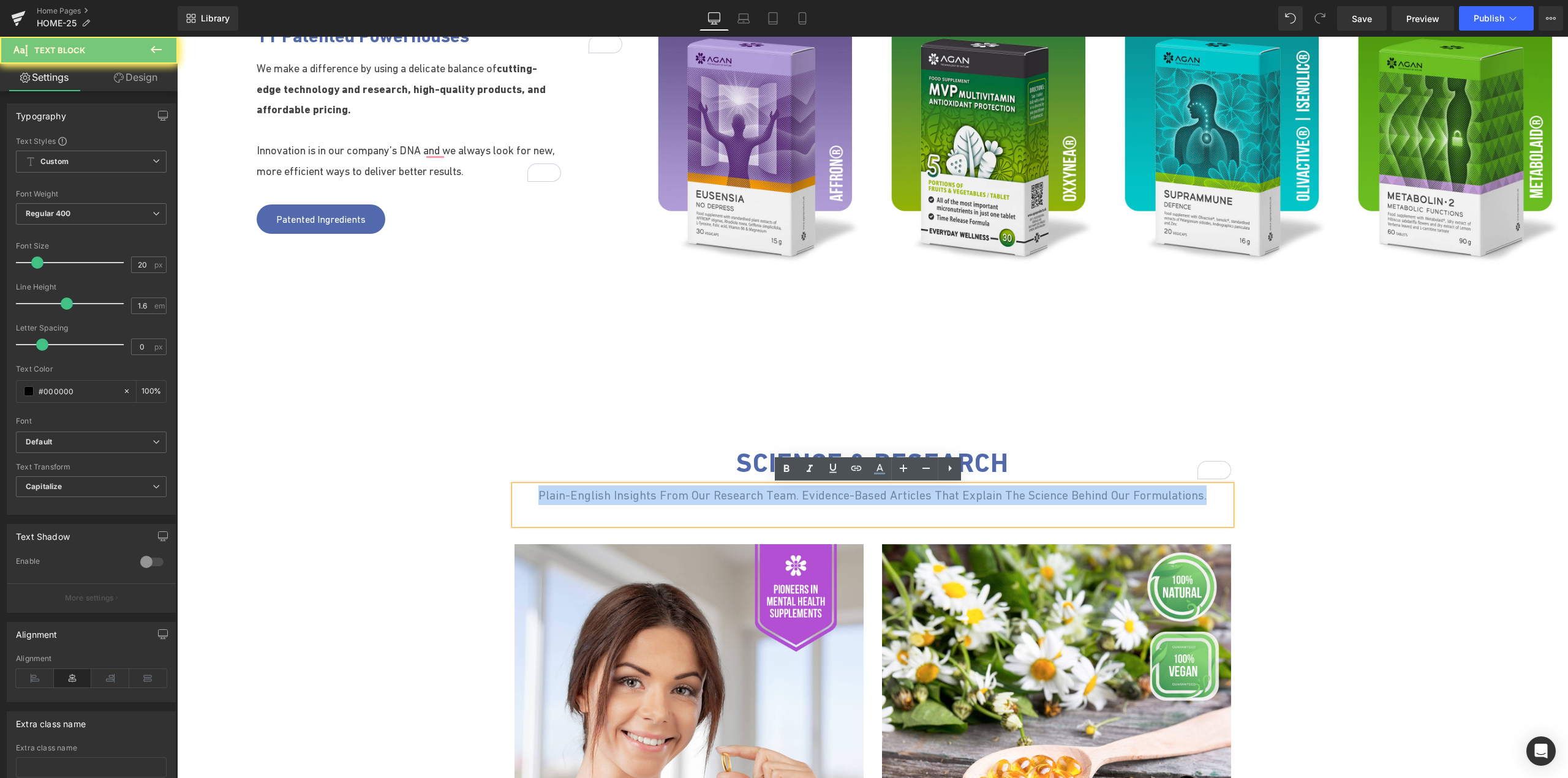
click at [796, 494] on span "Plain-English insights from our research team. Evidence-based articles that exp…" at bounding box center [872, 495] width 668 height 13
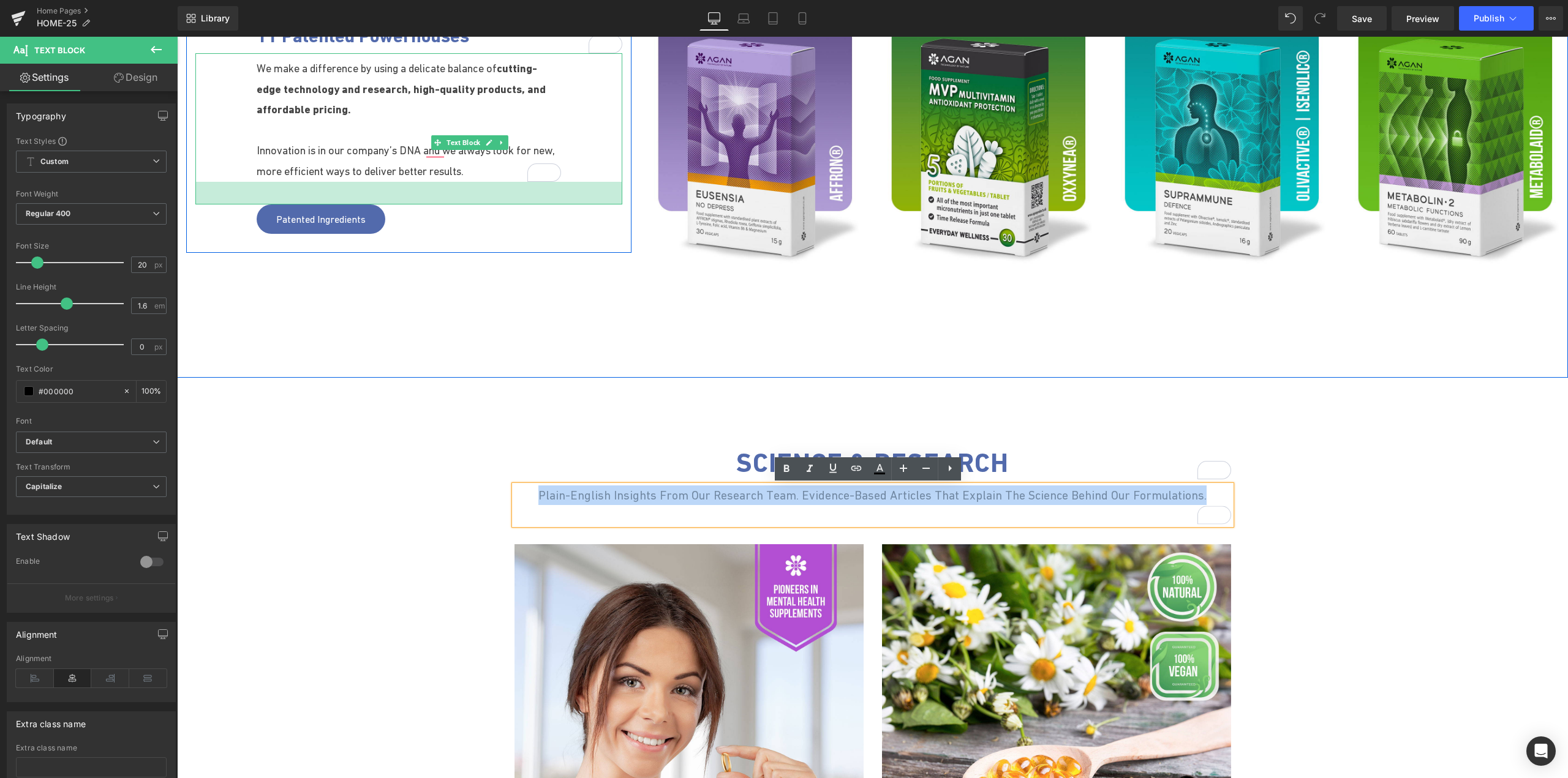
click at [409, 179] on p "Innovation is in our company’s DNA and we always look for new, more efficient w…" at bounding box center [409, 161] width 304 height 41
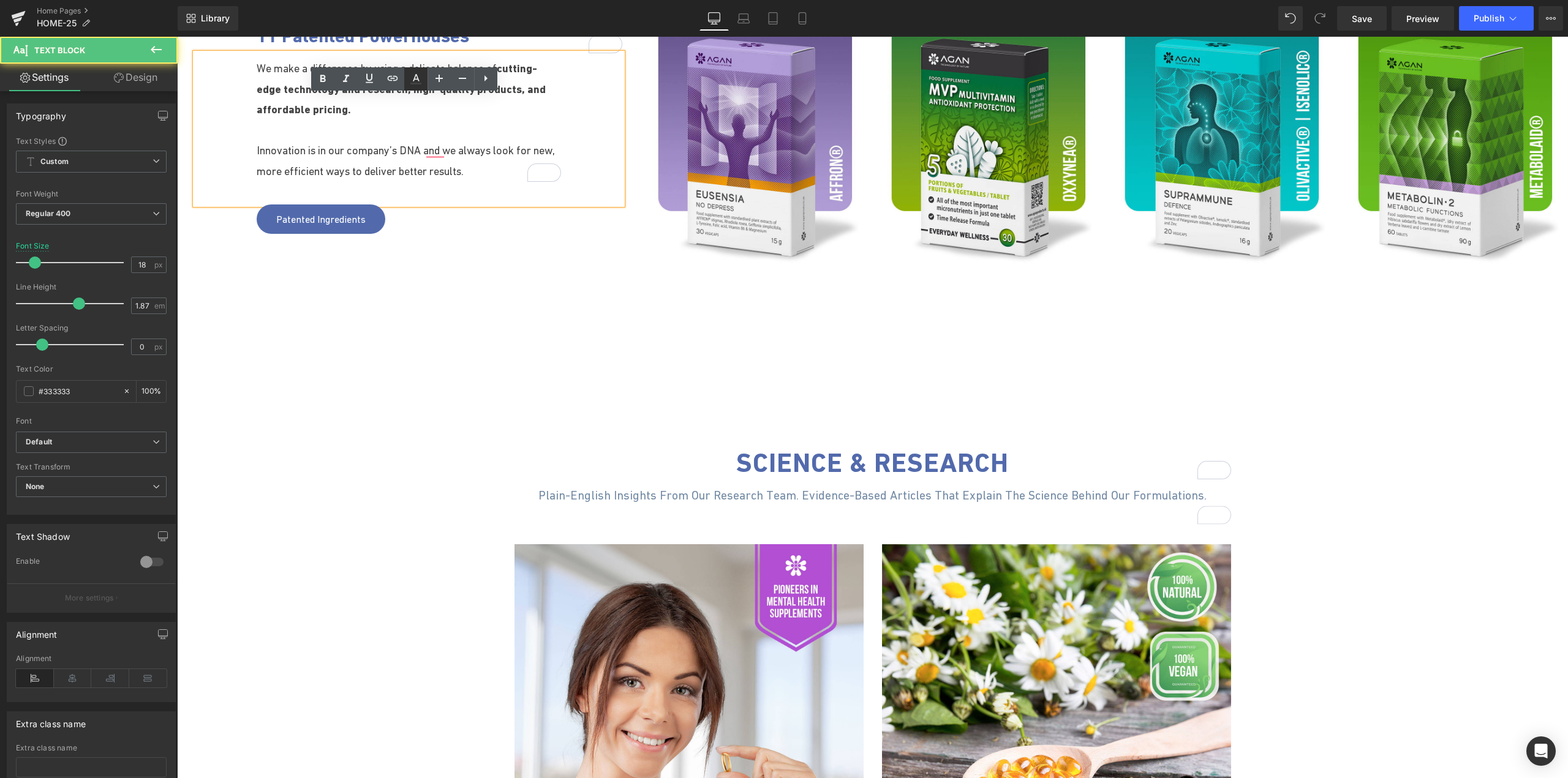
click at [414, 88] on link at bounding box center [416, 79] width 23 height 23
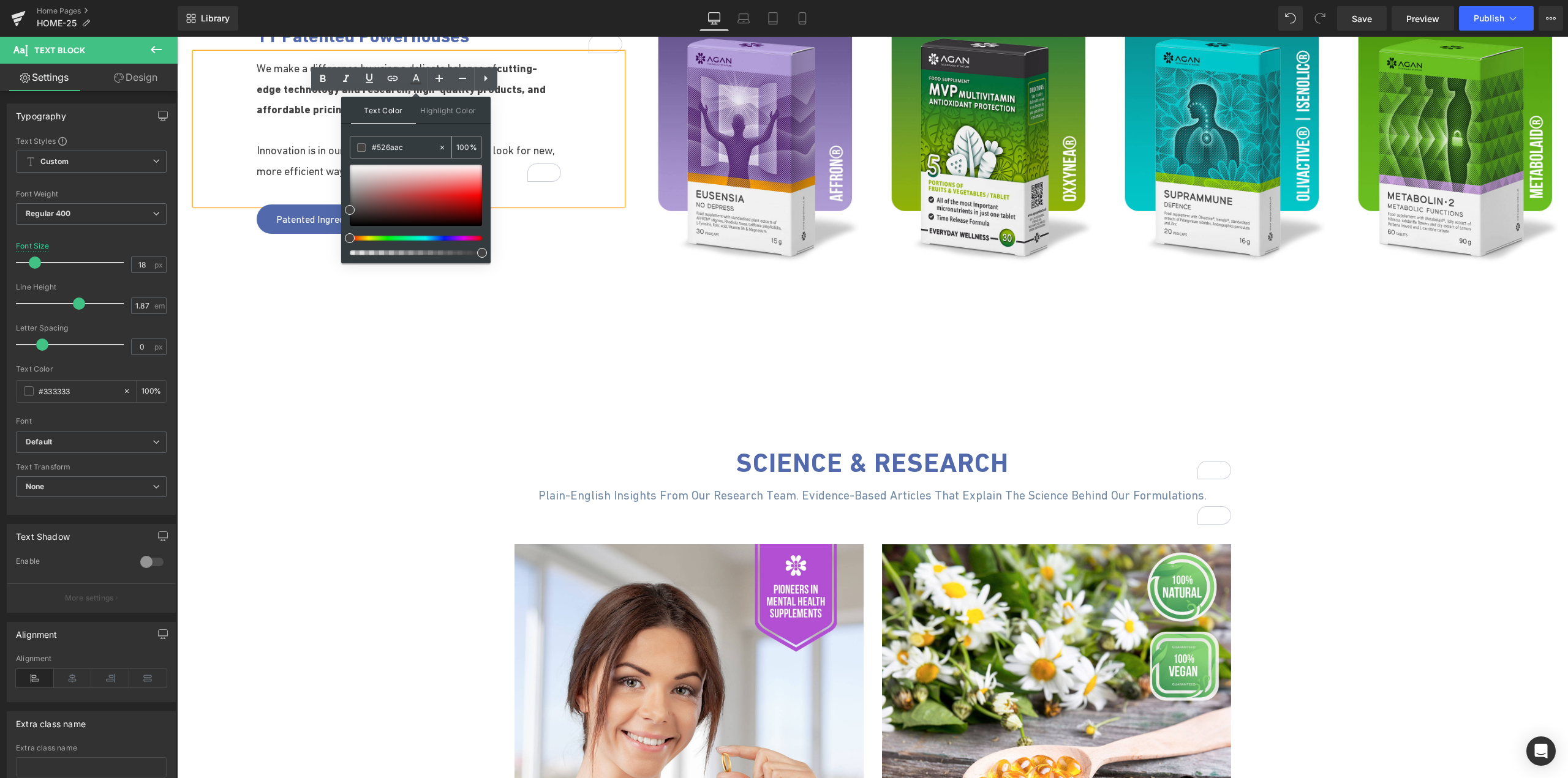
click at [399, 143] on input "#526aac" at bounding box center [405, 147] width 66 height 13
type input "#424242"
click at [602, 365] on div "11 Patented Powerhouses Heading 100px We make a difference by using a delicate …" at bounding box center [872, 170] width 1391 height 415
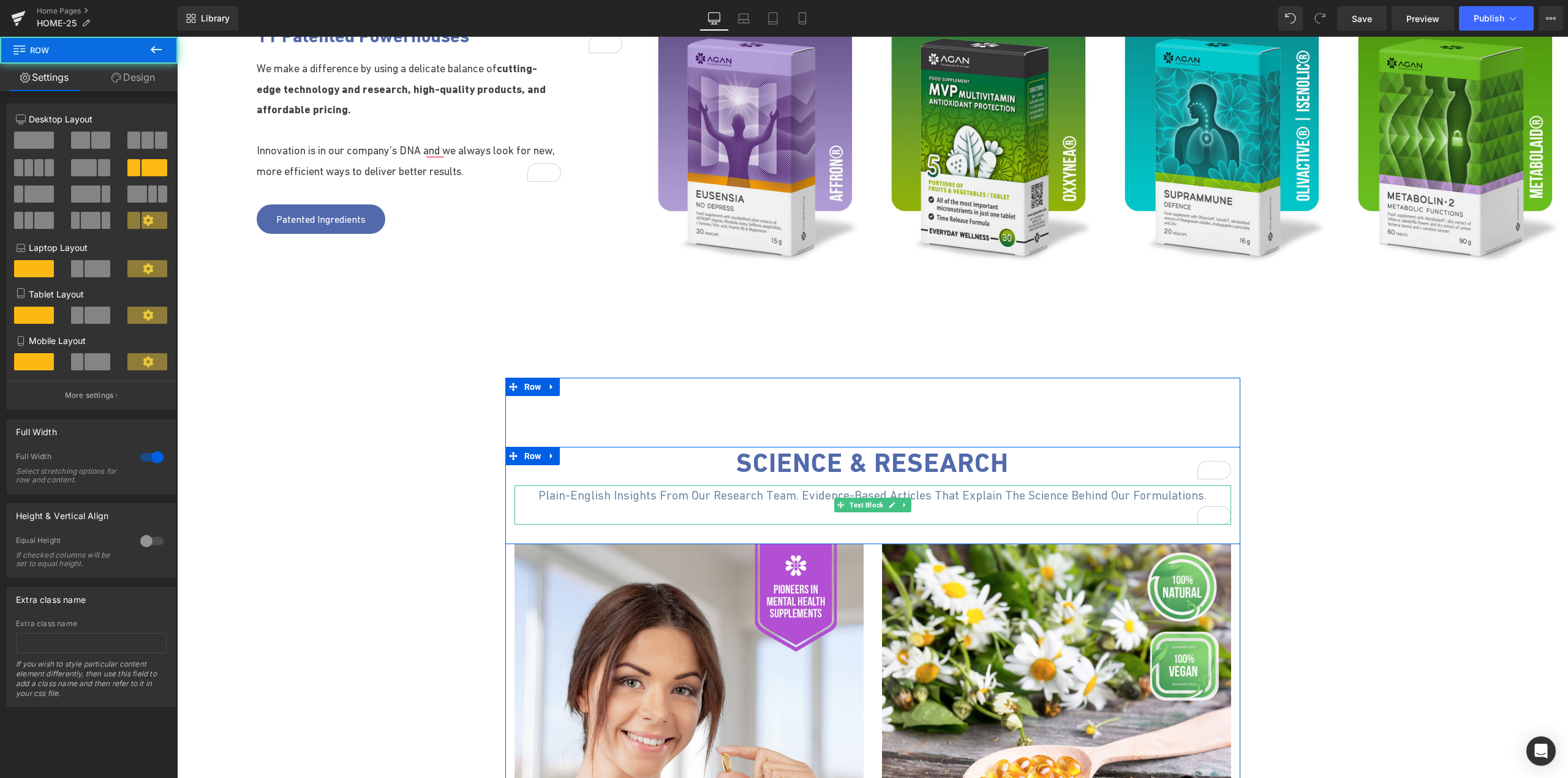
click at [656, 498] on span "Plain-English insights from our research team. Evidence-based articles that exp…" at bounding box center [872, 495] width 668 height 13
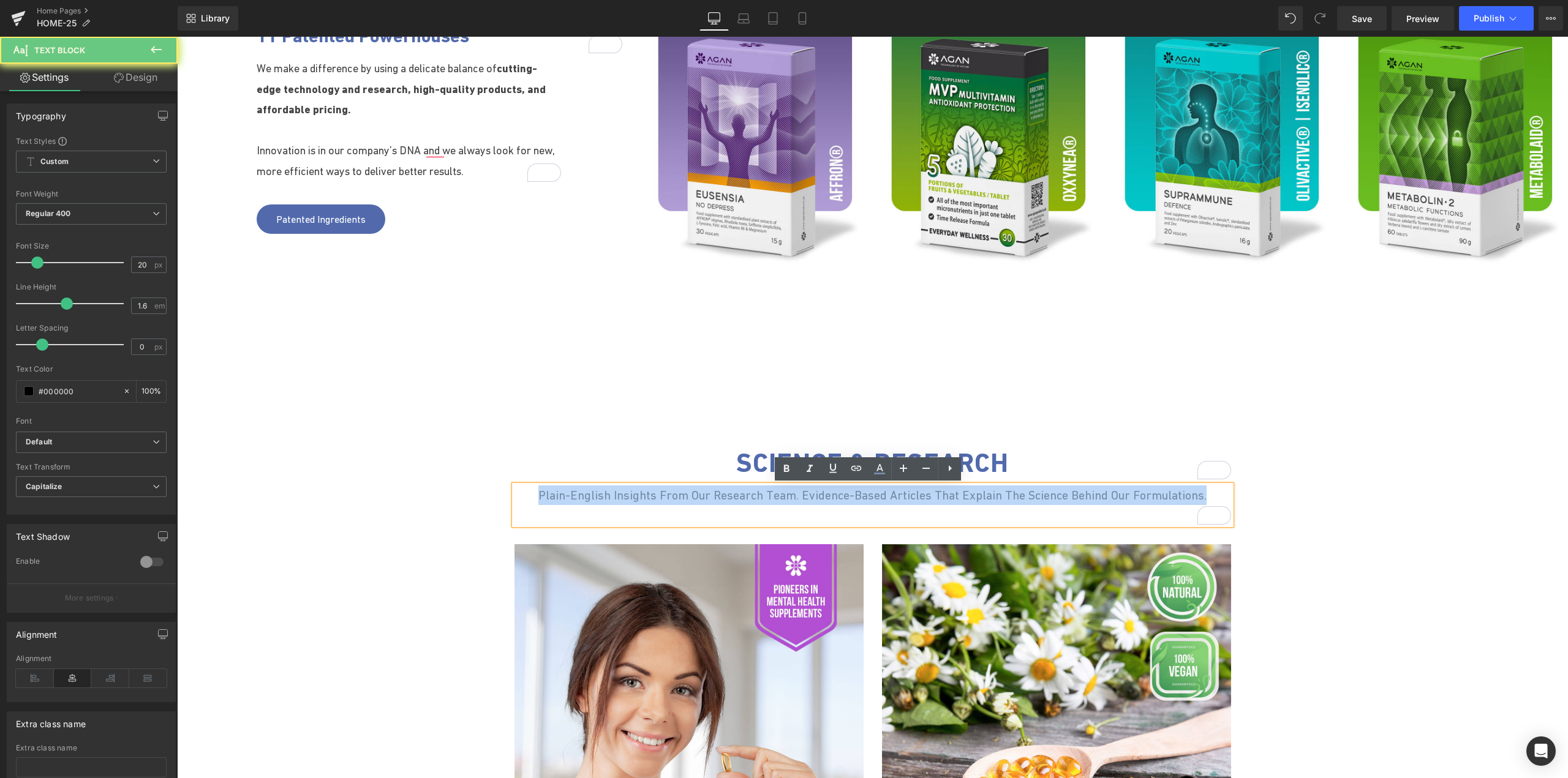
click at [656, 498] on span "Plain-English insights from our research team. Evidence-based articles that exp…" at bounding box center [872, 495] width 668 height 13
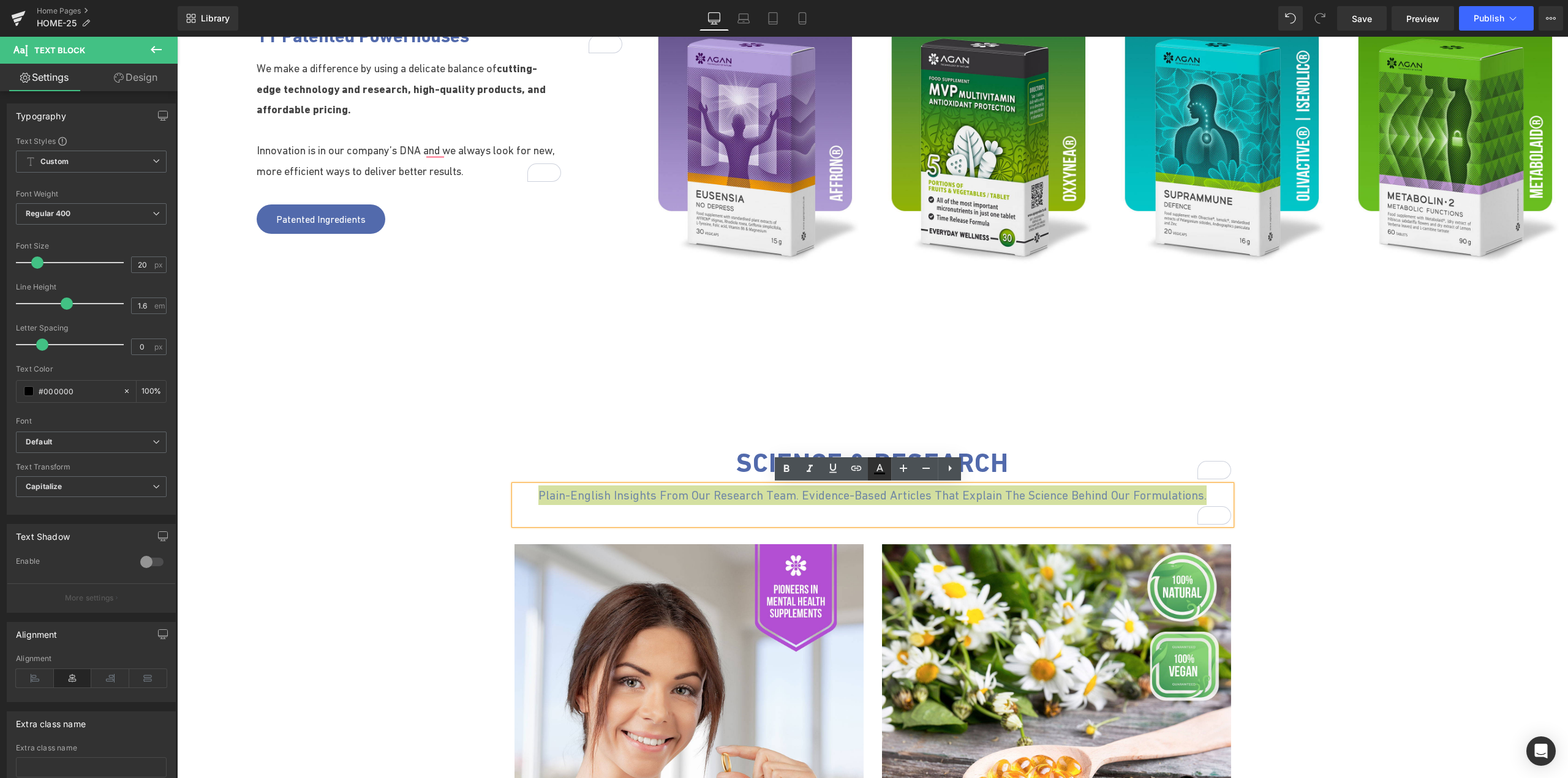
click at [885, 473] on icon at bounding box center [879, 474] width 11 height 2
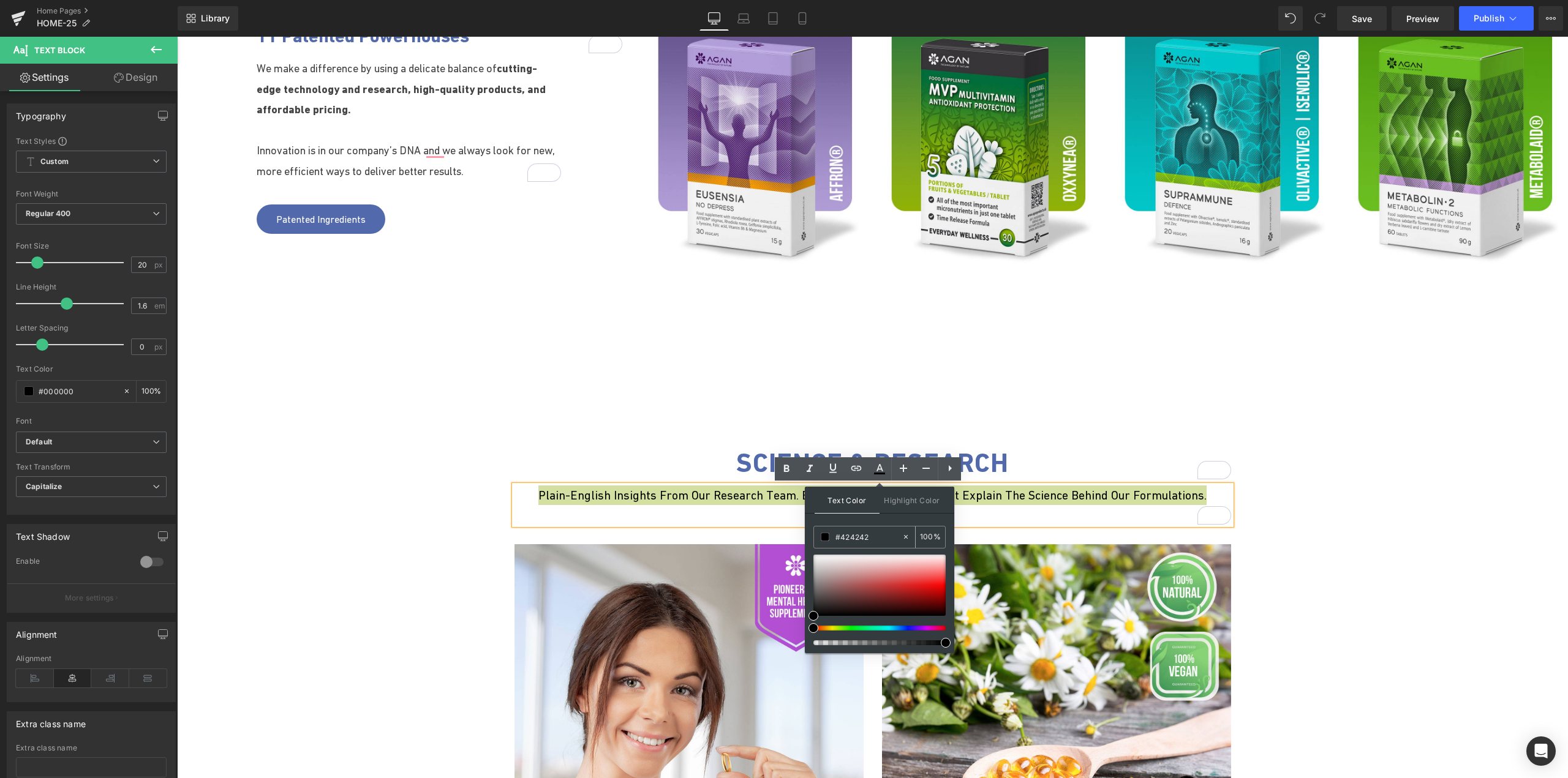
click at [867, 543] on input "#424242" at bounding box center [869, 536] width 66 height 13
paste input "424242"
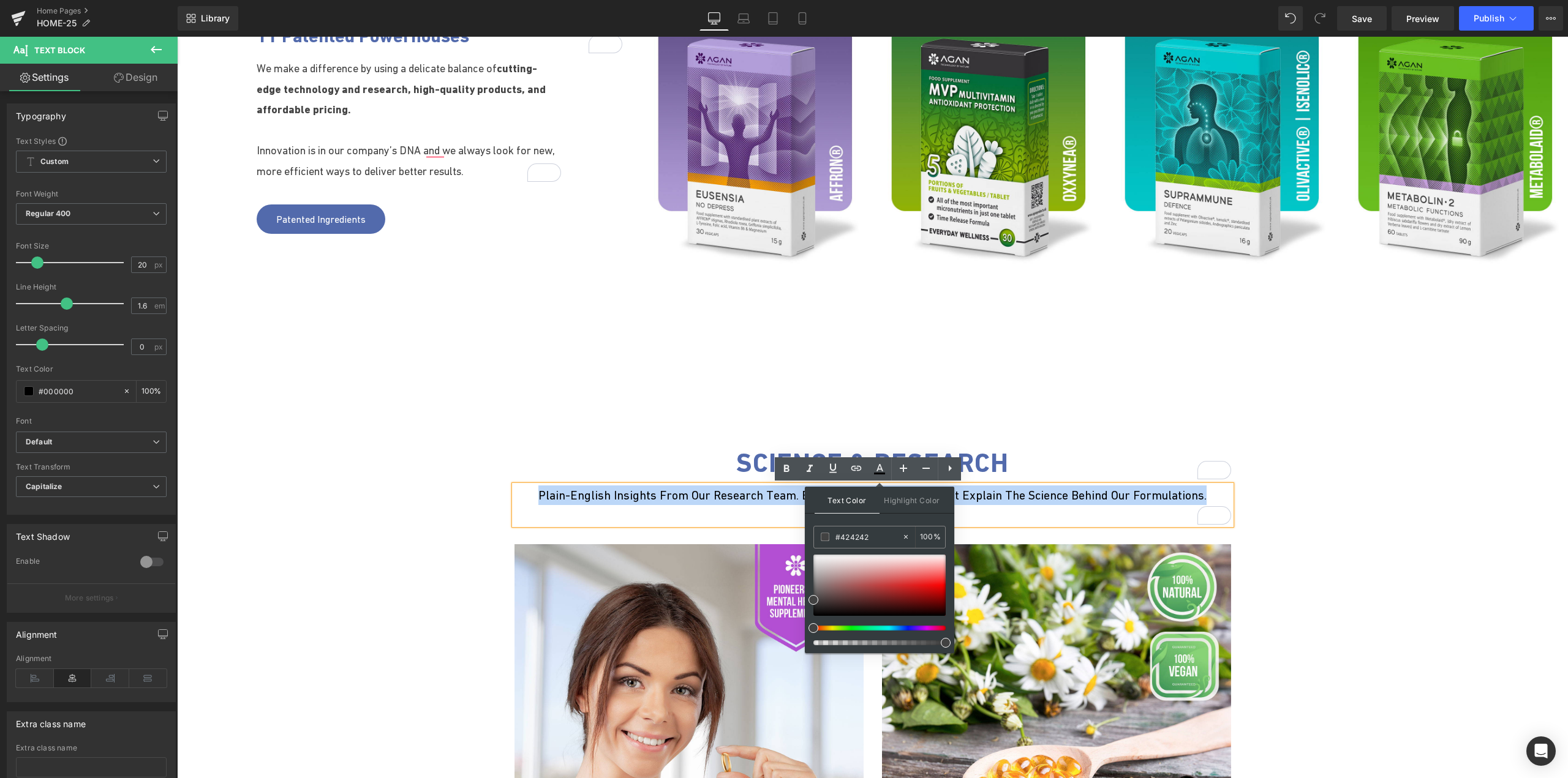
click at [1067, 423] on div "Science & Research Text Block Plain-English insights from our research team. Ev…" at bounding box center [872, 755] width 735 height 754
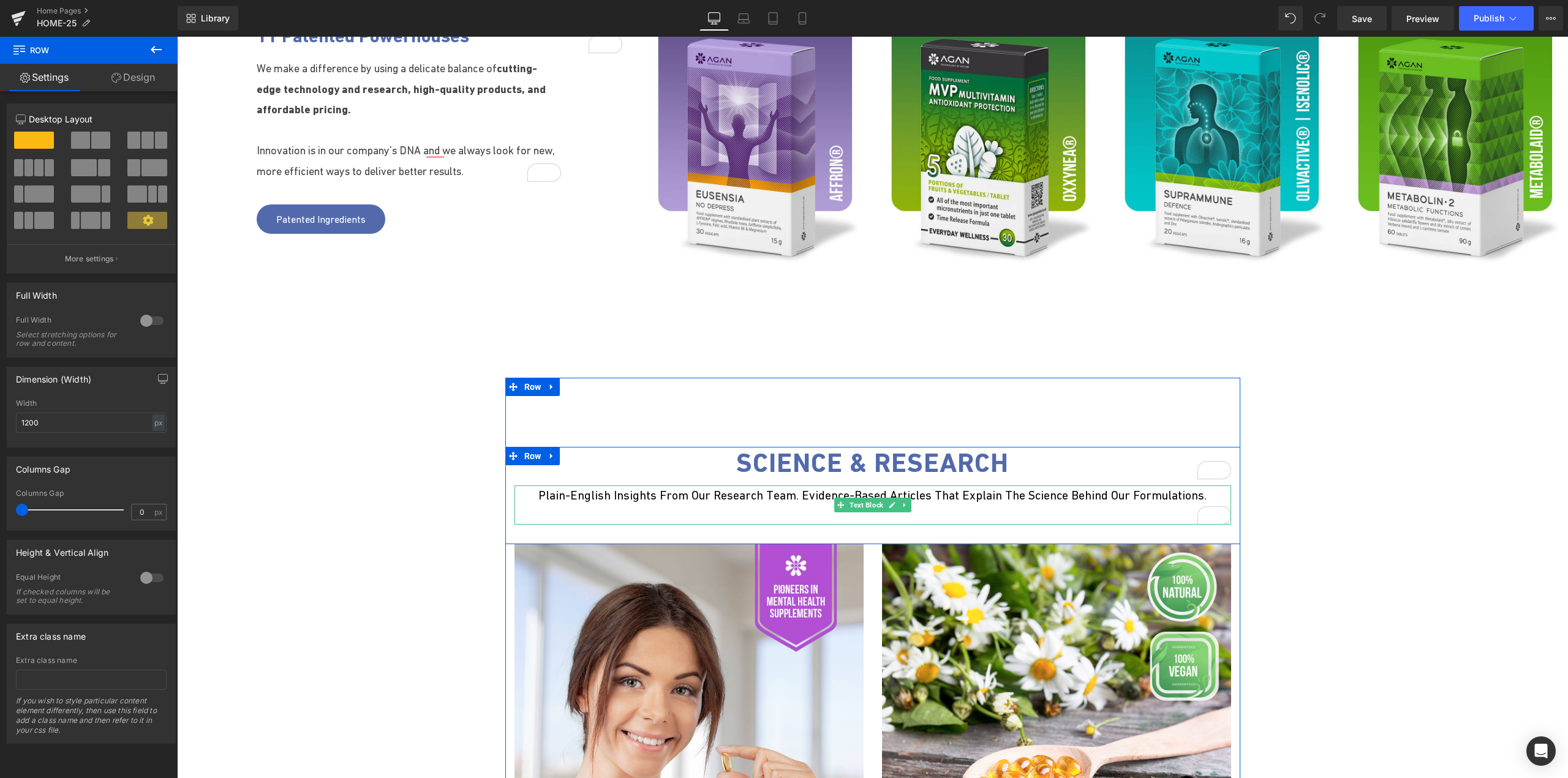
click at [990, 495] on p "Plain-English insights from our research team. Evidence-based articles that exp…" at bounding box center [873, 495] width 716 height 20
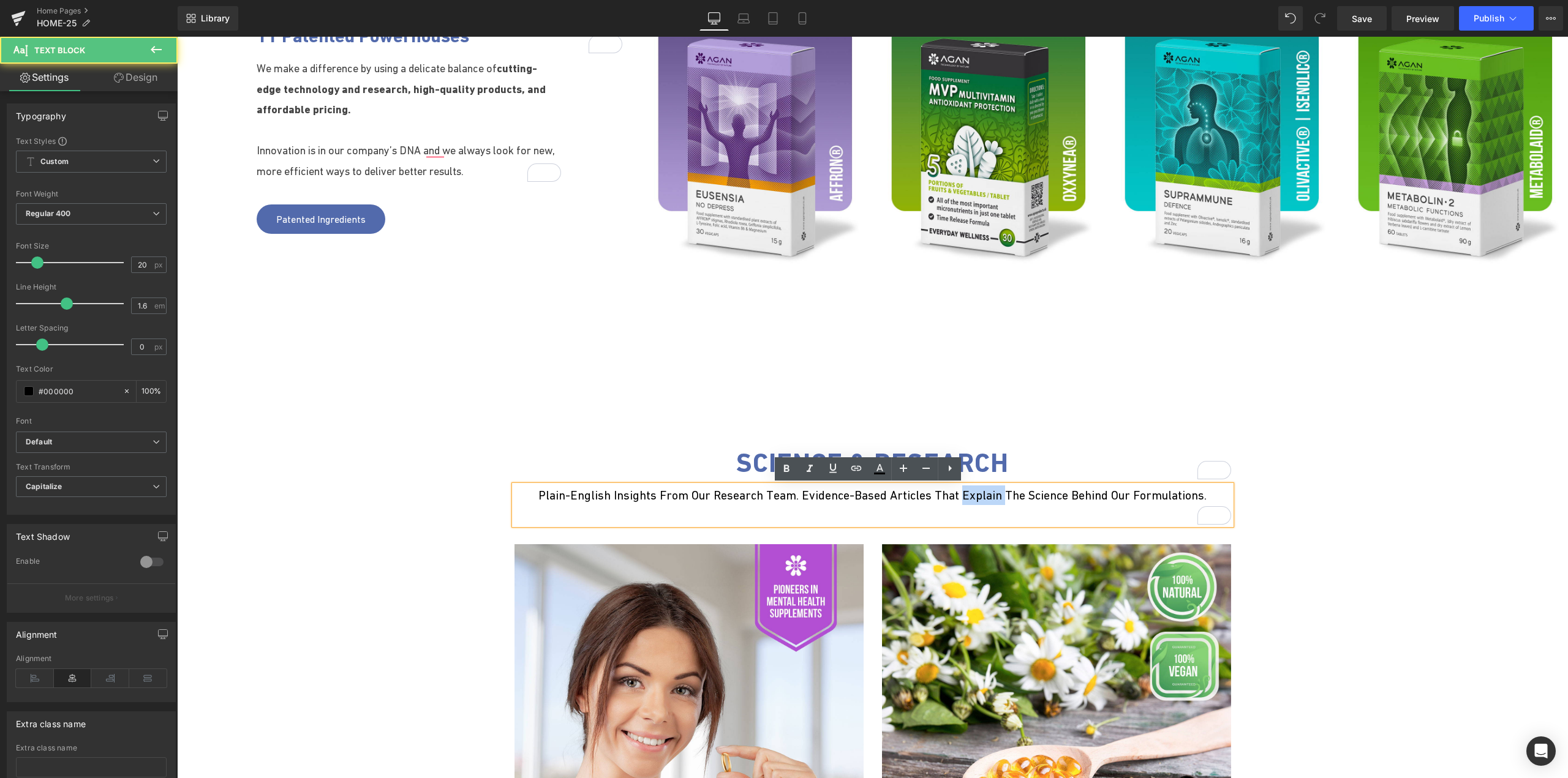
click at [990, 495] on p "Plain-English insights from our research team. Evidence-based articles that exp…" at bounding box center [873, 495] width 716 height 20
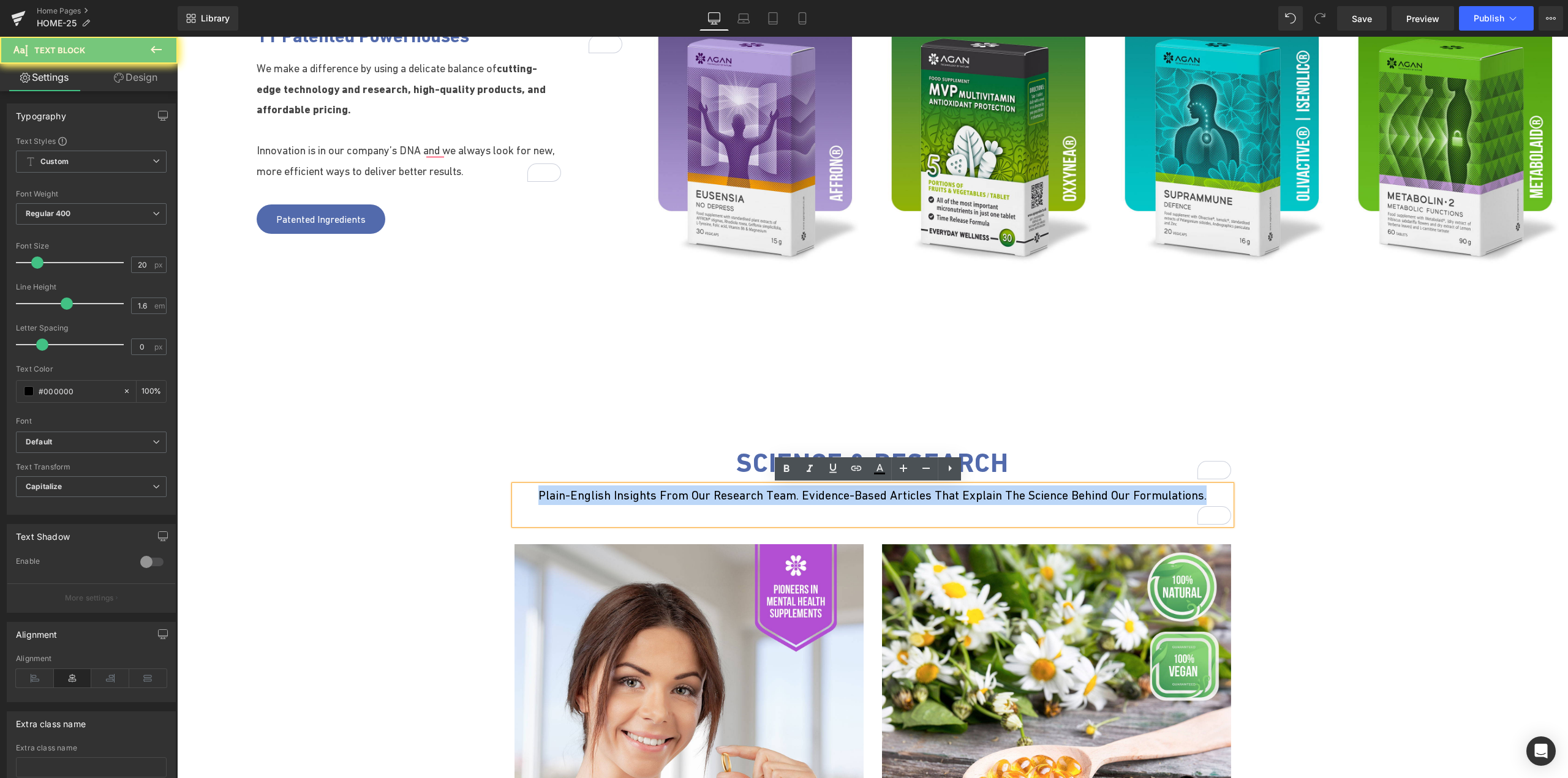
click at [990, 495] on p "Plain-English insights from our research team. Evidence-based articles that exp…" at bounding box center [873, 495] width 716 height 20
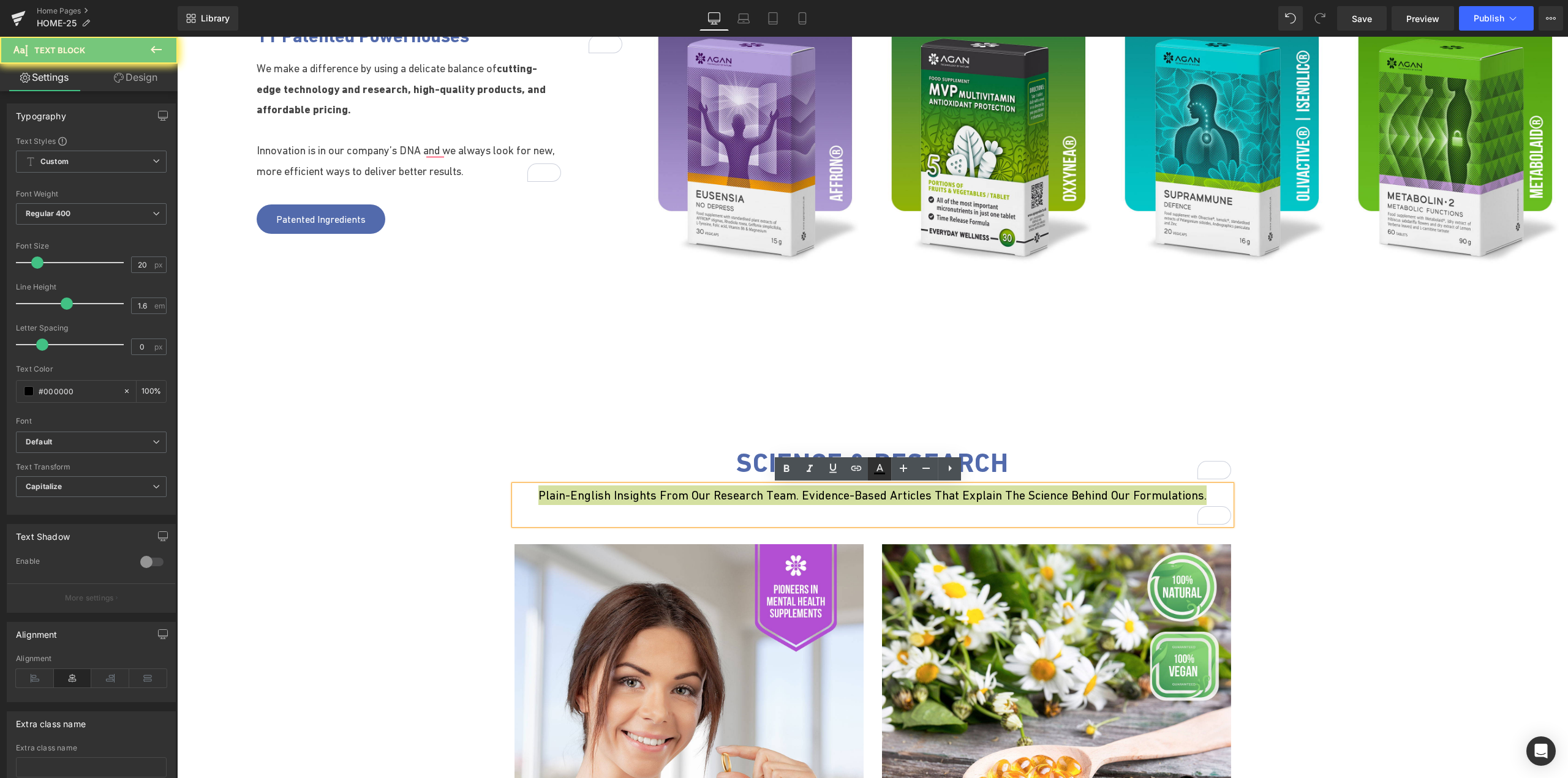
click at [876, 473] on icon at bounding box center [879, 474] width 11 height 2
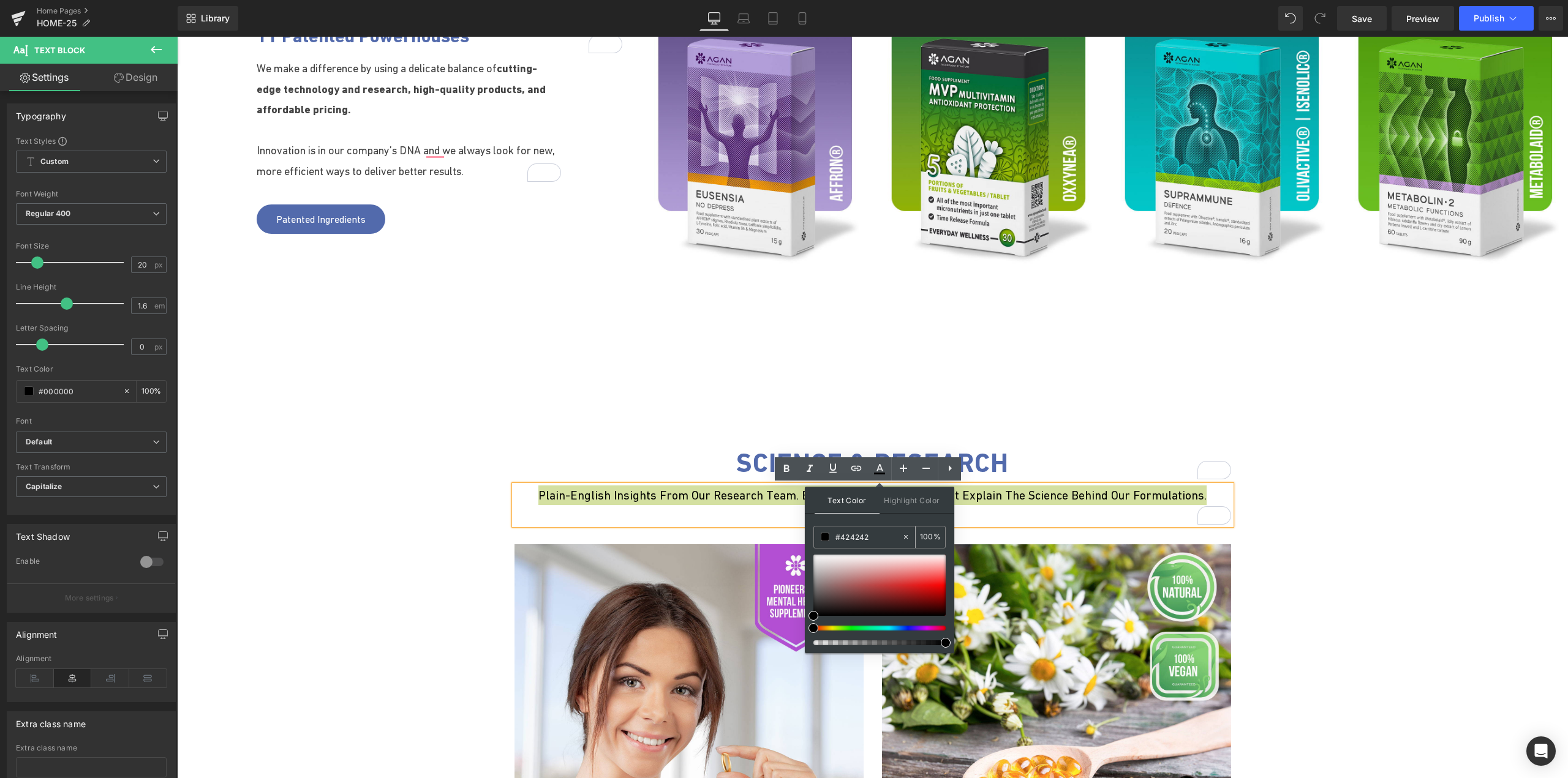
click at [838, 538] on input "#424242" at bounding box center [869, 536] width 66 height 13
paste input "424242"
type input "#424242"
click at [930, 538] on input "100" at bounding box center [926, 536] width 13 height 13
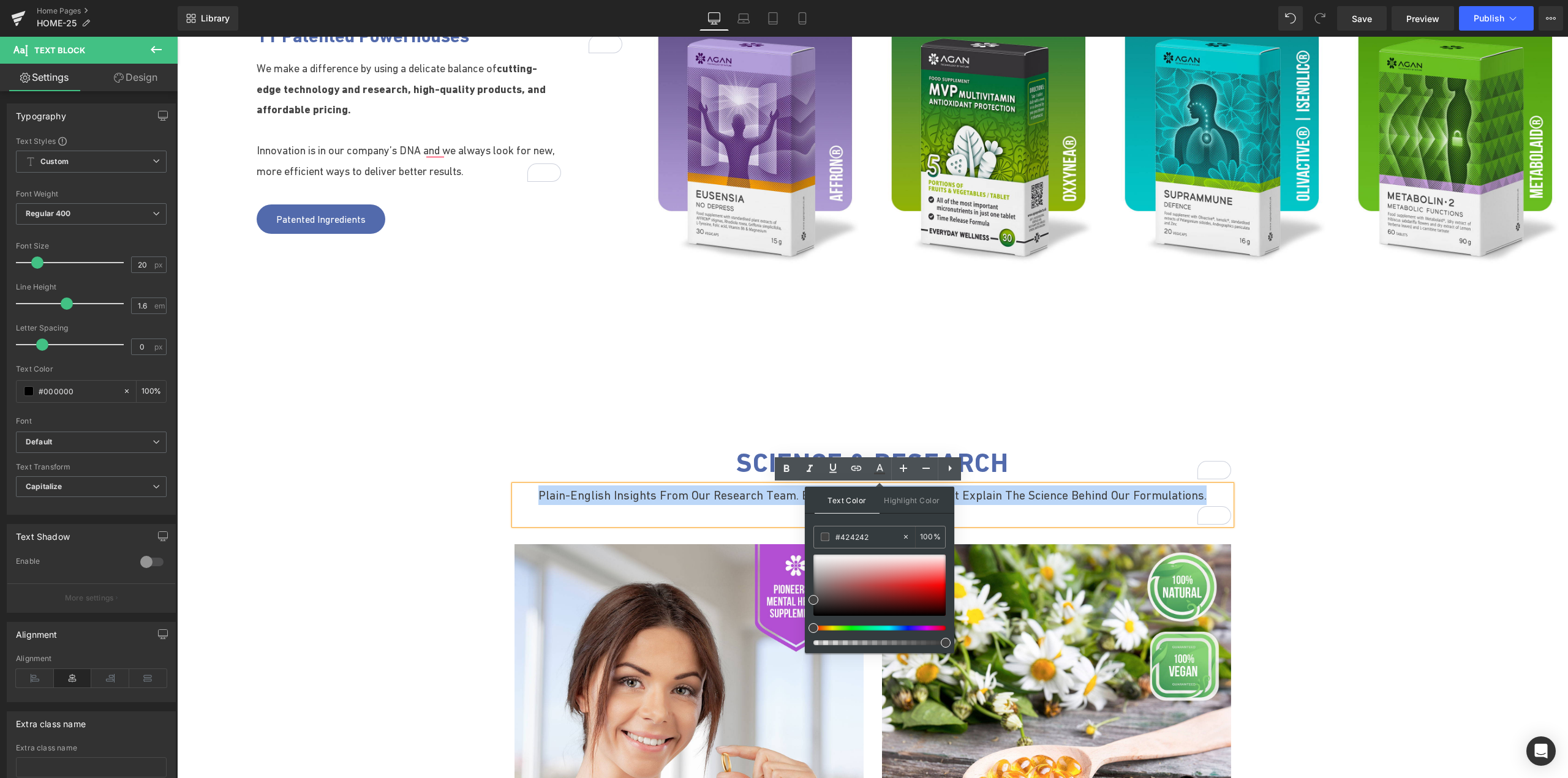
click at [988, 503] on p "Plain-English insights from our research team. Evidence-based articles that exp…" at bounding box center [873, 495] width 716 height 20
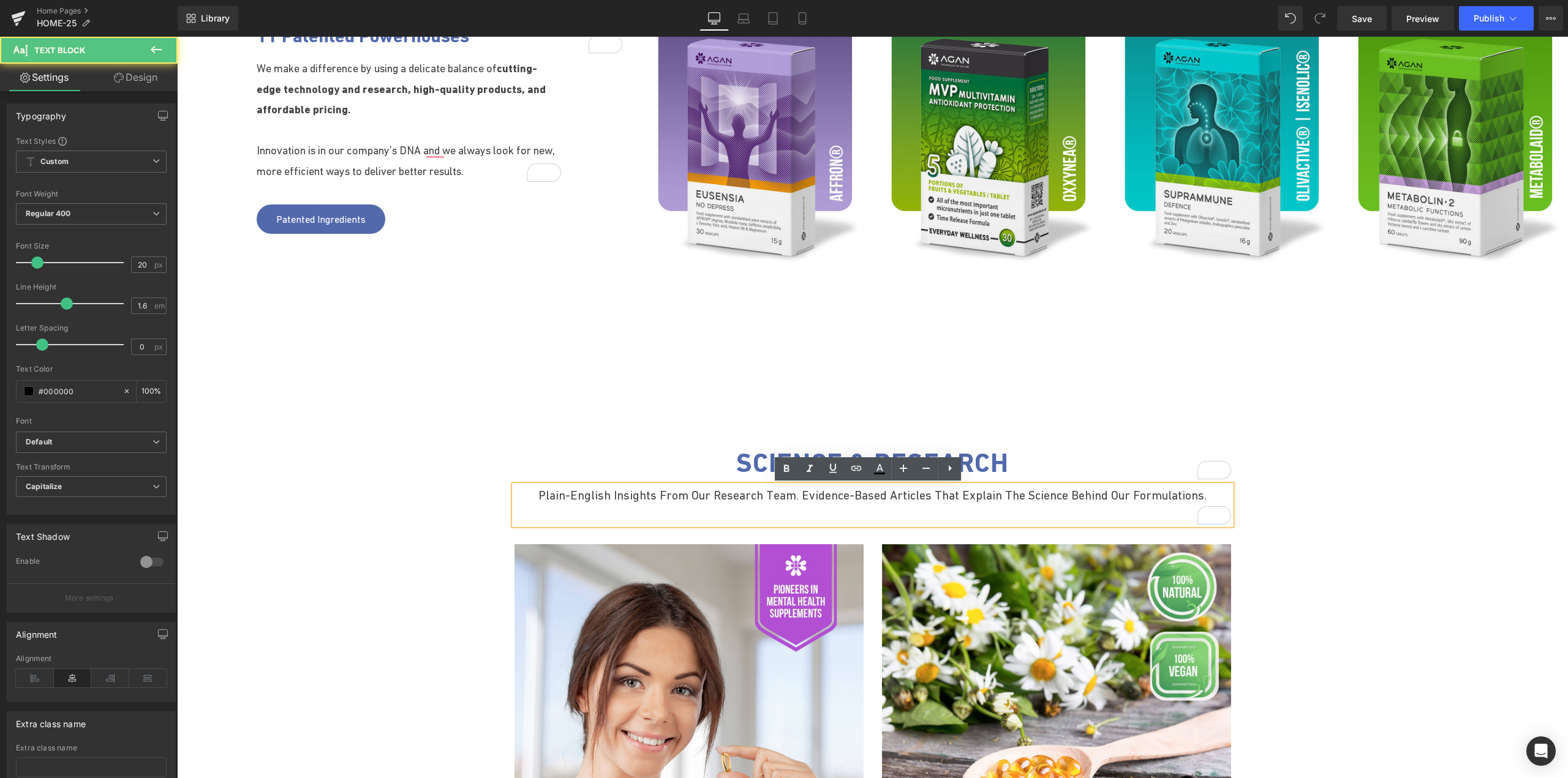
click at [1027, 453] on p "Science & Research" at bounding box center [873, 463] width 716 height 32
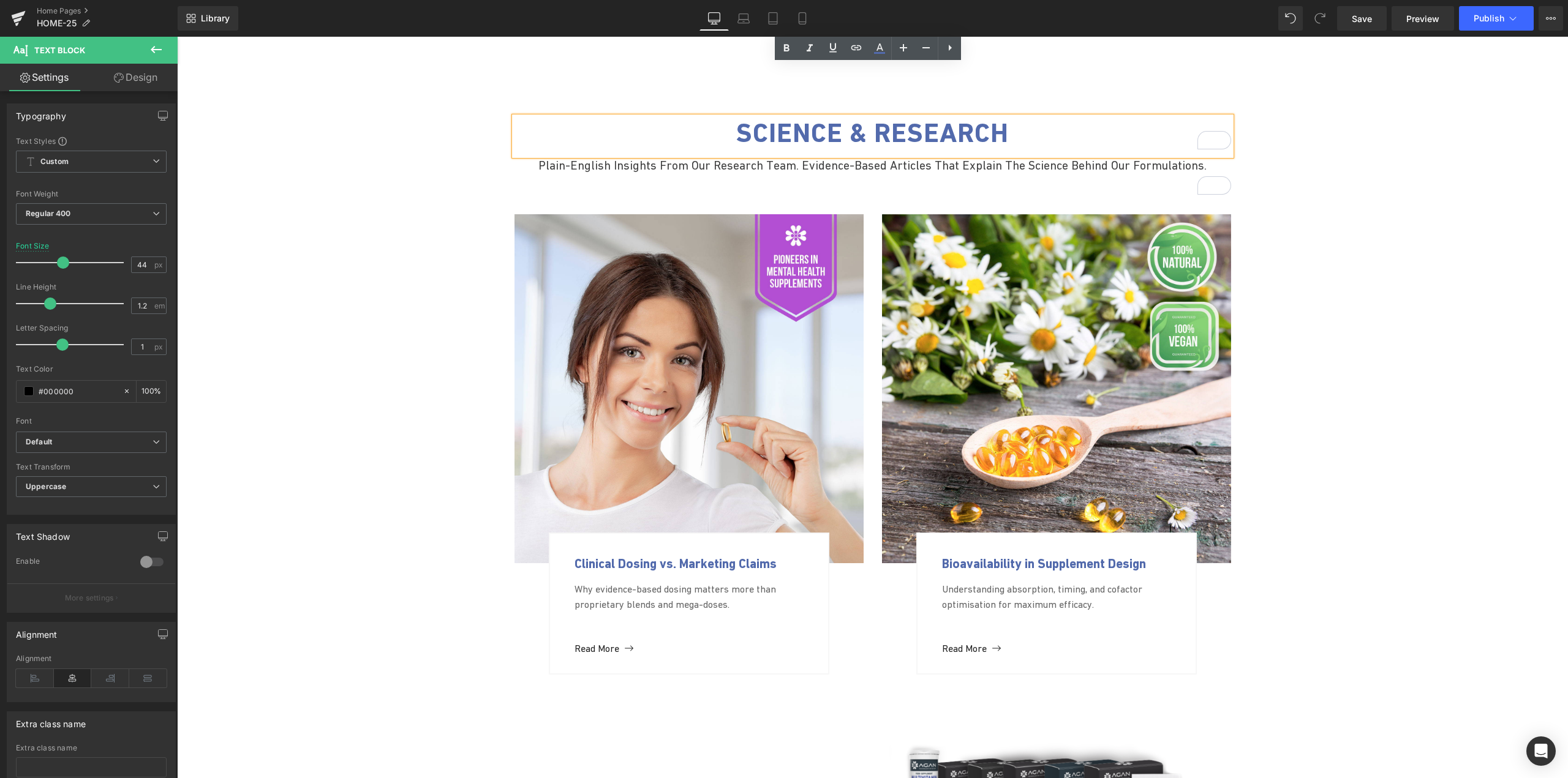
scroll to position [2504, 0]
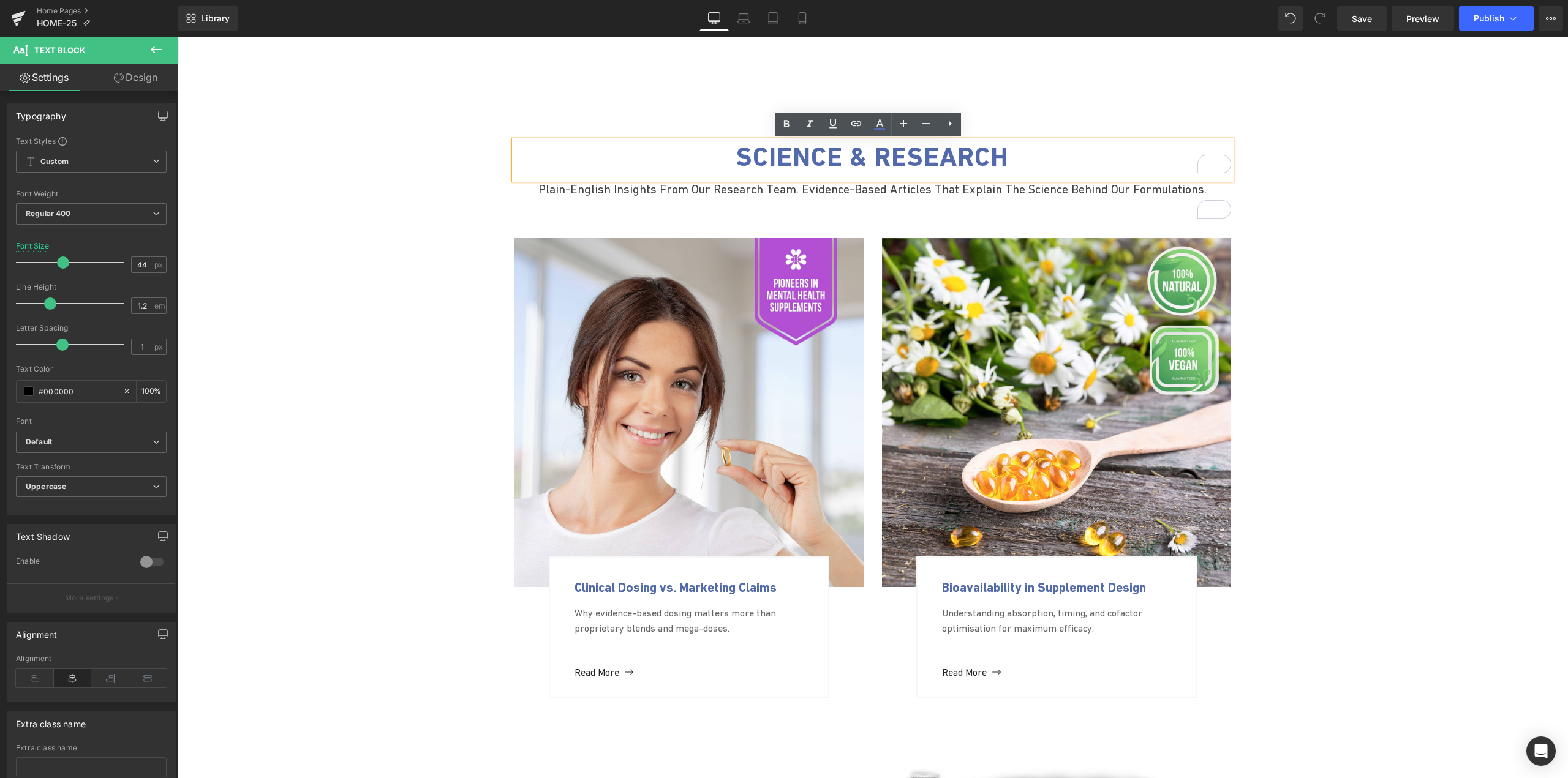
click at [1356, 34] on div "Library Desktop Desktop Laptop Tablet Mobile Save Preview Publish Scheduled Vie…" at bounding box center [872, 18] width 1391 height 37
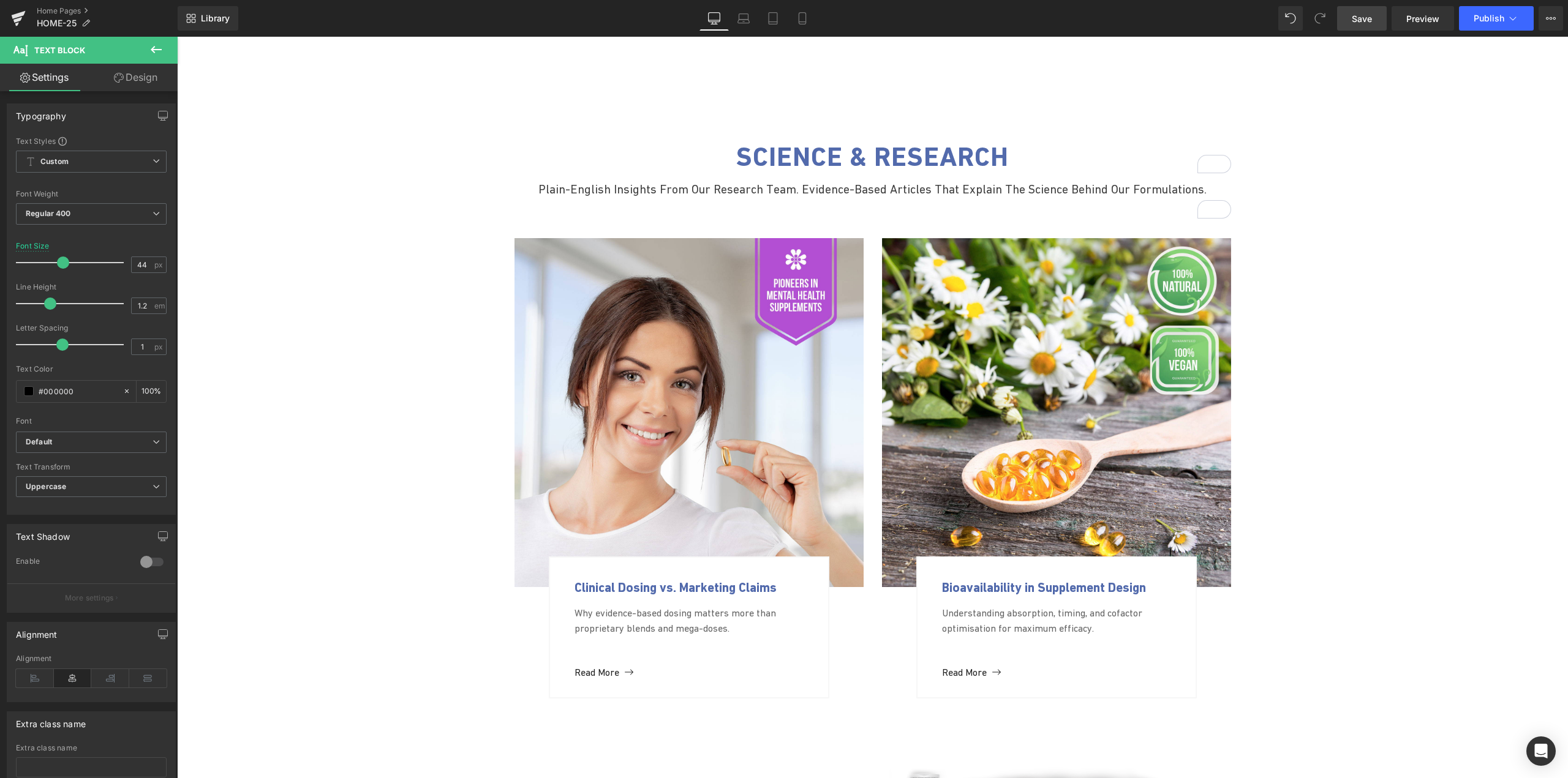
click at [1356, 27] on link "Save" at bounding box center [1361, 18] width 49 height 24
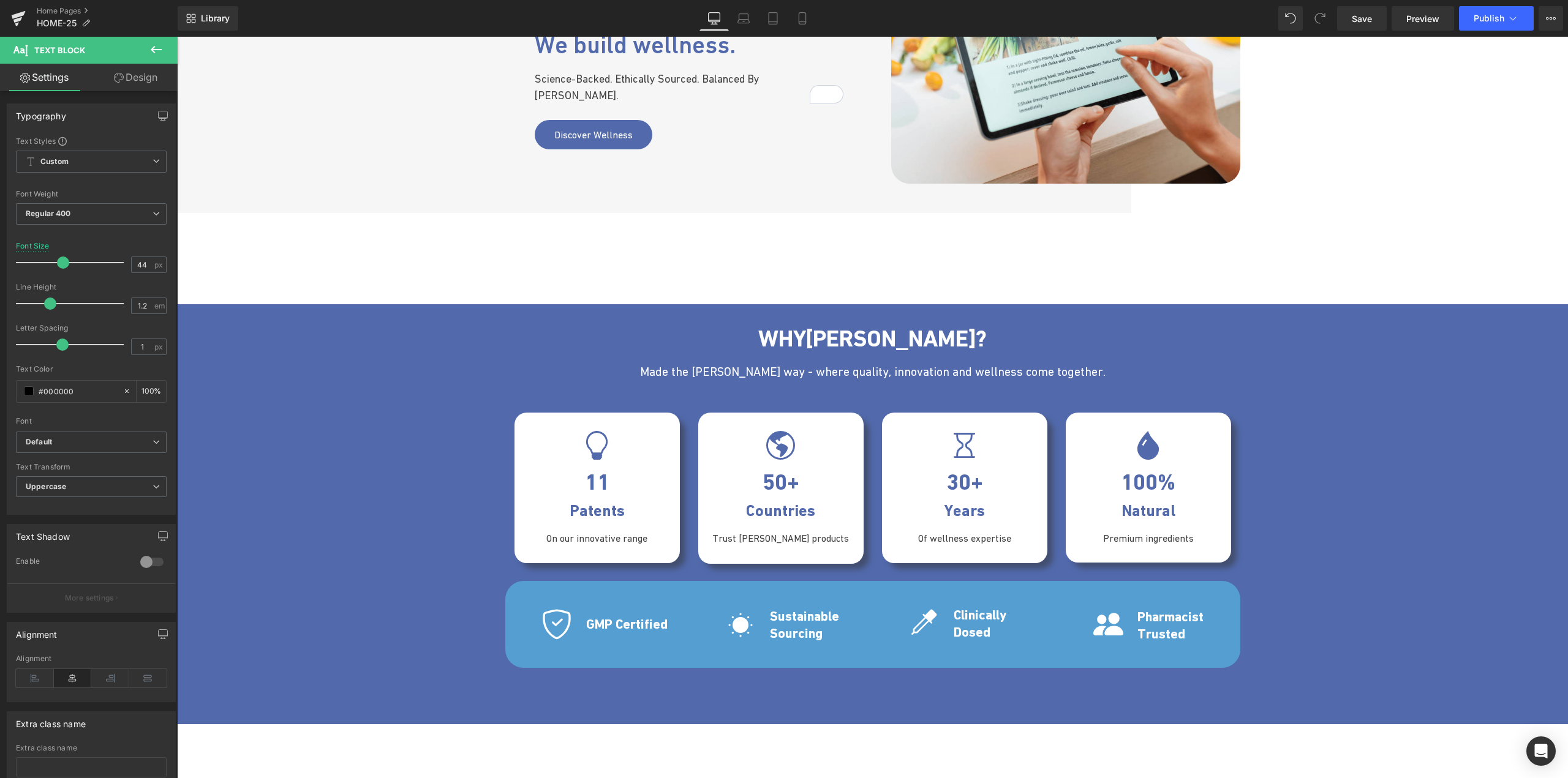
scroll to position [1340, 0]
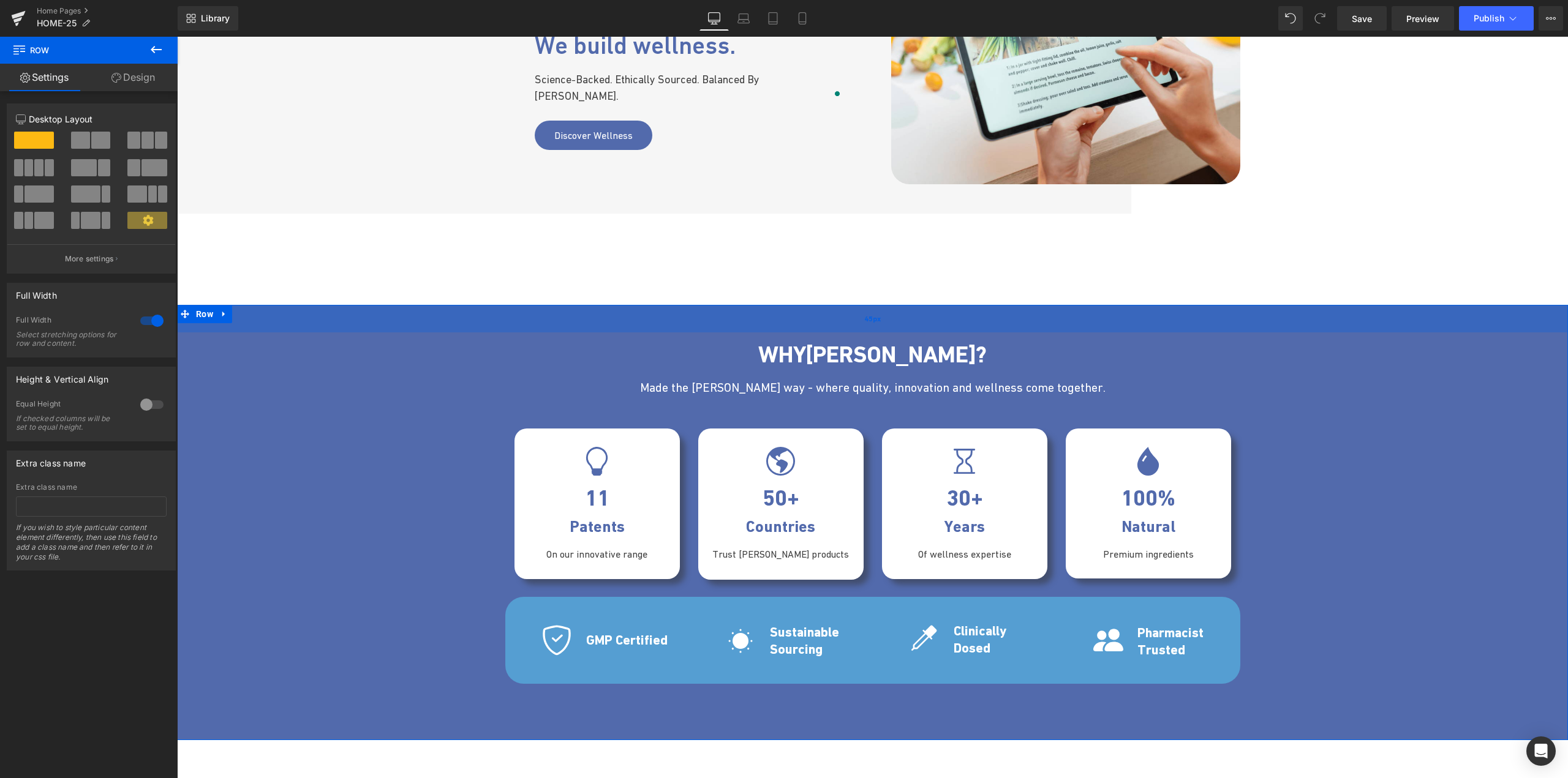
drag, startPoint x: 900, startPoint y: 310, endPoint x: 904, endPoint y: 325, distance: 15.5
click at [904, 325] on div "45px" at bounding box center [872, 319] width 1391 height 28
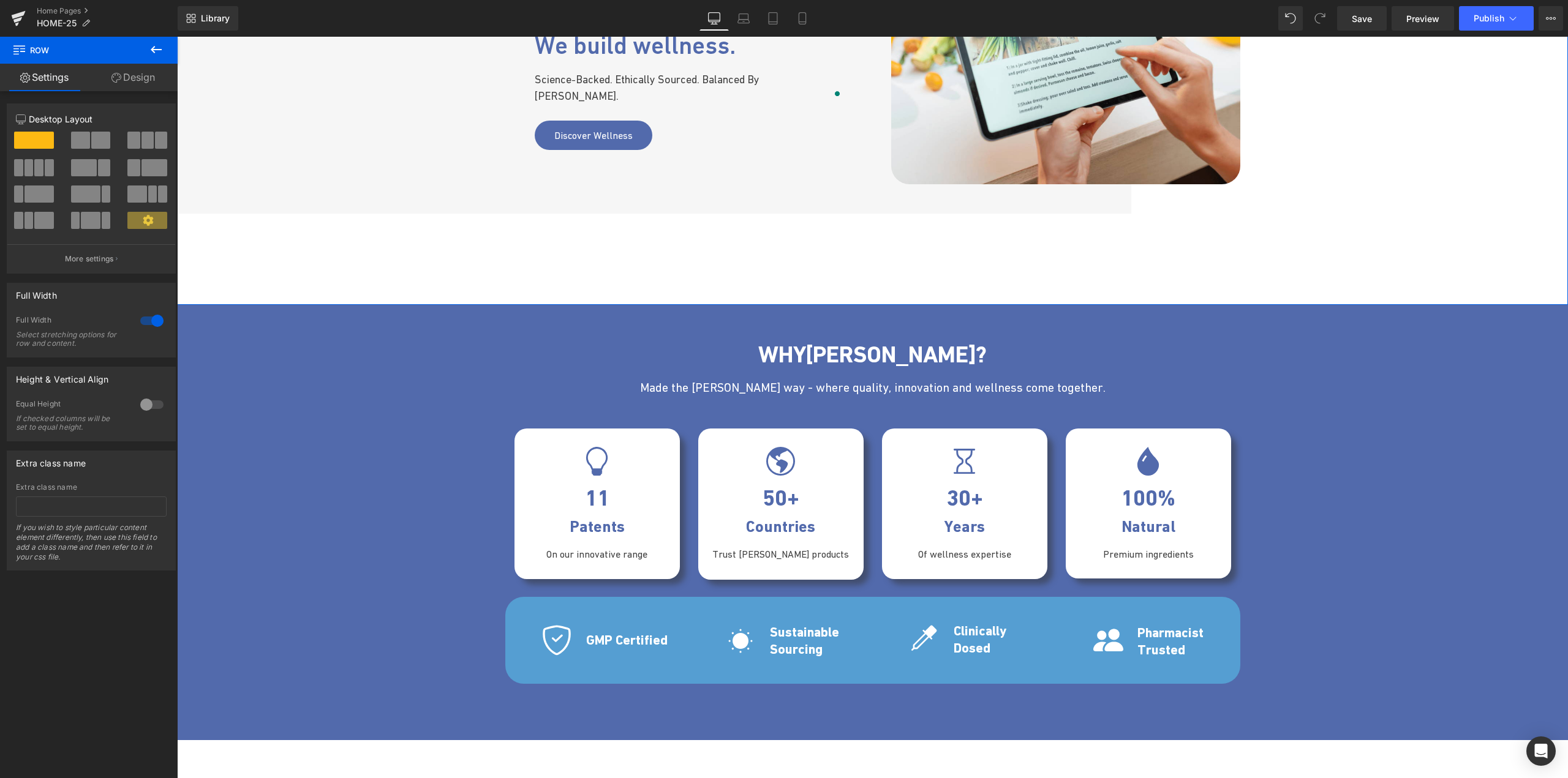
click at [1377, 167] on div "We don't sell trends. We build wellness. Heading Science- backed . Ethically so…" at bounding box center [872, 74] width 1391 height 279
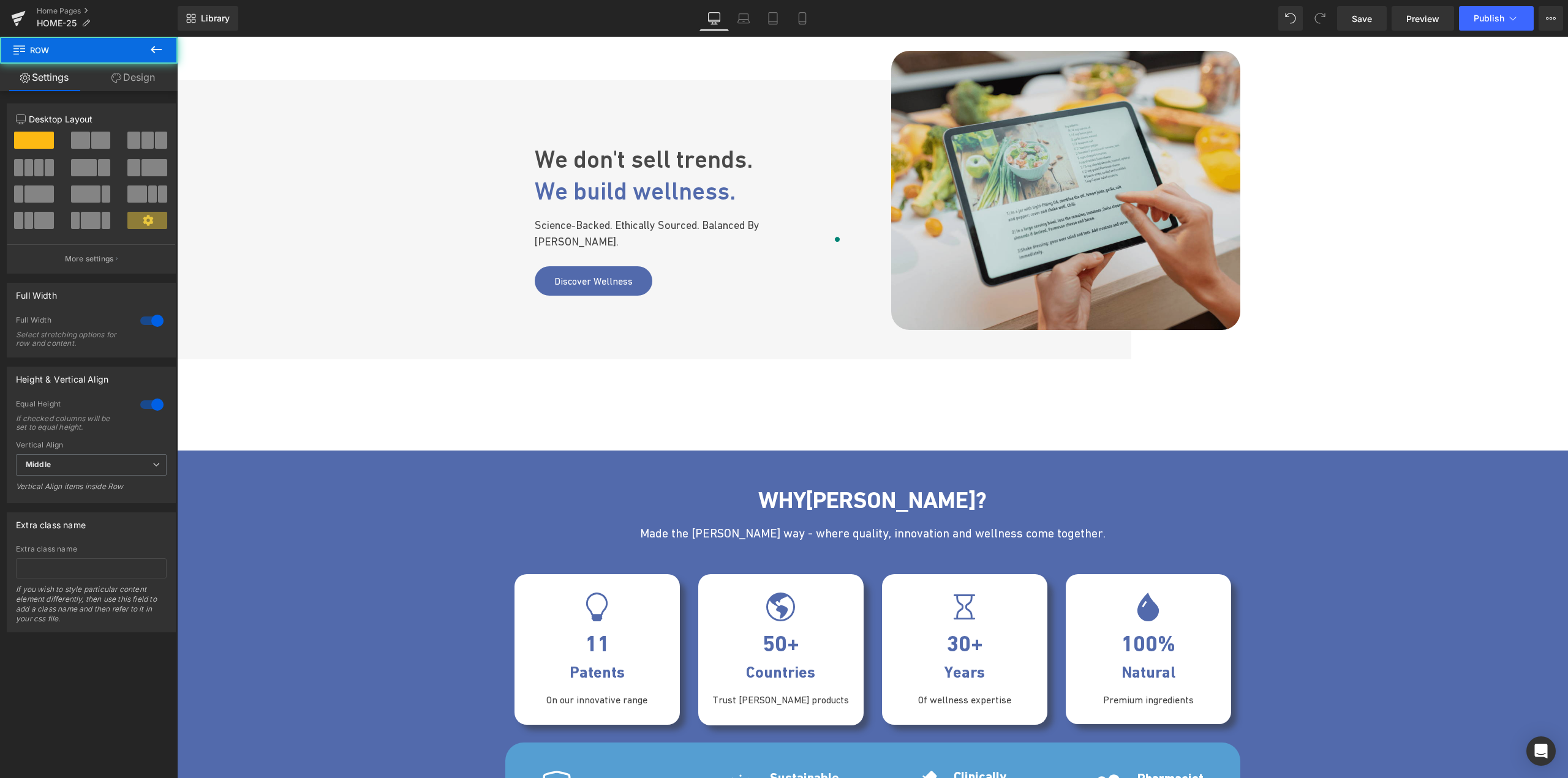
scroll to position [1157, 0]
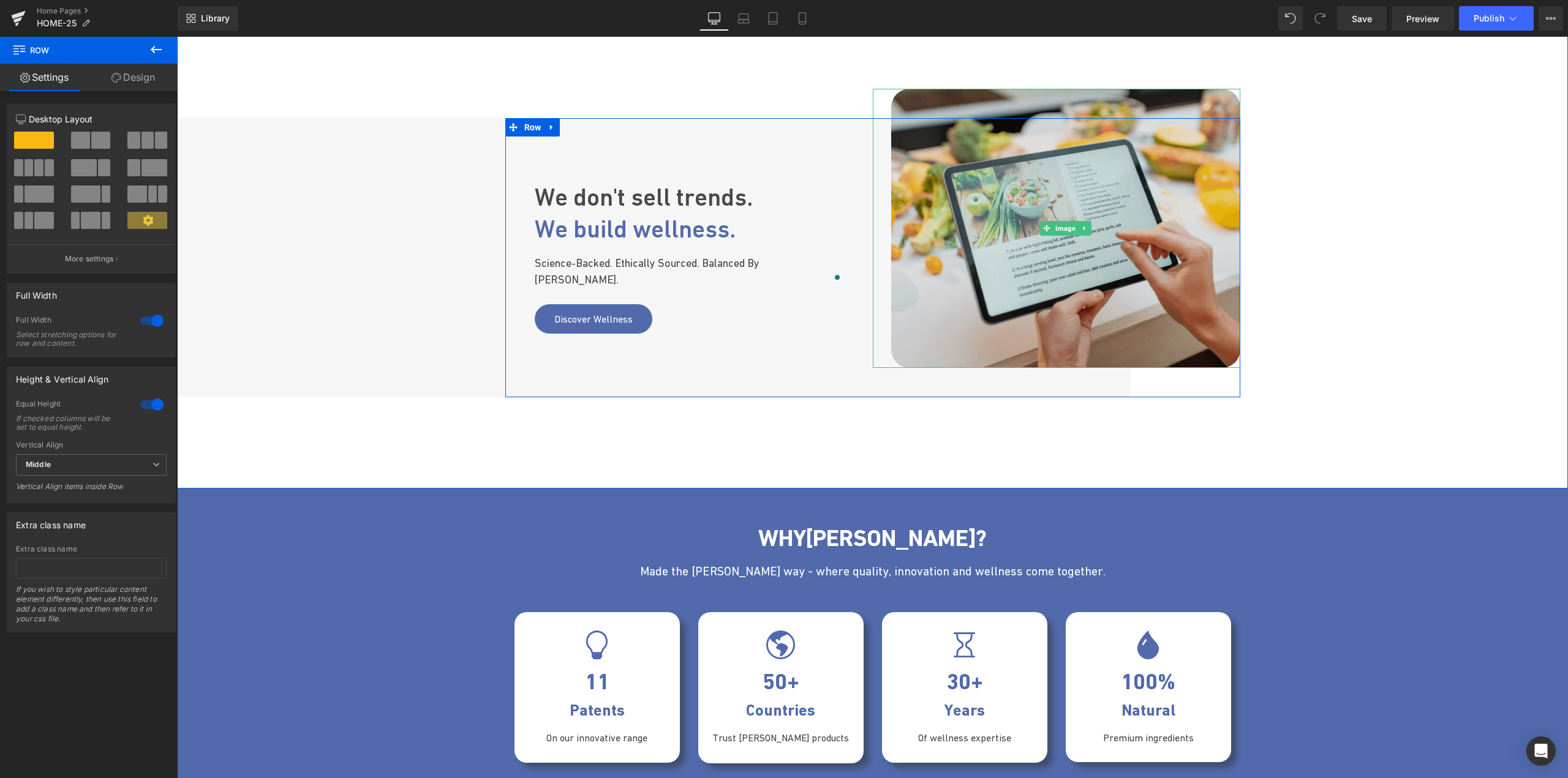
click at [1022, 286] on img at bounding box center [1066, 228] width 349 height 279
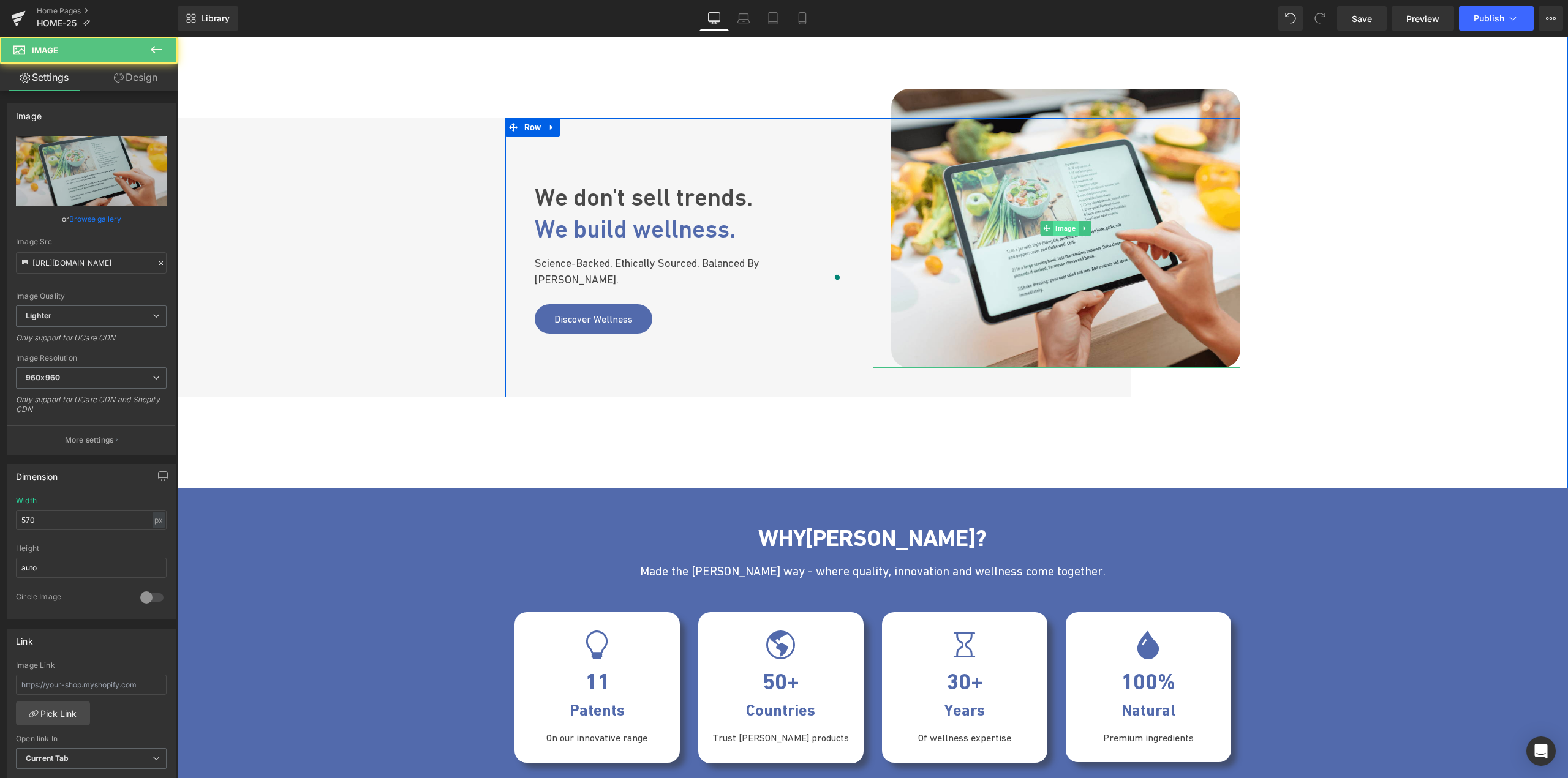
click at [1058, 224] on span "Image" at bounding box center [1066, 228] width 25 height 14
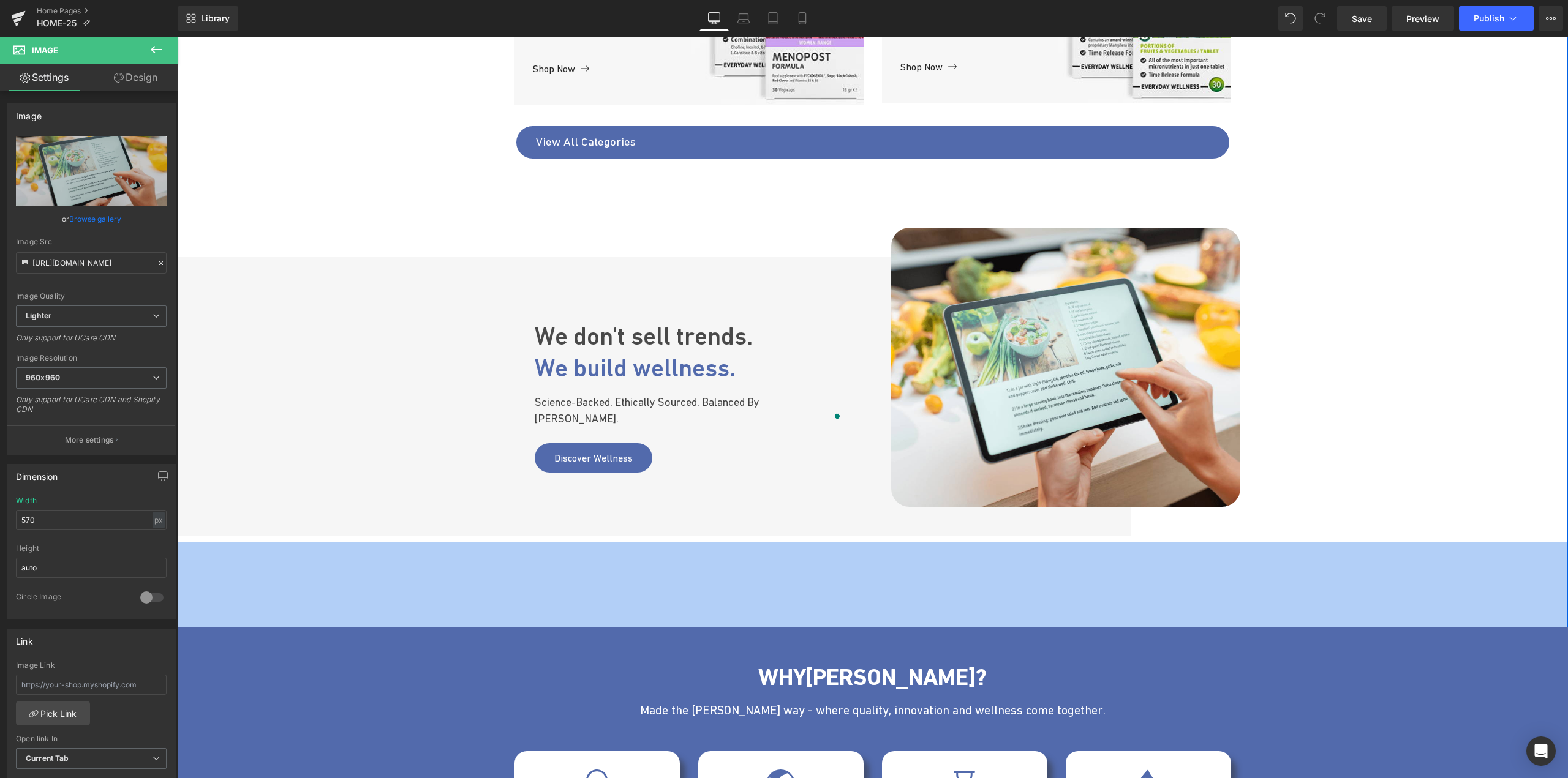
scroll to position [973, 0]
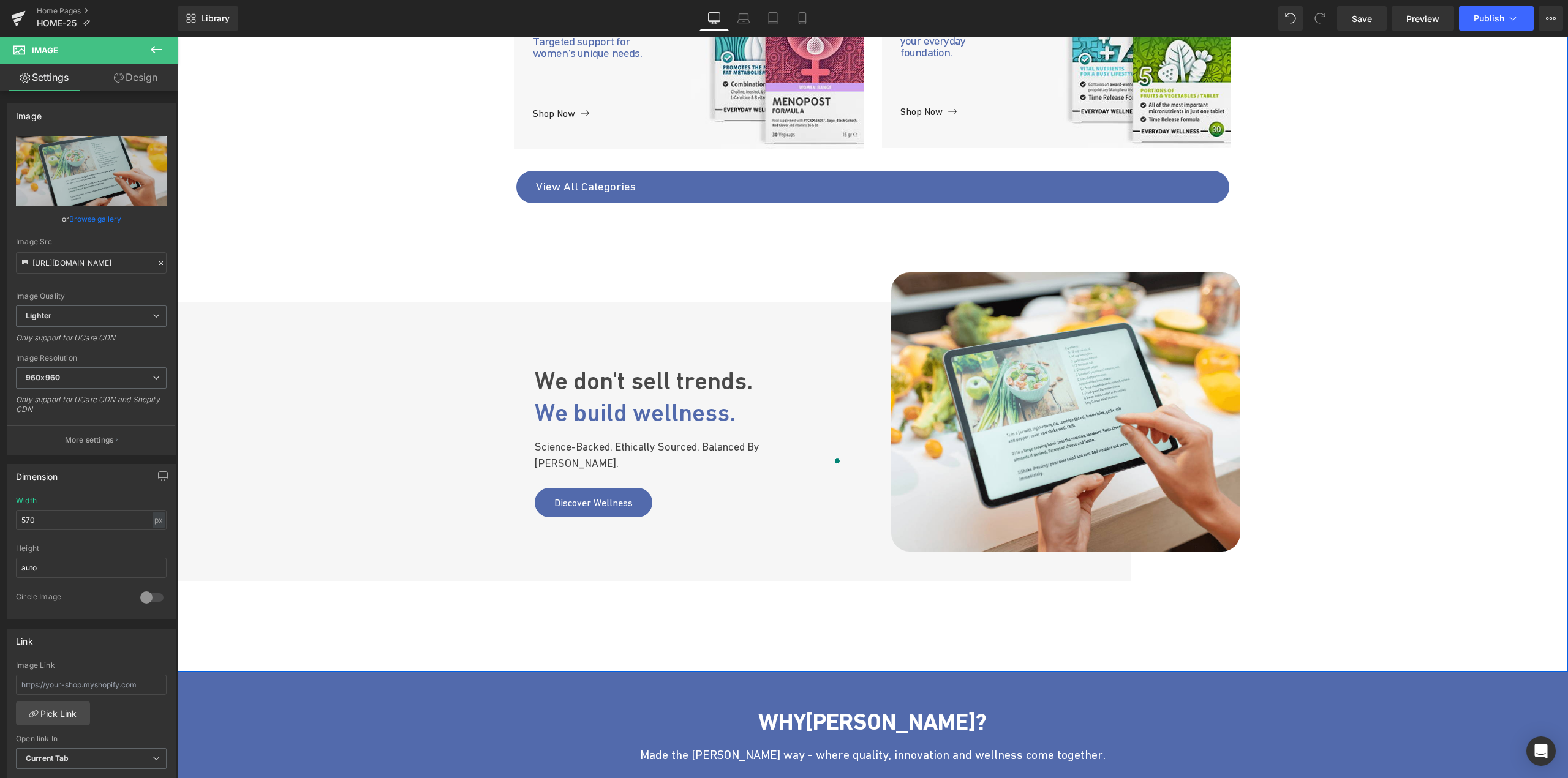
click at [557, 424] on span "We build wellness." at bounding box center [635, 412] width 201 height 28
click at [655, 423] on span "We build wellness." at bounding box center [635, 412] width 201 height 28
click at [660, 634] on div "Eusensia Mental Well-Being Text Block The world’s first nutraceutical line for …" at bounding box center [872, 136] width 1391 height 1073
click at [337, 90] on div "Eusensia Mental Well-Being Text Block The world’s first nutraceutical line for …" at bounding box center [872, 106] width 1391 height 962
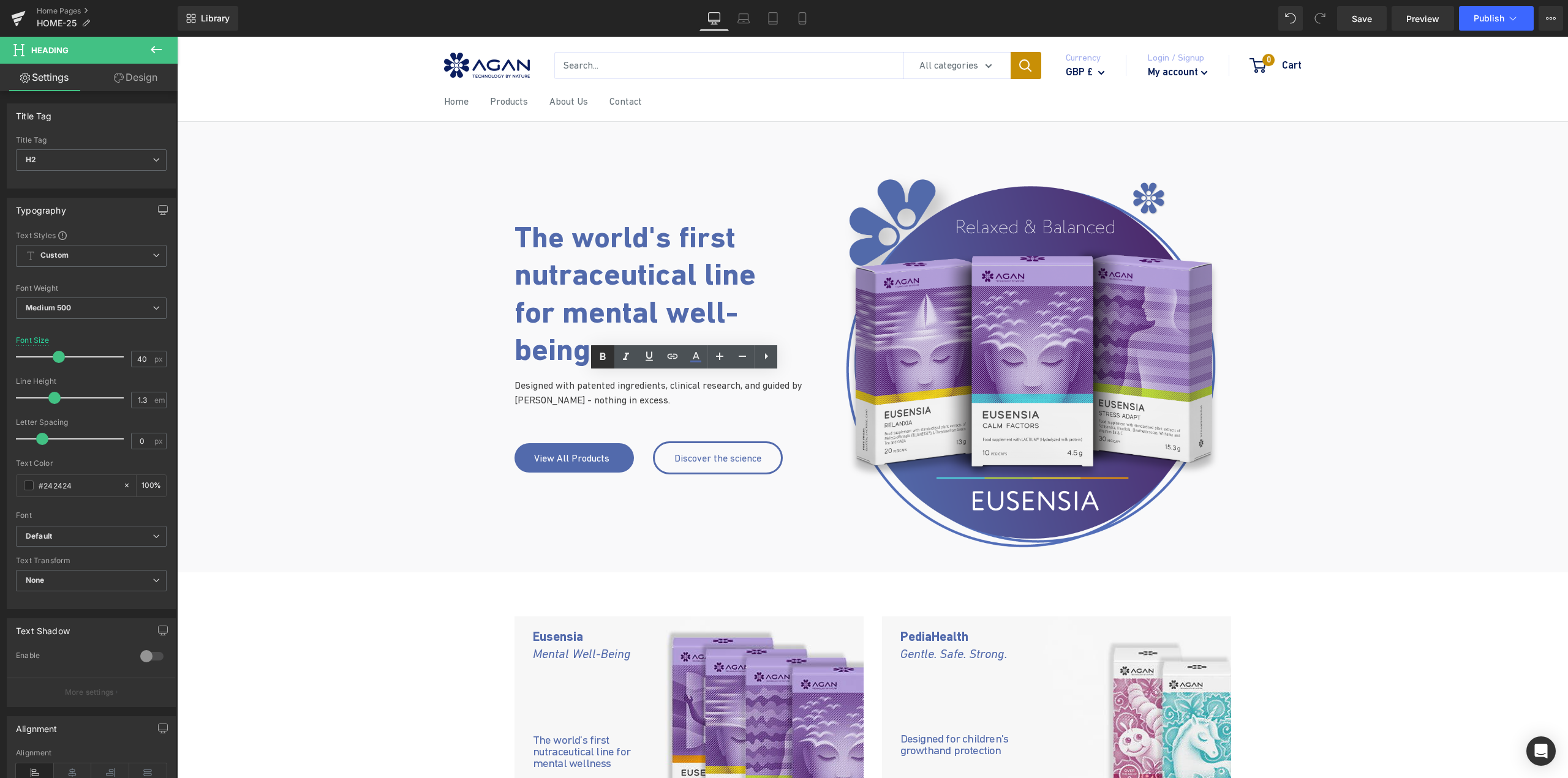
click at [605, 355] on icon at bounding box center [603, 356] width 5 height 7
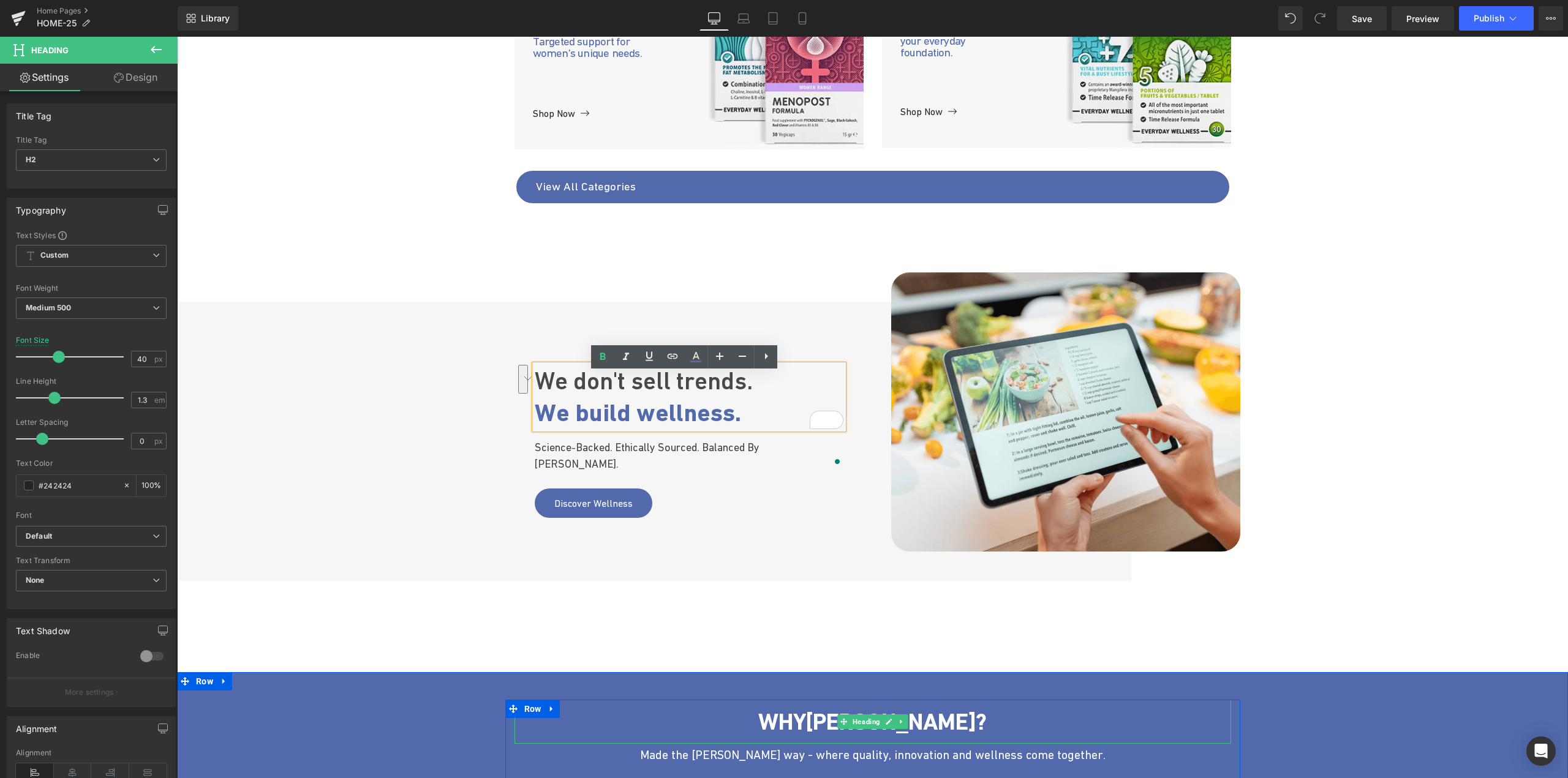
click at [806, 718] on span "WHY" at bounding box center [782, 722] width 47 height 27
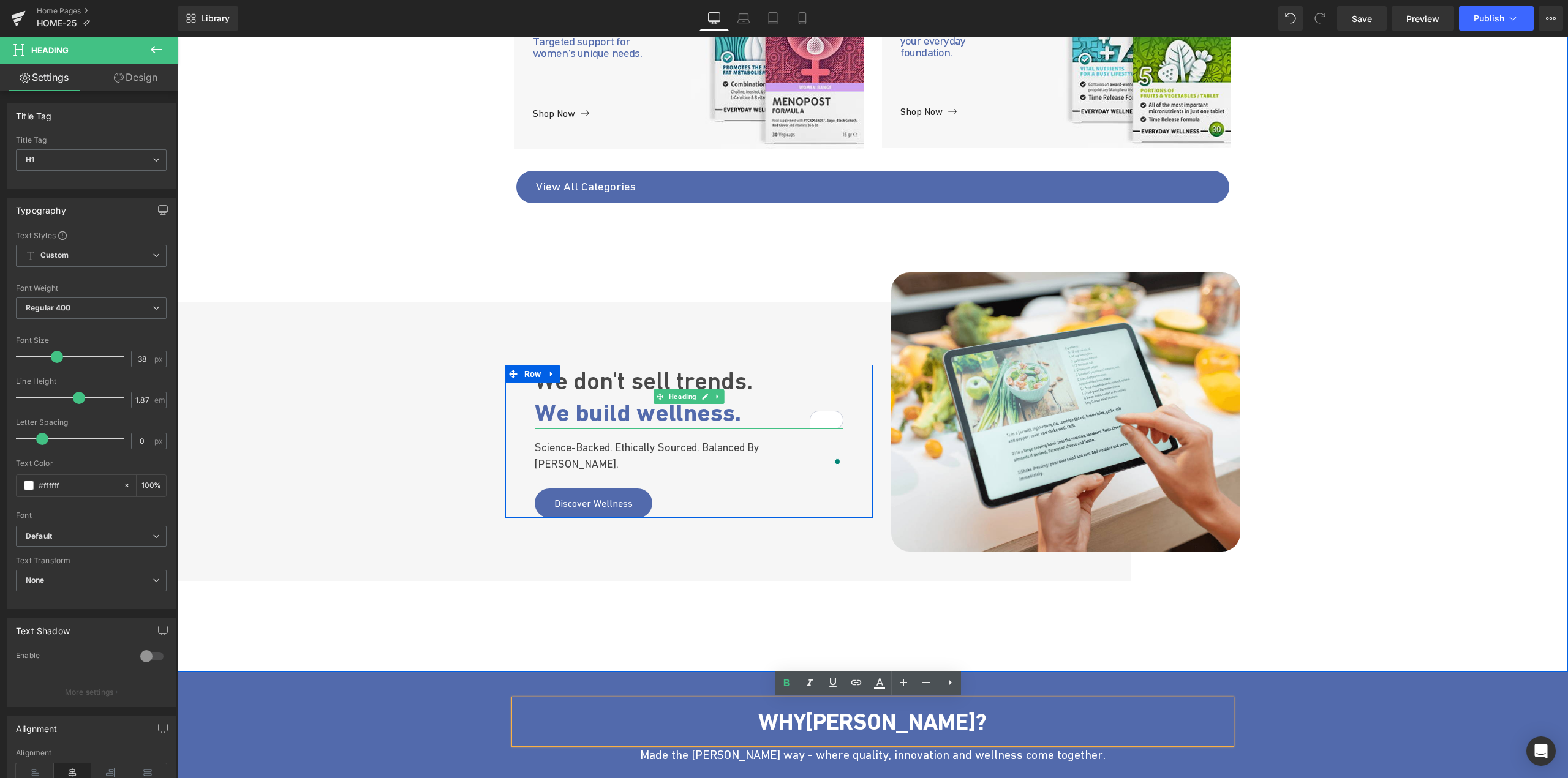
click at [605, 423] on span "We build wellness." at bounding box center [638, 413] width 207 height 29
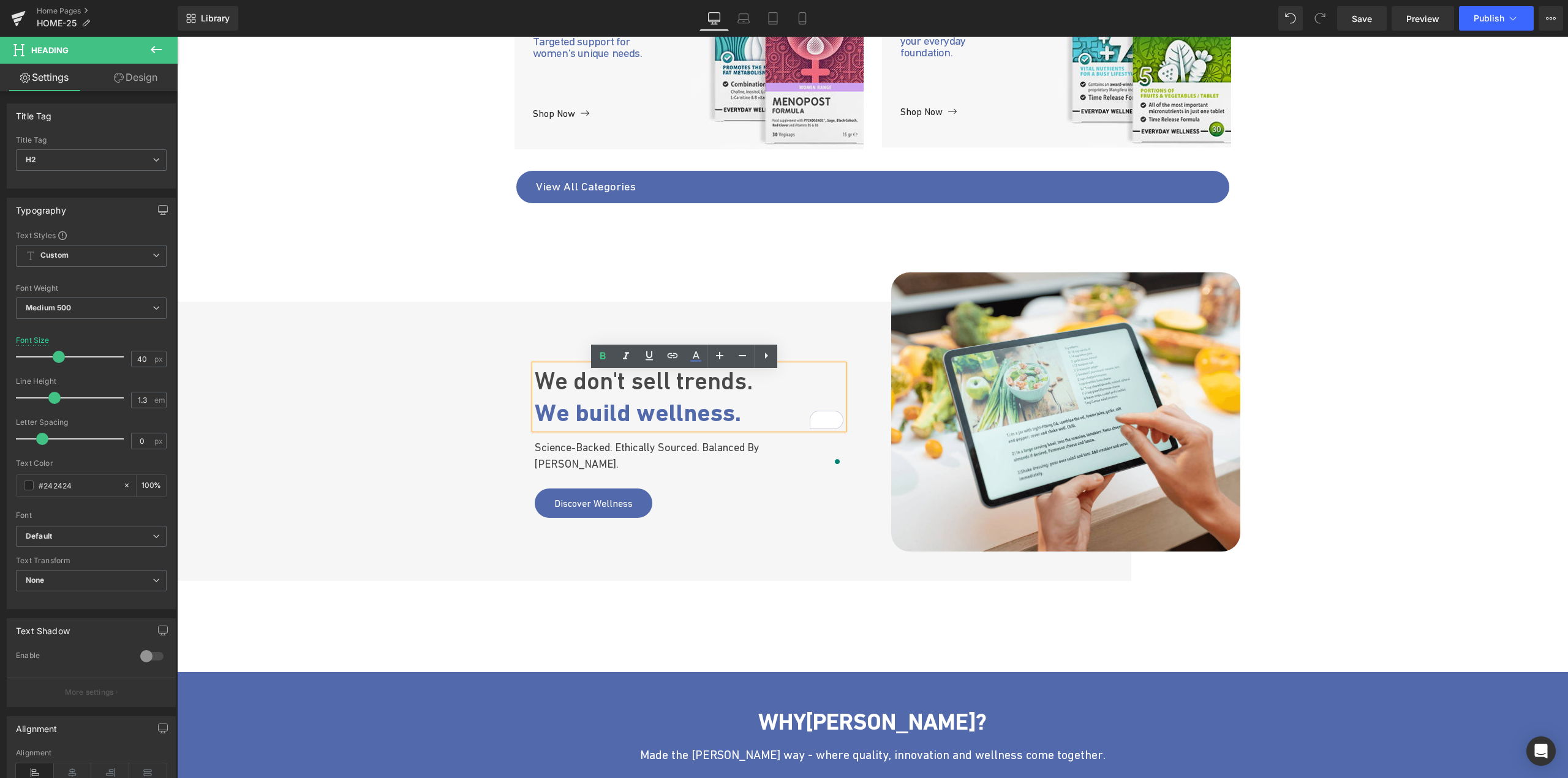
click at [605, 423] on span "We build wellness." at bounding box center [638, 413] width 207 height 29
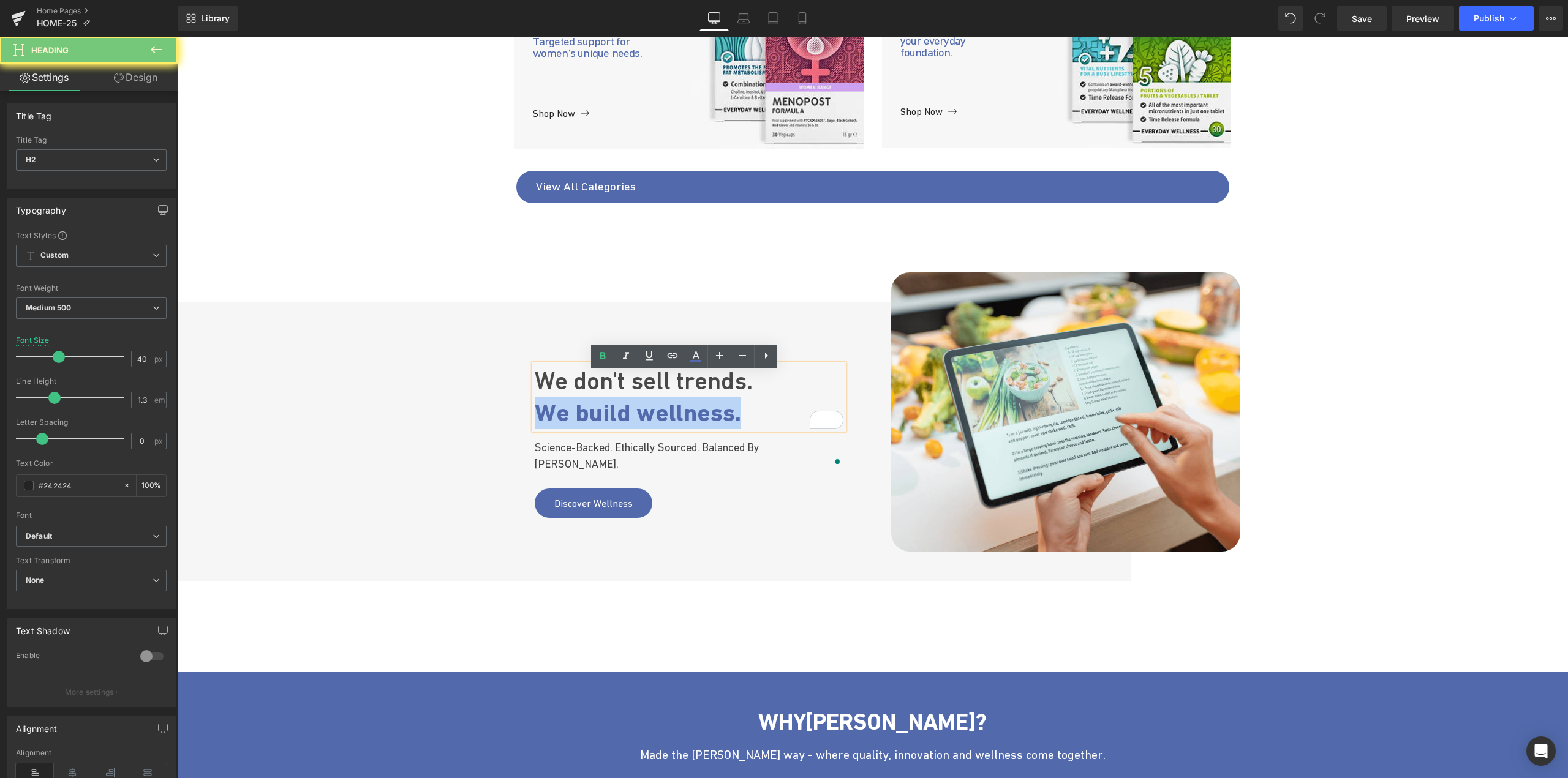
click at [605, 423] on span "We build wellness." at bounding box center [638, 413] width 207 height 29
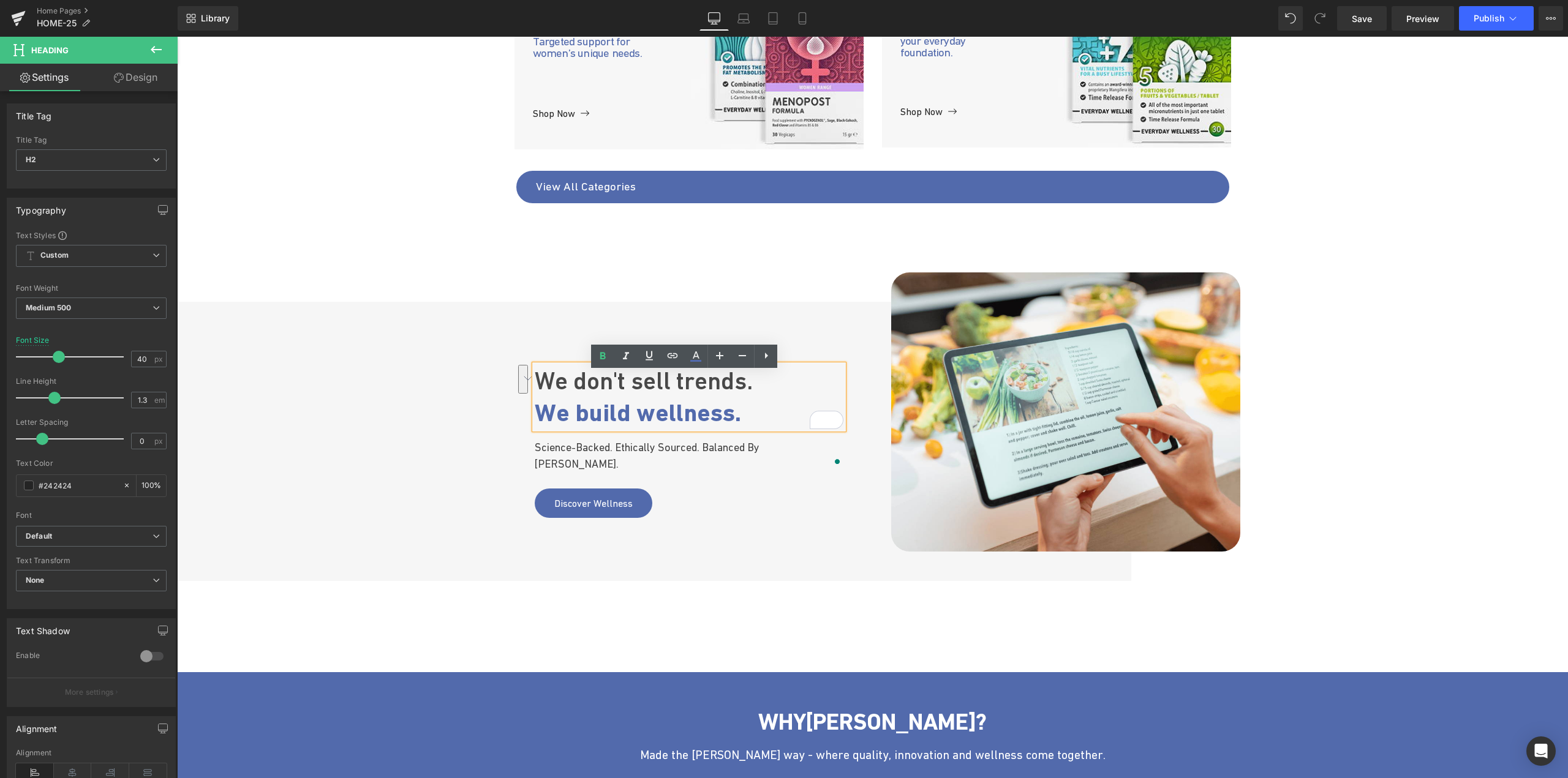
click at [671, 391] on span "We don't sell trends." at bounding box center [643, 380] width 218 height 28
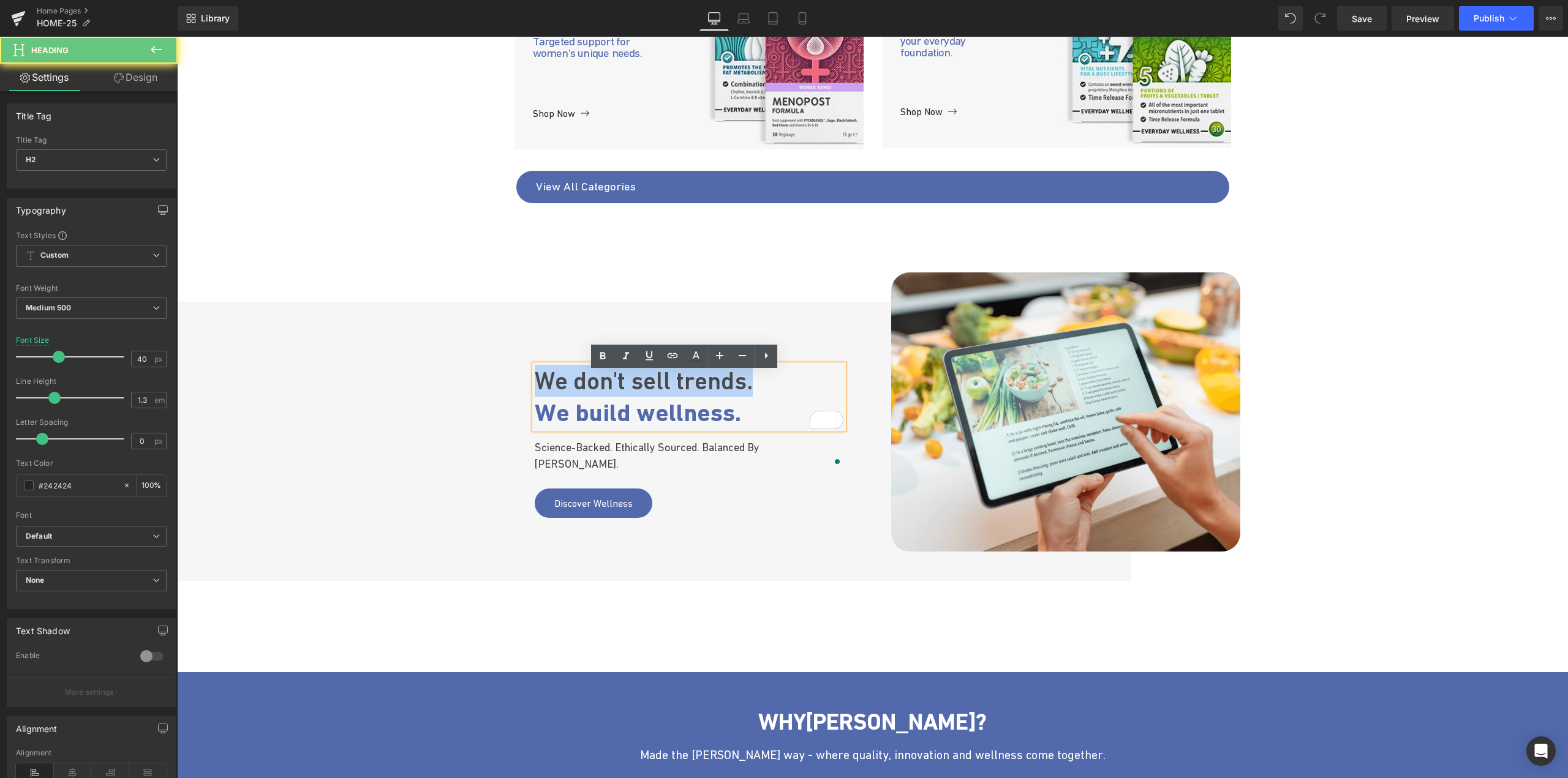
click at [671, 391] on span "We don't sell trends." at bounding box center [643, 380] width 218 height 28
click at [707, 545] on div "We don't sell trends. We build wellness. Heading Science- backed . Ethically so…" at bounding box center [689, 441] width 367 height 279
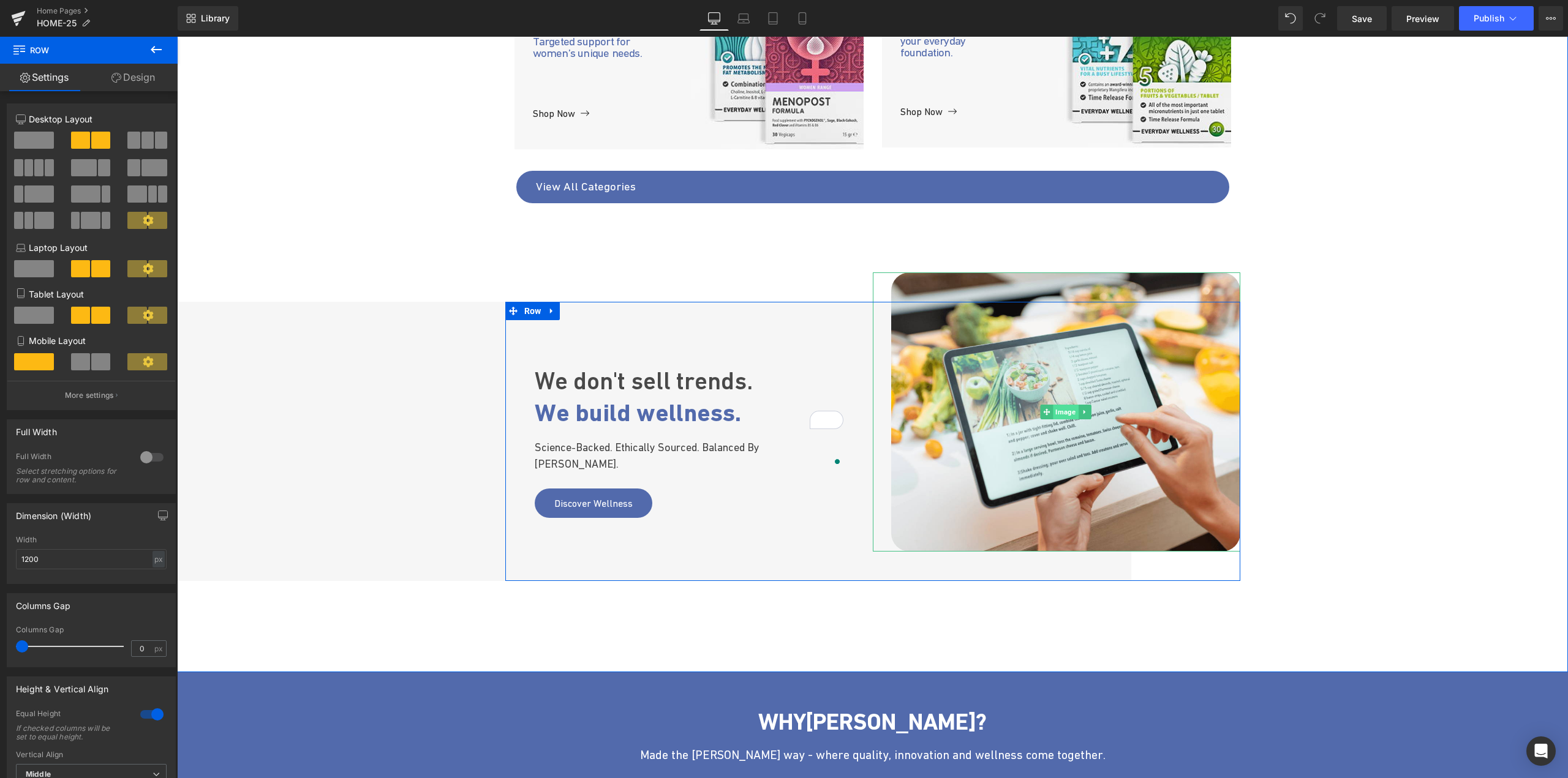
click at [1058, 410] on span "Image" at bounding box center [1066, 412] width 25 height 14
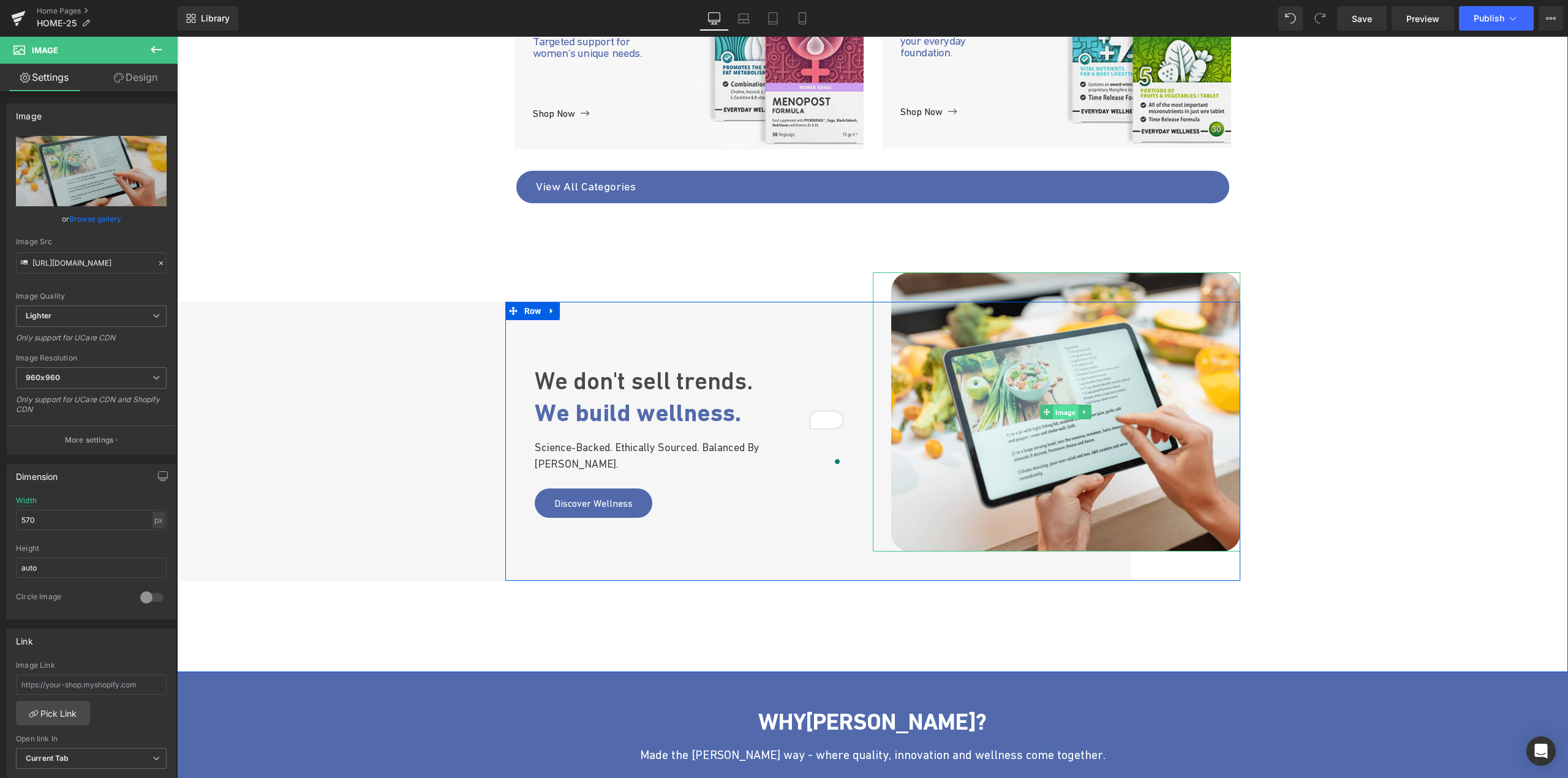
click at [1056, 415] on span "Image" at bounding box center [1066, 413] width 25 height 14
click at [1053, 415] on span "Image" at bounding box center [1066, 412] width 25 height 14
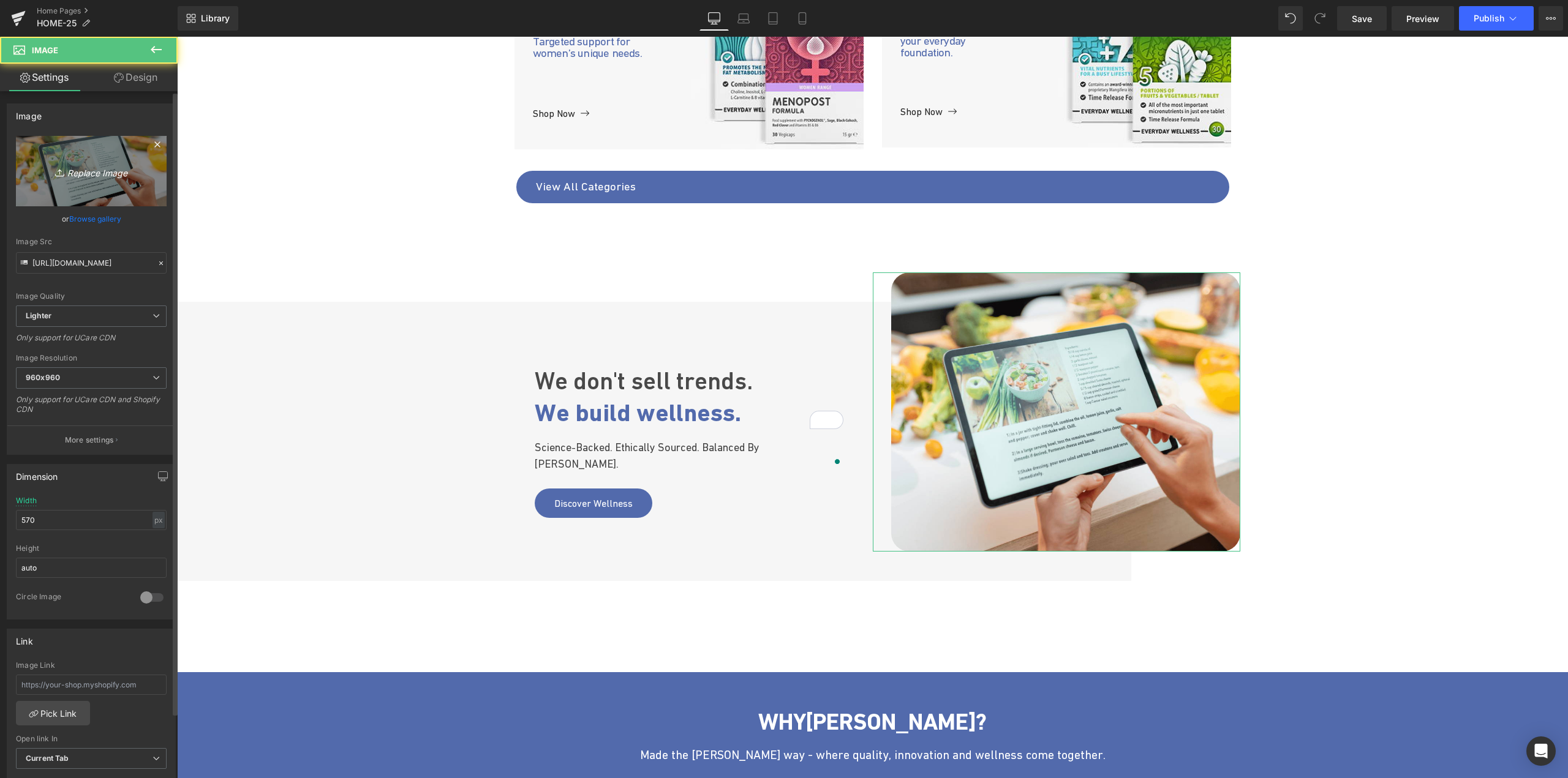
click at [84, 175] on icon "Replace Image" at bounding box center [90, 171] width 98 height 15
type input "C:\fakepath\science_img.jpg"
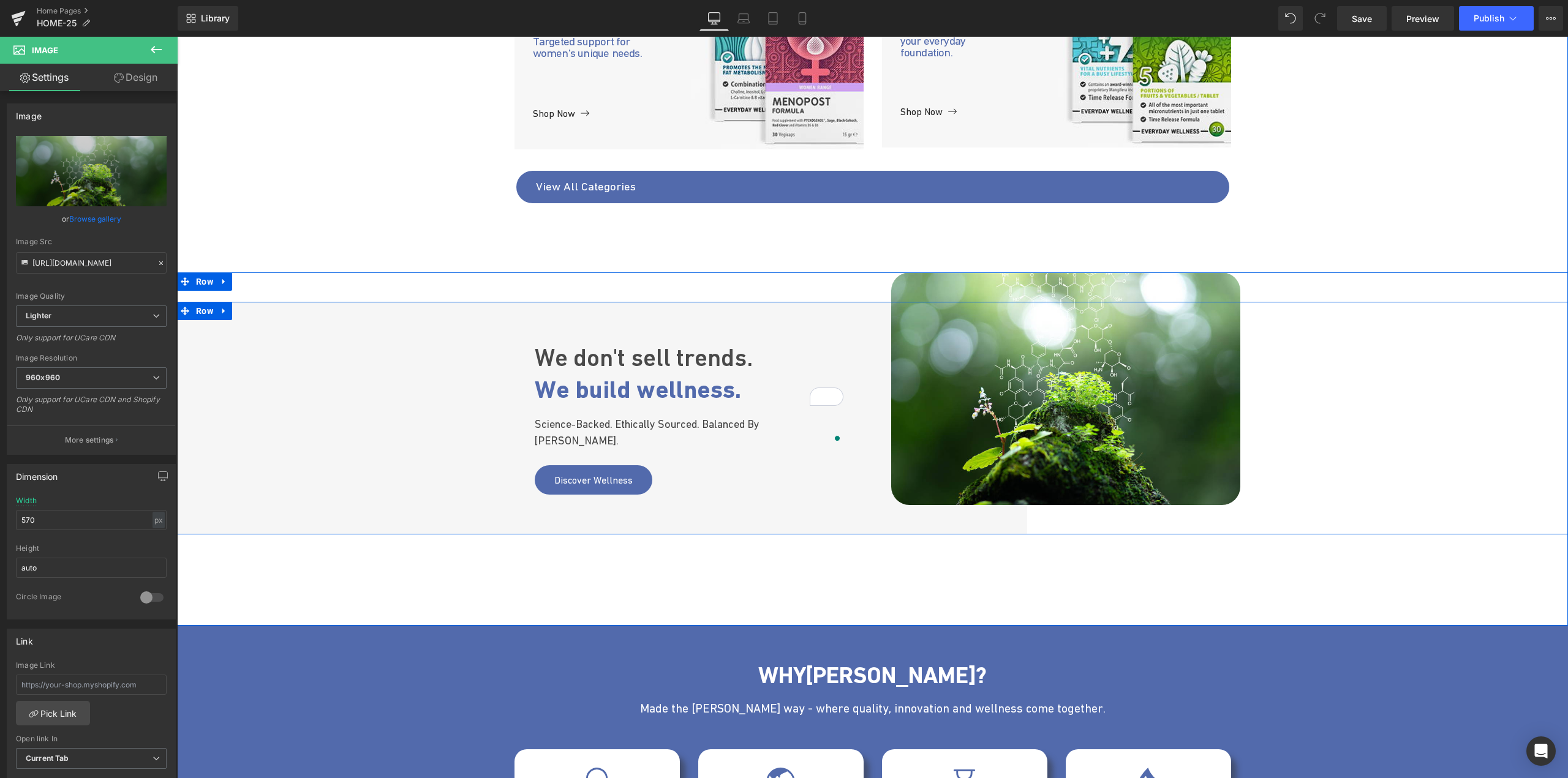
type input "[URL][DOMAIN_NAME]"
click at [1454, 175] on div "Eusensia Mental Well-Being Text Block The world’s first nutraceutical line for …" at bounding box center [872, 82] width 1391 height 916
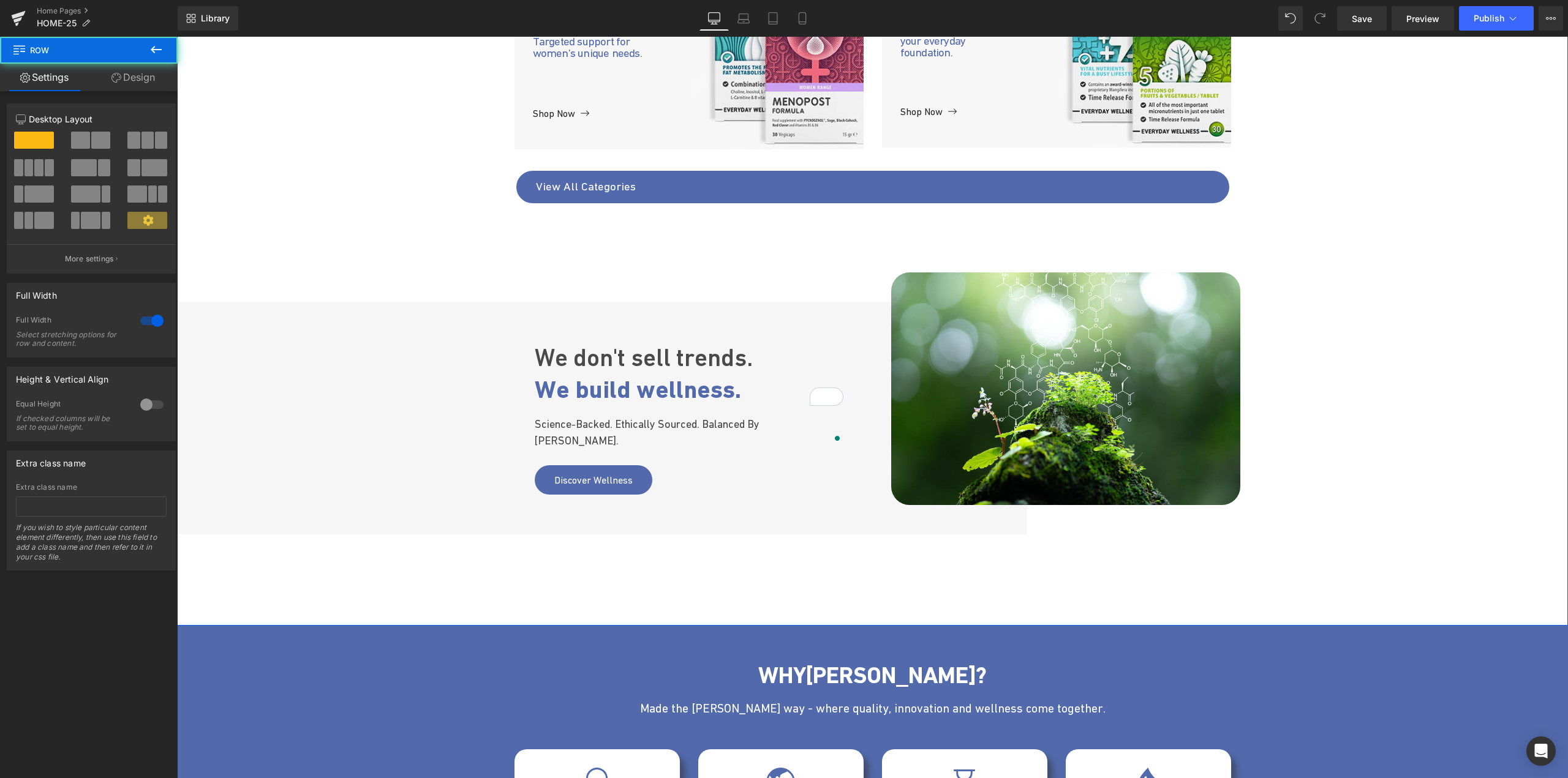
click at [1352, 196] on div "Eusensia Mental Well-Being Text Block The world’s first nutraceutical line for …" at bounding box center [872, 82] width 1391 height 916
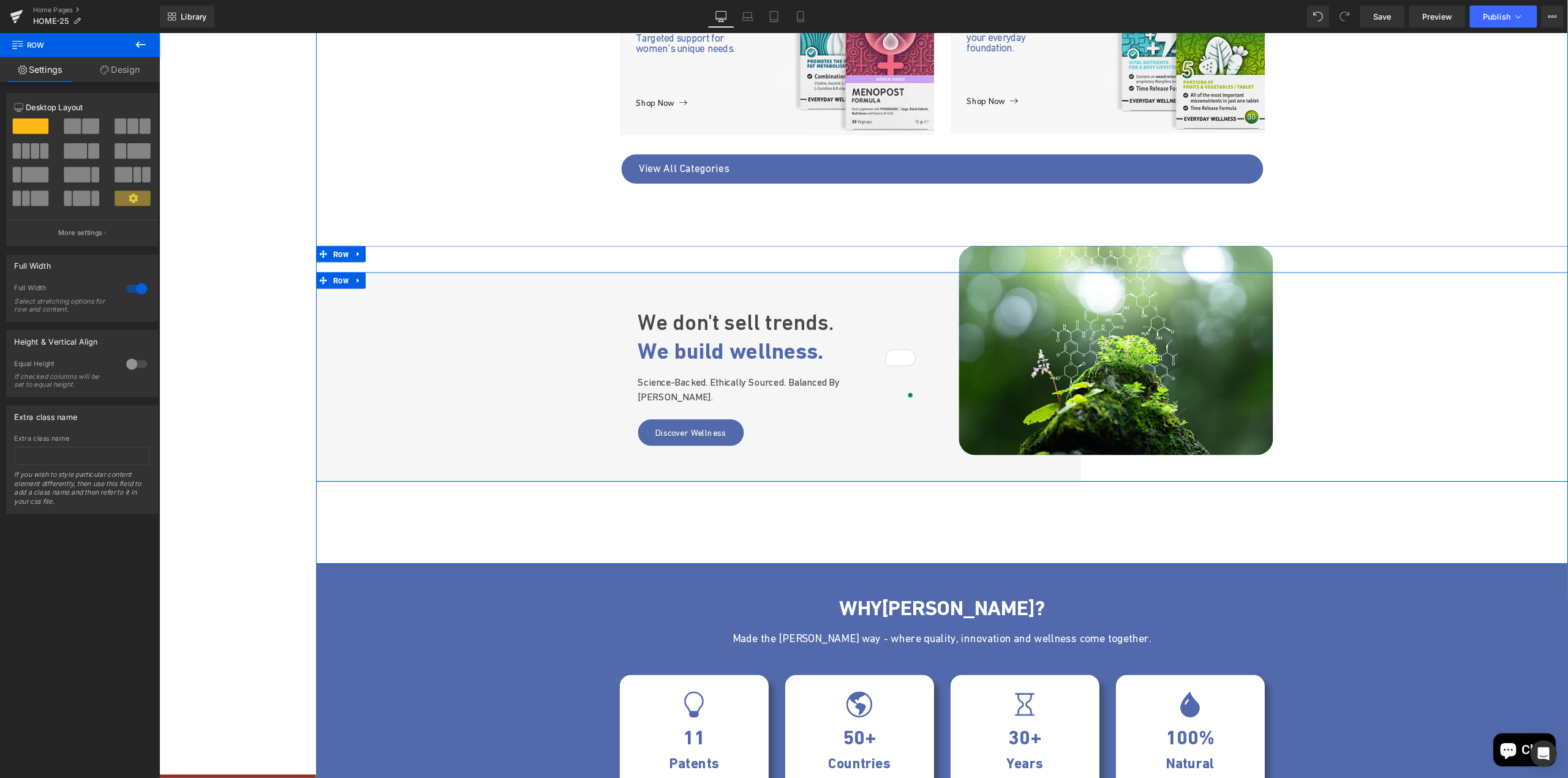
scroll to position [973, 0]
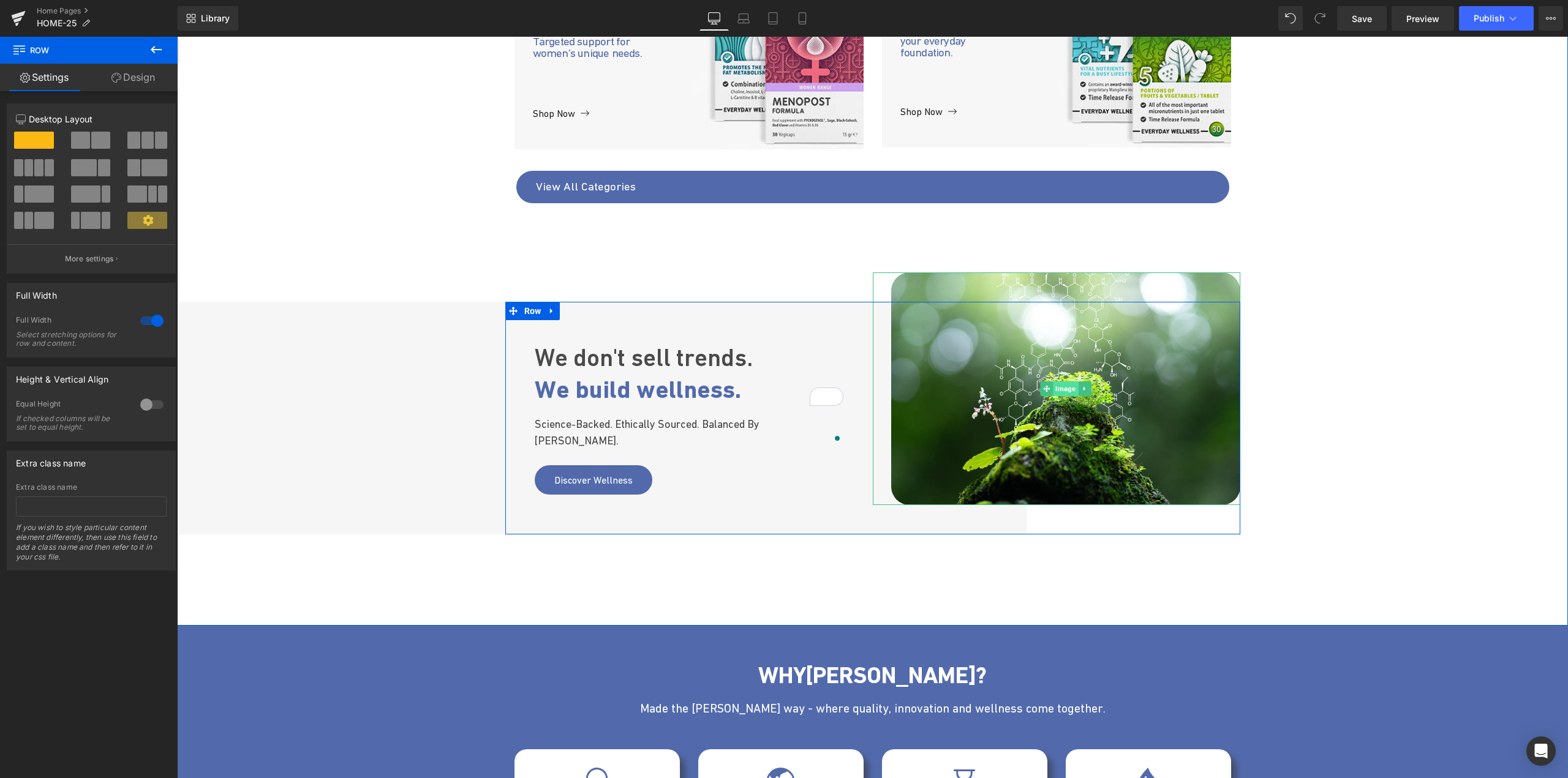
click at [1064, 393] on span "Image" at bounding box center [1066, 389] width 25 height 14
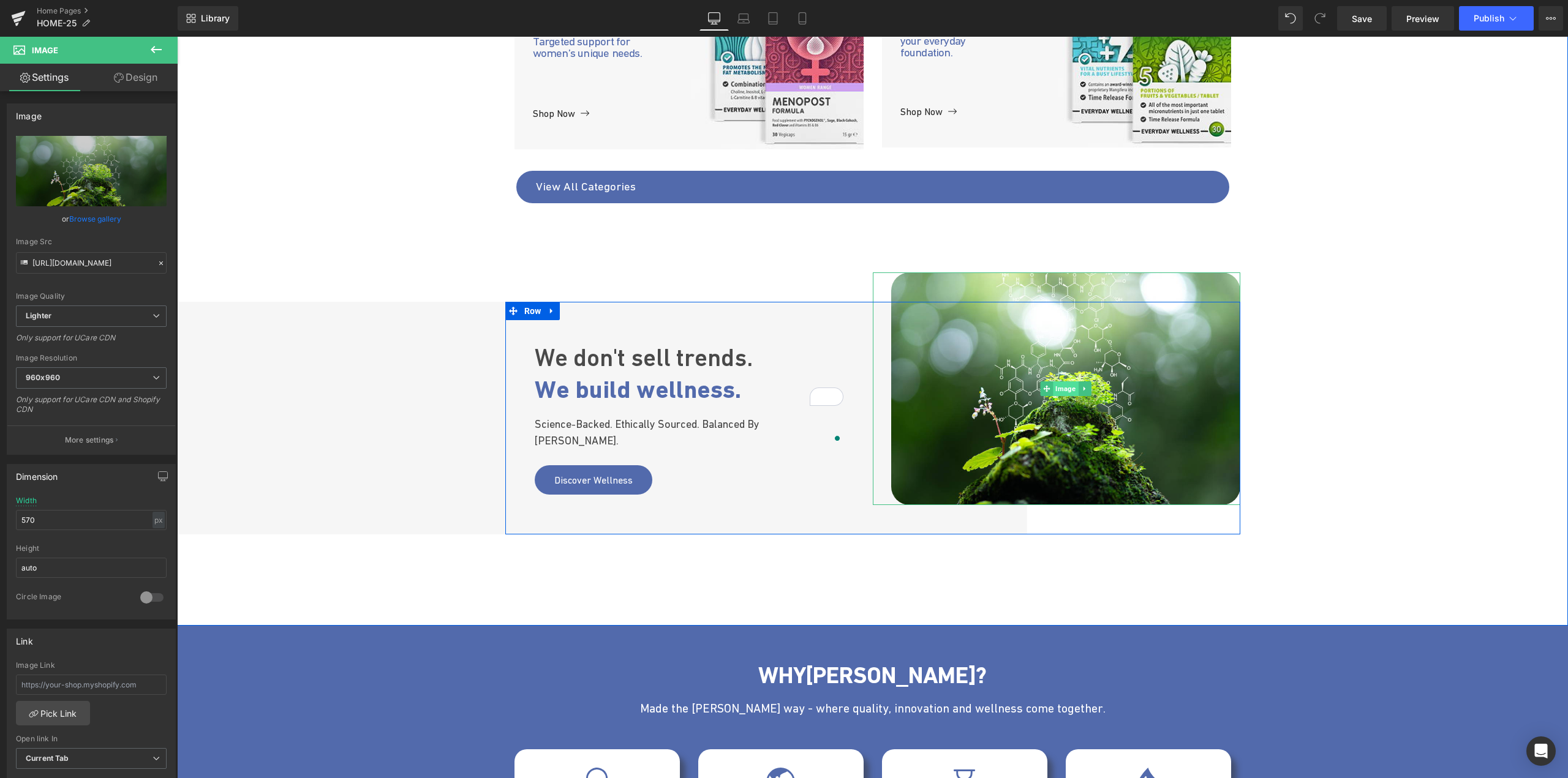
drag, startPoint x: 1061, startPoint y: 382, endPoint x: 1051, endPoint y: 382, distance: 10.0
click at [1061, 382] on span "Image" at bounding box center [1066, 389] width 25 height 14
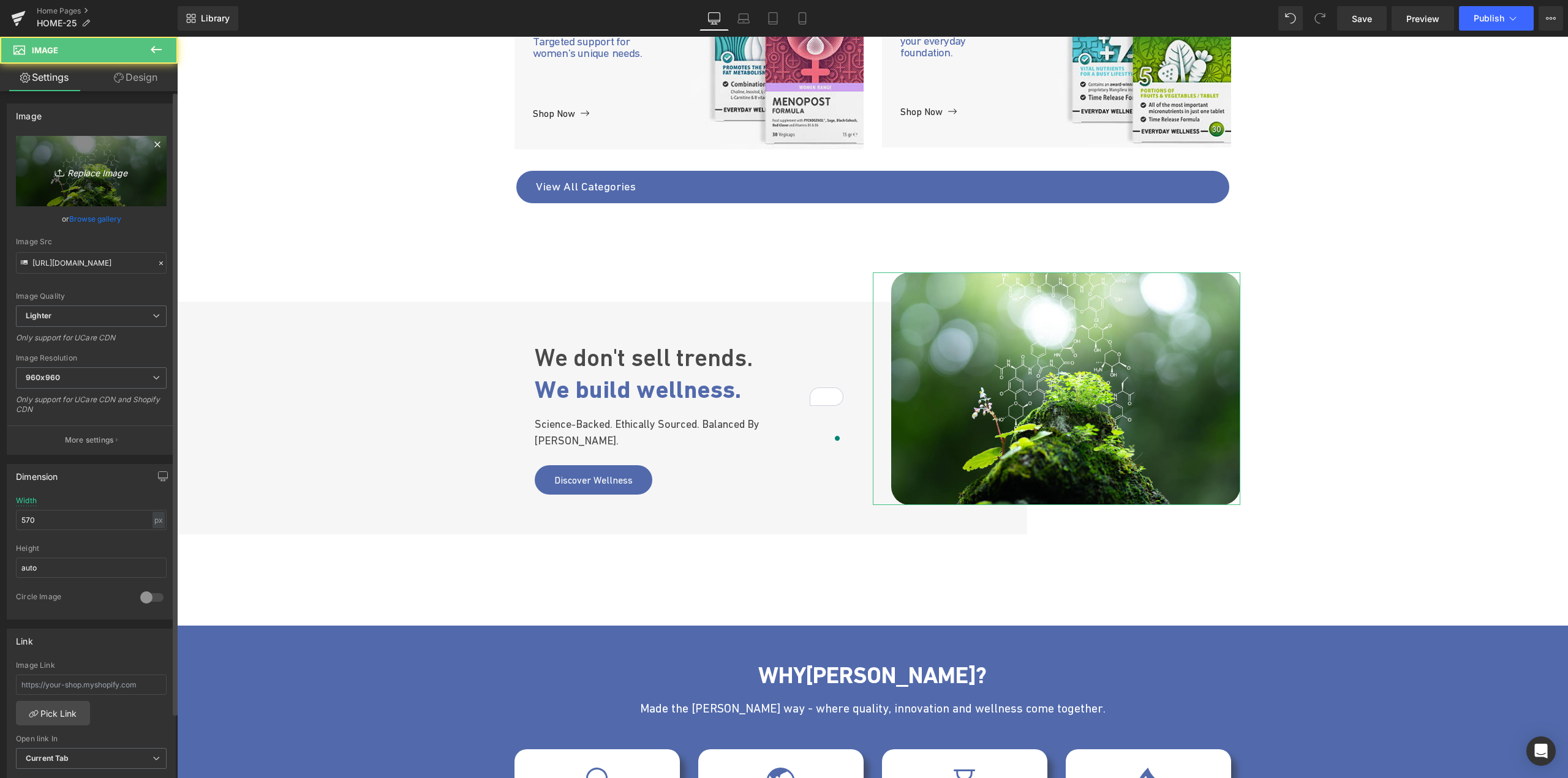
click at [82, 175] on icon "Replace Image" at bounding box center [90, 171] width 98 height 15
type input "C:\fakepath\wellness-img.jpg"
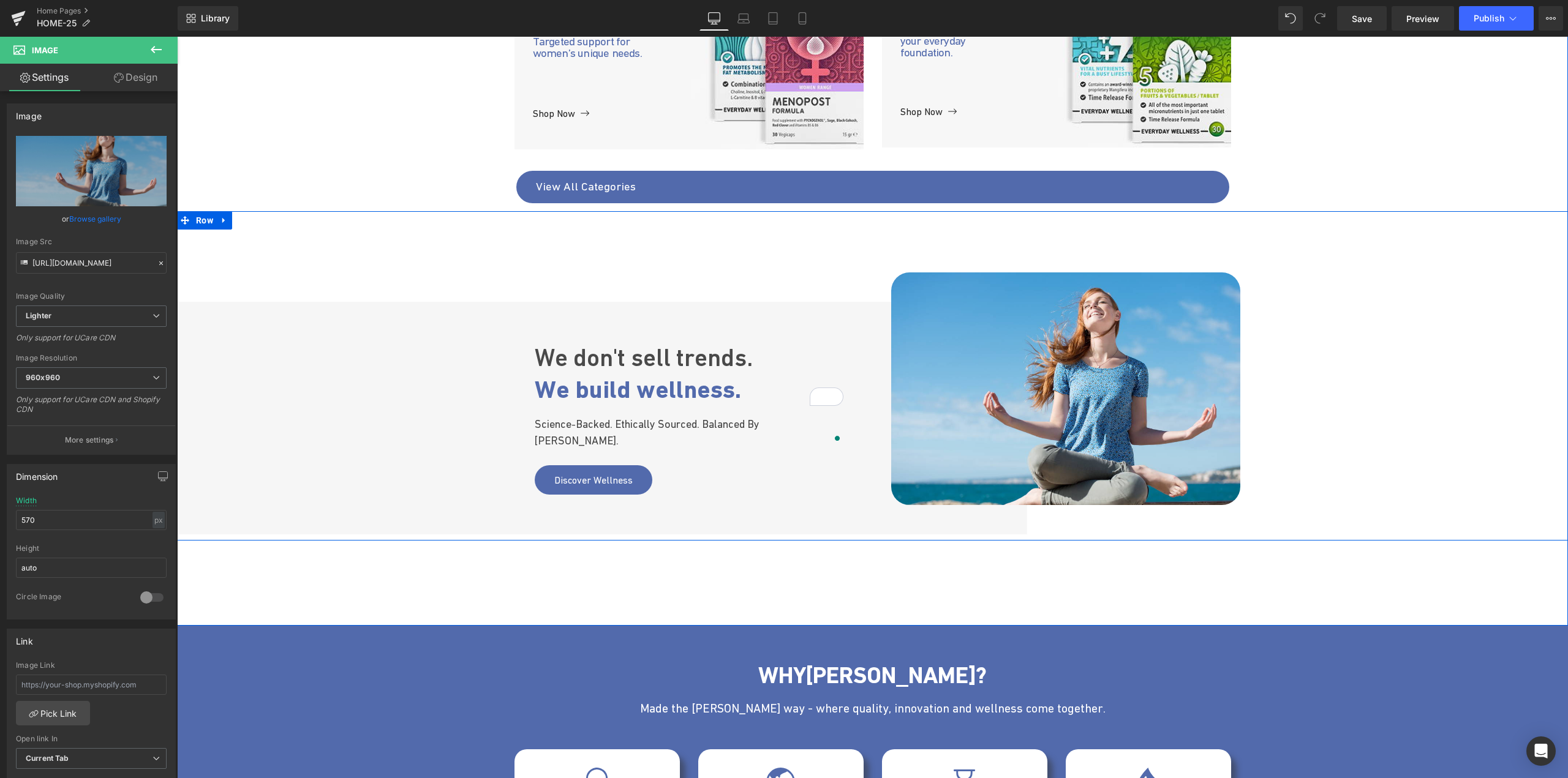
type input "[URL][DOMAIN_NAME]"
click at [1301, 179] on div "Eusensia Mental Well-Being Text Block The world’s first nutraceutical line for …" at bounding box center [872, 82] width 1391 height 916
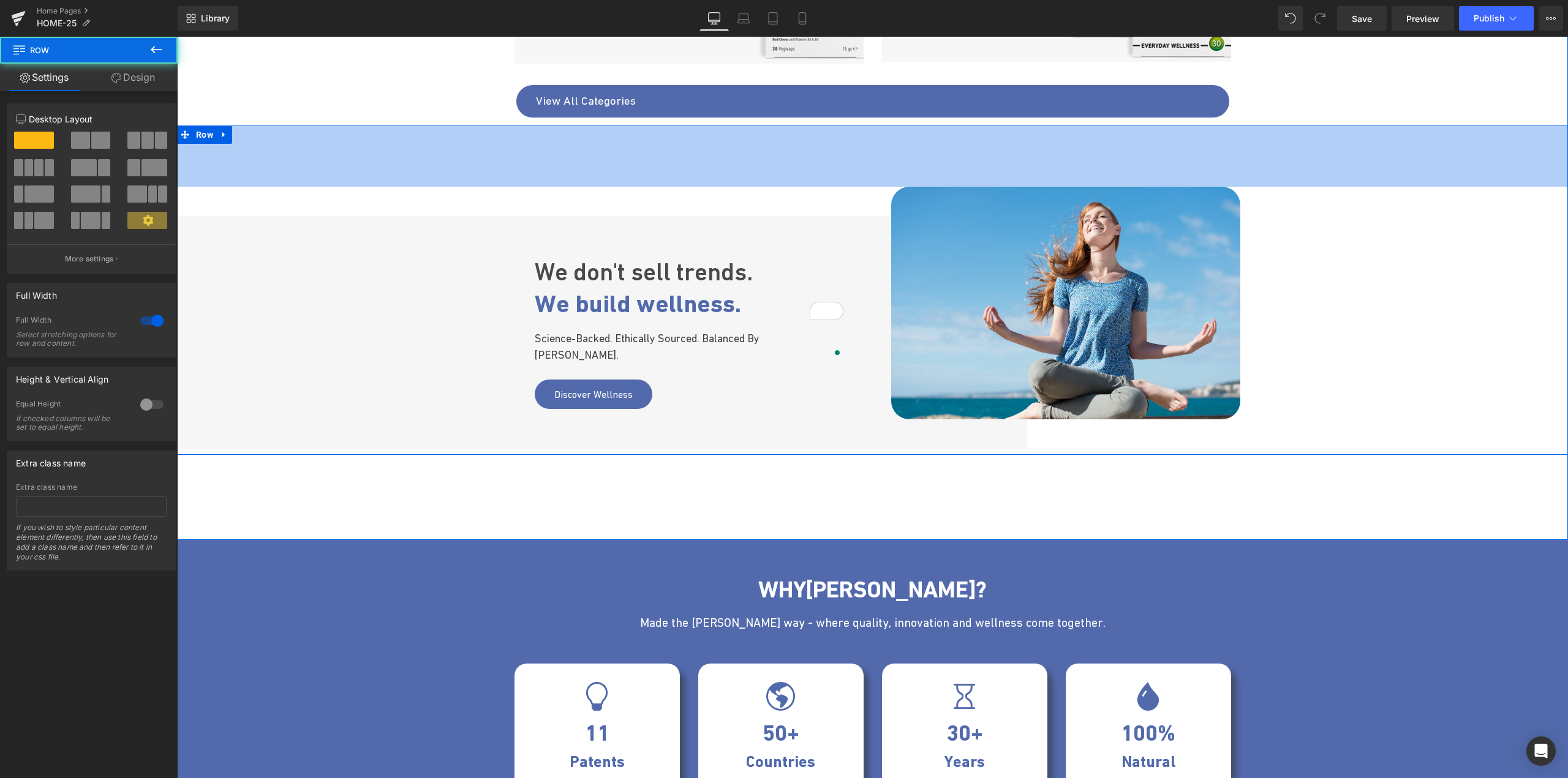
scroll to position [1157, 0]
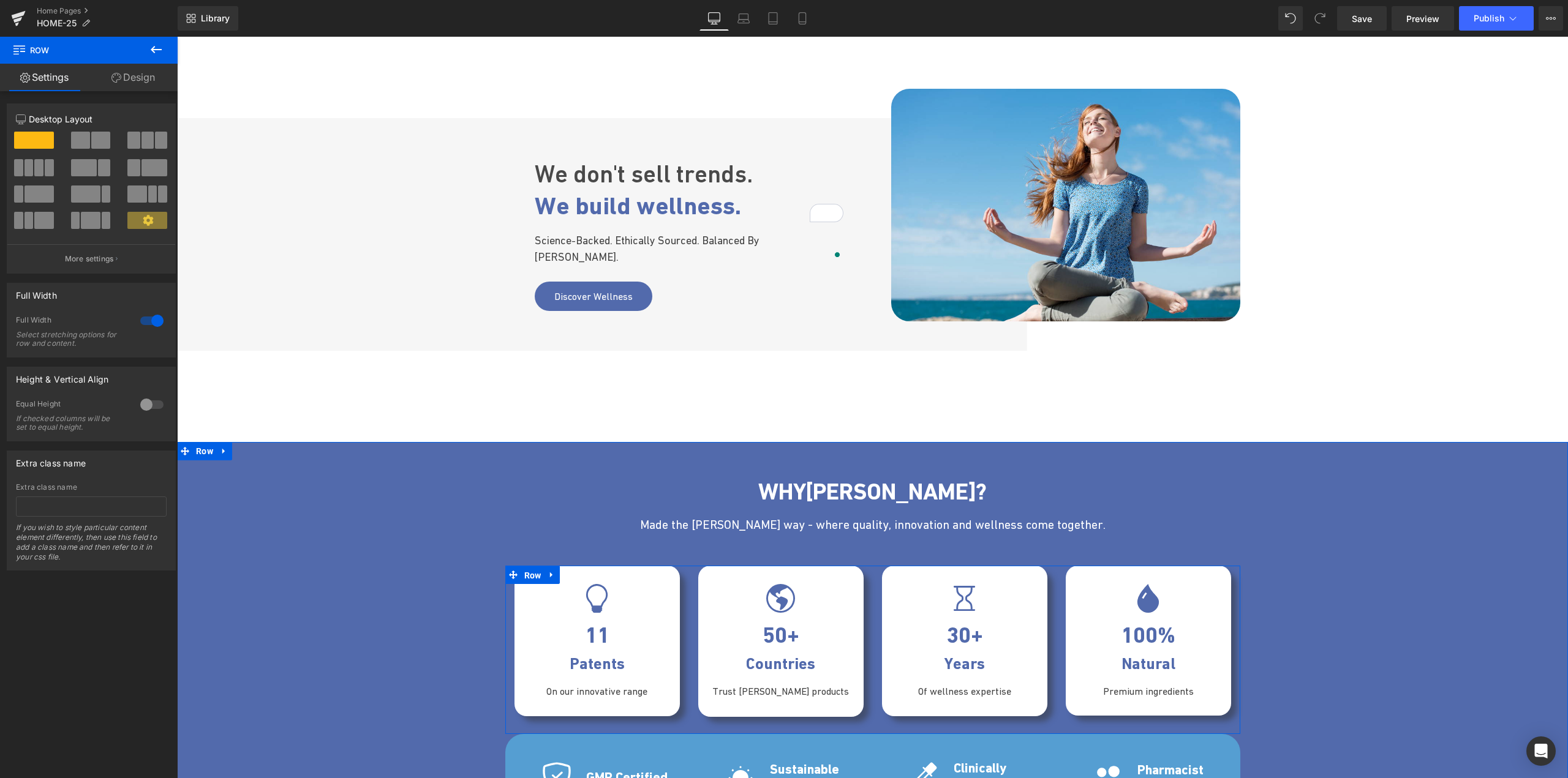
click at [528, 577] on span "Row" at bounding box center [533, 576] width 23 height 19
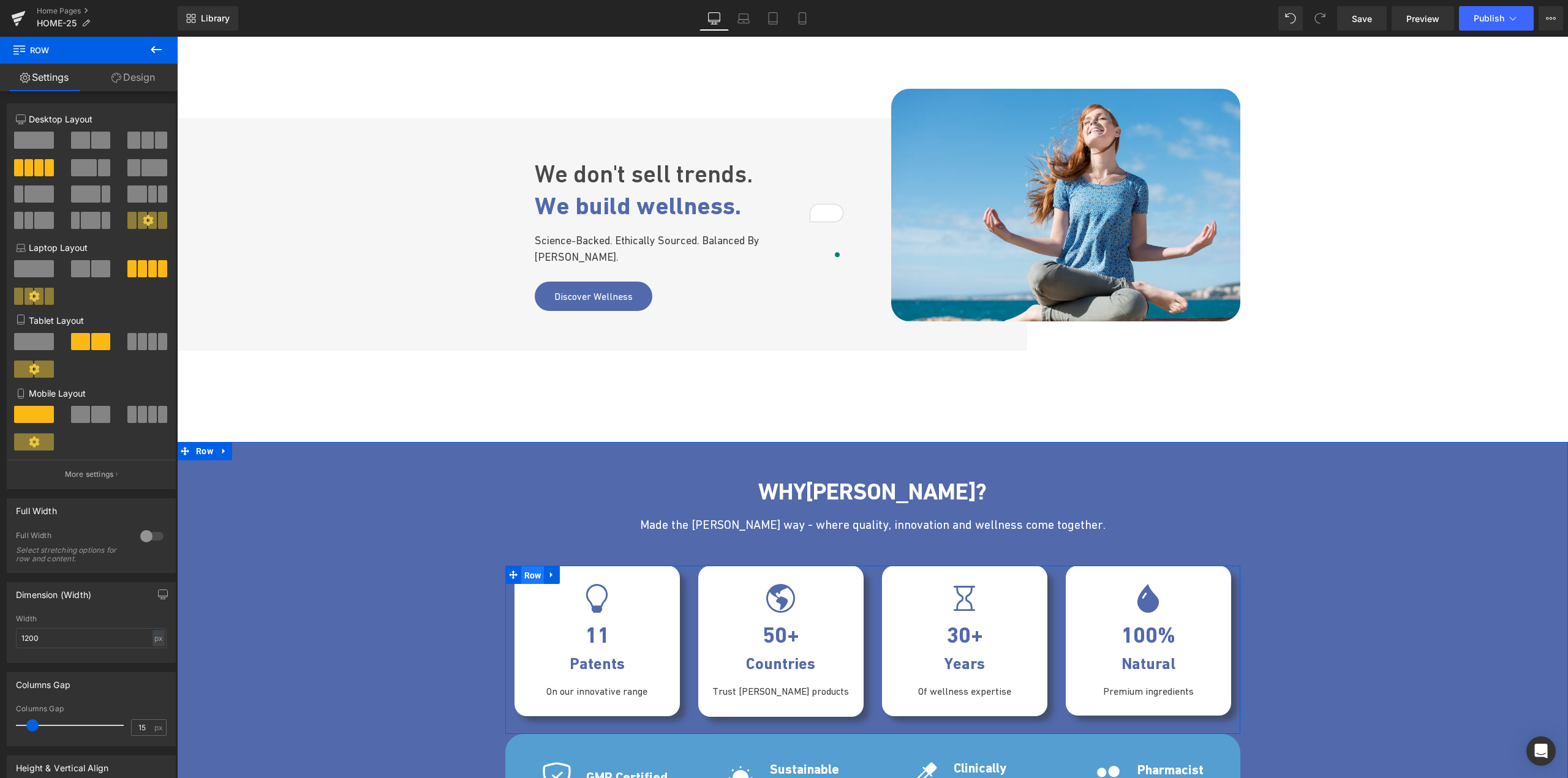
click at [530, 575] on span "Row" at bounding box center [533, 576] width 23 height 19
click at [137, 84] on link "Design" at bounding box center [133, 77] width 89 height 28
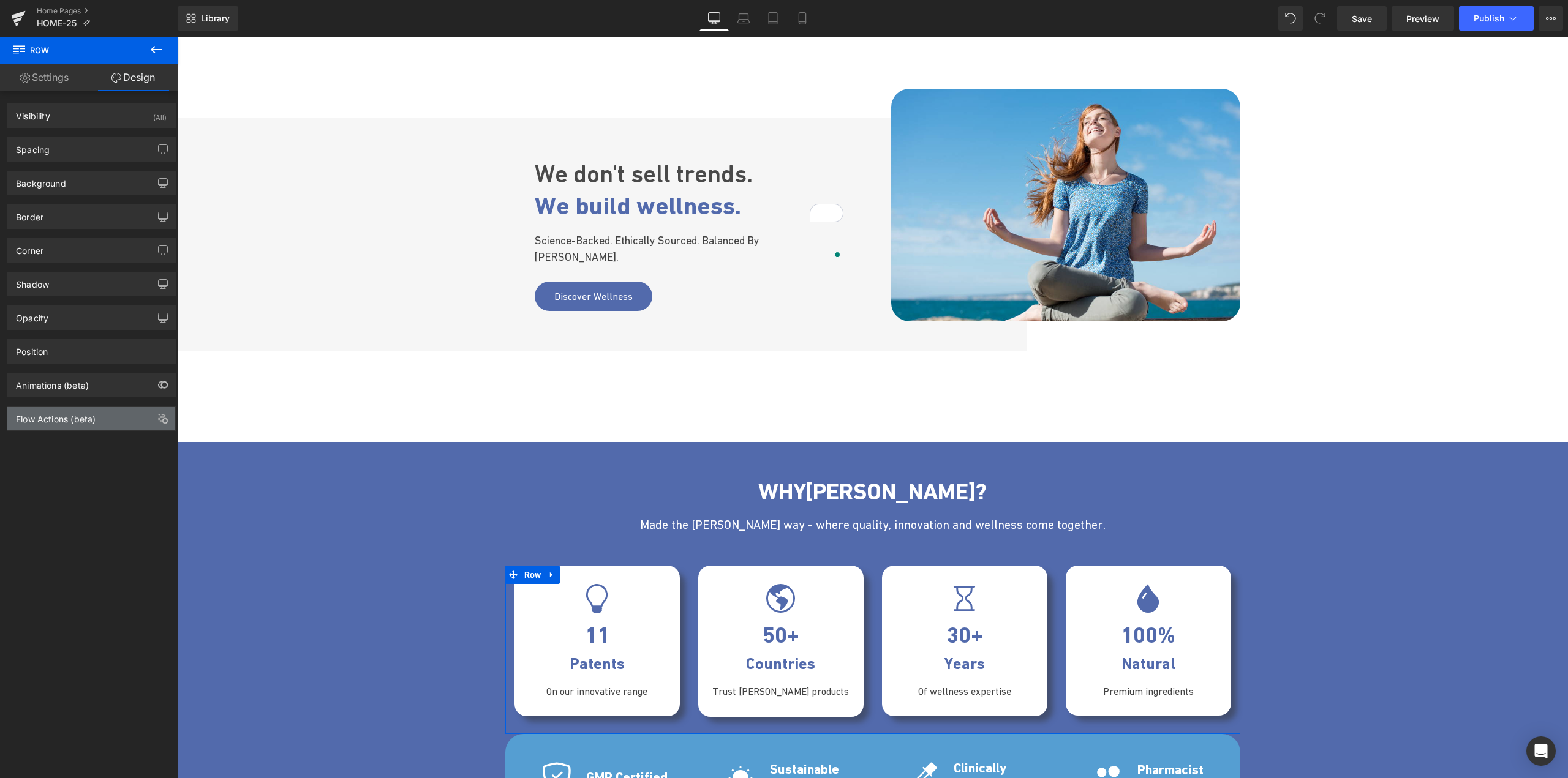
click at [83, 418] on div "Flow Actions (beta)" at bounding box center [56, 415] width 80 height 17
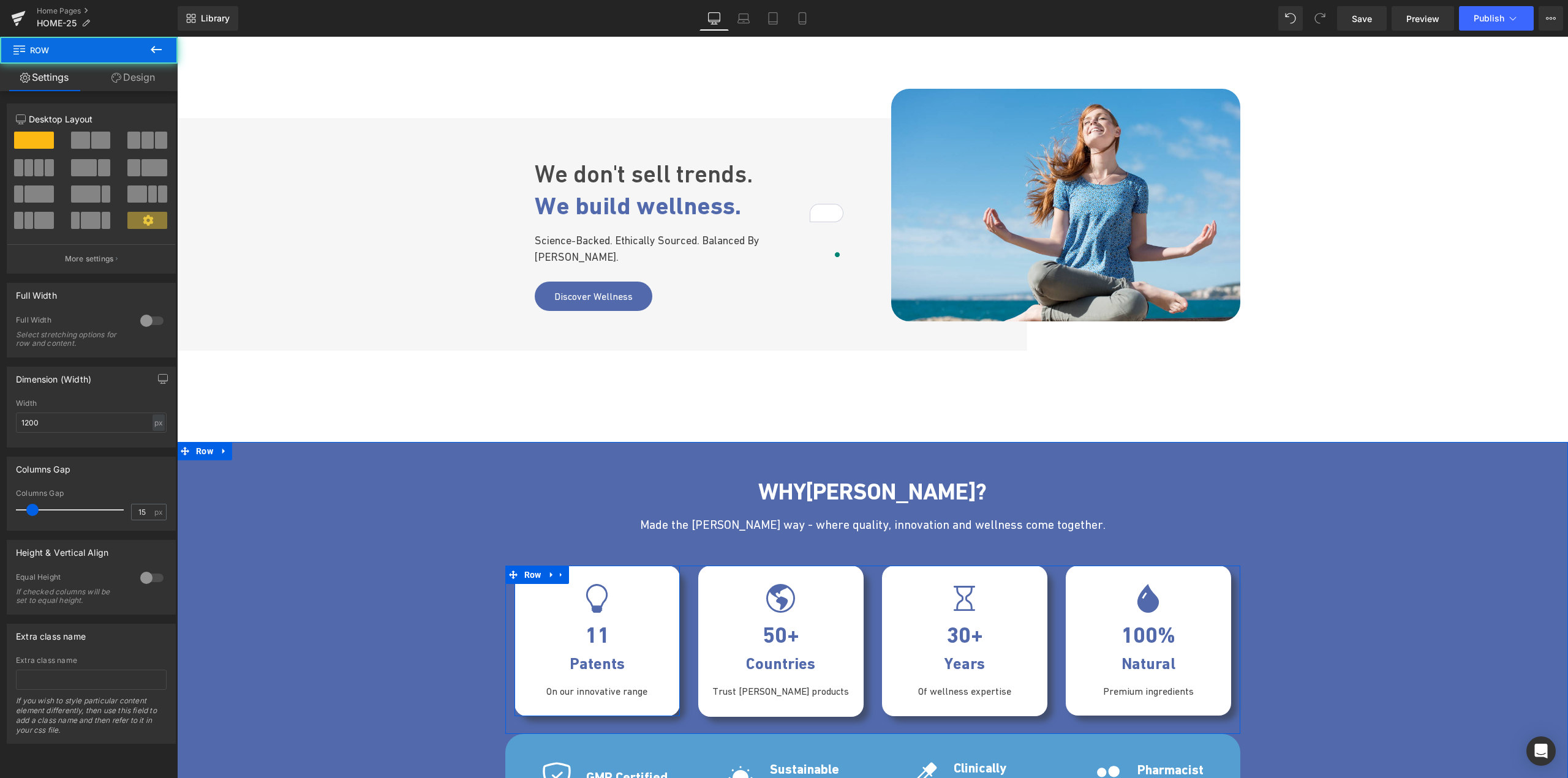
click at [515, 615] on div "Icon 11 Text Block Patents Text Block On our innovative range Text Block" at bounding box center [597, 649] width 166 height 129
click at [518, 613] on div "Icon 11 Text Block Patents Text Block On our innovative range Text Block" at bounding box center [597, 649] width 166 height 129
click at [524, 617] on div at bounding box center [597, 617] width 147 height 3
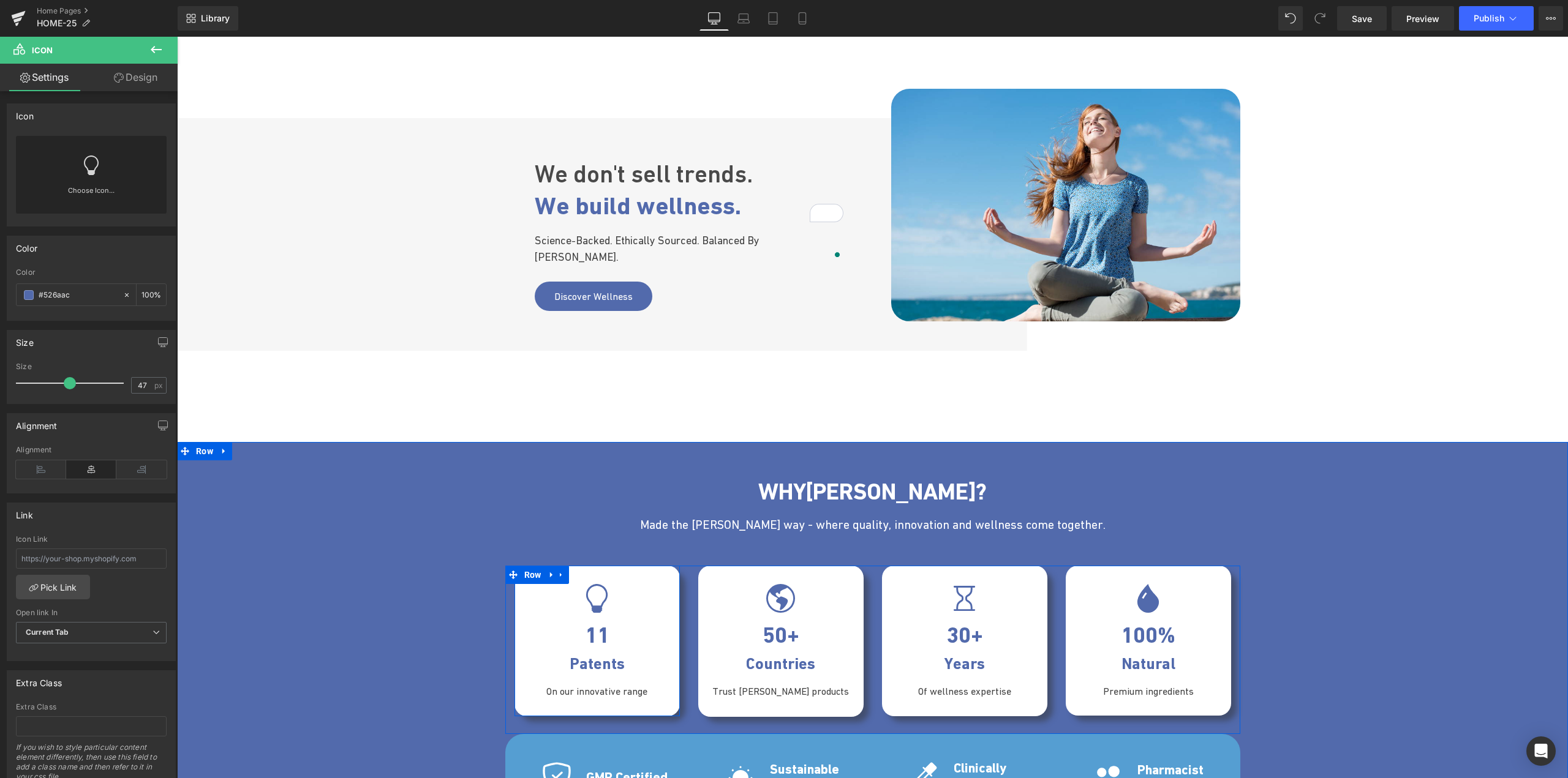
click at [516, 705] on div "Icon 11 Text Block Patents Text Block On our innovative range Text Block" at bounding box center [597, 649] width 166 height 129
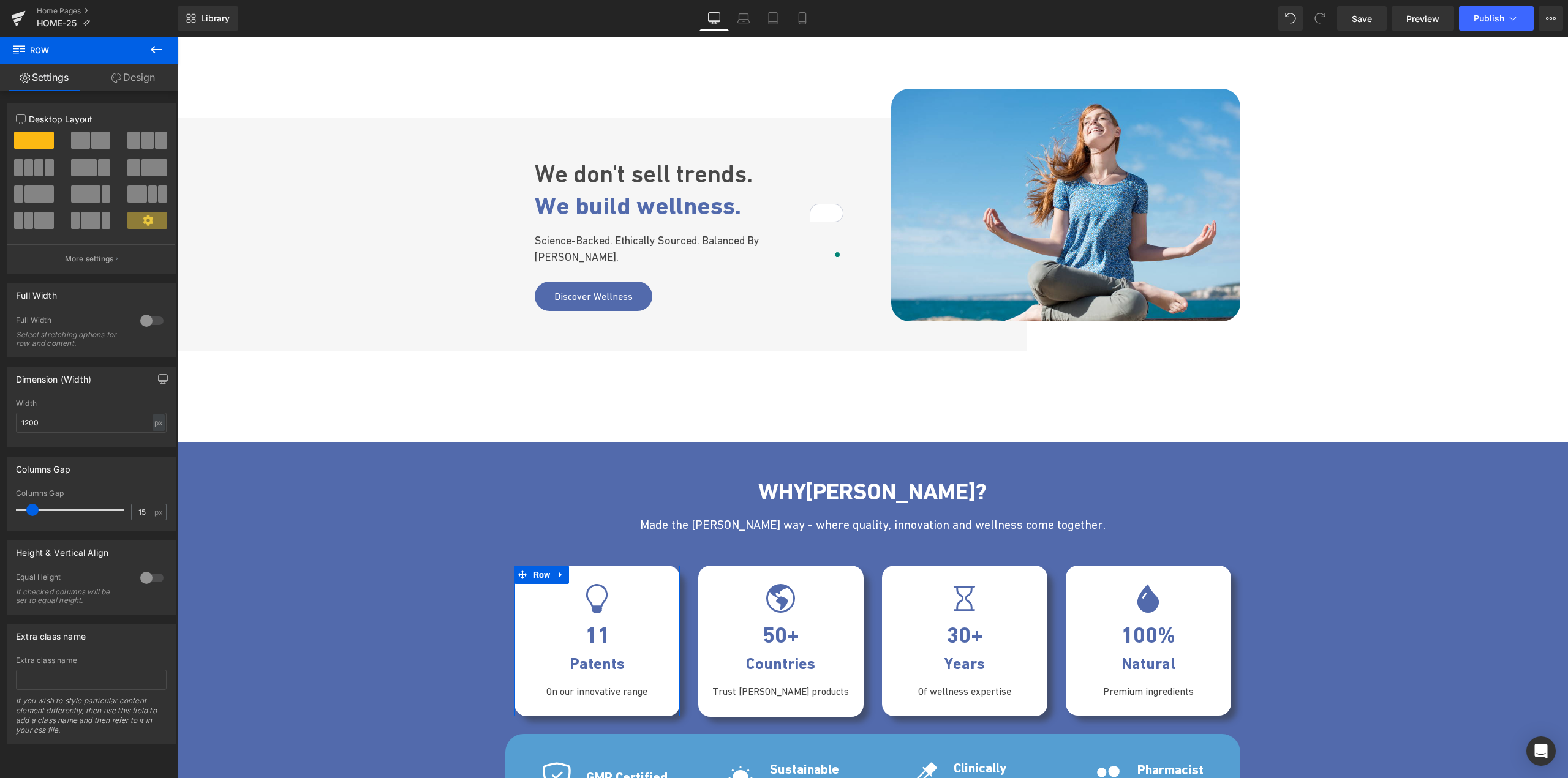
click at [149, 73] on link "Design" at bounding box center [133, 77] width 89 height 28
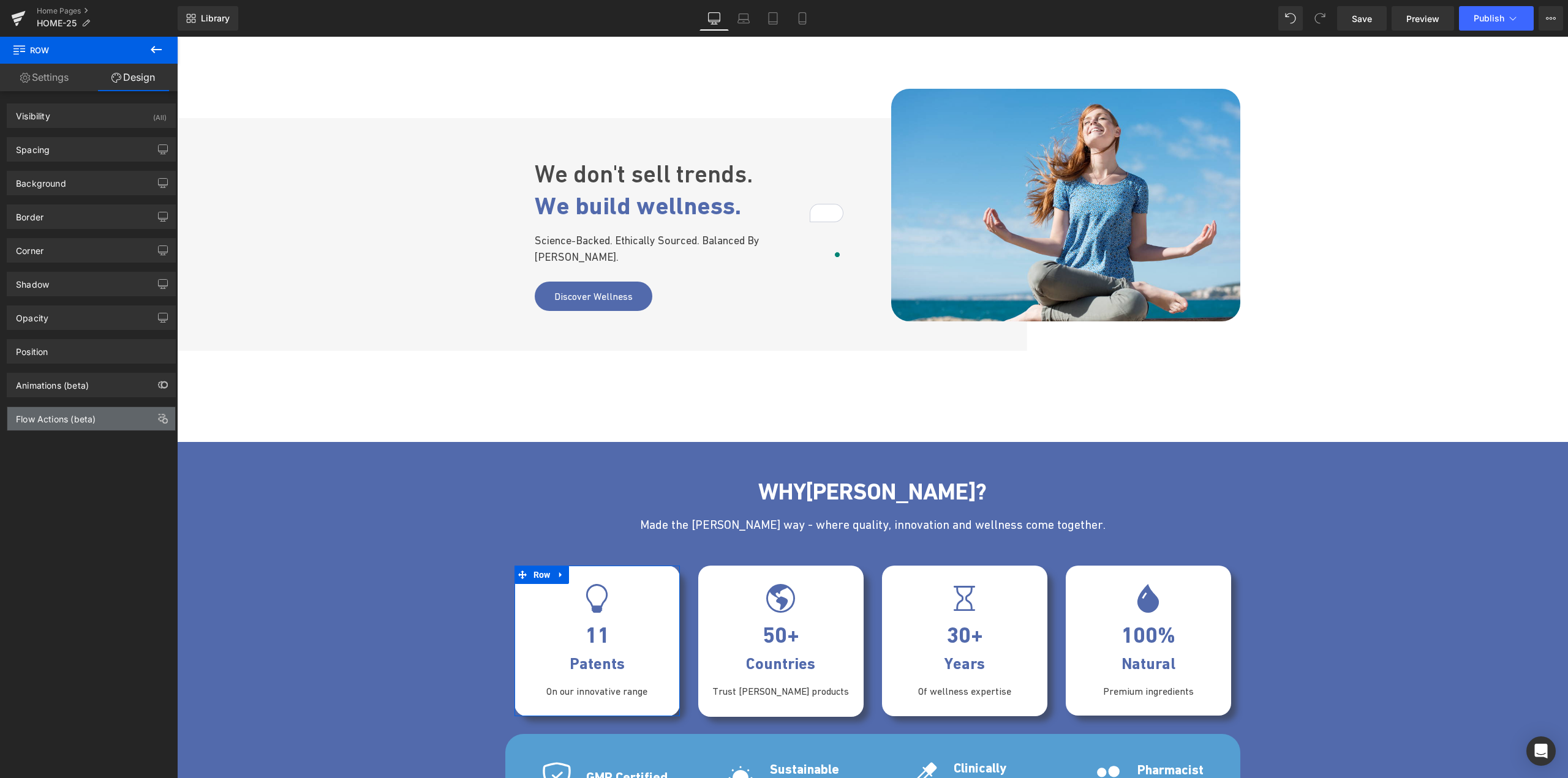
click at [48, 420] on div "Flow Actions (beta)" at bounding box center [56, 415] width 80 height 17
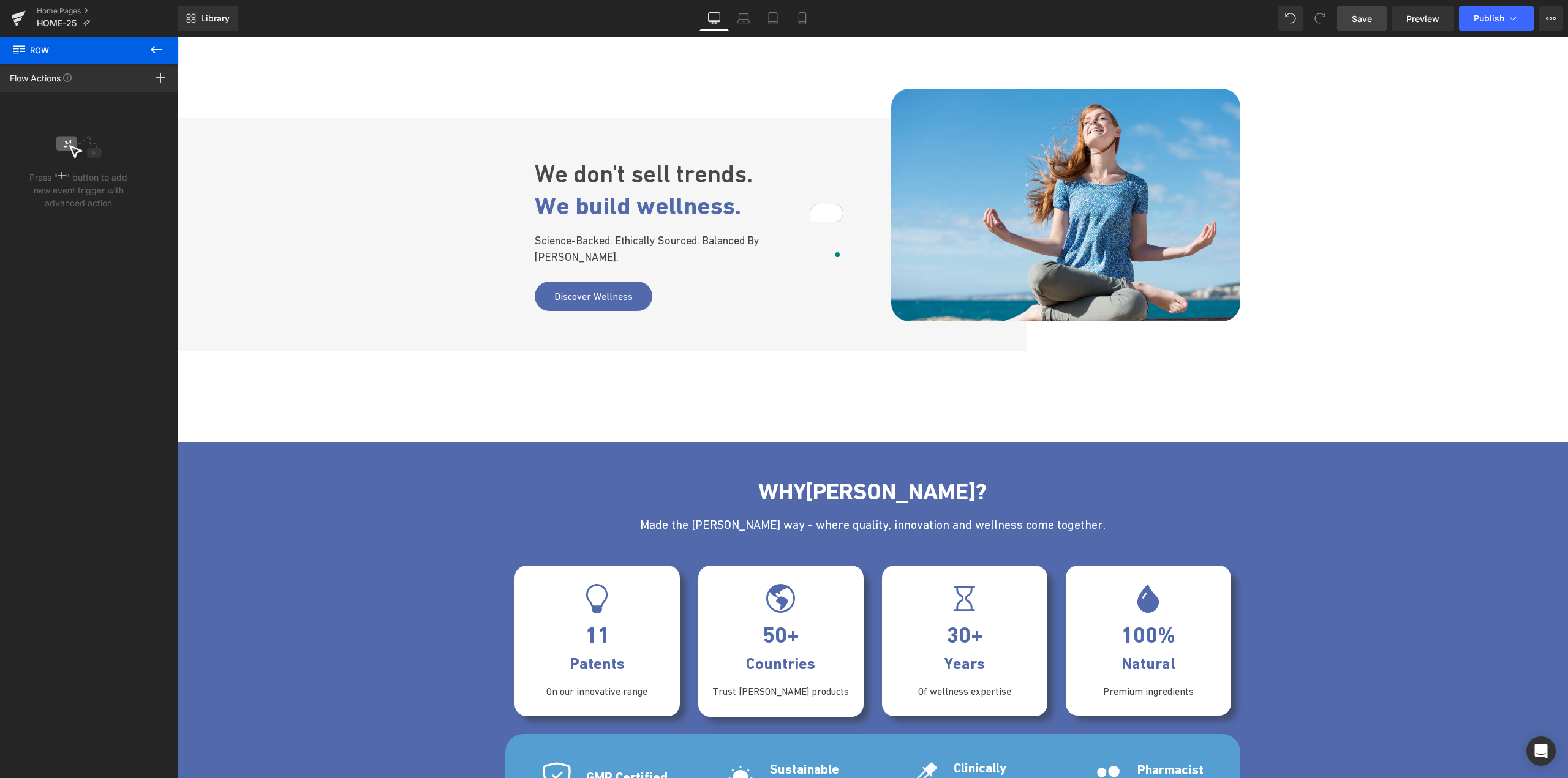
click at [1368, 20] on span "Save" at bounding box center [1362, 19] width 21 height 13
click at [723, 575] on span "Row" at bounding box center [726, 575] width 23 height 19
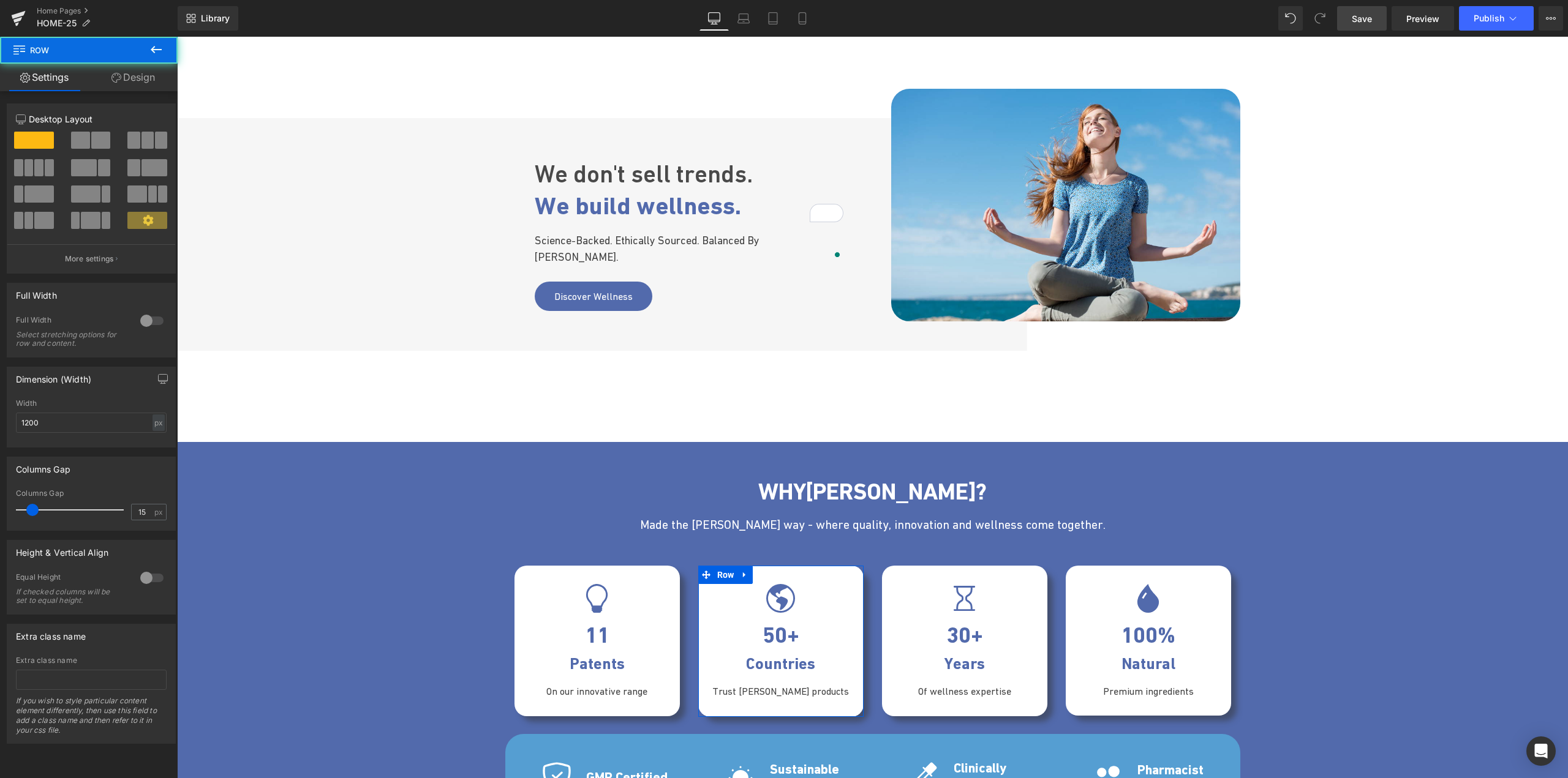
click at [147, 82] on link "Design" at bounding box center [133, 77] width 89 height 28
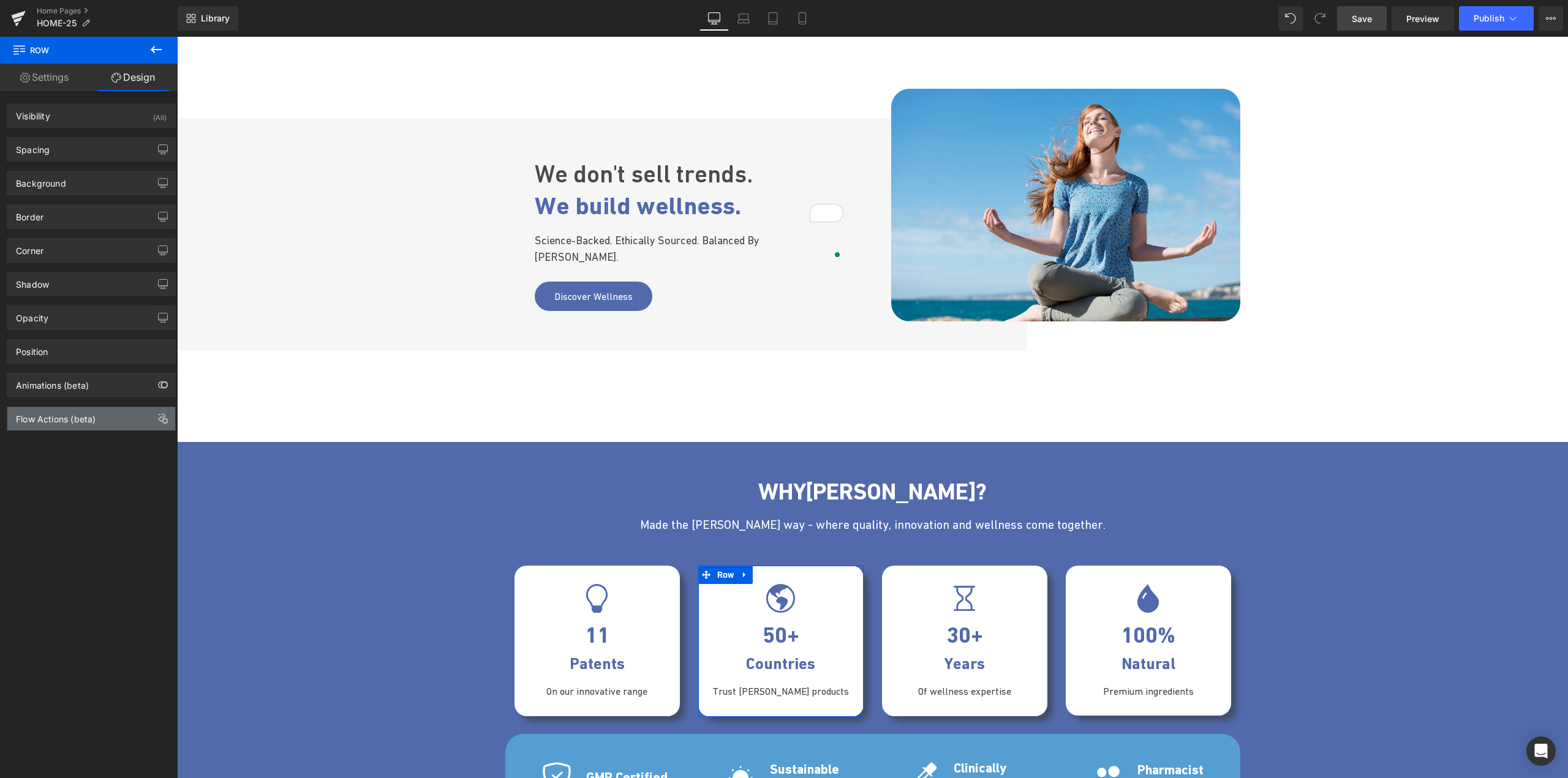
click at [63, 417] on div "Flow Actions (beta)" at bounding box center [56, 415] width 80 height 17
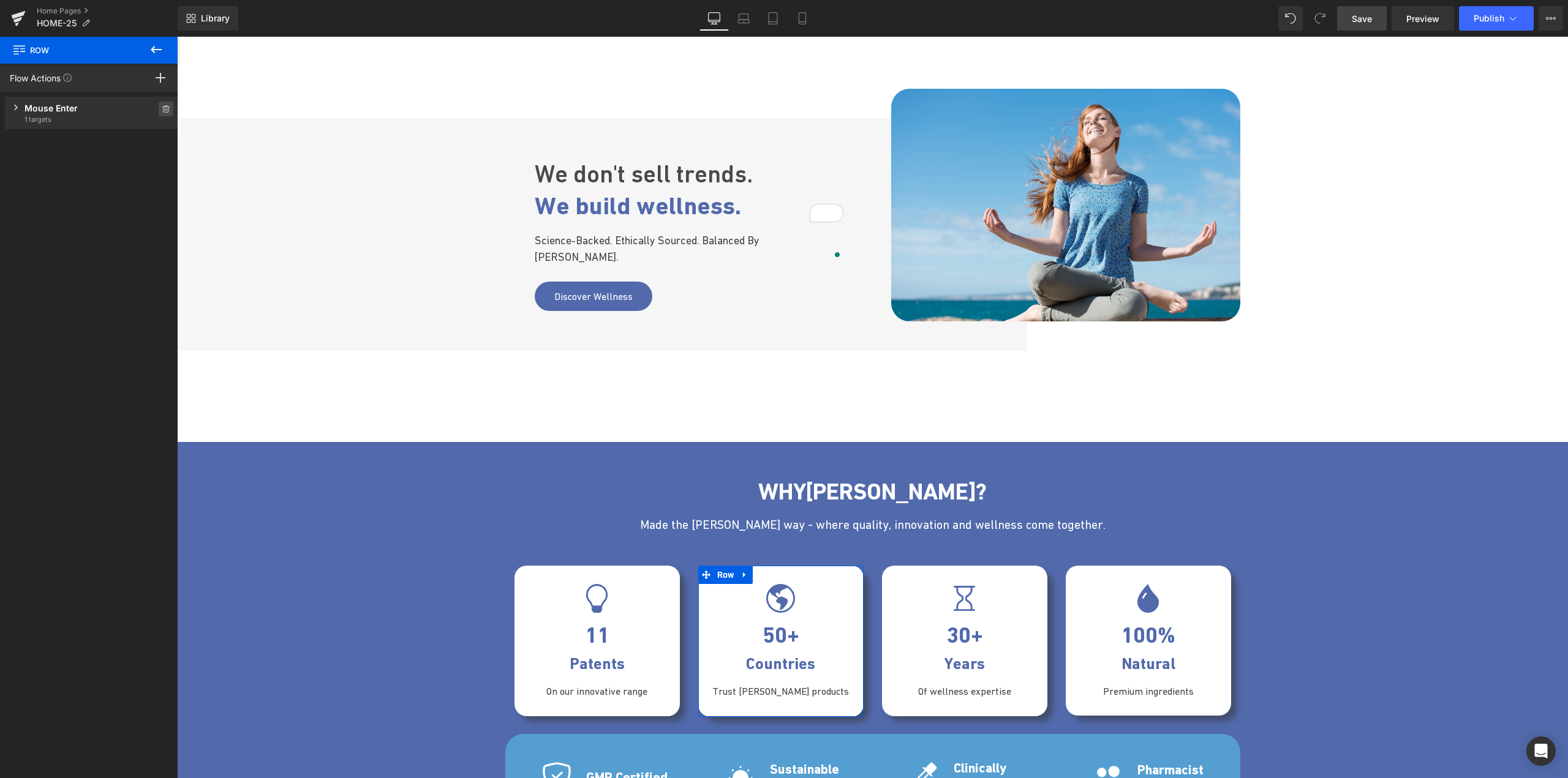
click at [165, 110] on icon at bounding box center [167, 109] width 9 height 7
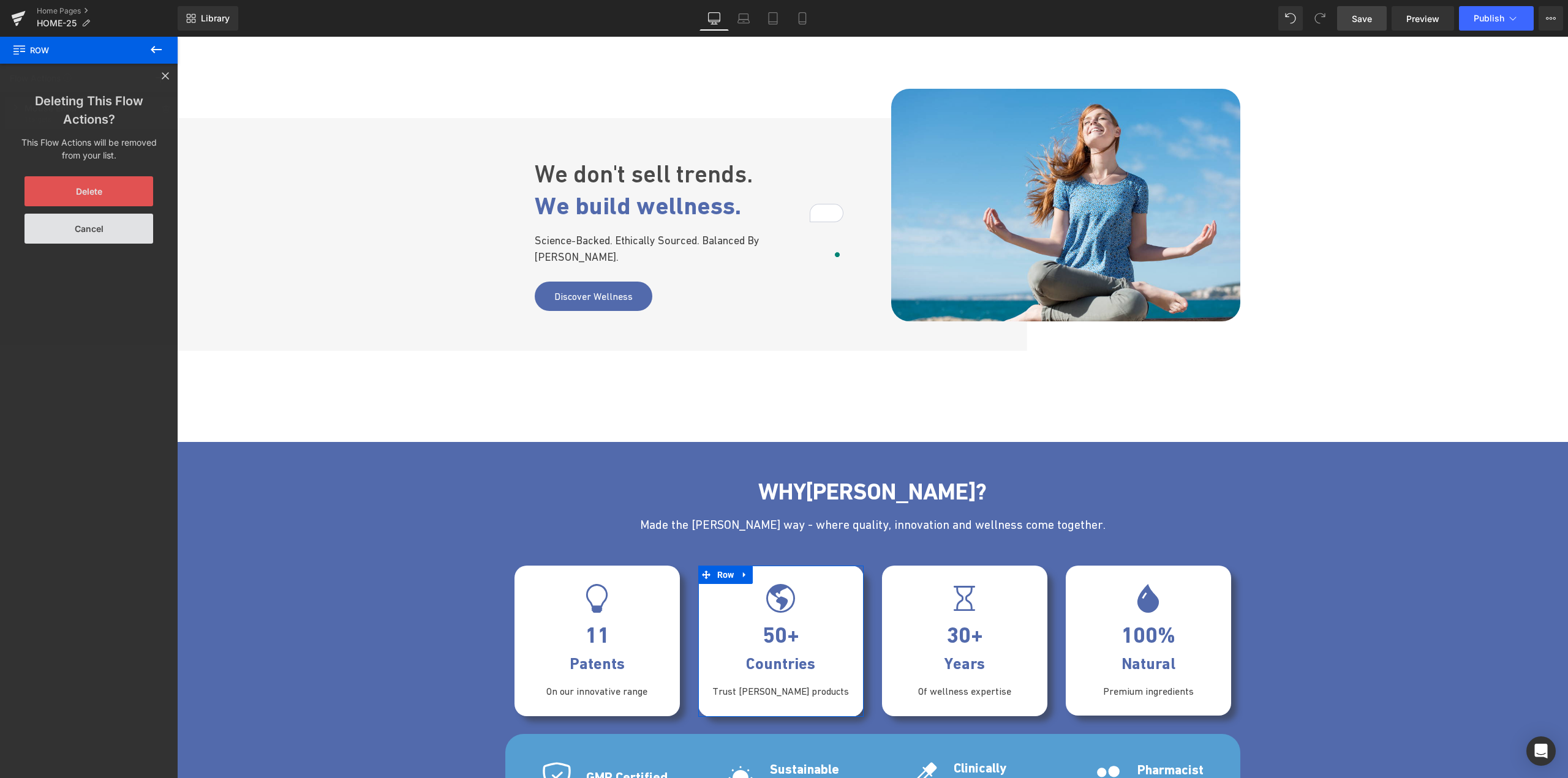
click at [125, 184] on button "Delete" at bounding box center [89, 192] width 129 height 30
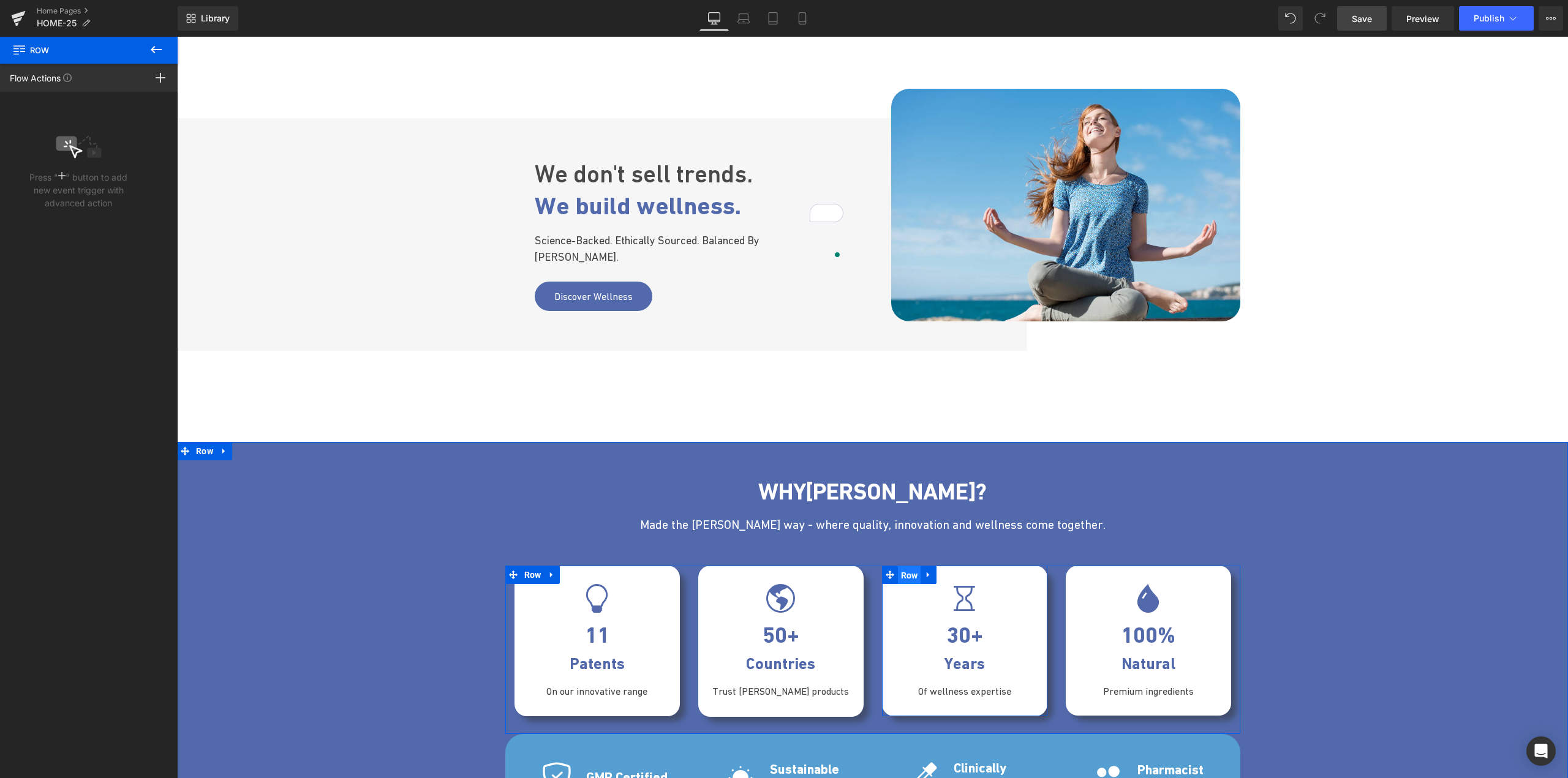
click at [900, 578] on span "Row" at bounding box center [910, 576] width 23 height 19
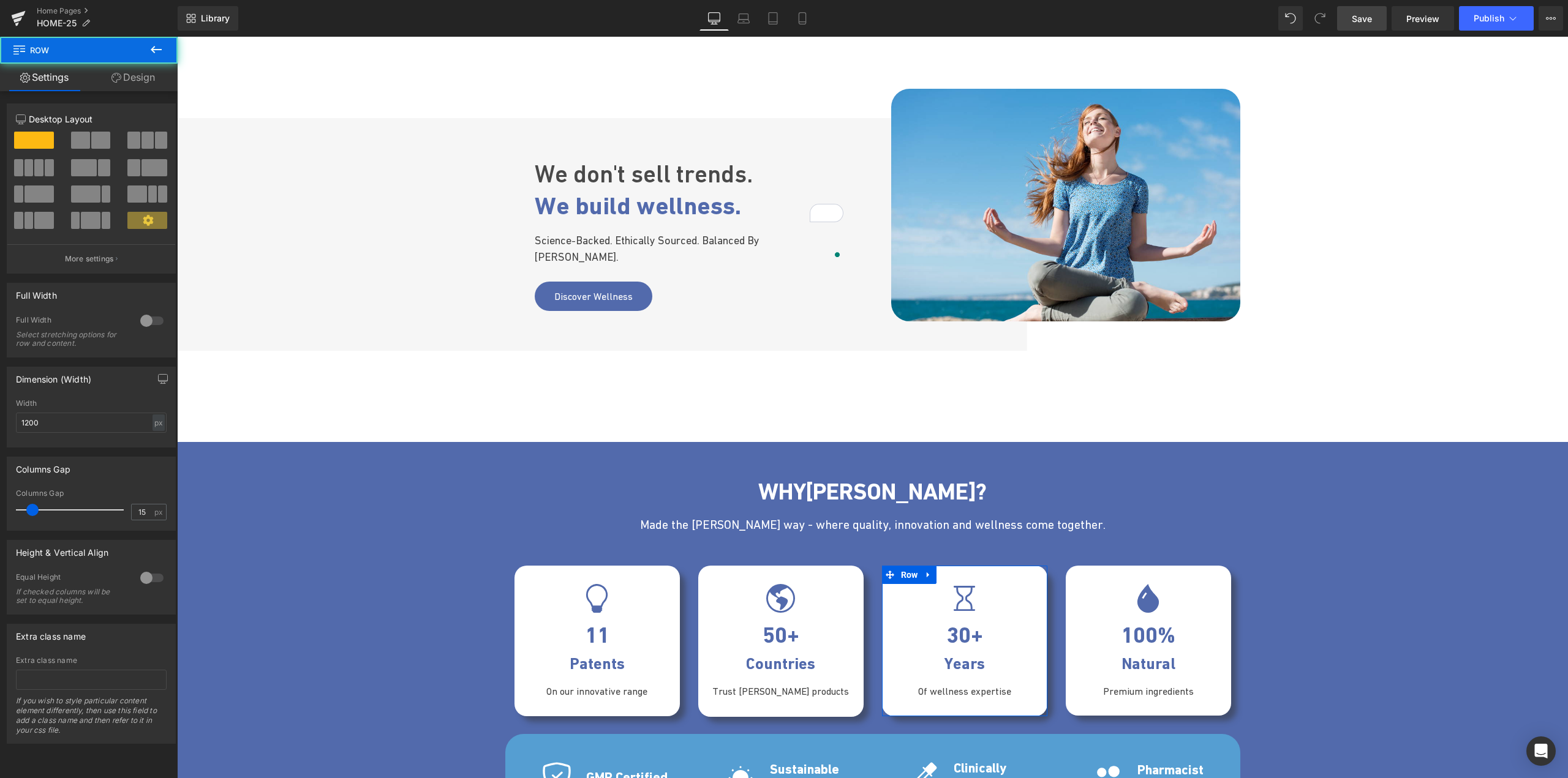
click at [152, 76] on link "Design" at bounding box center [133, 77] width 89 height 28
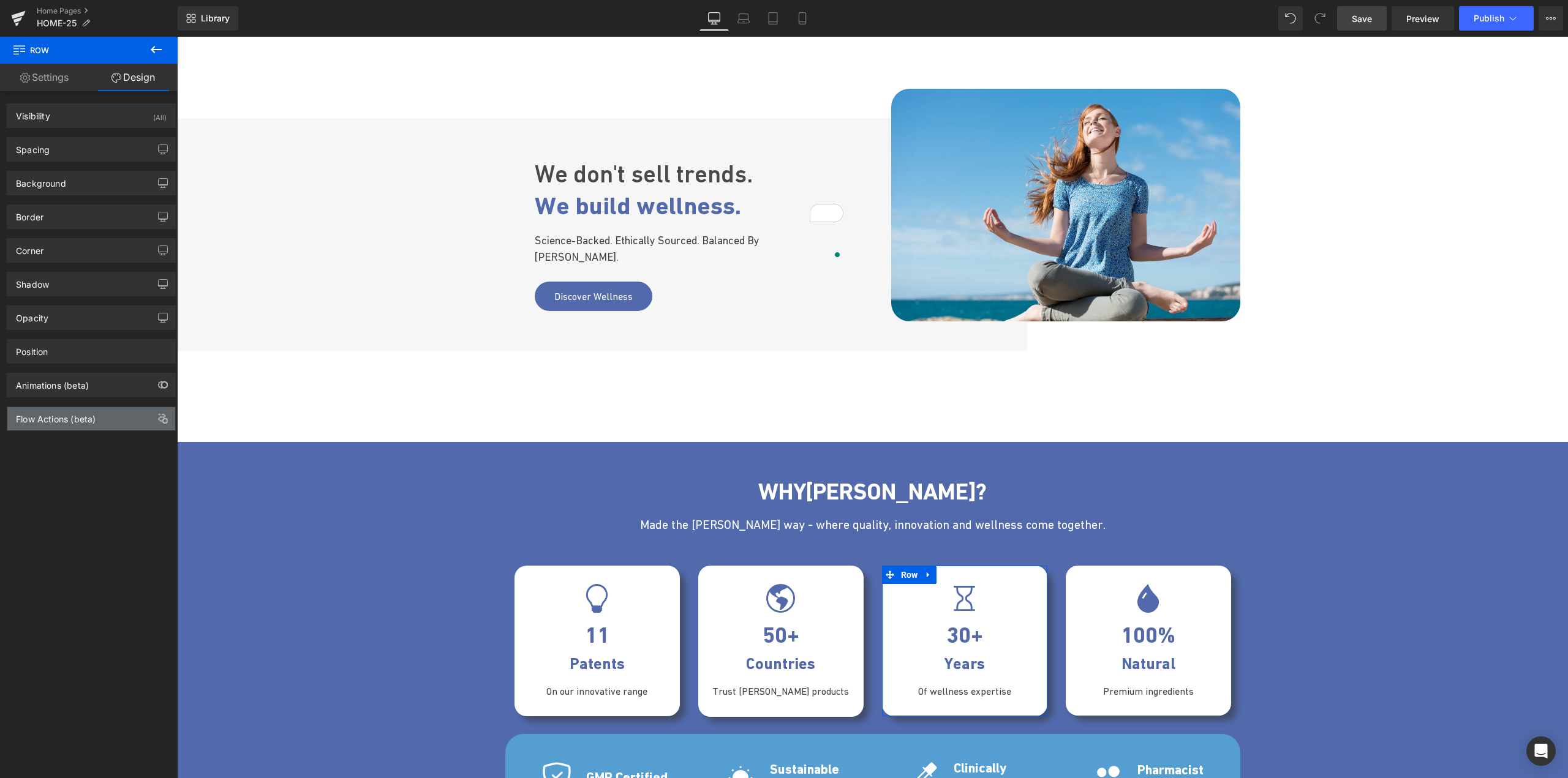
click at [44, 425] on div "Flow Actions (beta)" at bounding box center [90, 419] width 167 height 23
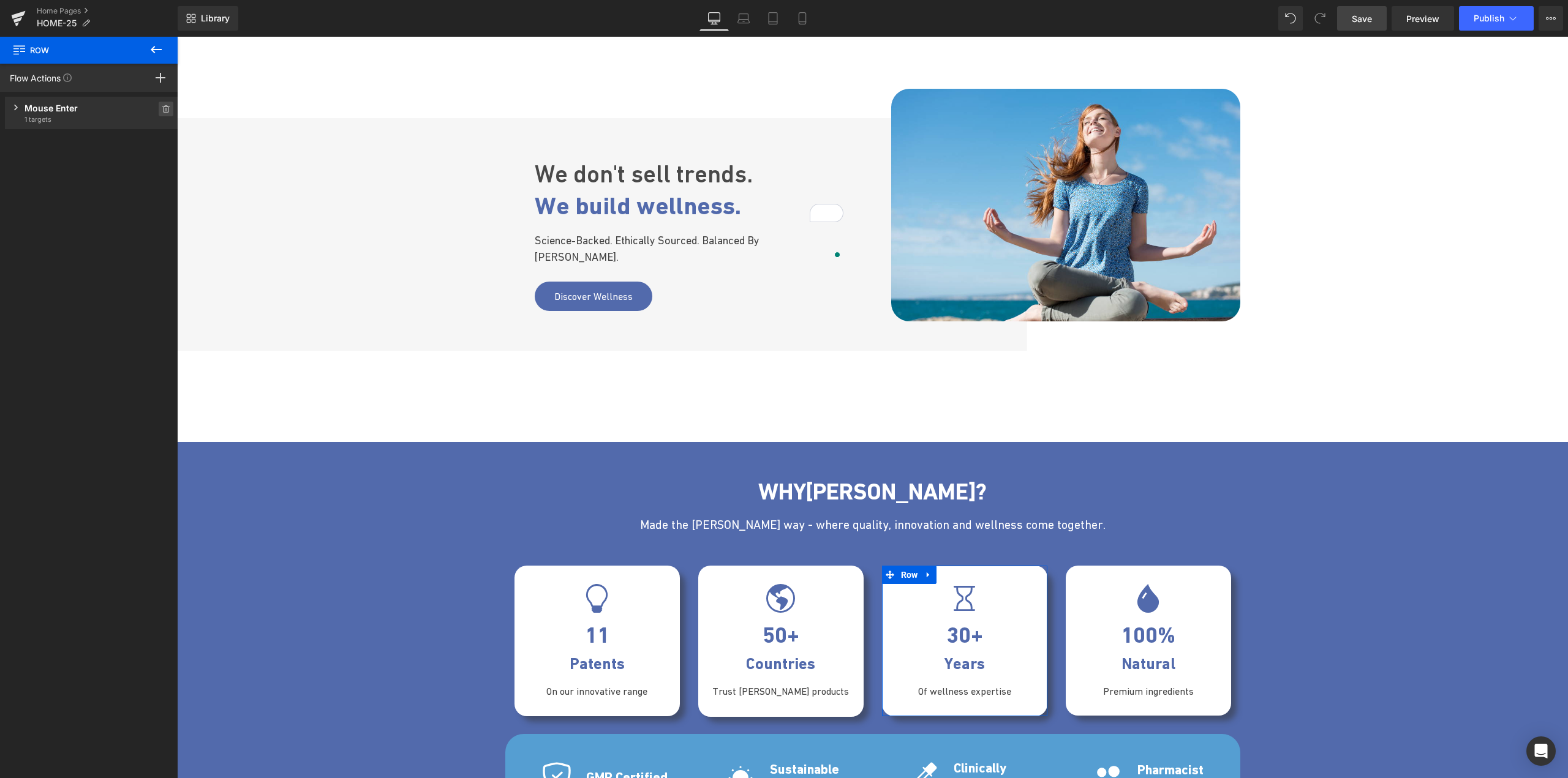
click at [165, 109] on icon at bounding box center [165, 109] width 1 height 3
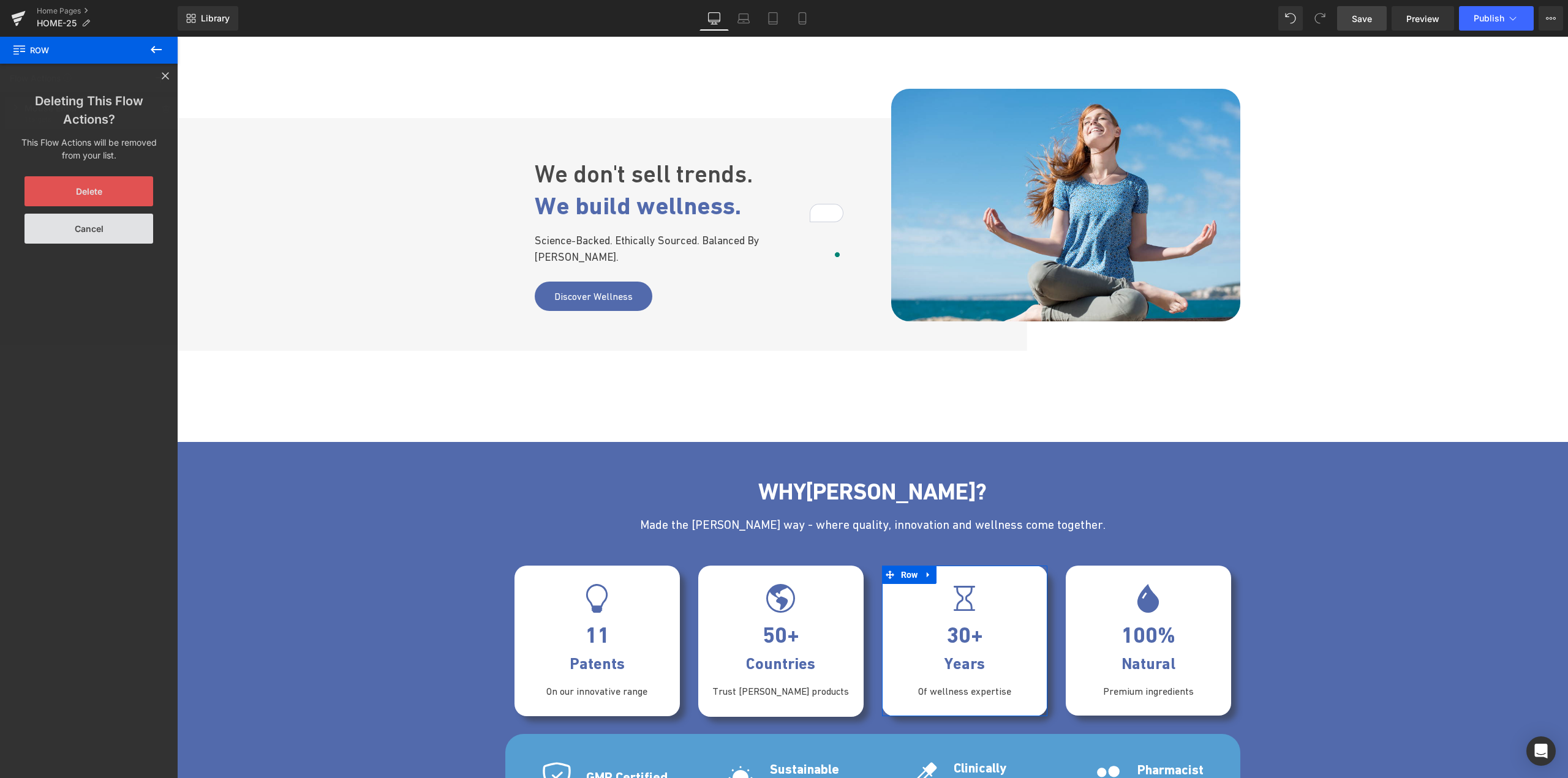
click at [105, 187] on button "Delete" at bounding box center [89, 192] width 129 height 30
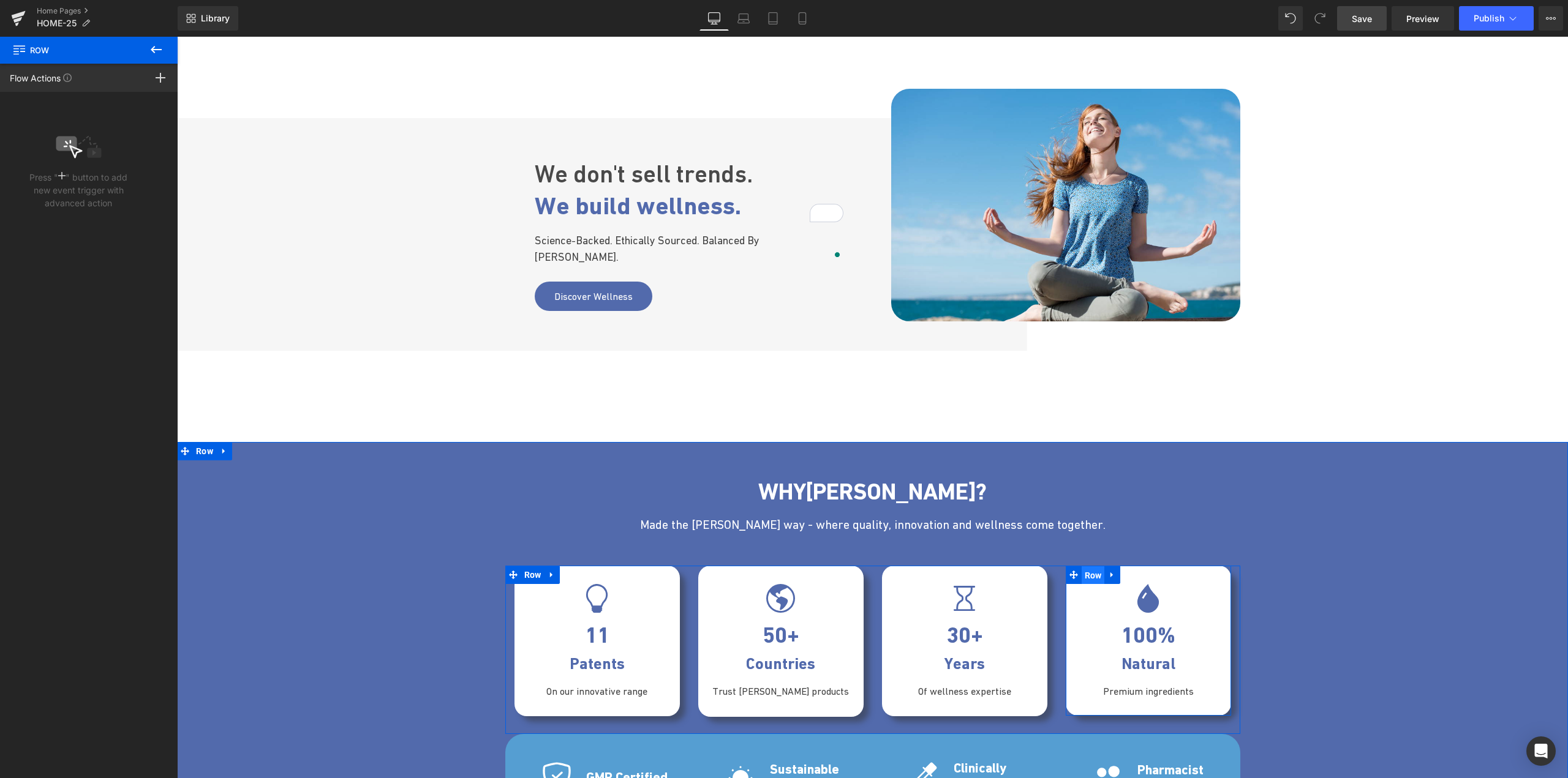
click at [1082, 577] on span "Row" at bounding box center [1093, 576] width 23 height 19
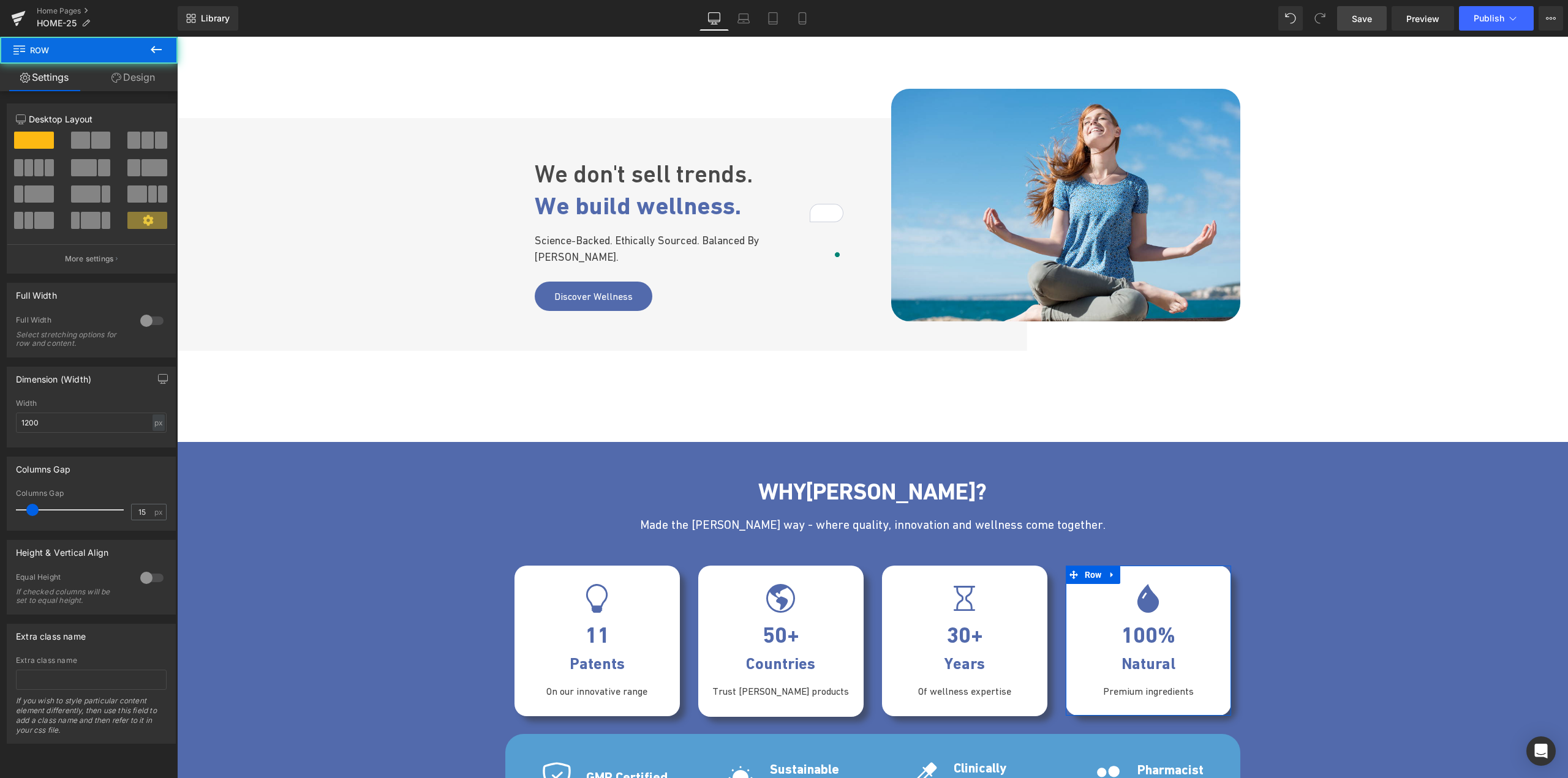
click at [137, 78] on link "Design" at bounding box center [133, 77] width 89 height 28
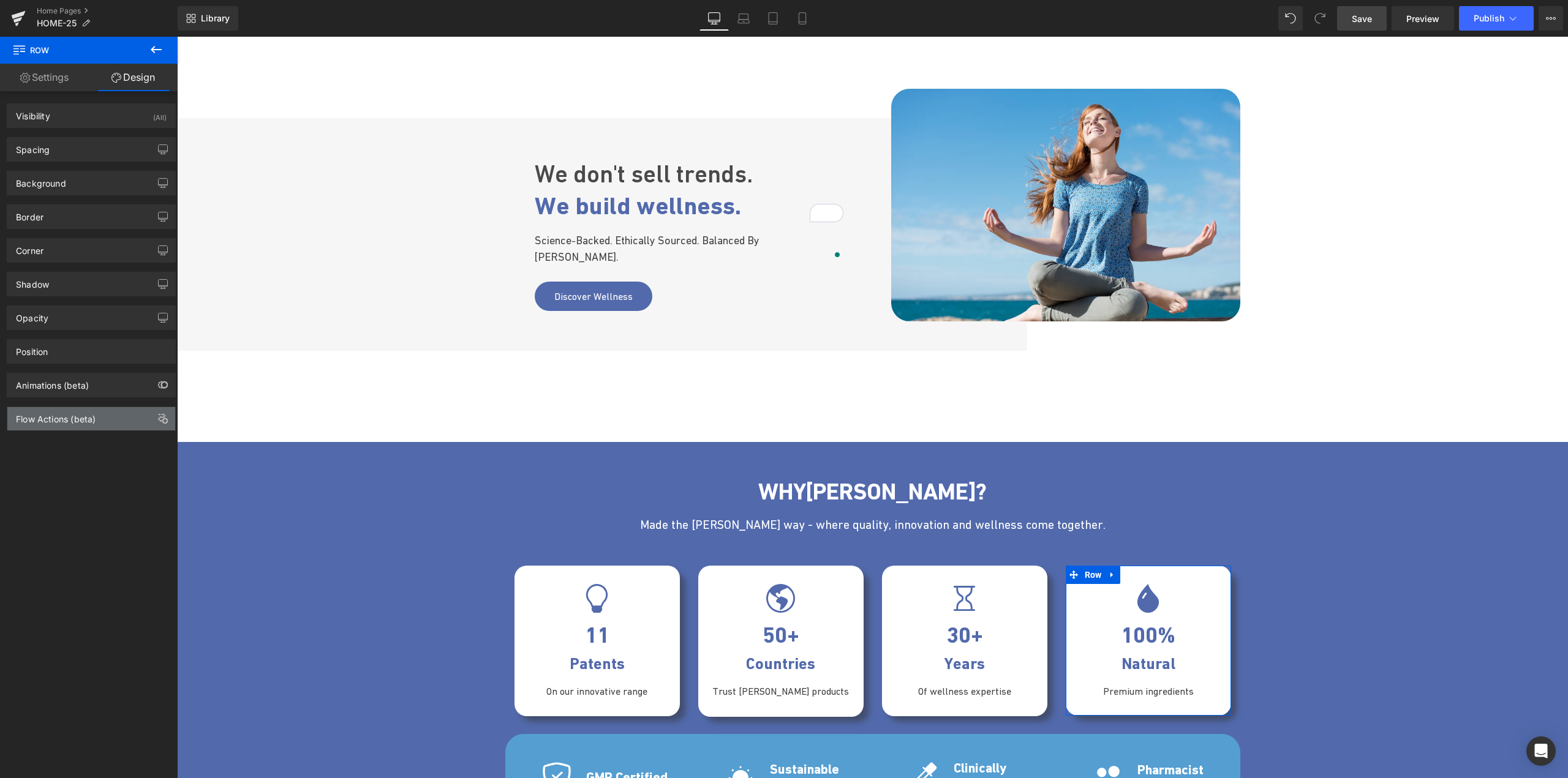
click at [74, 420] on div "Flow Actions (beta)" at bounding box center [56, 415] width 80 height 17
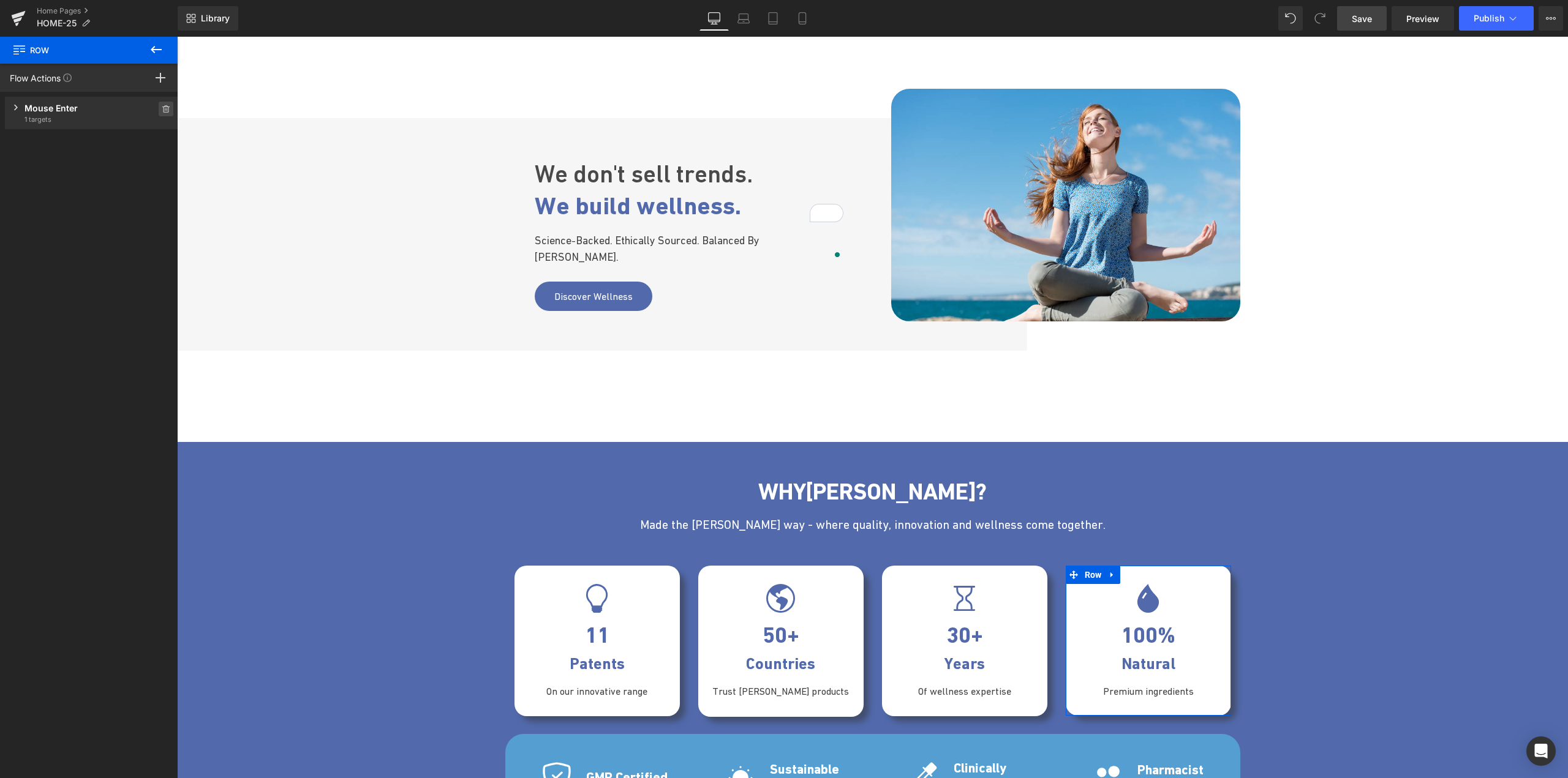
click at [162, 108] on icon at bounding box center [167, 109] width 9 height 7
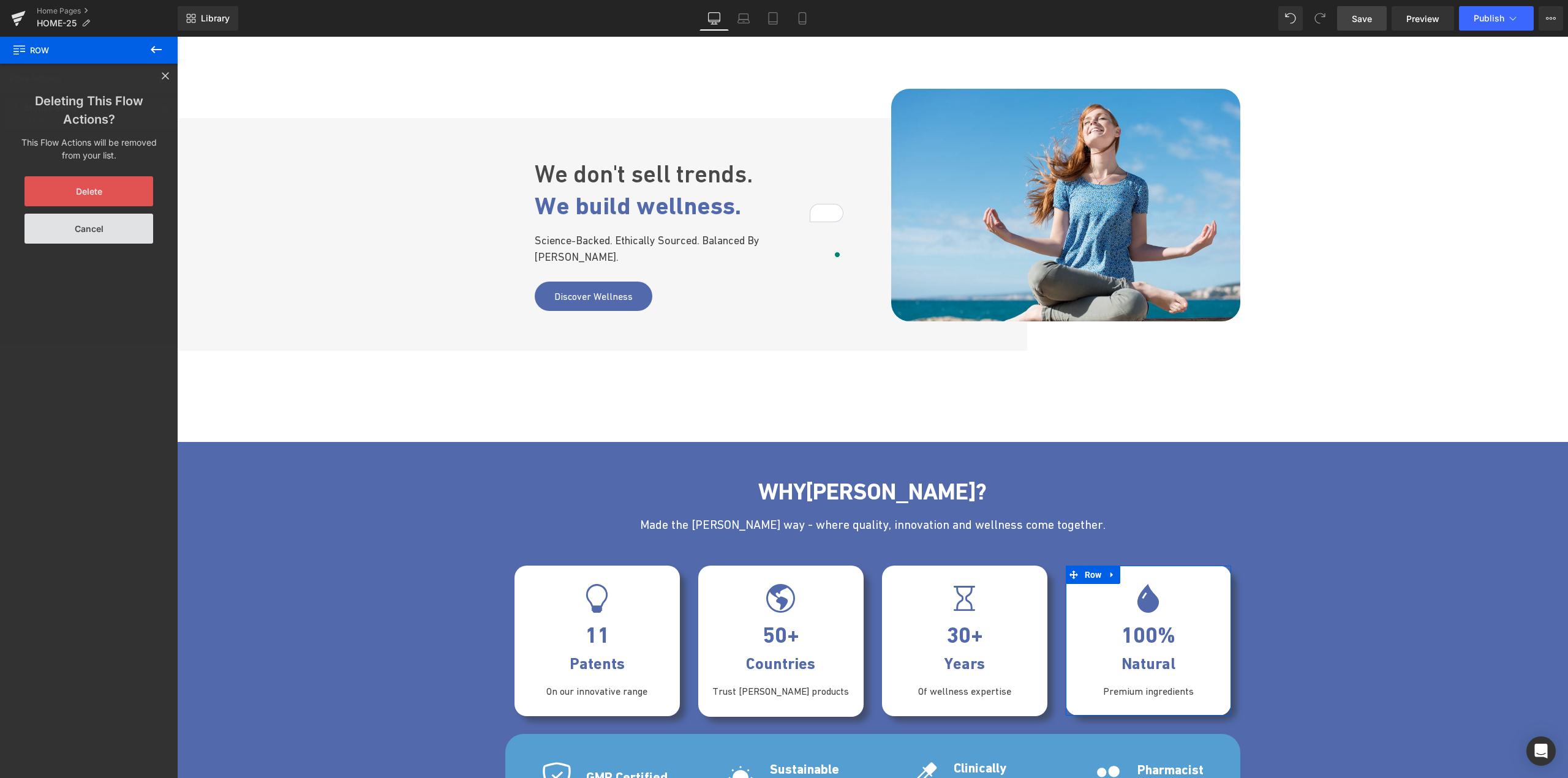
click at [116, 196] on button "Delete" at bounding box center [89, 192] width 129 height 30
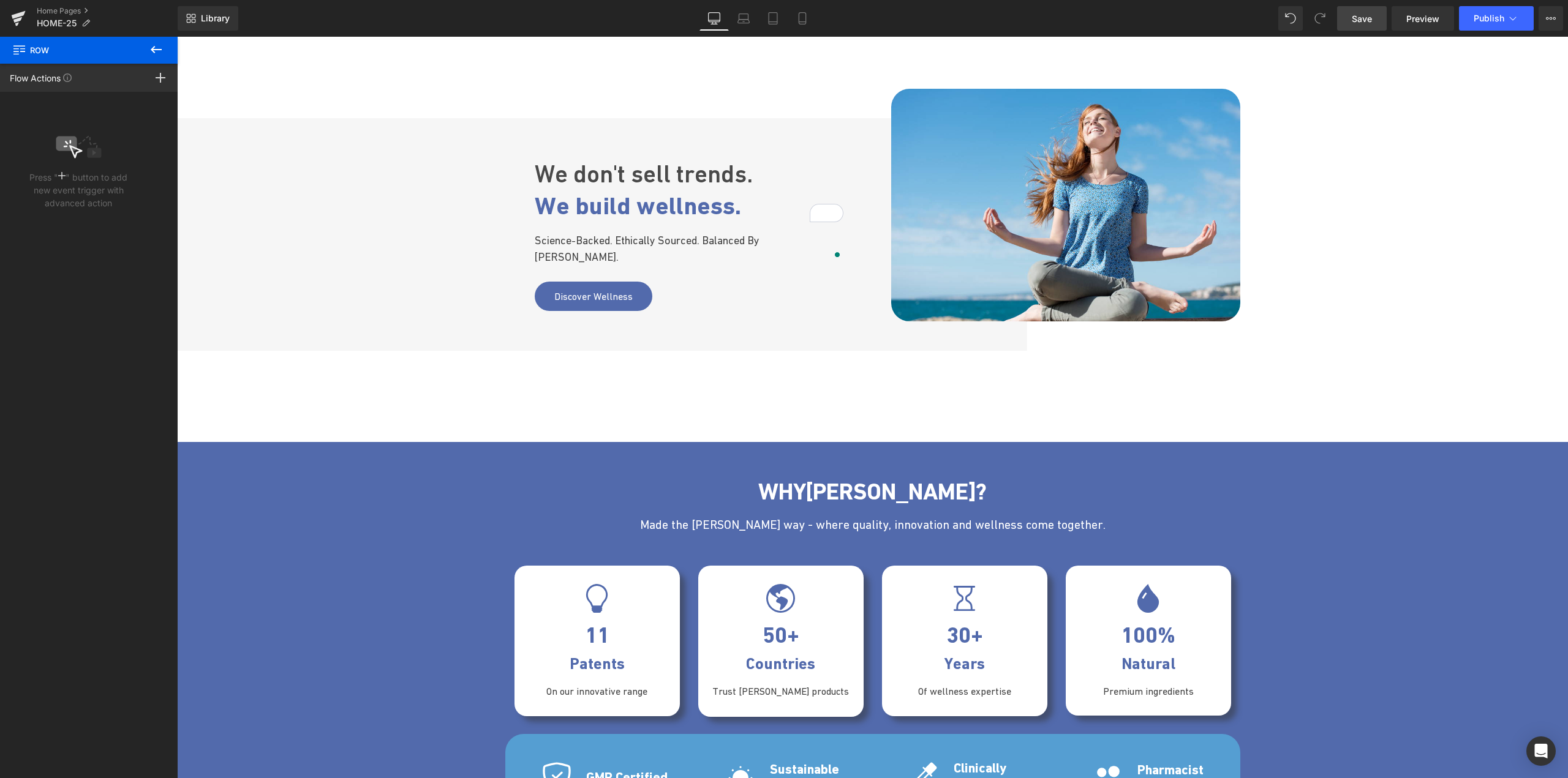
drag, startPoint x: 1344, startPoint y: 22, endPoint x: 1168, endPoint y: 4, distance: 176.9
click at [1344, 22] on link "Save" at bounding box center [1361, 18] width 49 height 24
click at [154, 54] on icon at bounding box center [156, 49] width 14 height 14
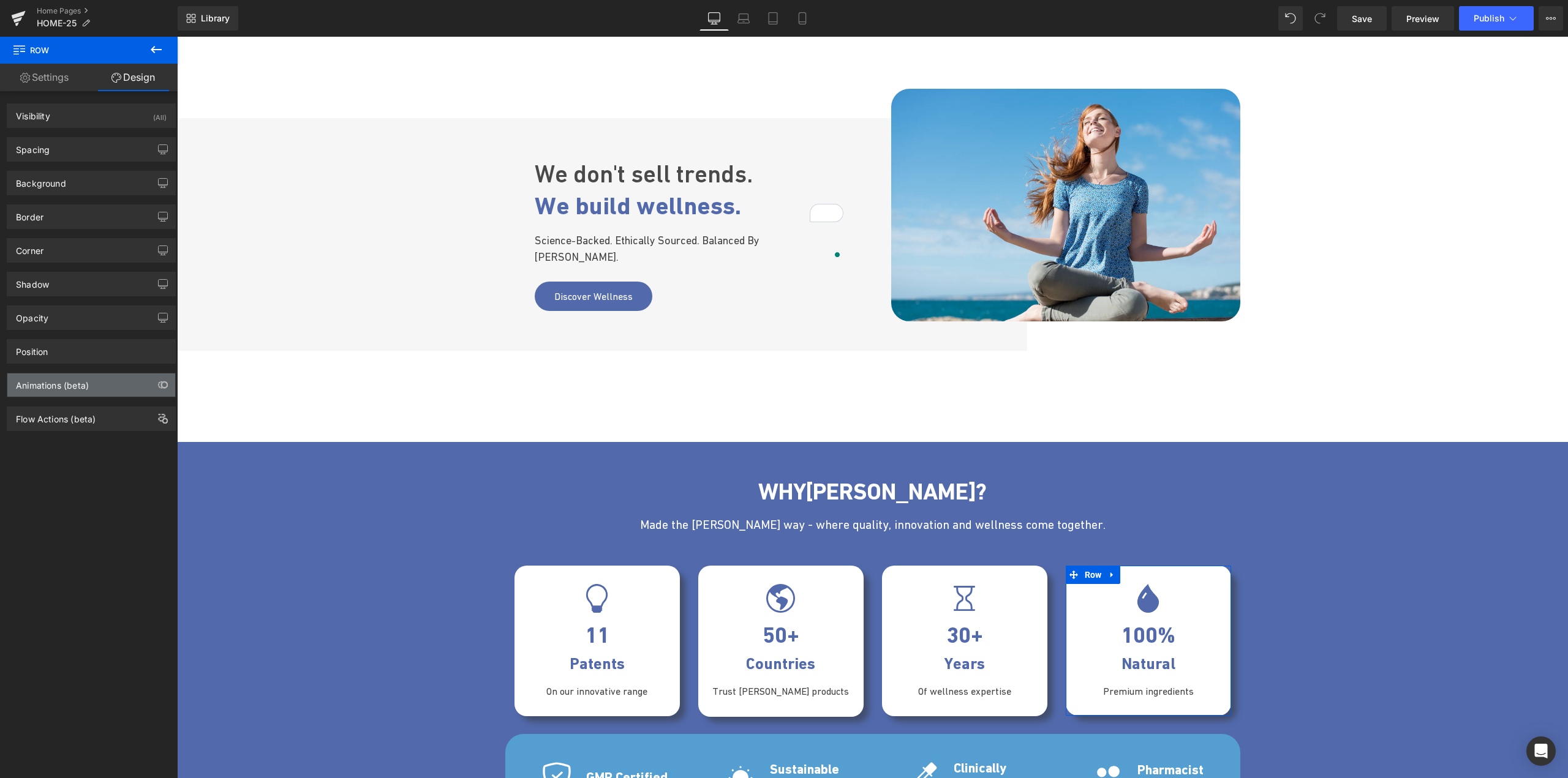
click at [69, 386] on div "Animations (beta)" at bounding box center [52, 381] width 73 height 17
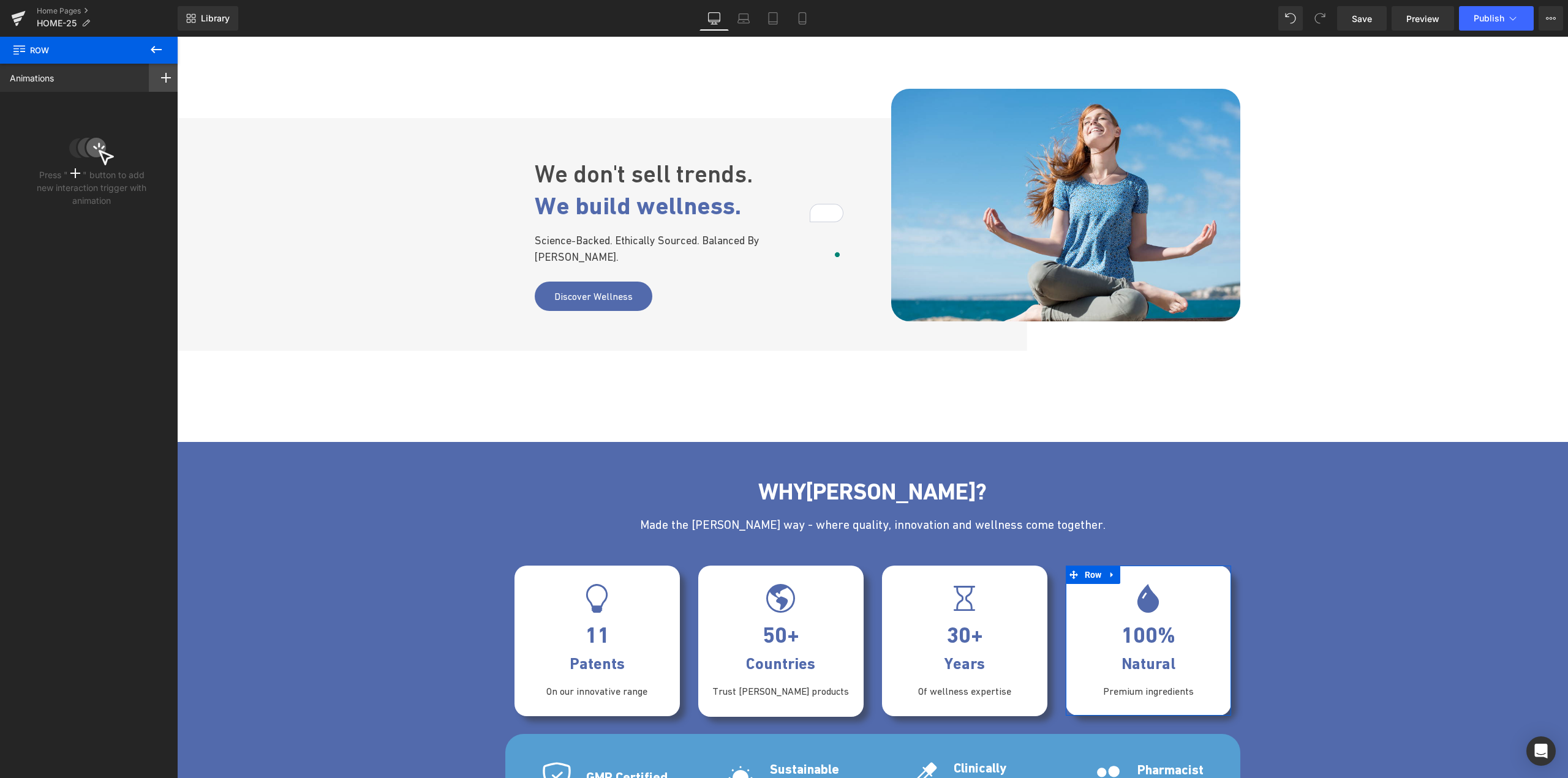
click at [164, 74] on icon at bounding box center [166, 77] width 10 height 10
click at [1082, 581] on span "Row" at bounding box center [1093, 575] width 23 height 19
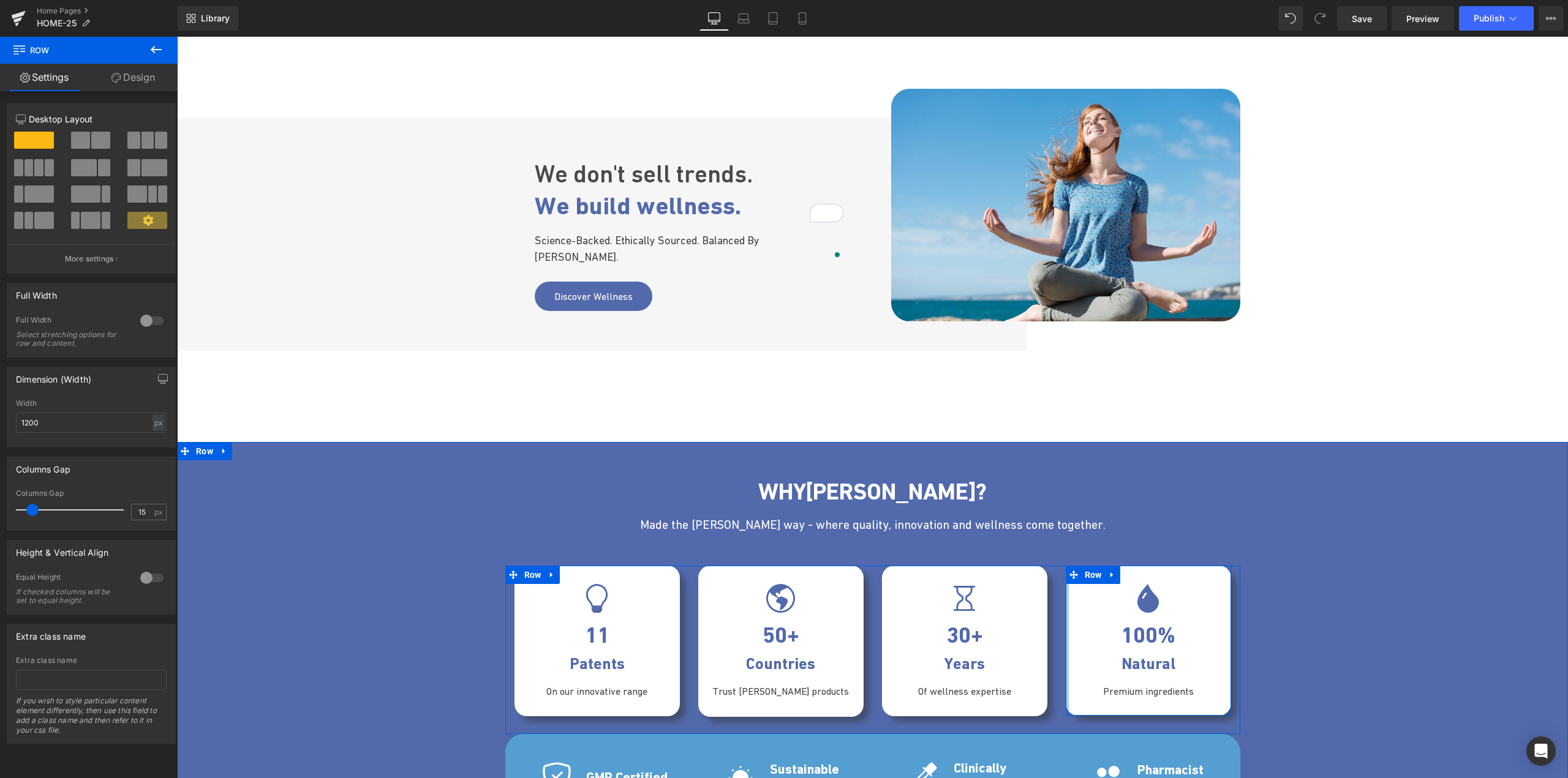
click at [1066, 627] on div at bounding box center [1067, 641] width 3 height 150
click at [154, 51] on icon at bounding box center [156, 49] width 14 height 14
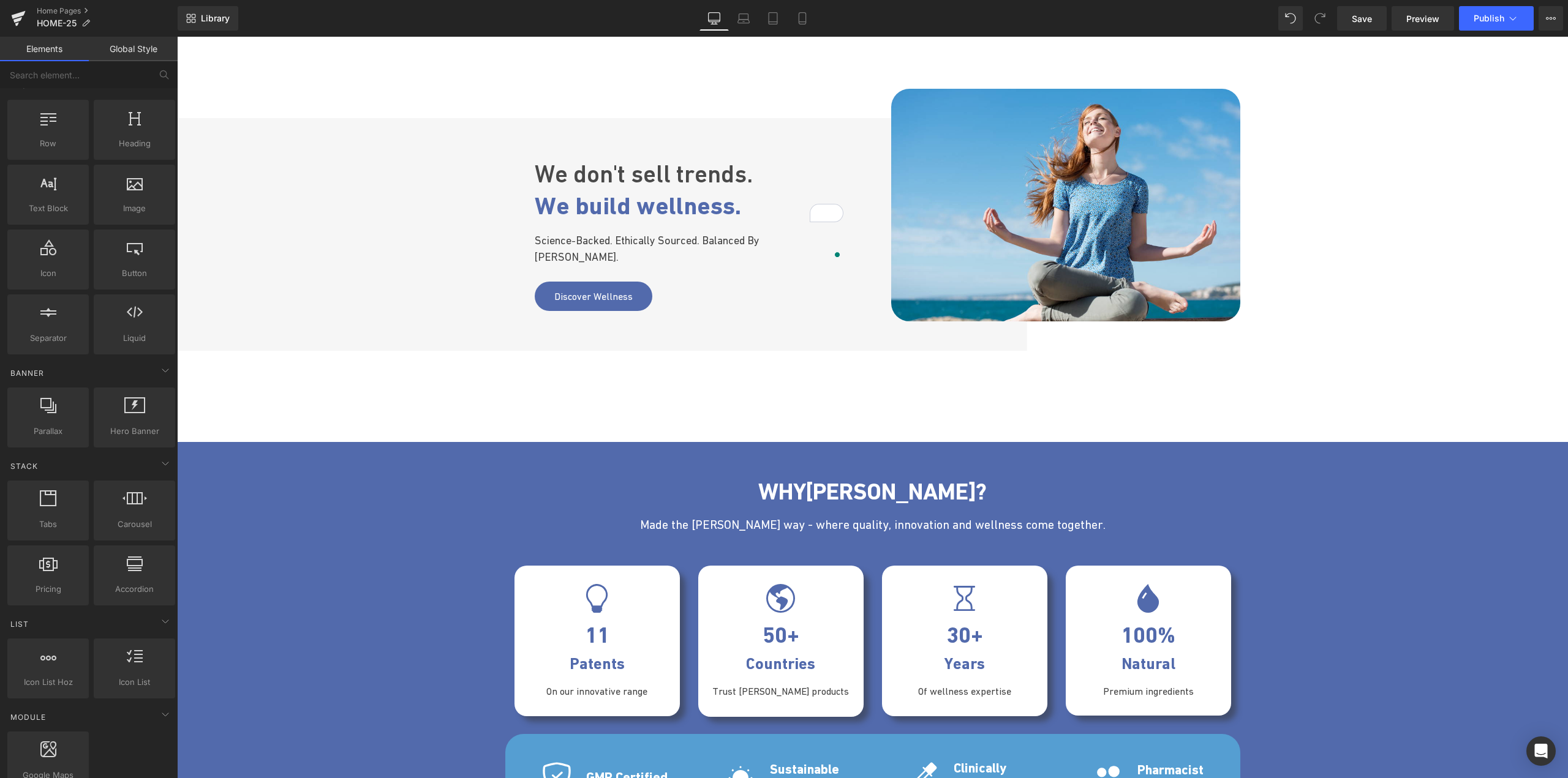
scroll to position [0, 0]
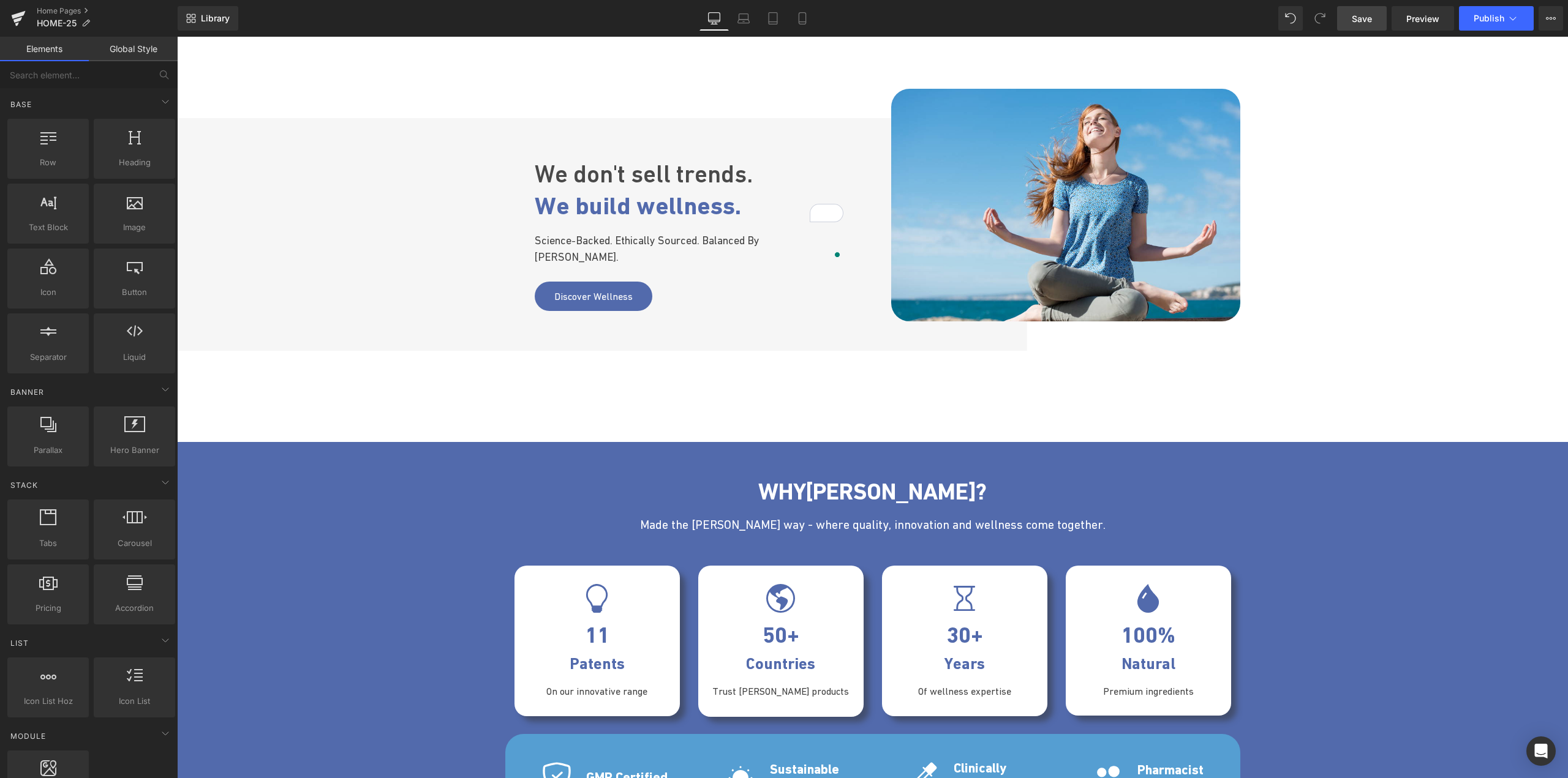
click at [1354, 15] on span "Save" at bounding box center [1362, 19] width 21 height 13
click at [1417, 25] on link "Preview" at bounding box center [1423, 18] width 63 height 24
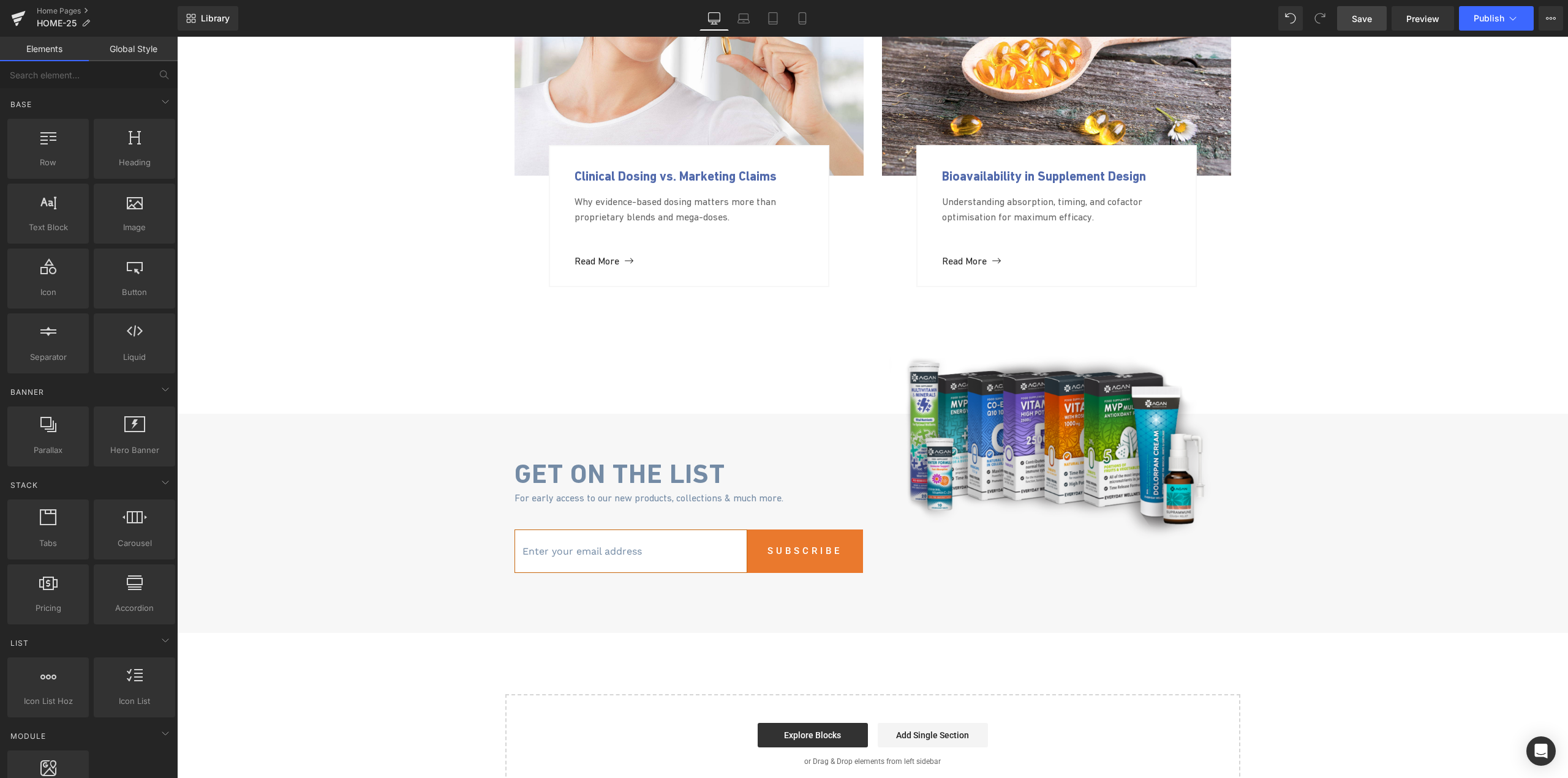
scroll to position [3143, 0]
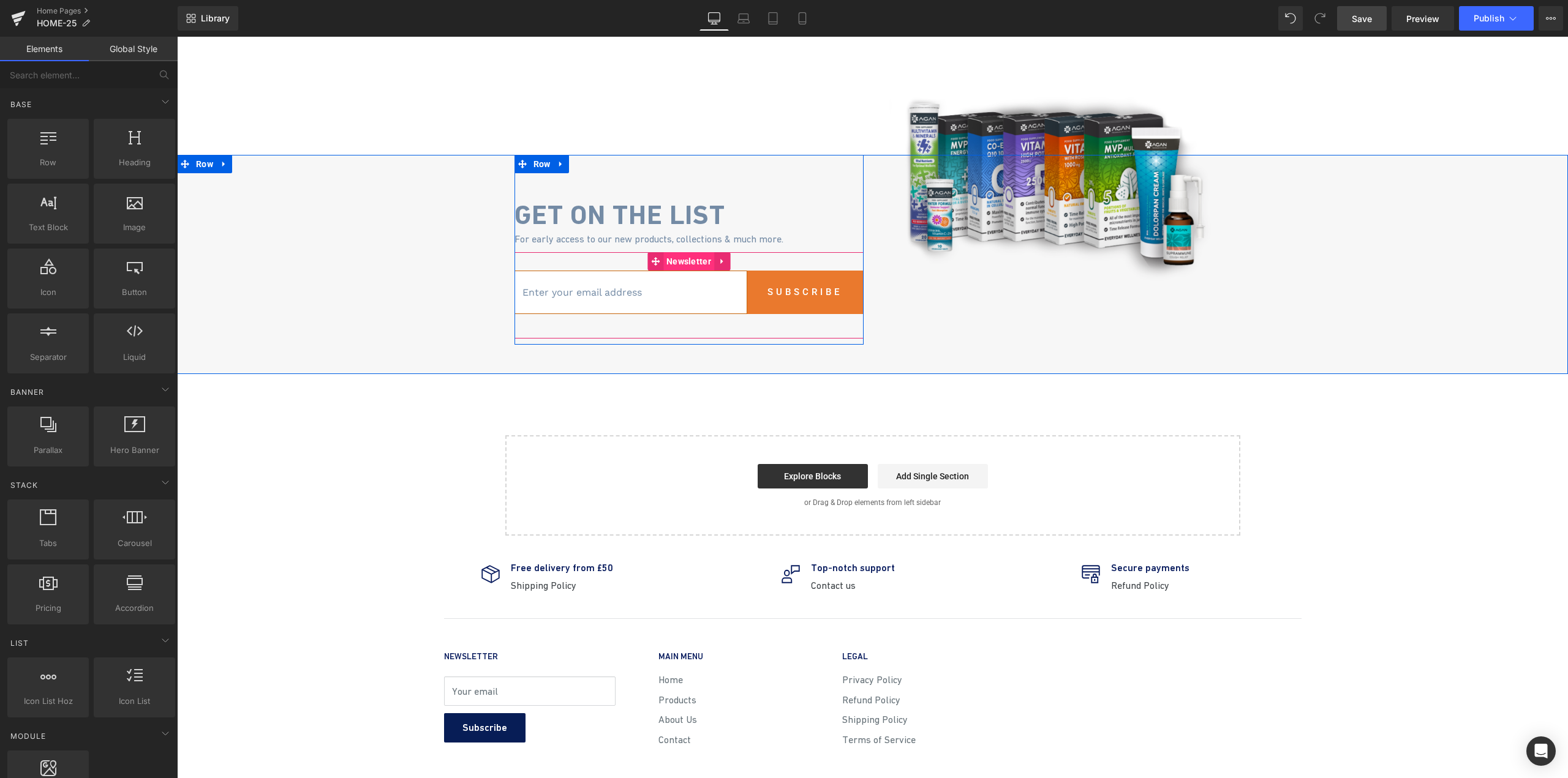
click at [683, 261] on span "Newsletter" at bounding box center [689, 261] width 51 height 19
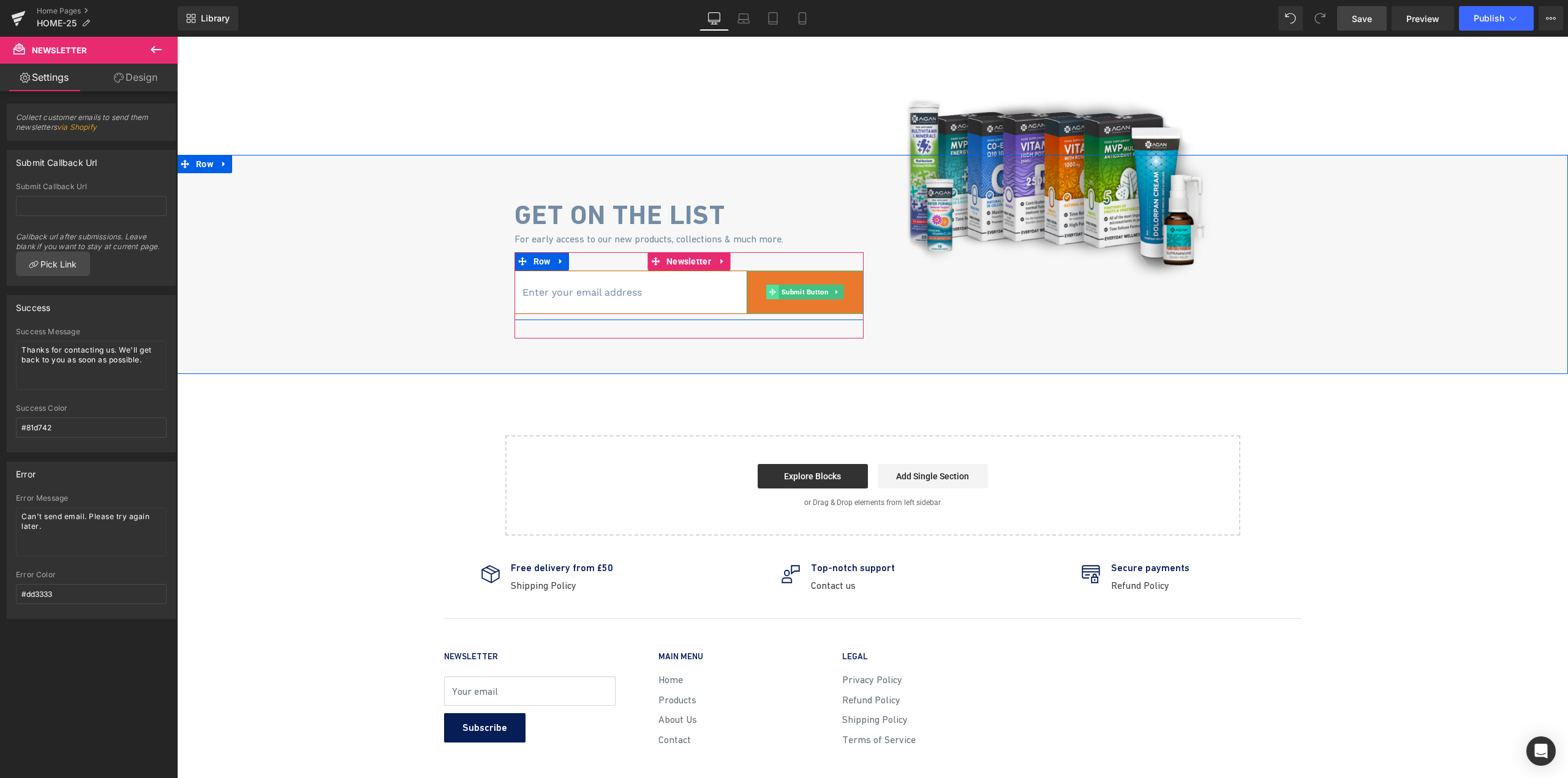
click at [767, 287] on span at bounding box center [773, 292] width 13 height 14
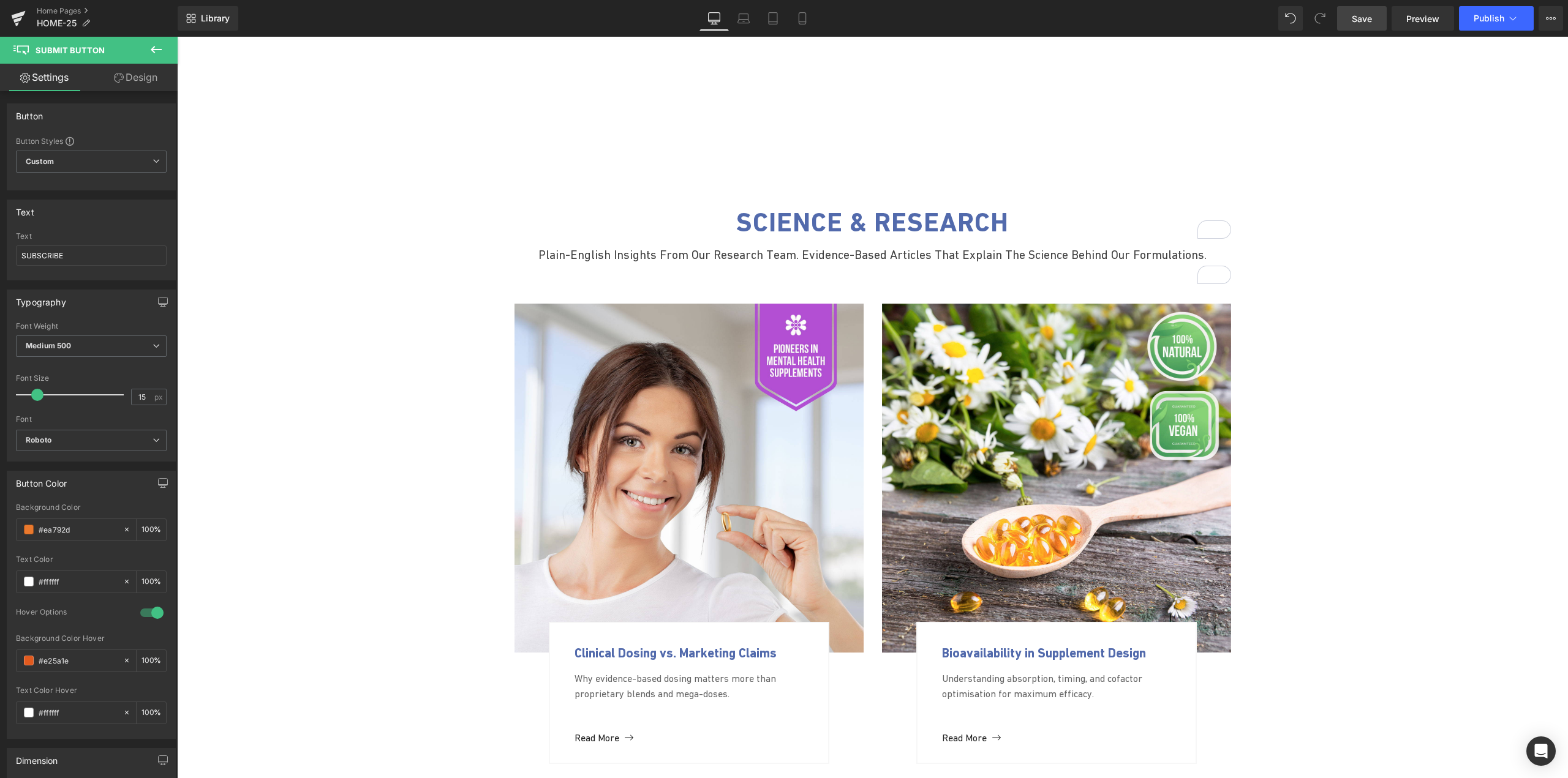
scroll to position [2347, 0]
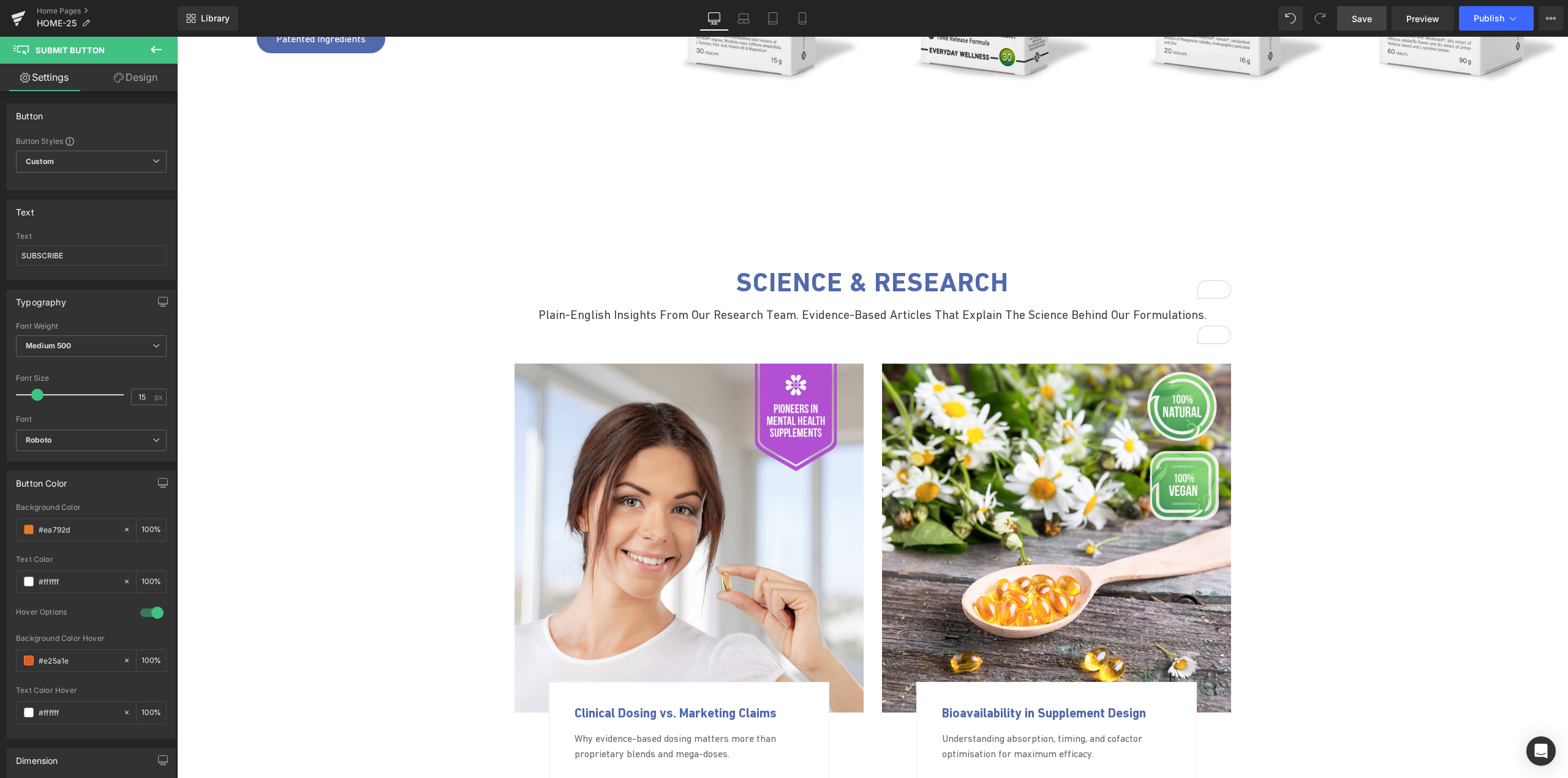
click at [804, 280] on span "Science & Research" at bounding box center [872, 282] width 272 height 31
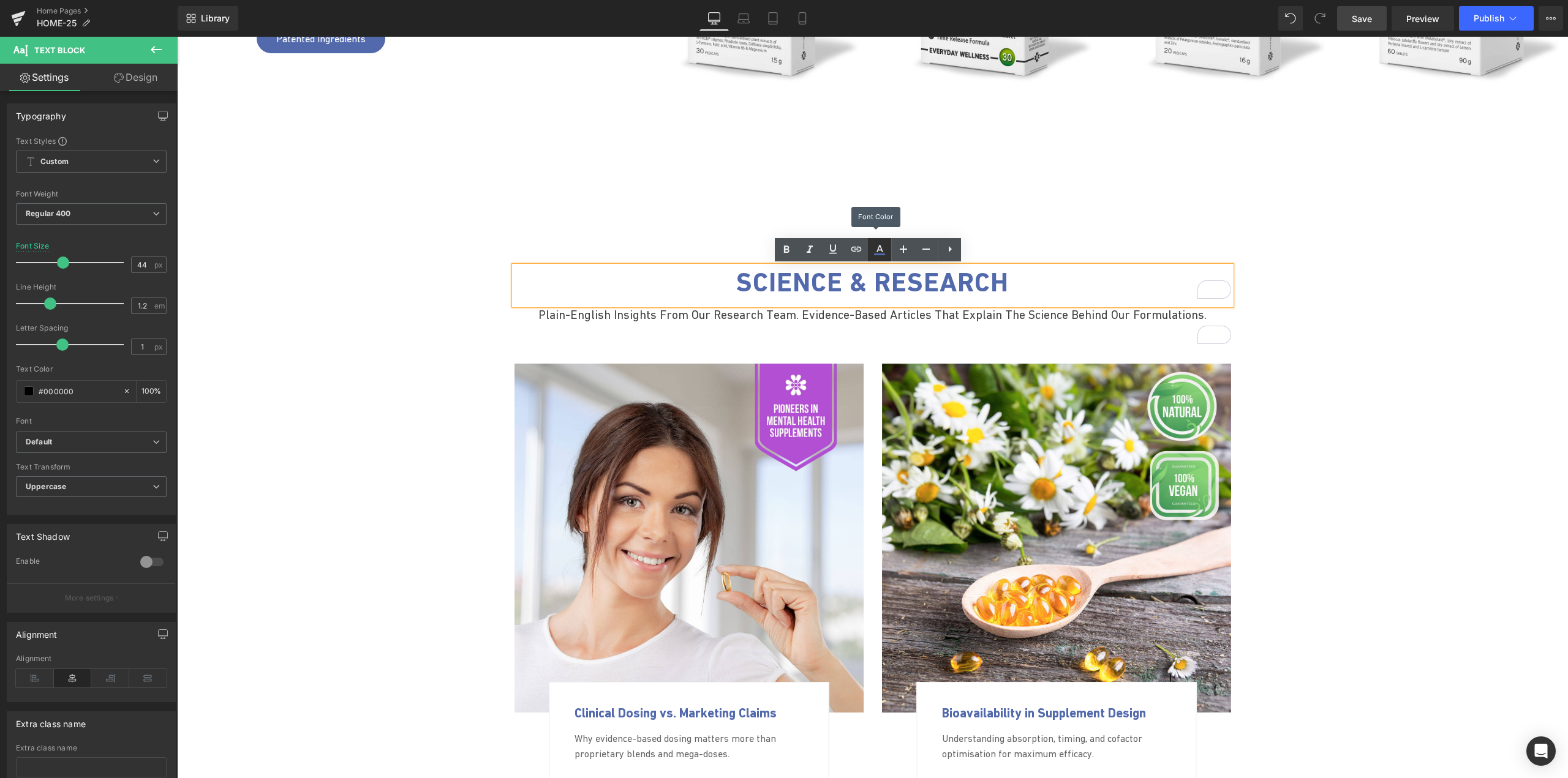
click at [873, 252] on icon at bounding box center [879, 250] width 14 height 14
type input "#526aac"
type input "100"
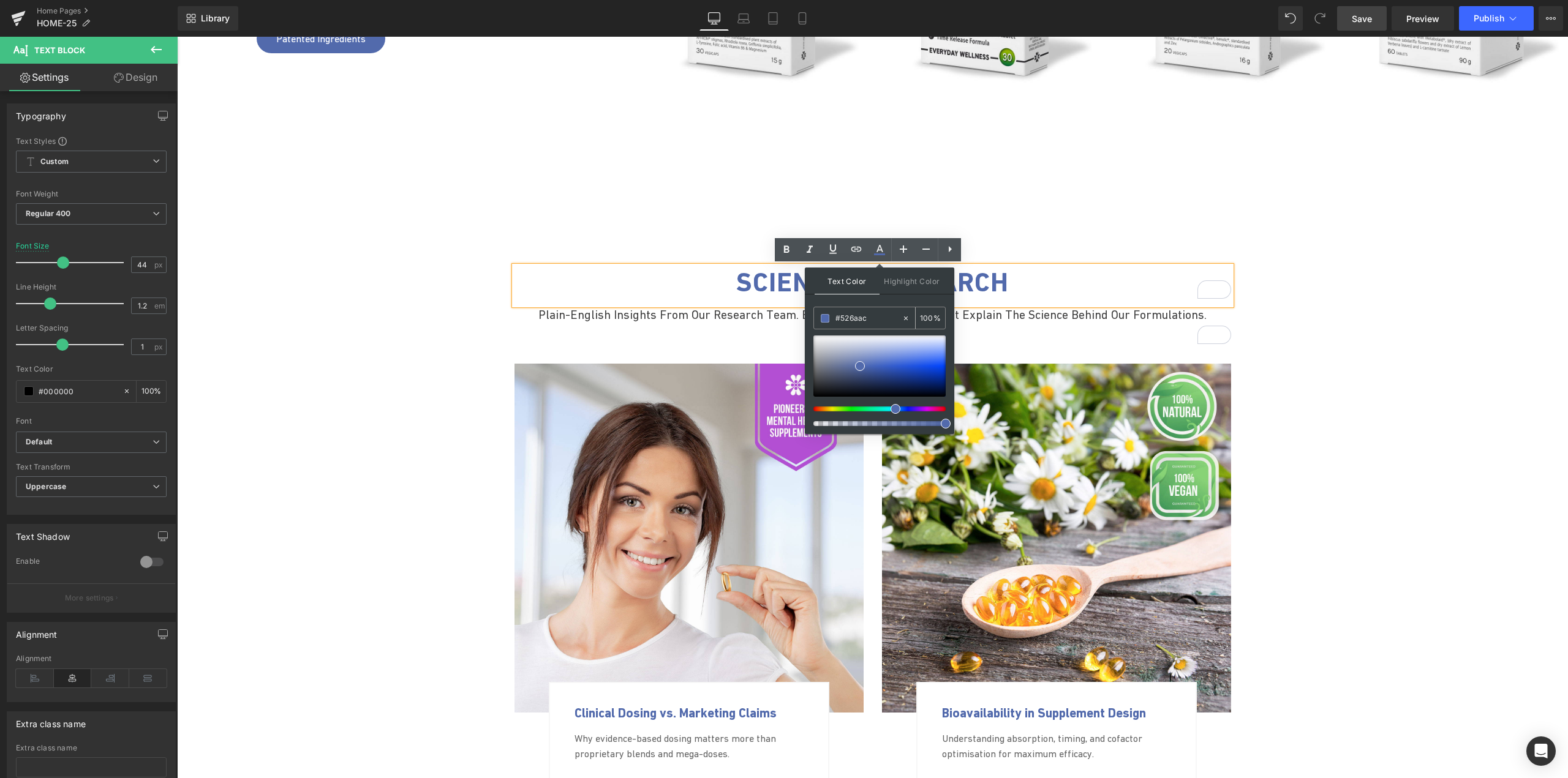
click at [848, 319] on input "#526aac" at bounding box center [869, 318] width 66 height 13
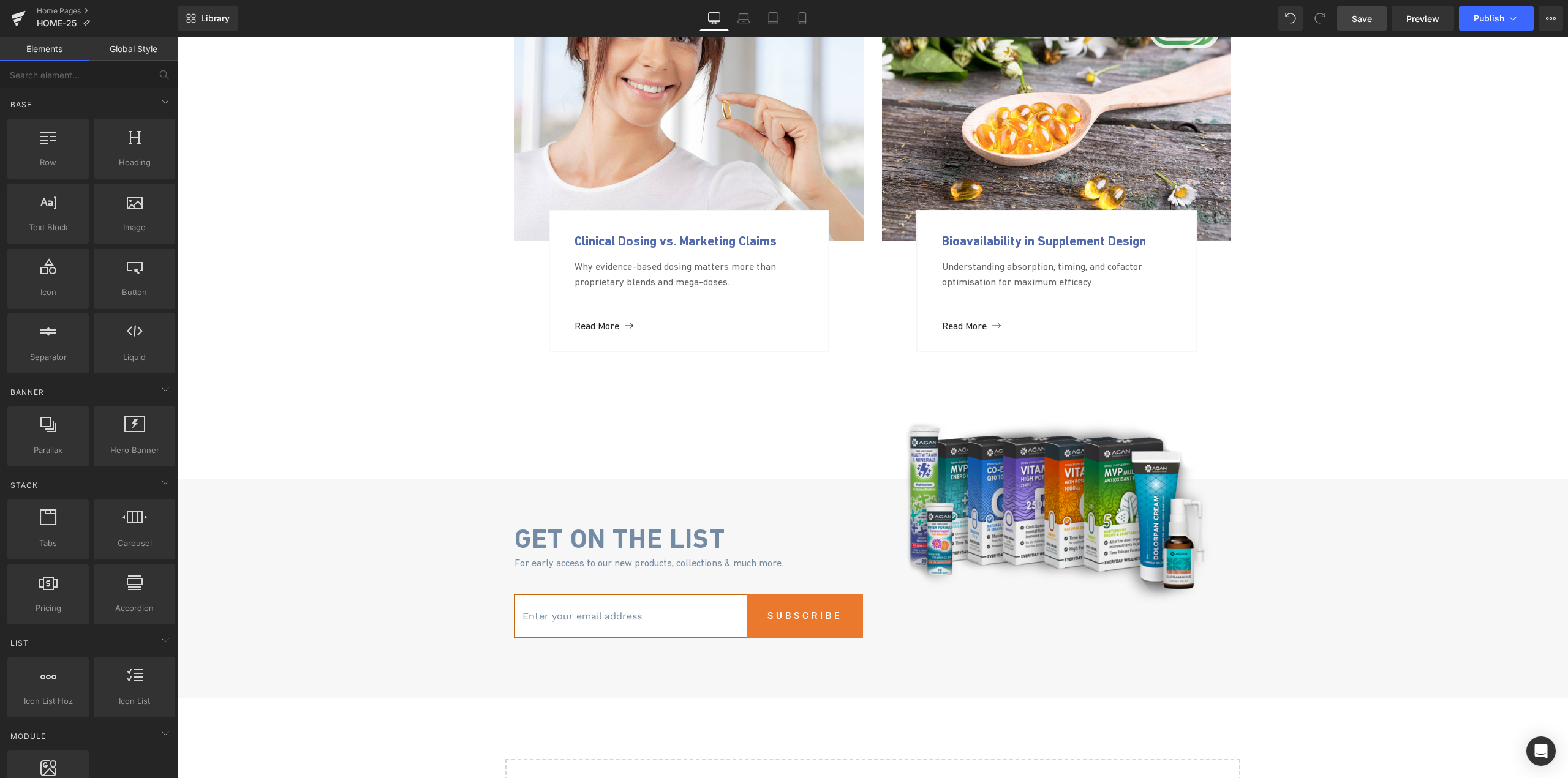
scroll to position [3082, 0]
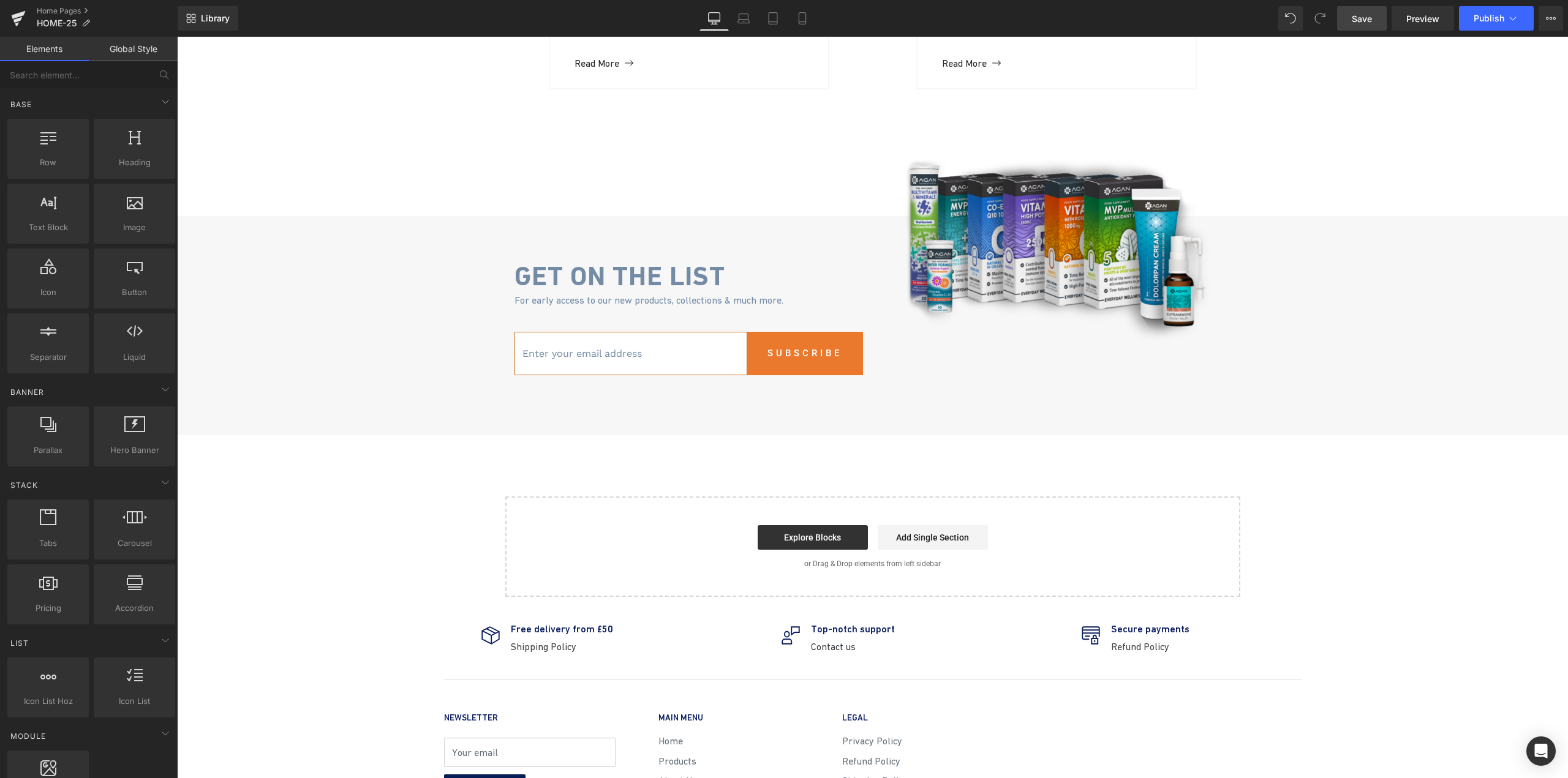
click at [597, 281] on b "Get on the list" at bounding box center [620, 276] width 210 height 31
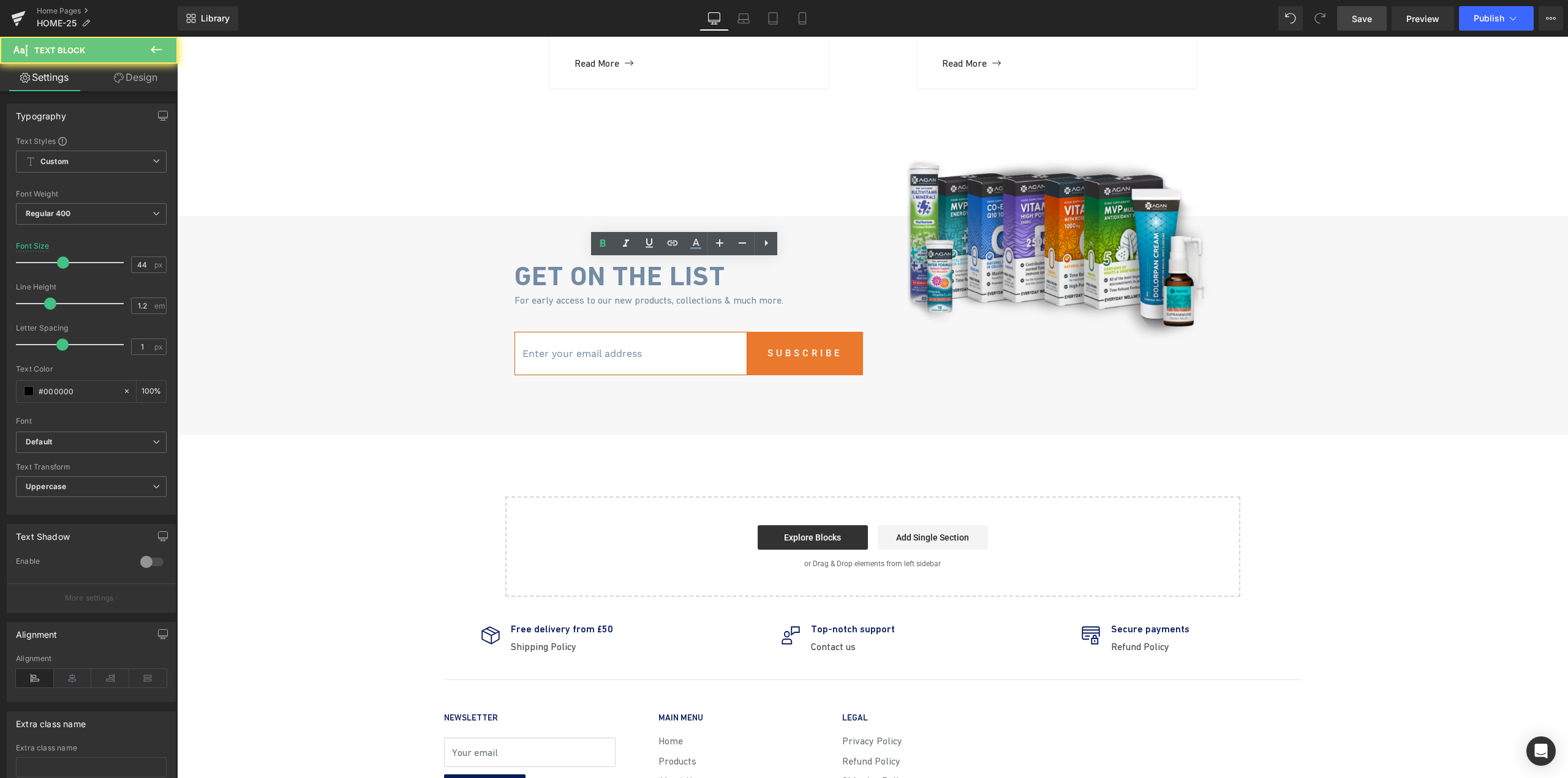
click at [597, 281] on b "Get on the list" at bounding box center [620, 276] width 210 height 31
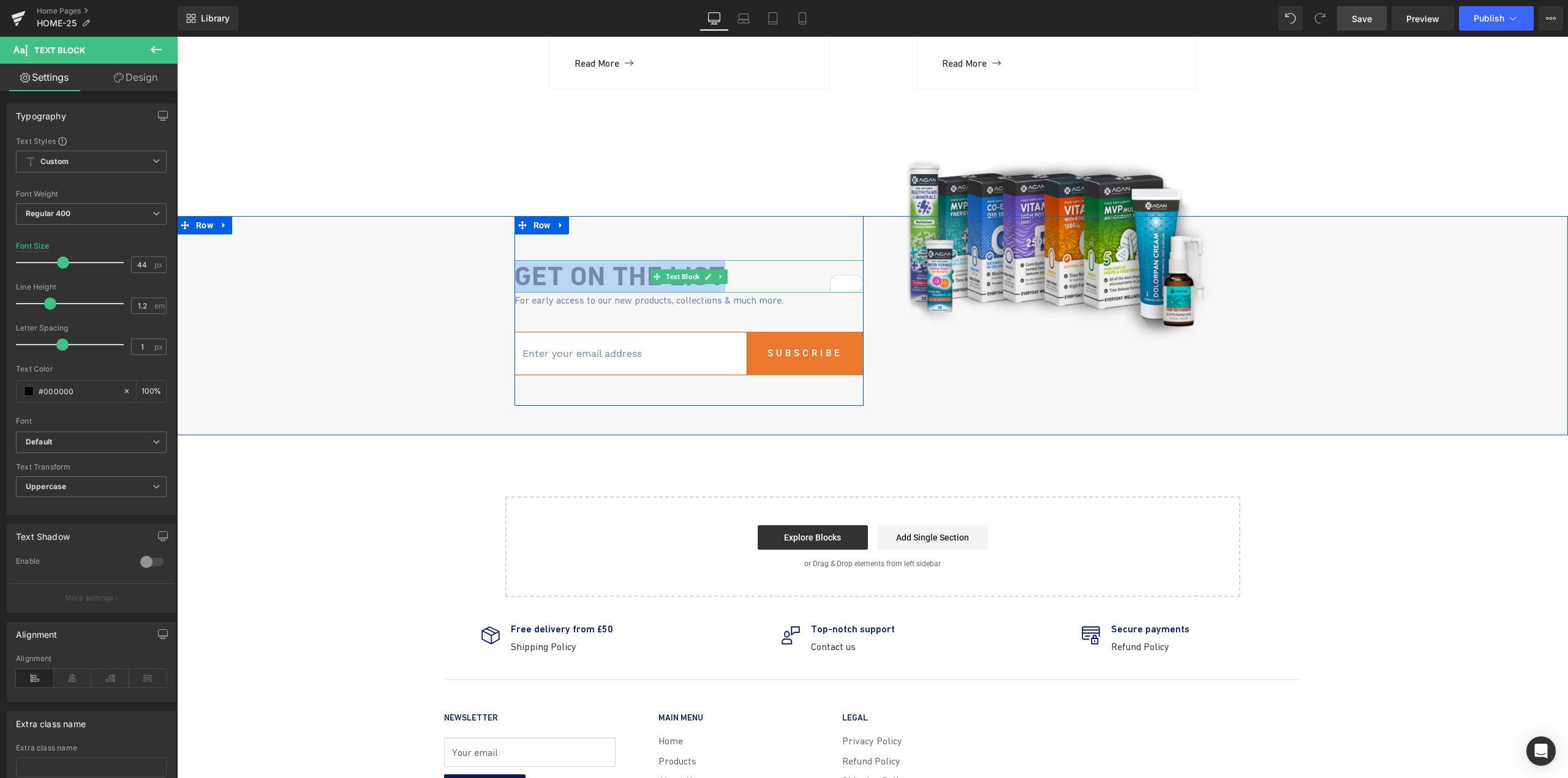
click at [623, 286] on b "Get on the list" at bounding box center [620, 276] width 210 height 31
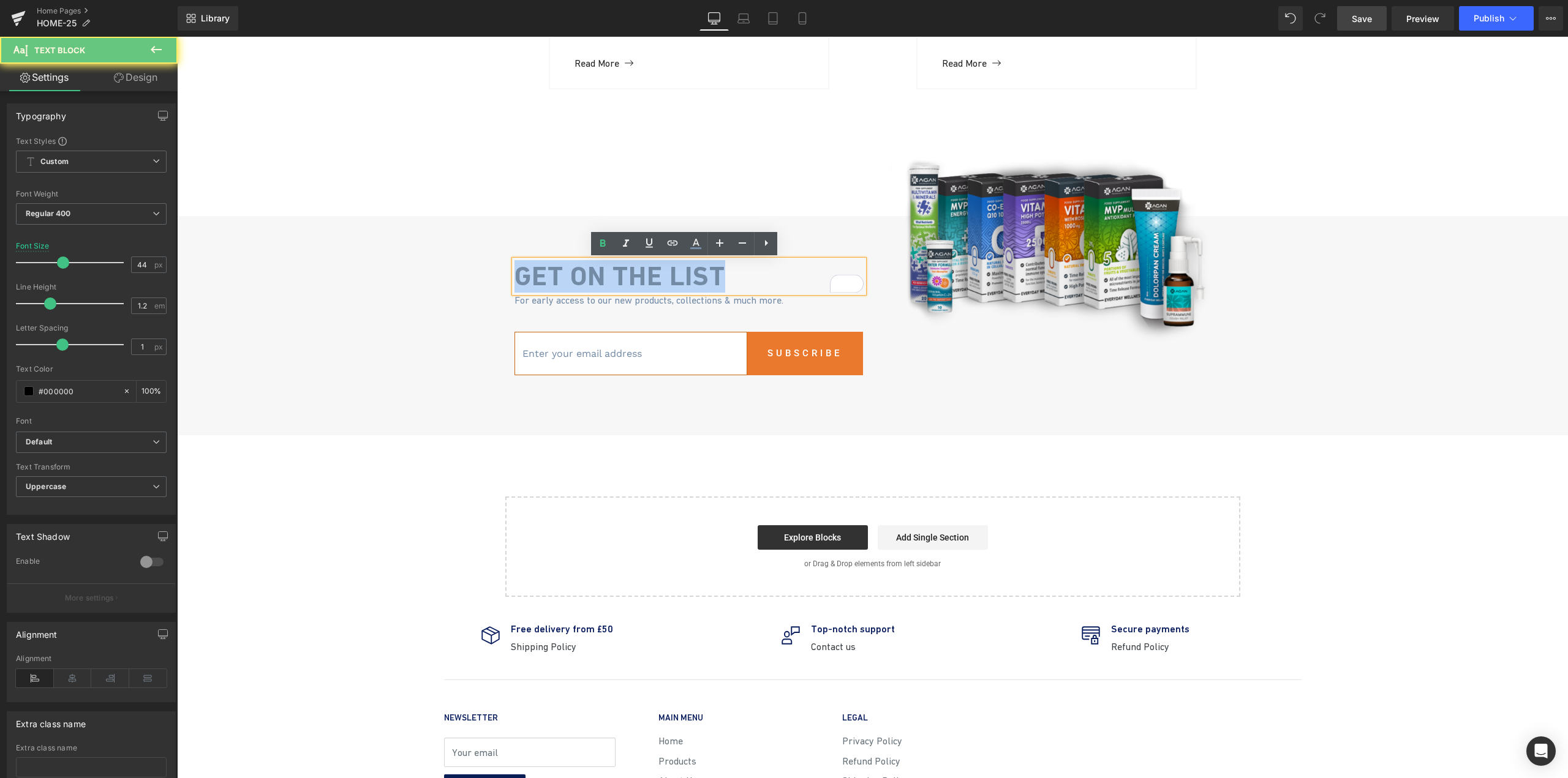
click at [623, 286] on b "Get on the list" at bounding box center [620, 276] width 210 height 31
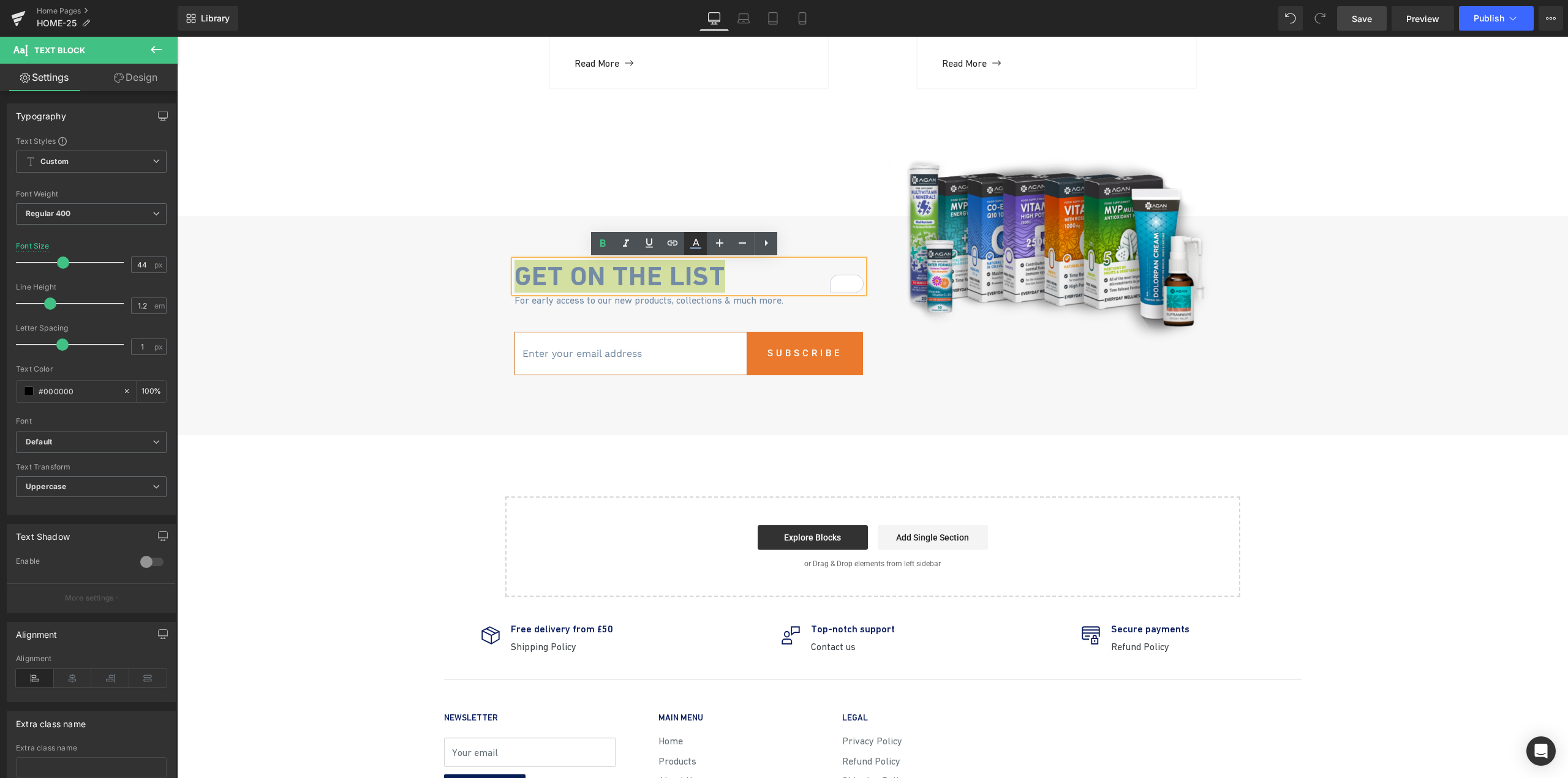
click at [698, 251] on icon at bounding box center [696, 244] width 14 height 14
type input "#748ba5"
type input "100"
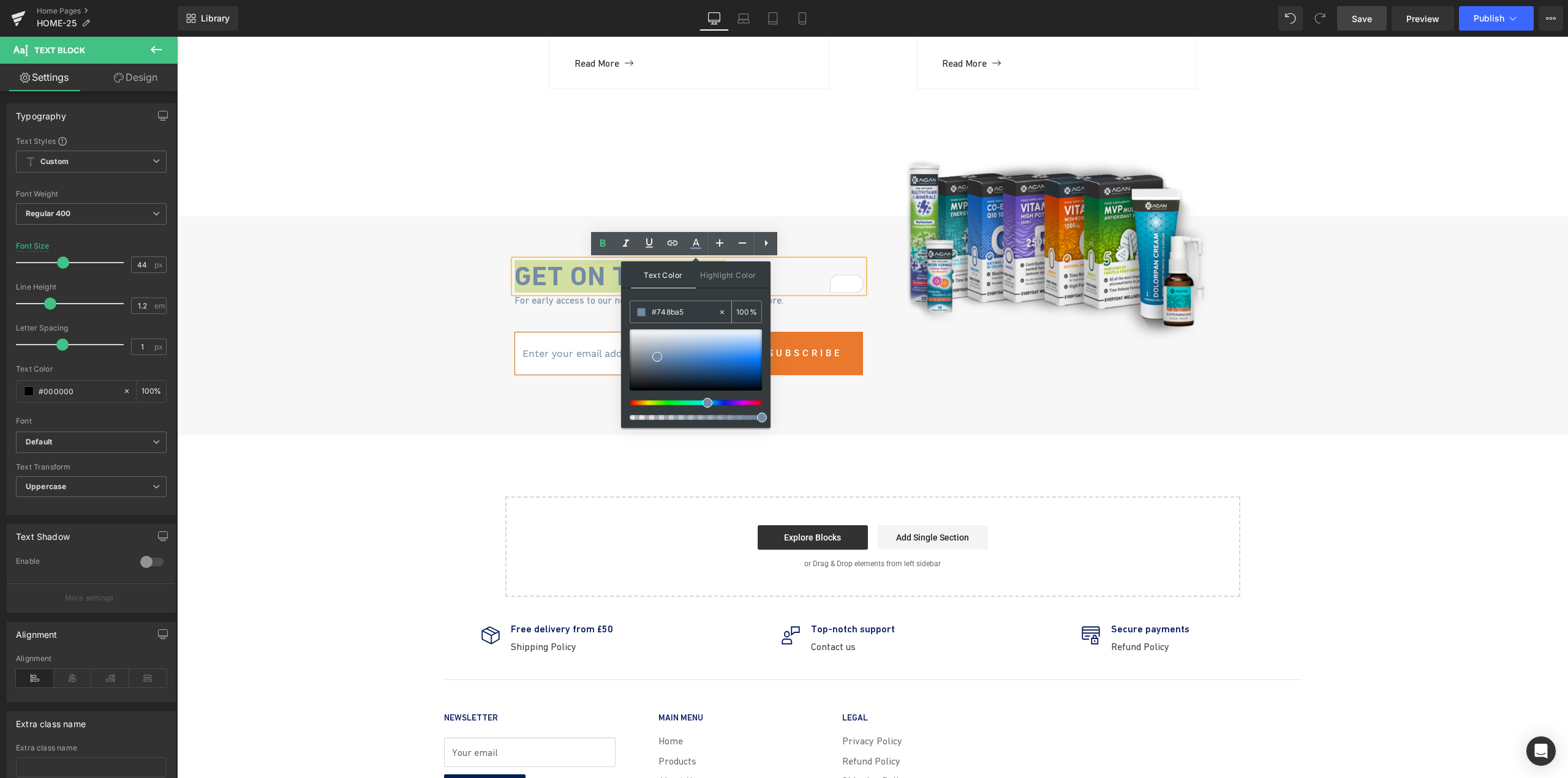
click at [681, 312] on input "#748ba5" at bounding box center [685, 312] width 66 height 13
paste input "526aac"
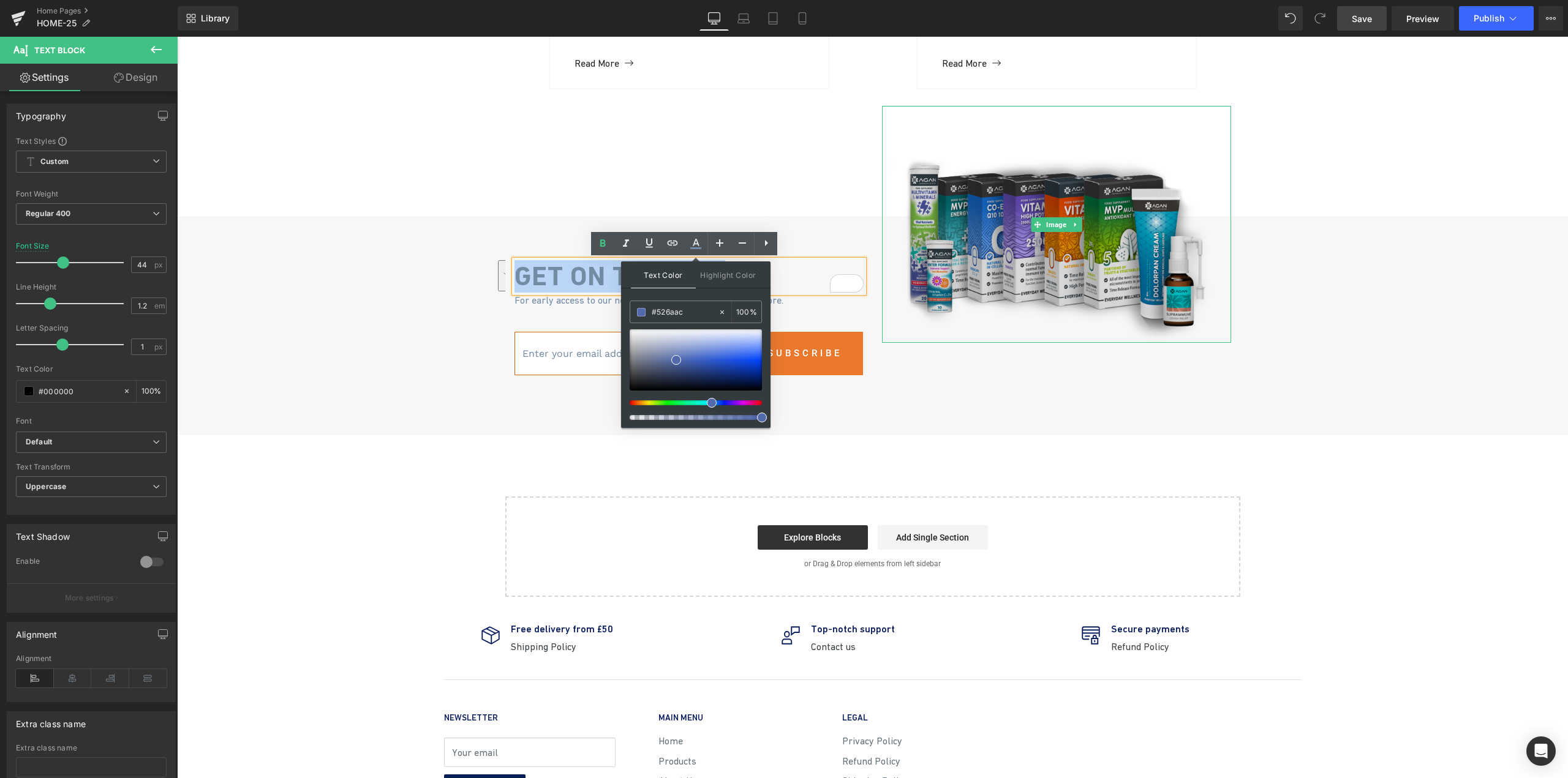
click at [882, 334] on img at bounding box center [1057, 224] width 349 height 237
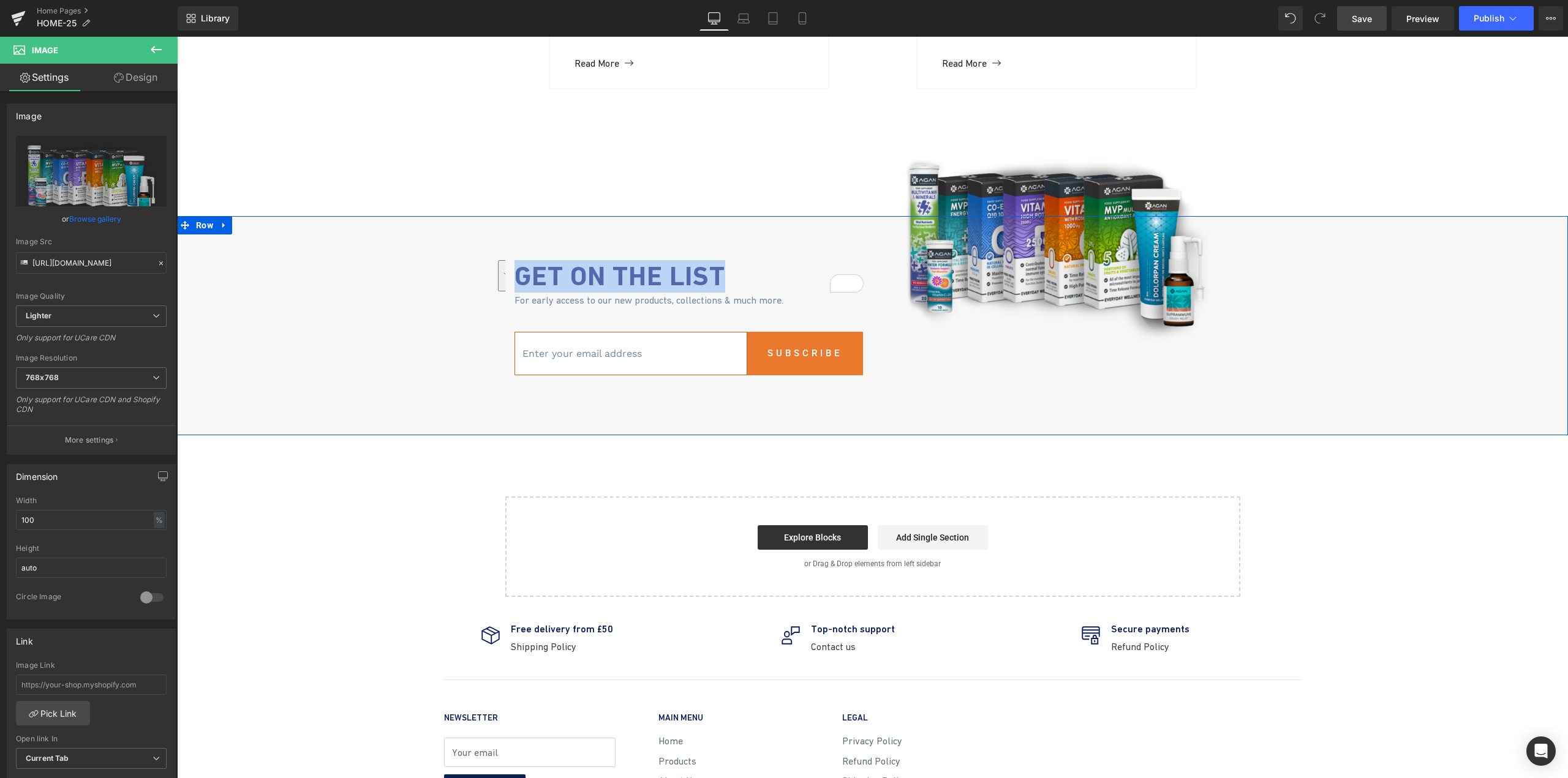
click at [455, 398] on div "Image Get on the list Text Block For early access to our new products, collecti…" at bounding box center [872, 310] width 1391 height 189
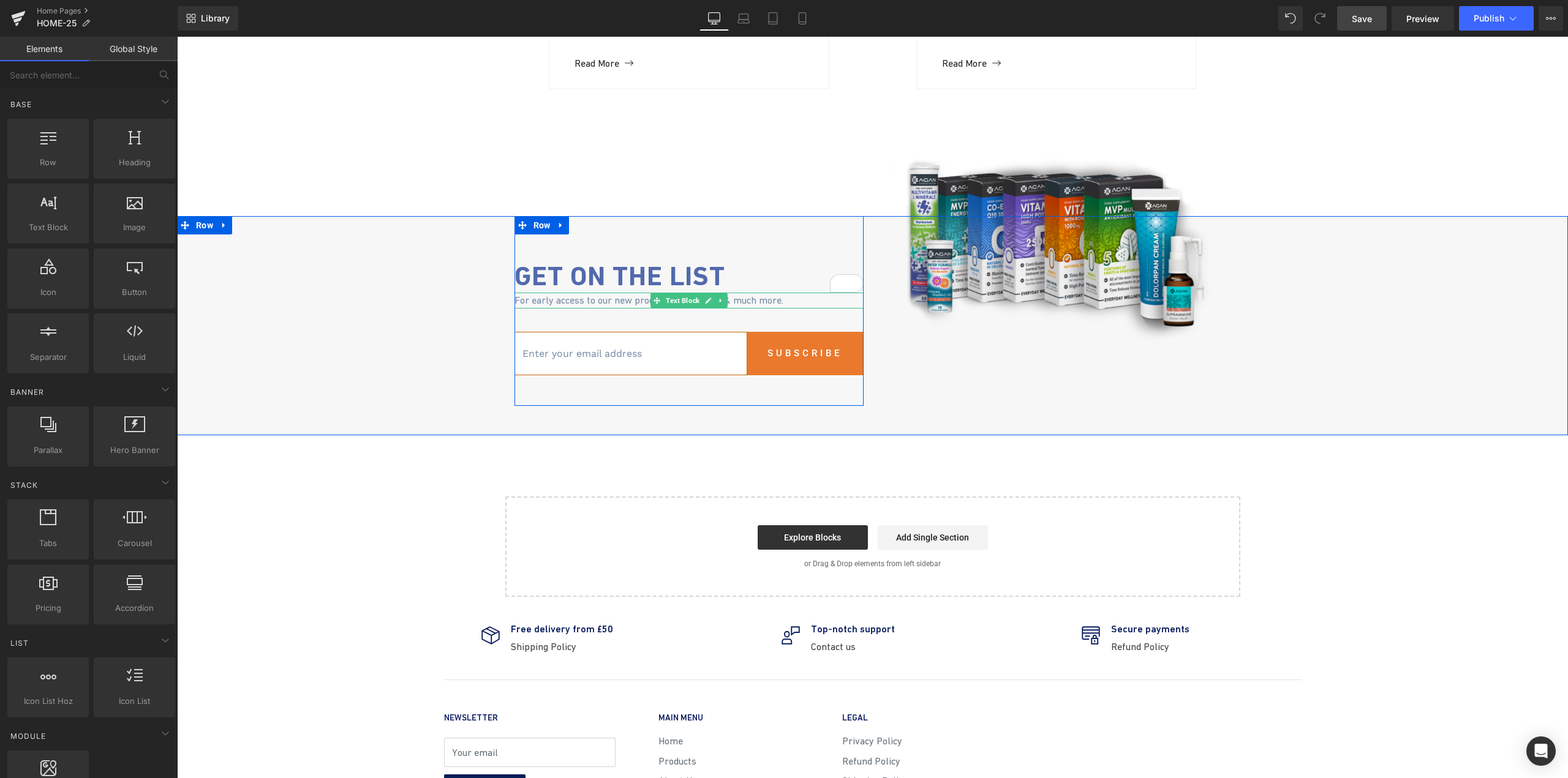
click at [604, 304] on span "For early access to our new products, collections & much more." at bounding box center [649, 300] width 269 height 11
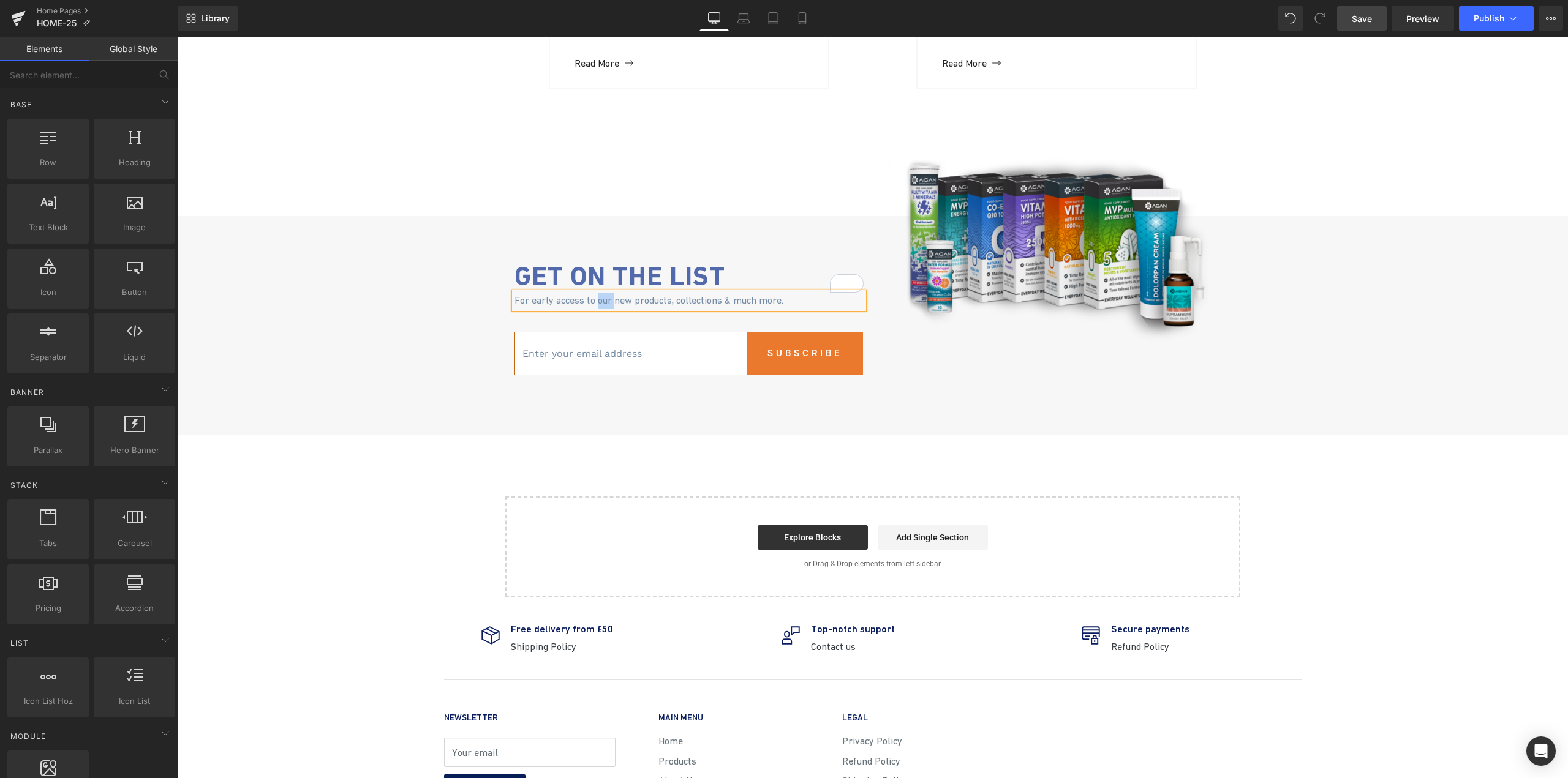
click at [604, 304] on span "For early access to our new products, collections & much more." at bounding box center [649, 300] width 269 height 11
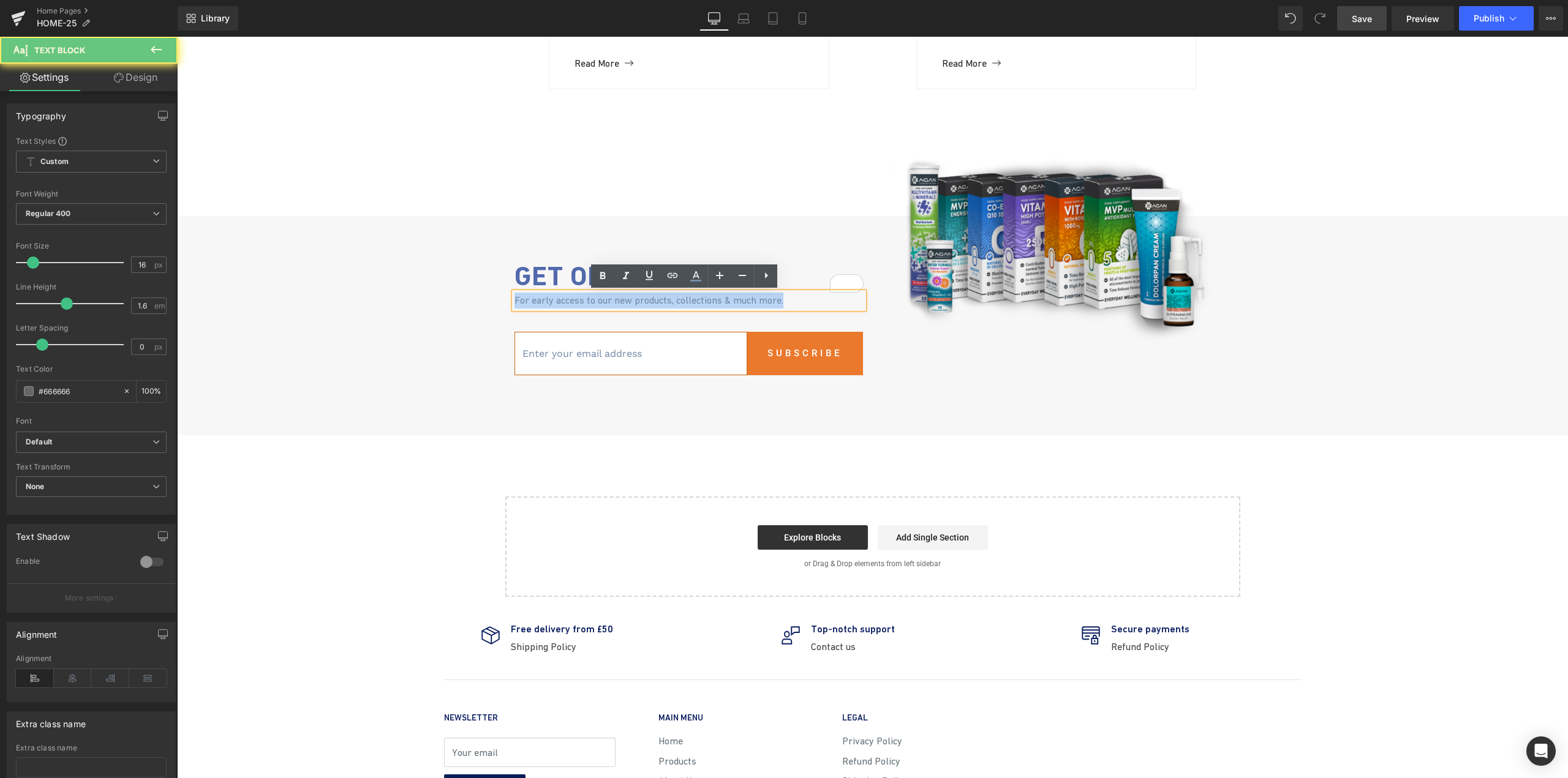
click at [604, 304] on span "For early access to our new products, collections & much more." at bounding box center [649, 300] width 269 height 11
click at [571, 305] on span "For early access to our new products, collections & much more." at bounding box center [649, 300] width 269 height 11
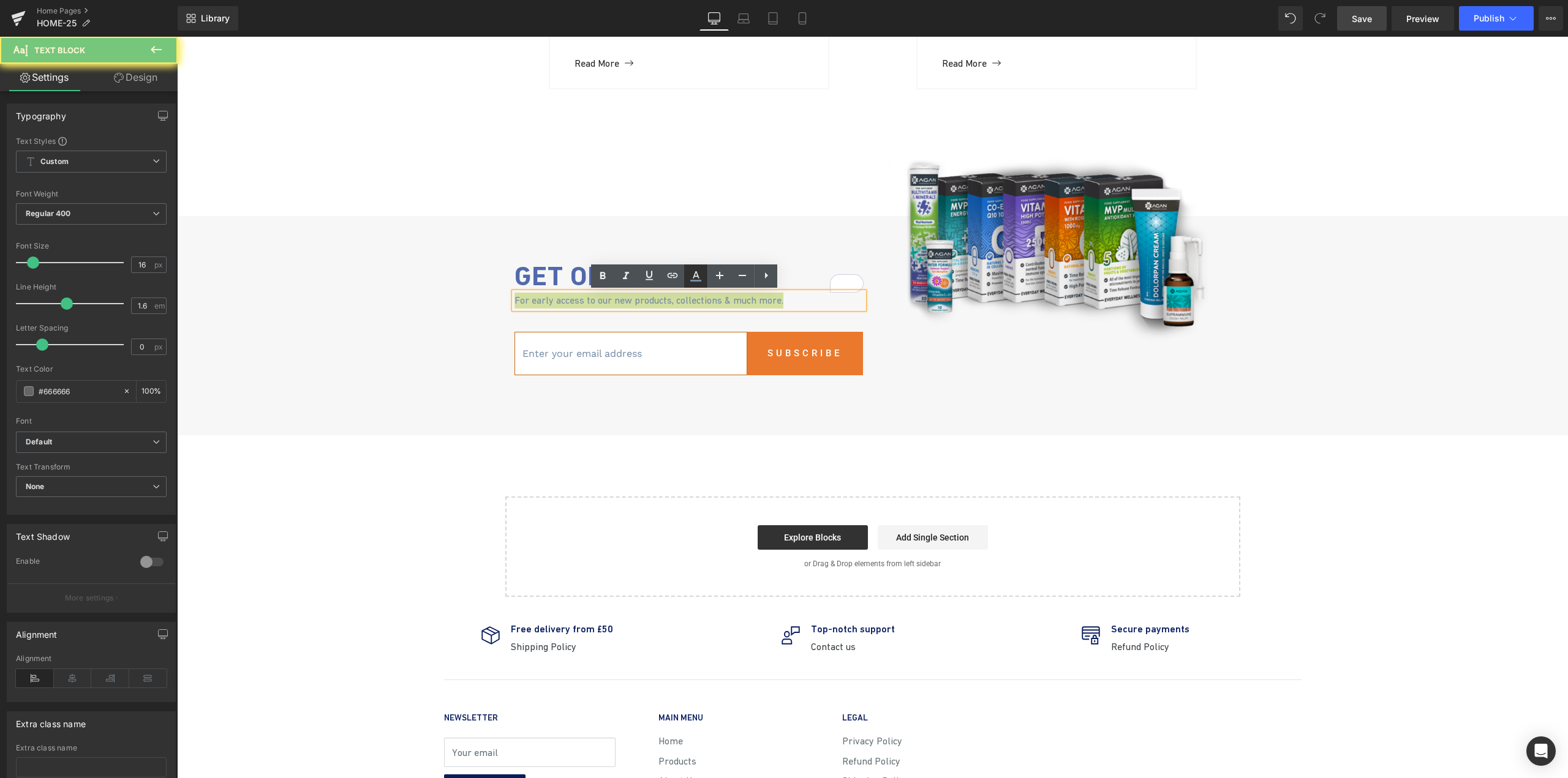
click at [700, 279] on icon at bounding box center [696, 276] width 14 height 14
type input "#748ba5"
type input "100"
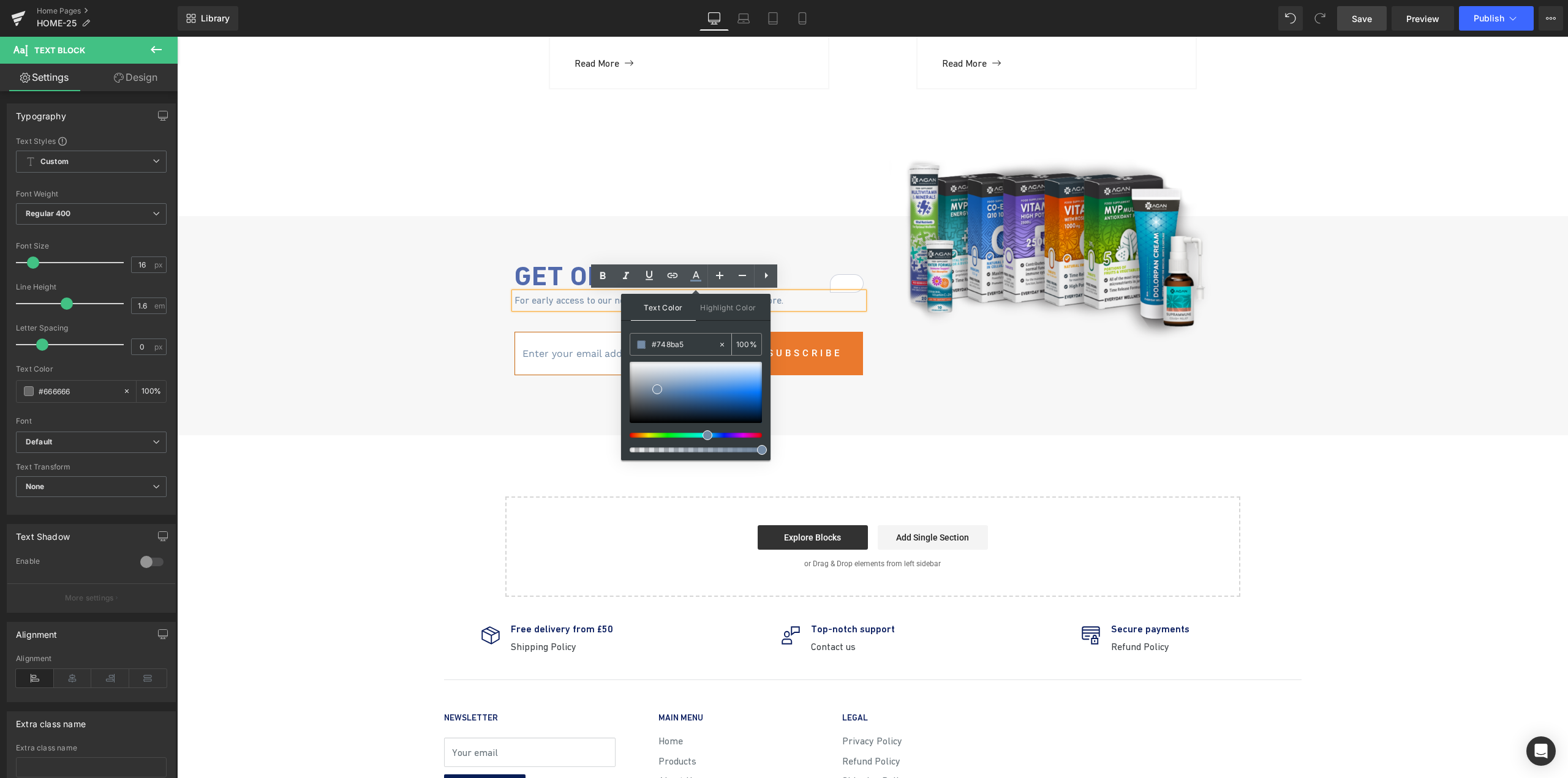
click at [668, 346] on input "#748ba5" at bounding box center [685, 345] width 66 height 13
click at [668, 346] on input "#748ba5" at bounding box center [685, 345] width 66 height 13
paste input "424242"
type input "#424242"
click at [743, 344] on input "100" at bounding box center [742, 344] width 13 height 13
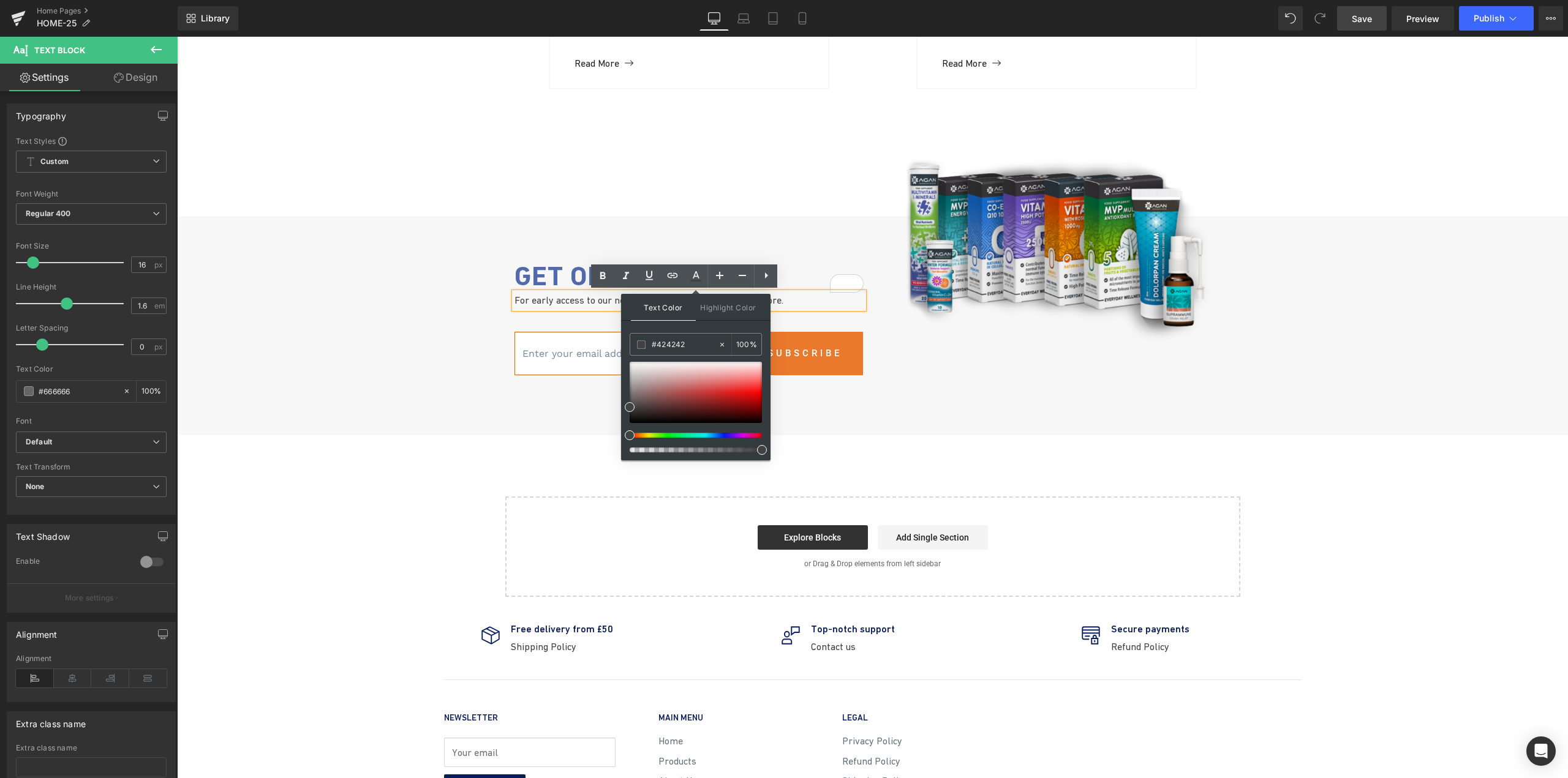
click at [946, 359] on div "Image Get on the list Text Block For early access to our new products, collecti…" at bounding box center [872, 310] width 735 height 189
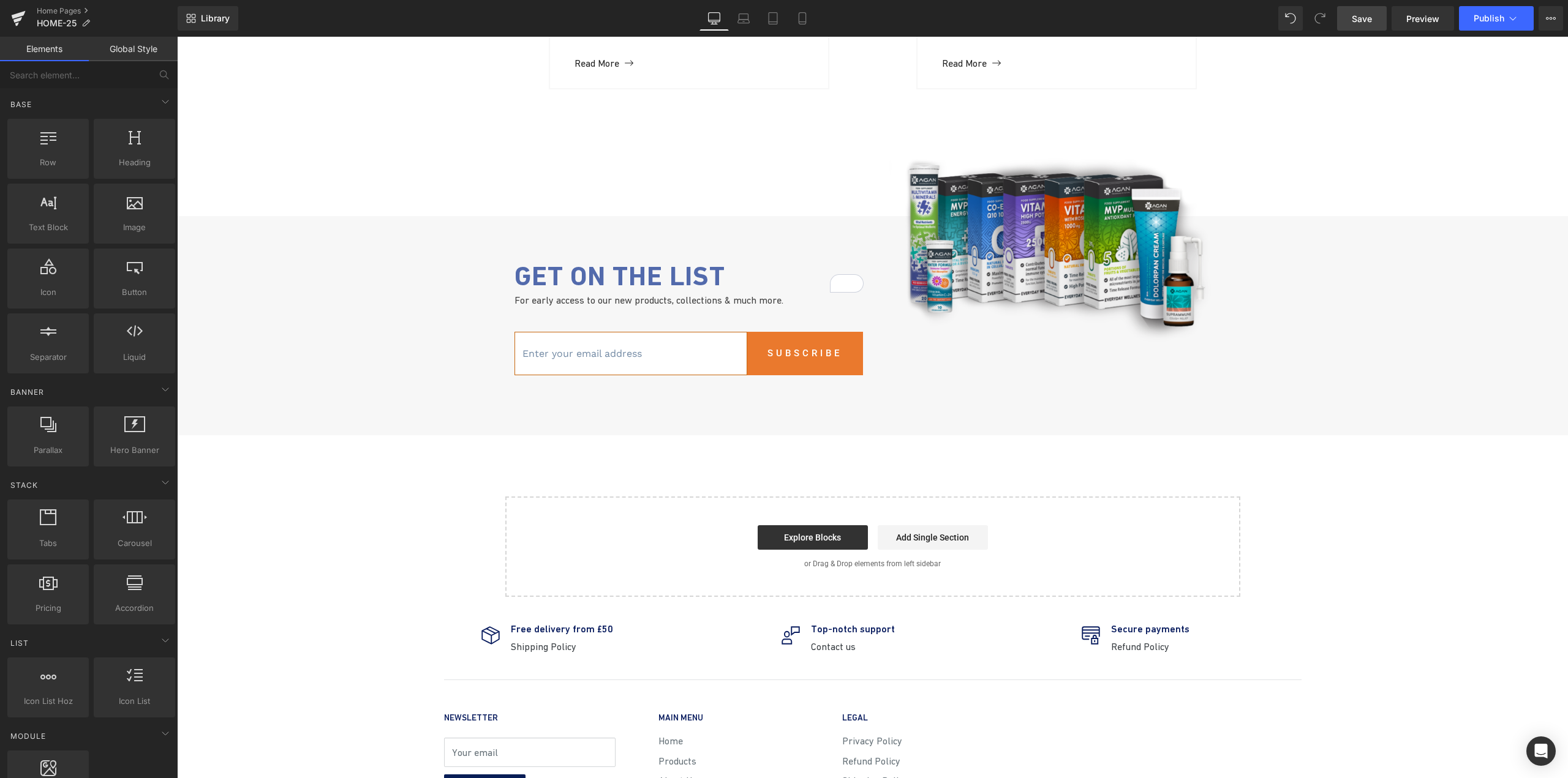
click at [1377, 19] on link "Save" at bounding box center [1361, 18] width 49 height 24
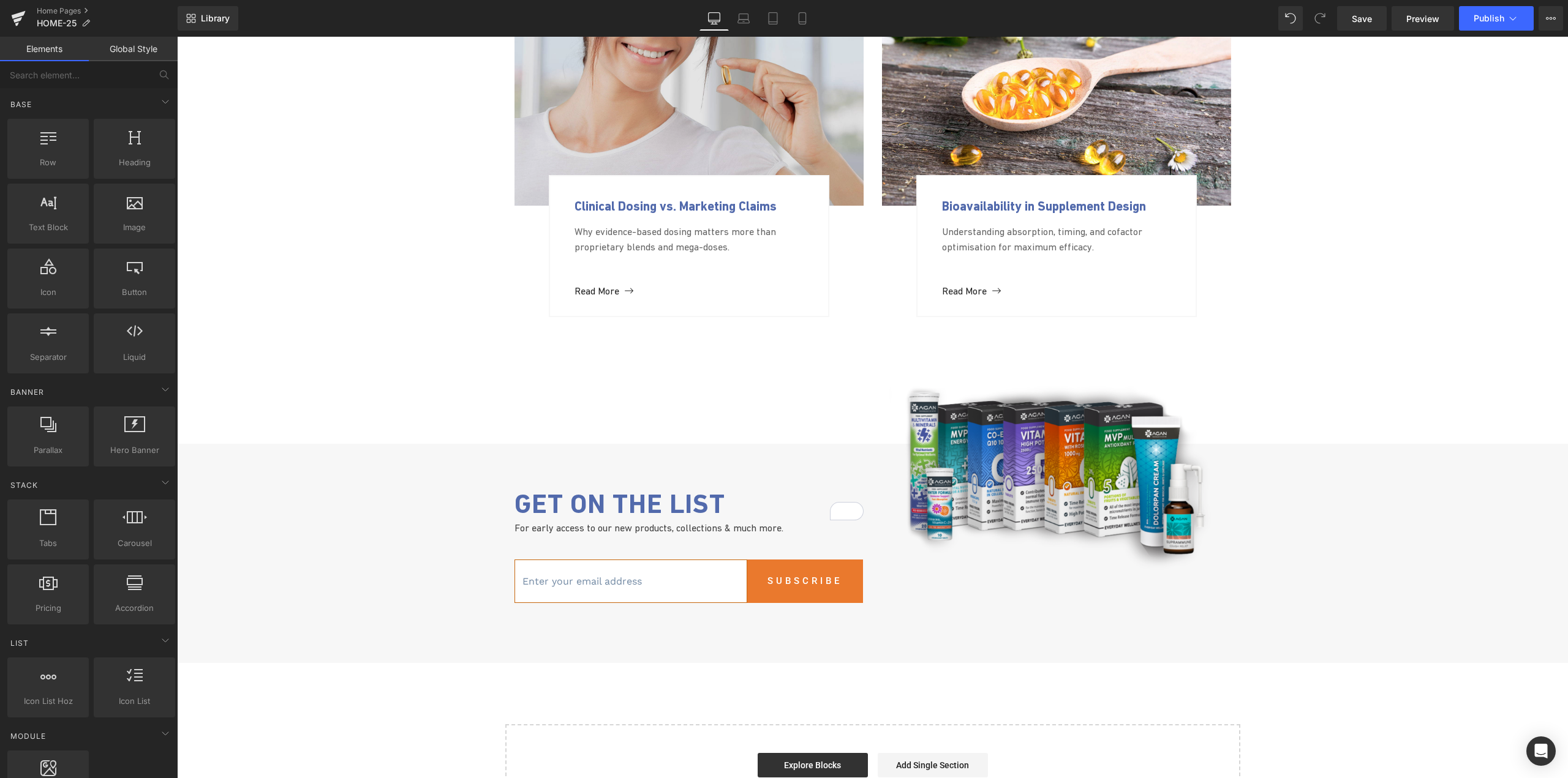
scroll to position [3062, 0]
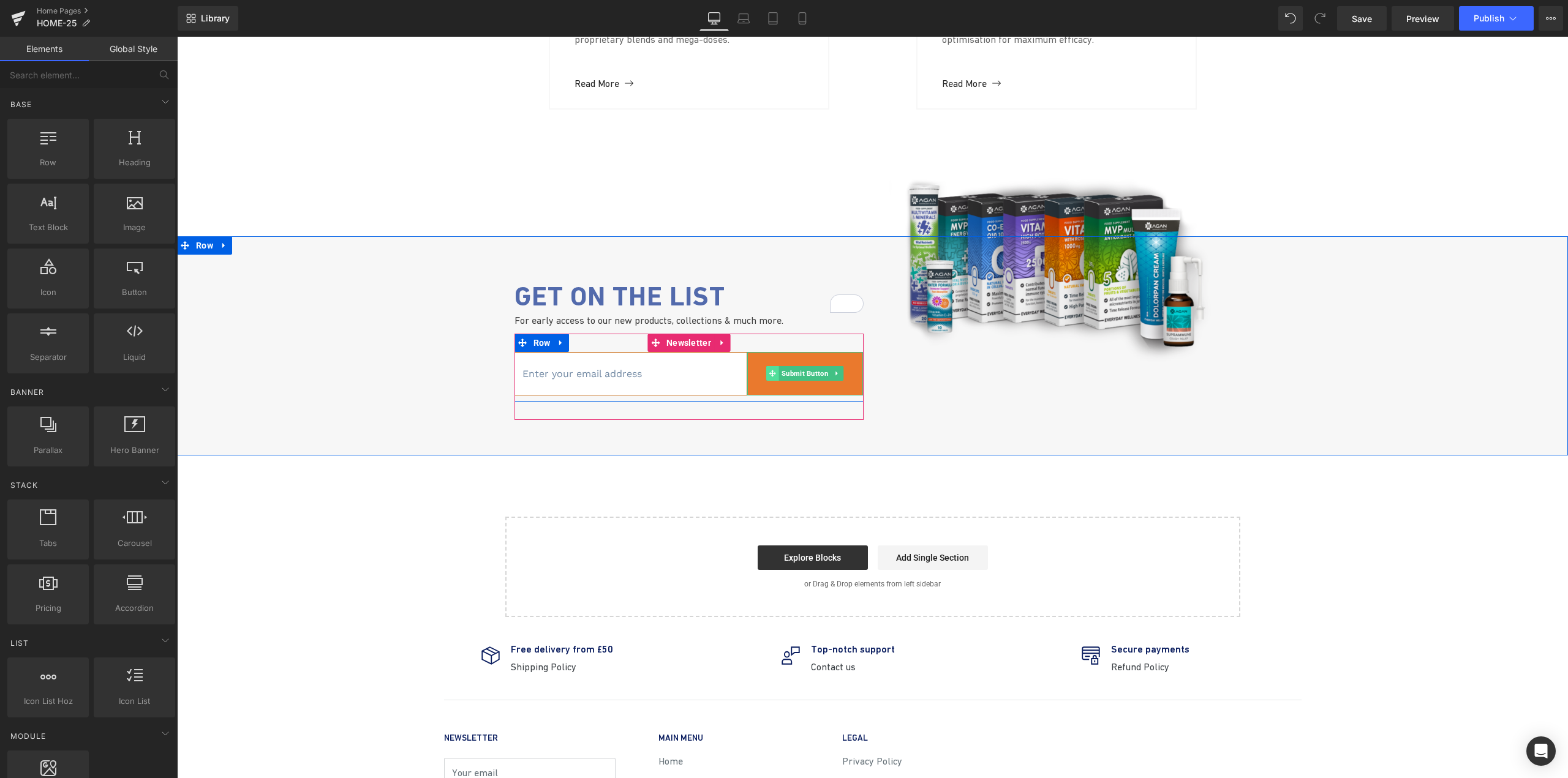
click at [769, 373] on icon at bounding box center [773, 374] width 7 height 7
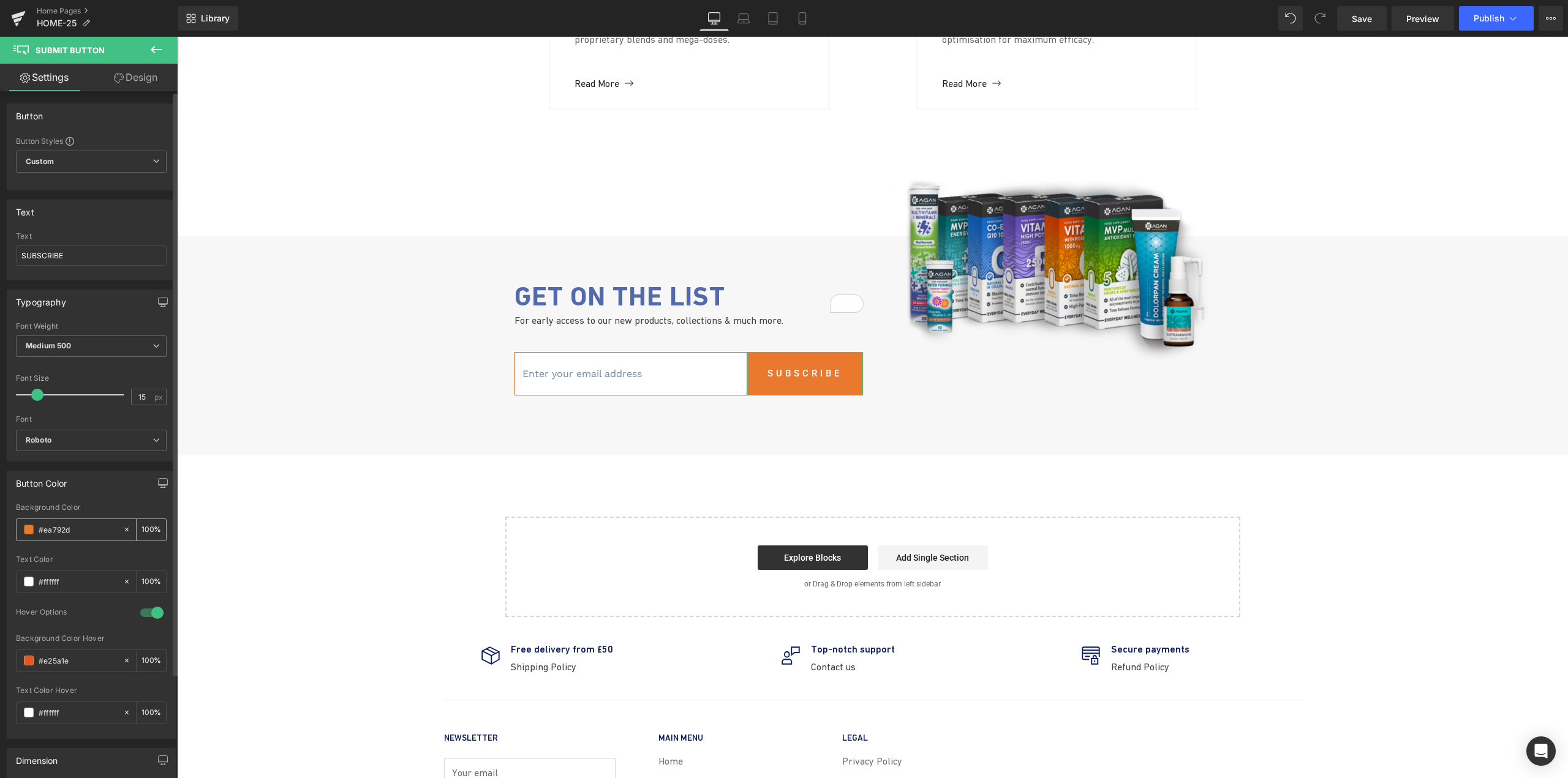
click at [56, 528] on input "#ea792d" at bounding box center [78, 529] width 79 height 13
paste input "424242"
click at [62, 524] on input "#424242" at bounding box center [78, 529] width 79 height 13
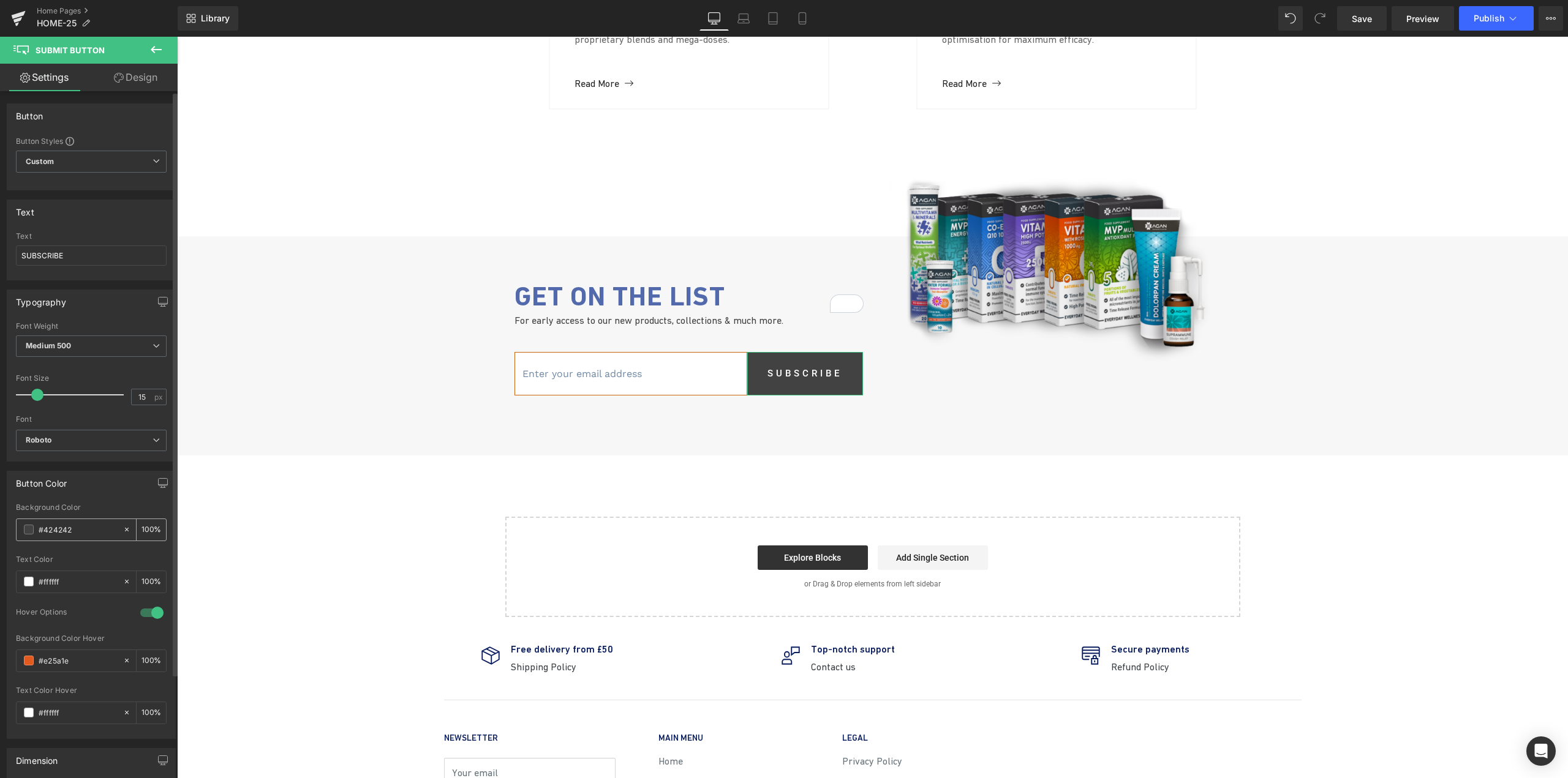
paste input "526aac"
type input "#526aac"
click at [57, 656] on input "#e25a1e" at bounding box center [78, 660] width 79 height 13
paste input "526aac"
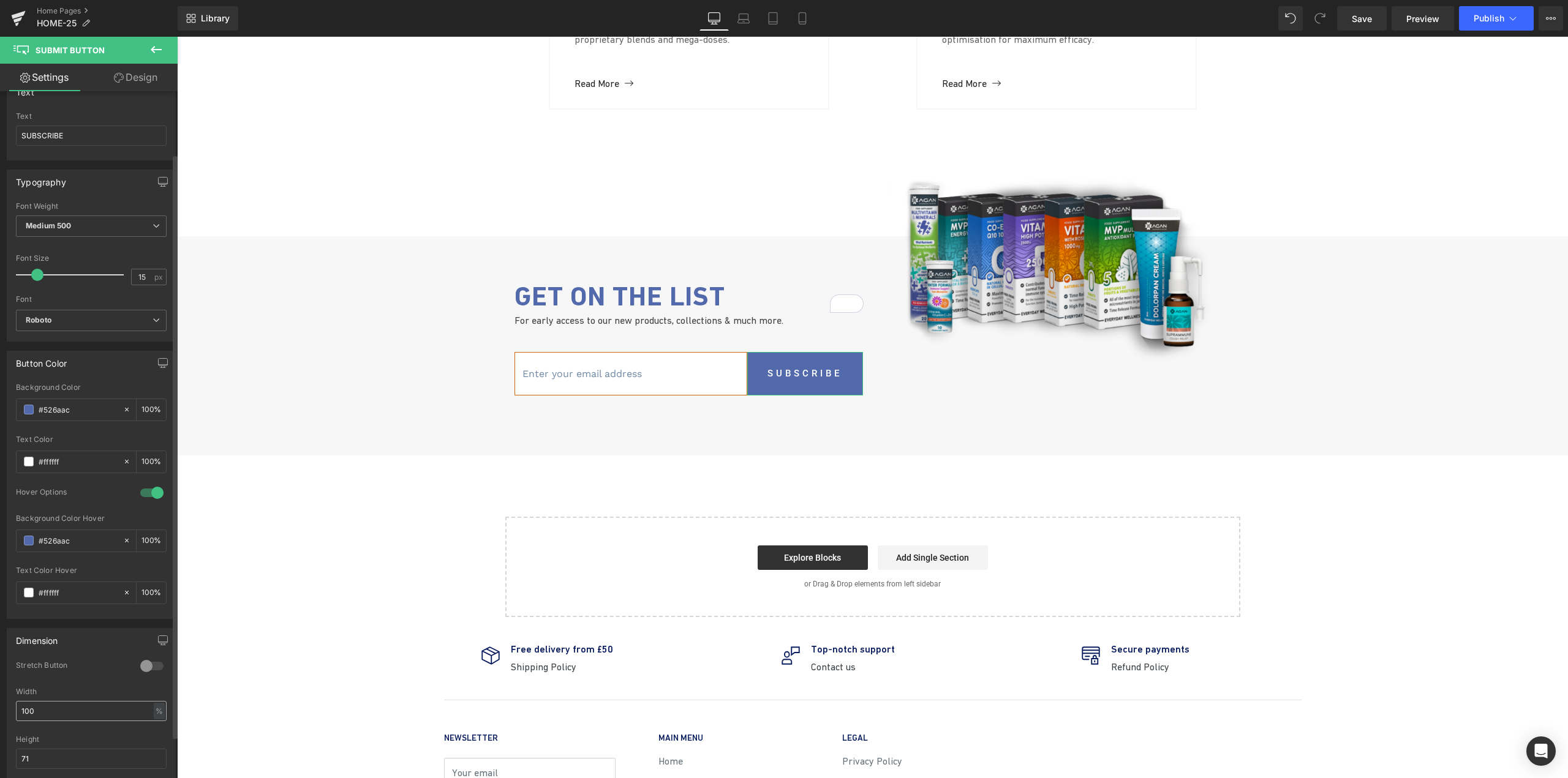
scroll to position [184, 0]
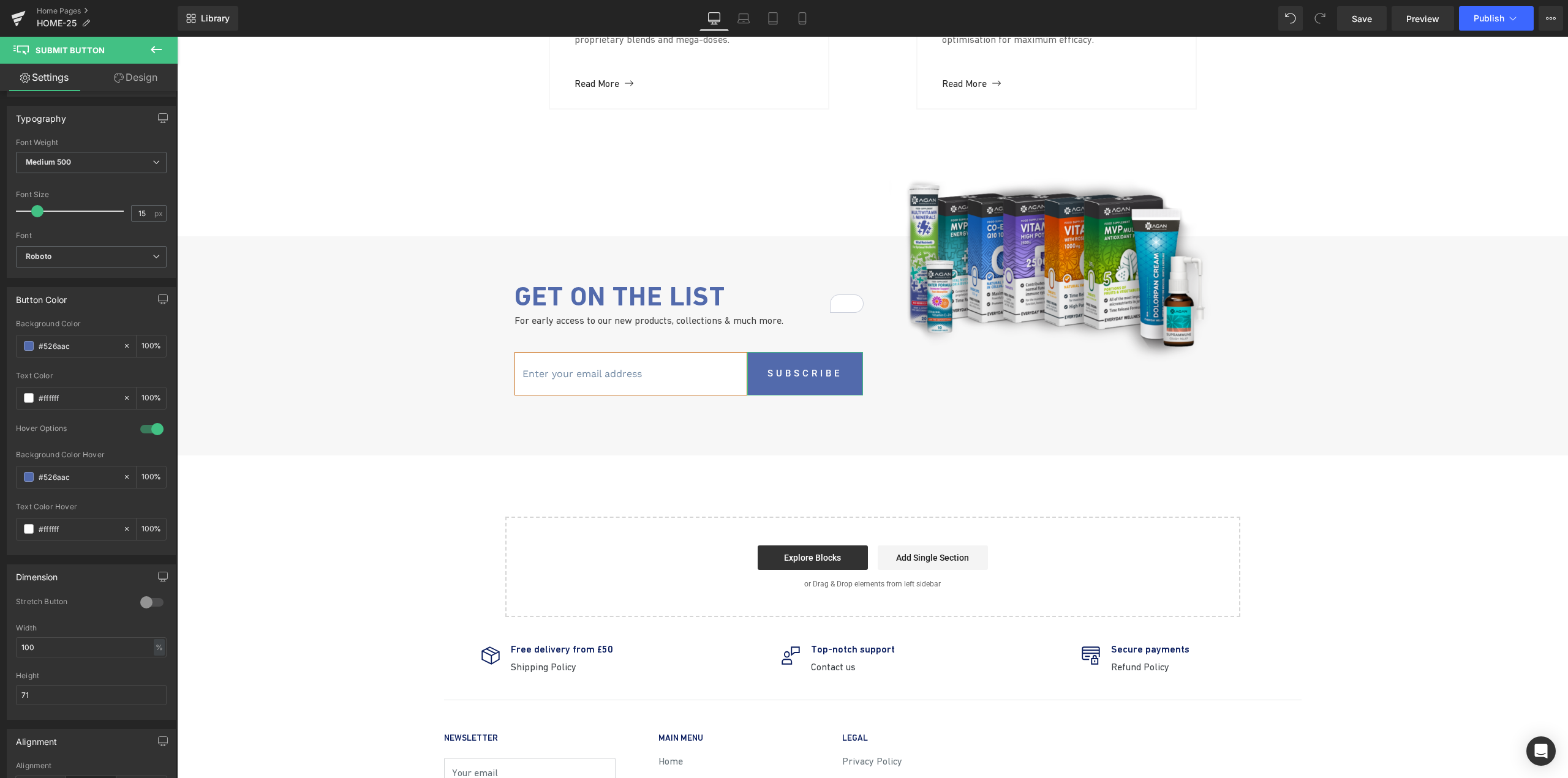
type input "#526aac"
click at [135, 85] on link "Design" at bounding box center [135, 77] width 89 height 28
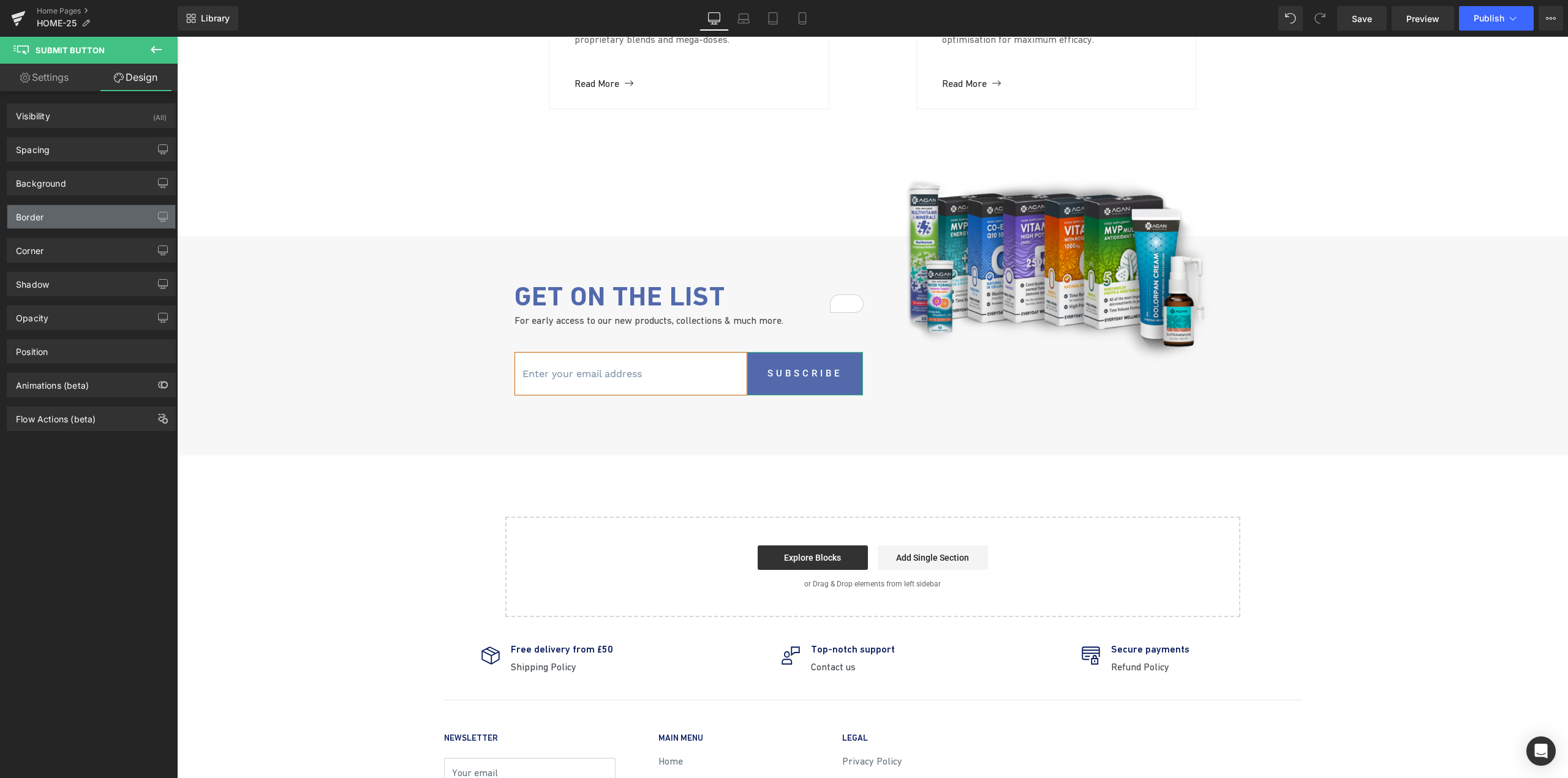
click at [36, 218] on div "Border" at bounding box center [30, 213] width 28 height 17
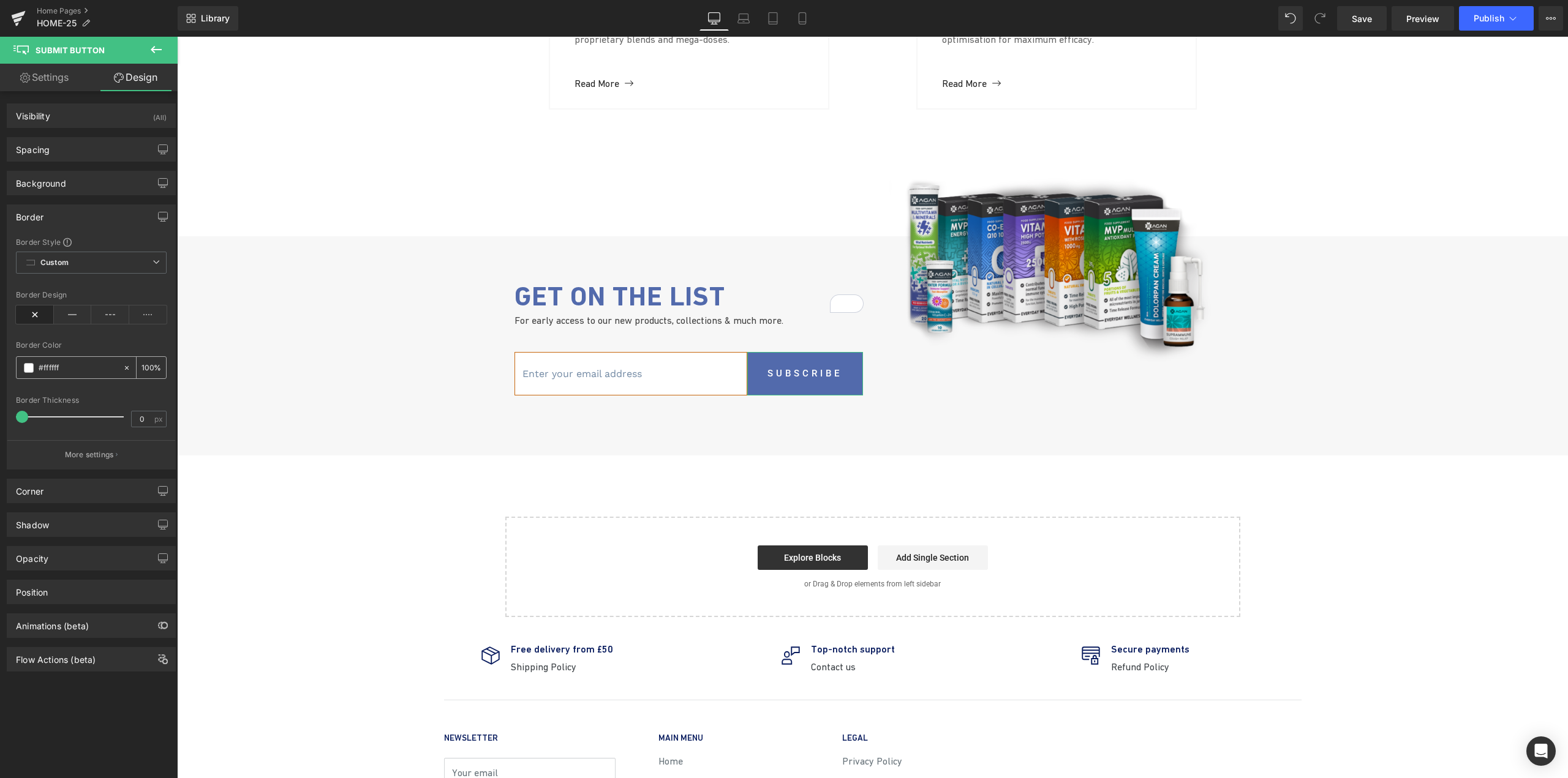
click at [56, 365] on input "#ffffff" at bounding box center [78, 368] width 79 height 13
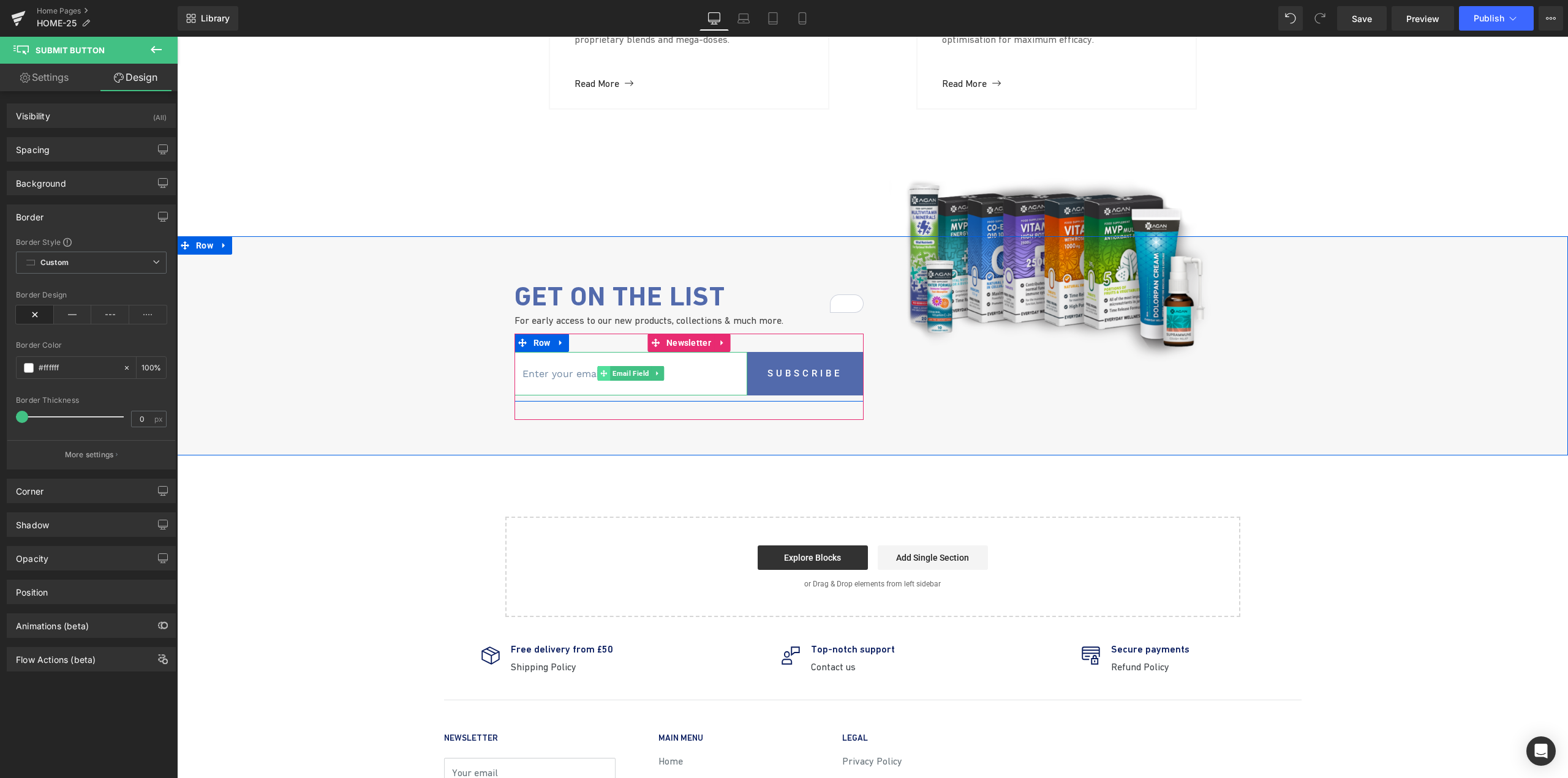
click at [600, 377] on icon at bounding box center [604, 373] width 7 height 7
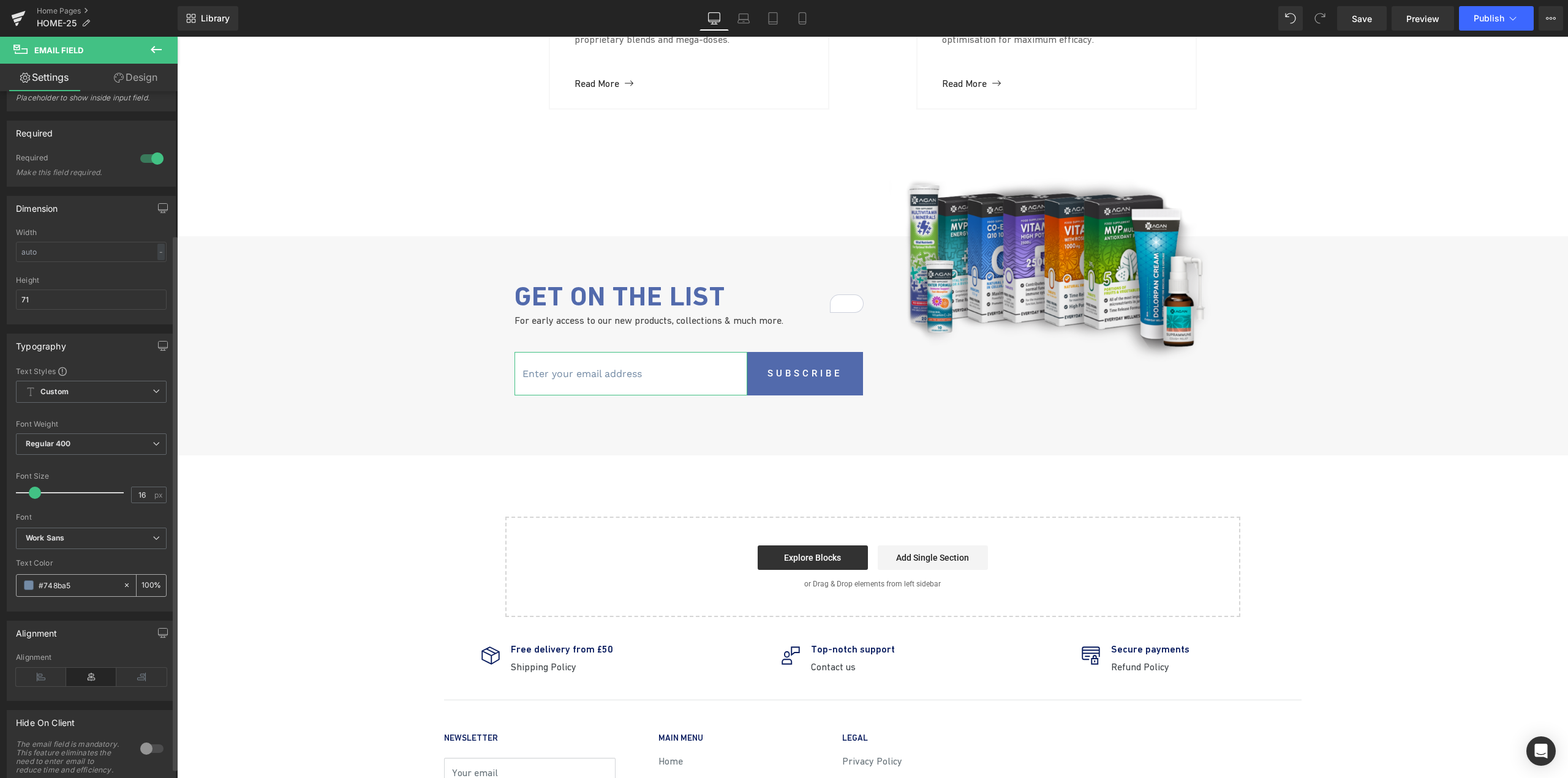
click at [63, 585] on input "#748ba5" at bounding box center [78, 585] width 79 height 13
click at [139, 79] on link "Design" at bounding box center [135, 77] width 89 height 28
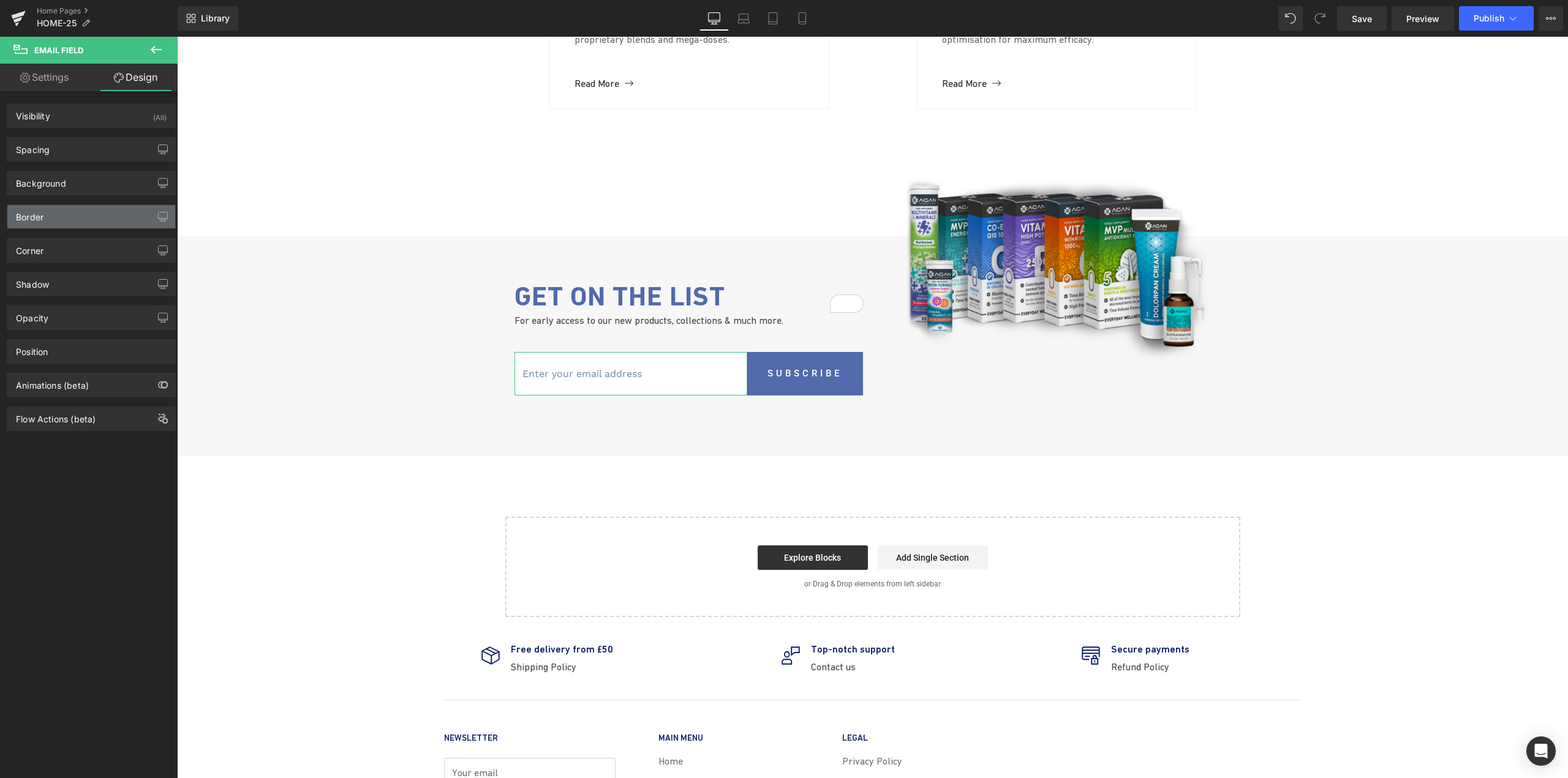
click at [55, 218] on div "Border" at bounding box center [90, 217] width 167 height 23
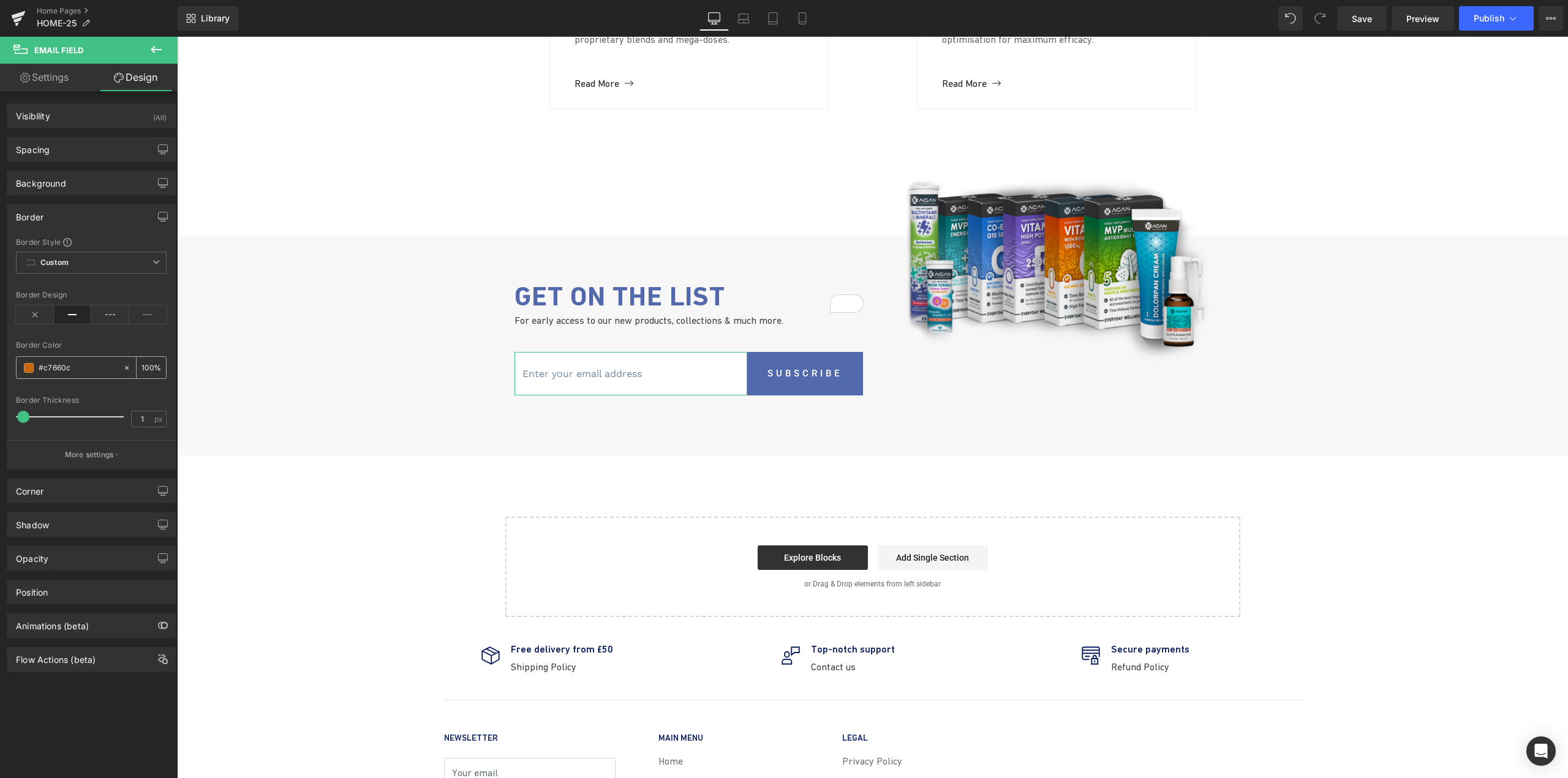
click at [55, 362] on input "#c7660c" at bounding box center [78, 368] width 79 height 13
paste input "526aa"
type input "526aac"
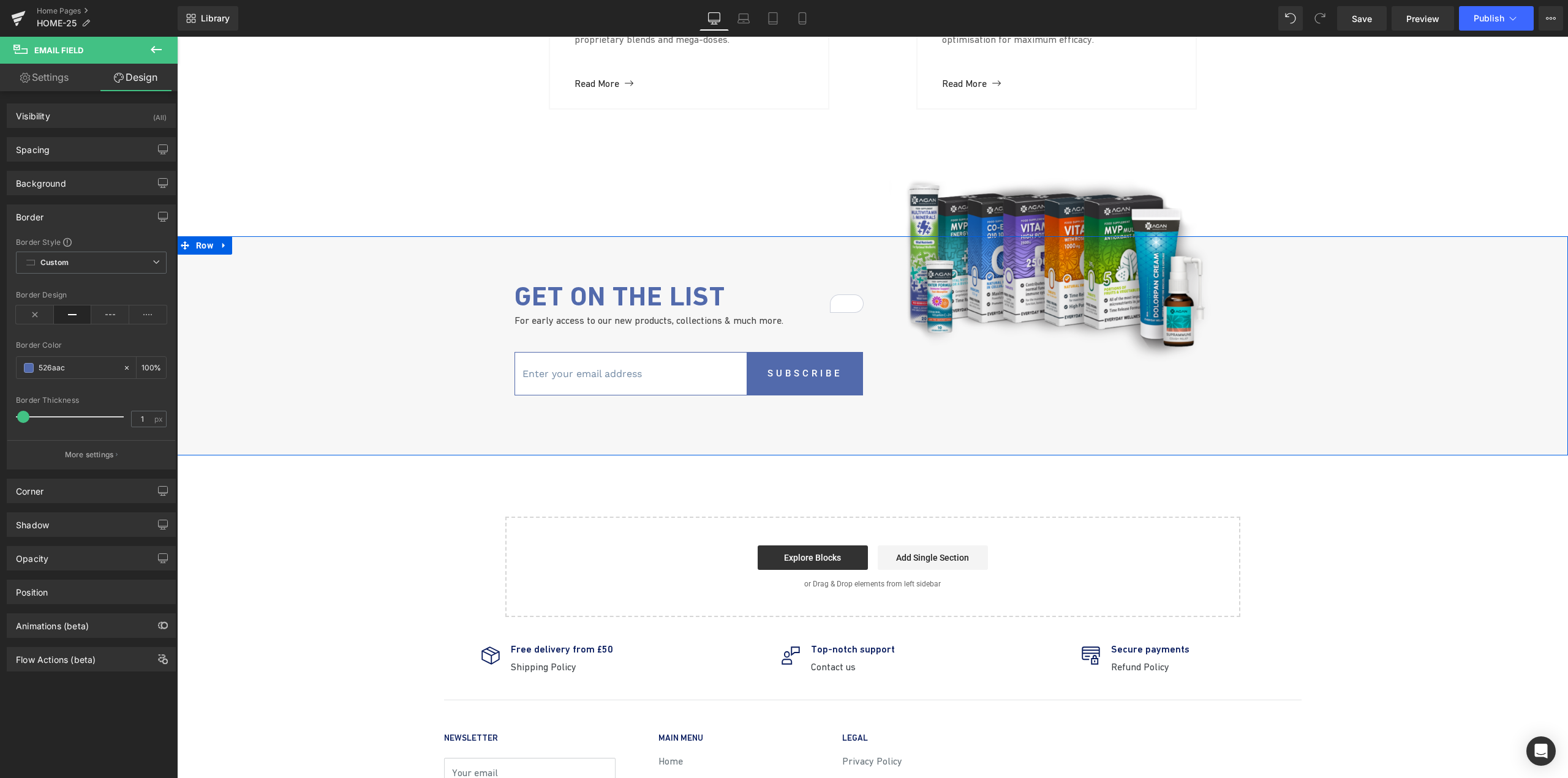
click at [461, 381] on div "Image Get on the list Text Block For early access to our new products, collecti…" at bounding box center [872, 330] width 1391 height 189
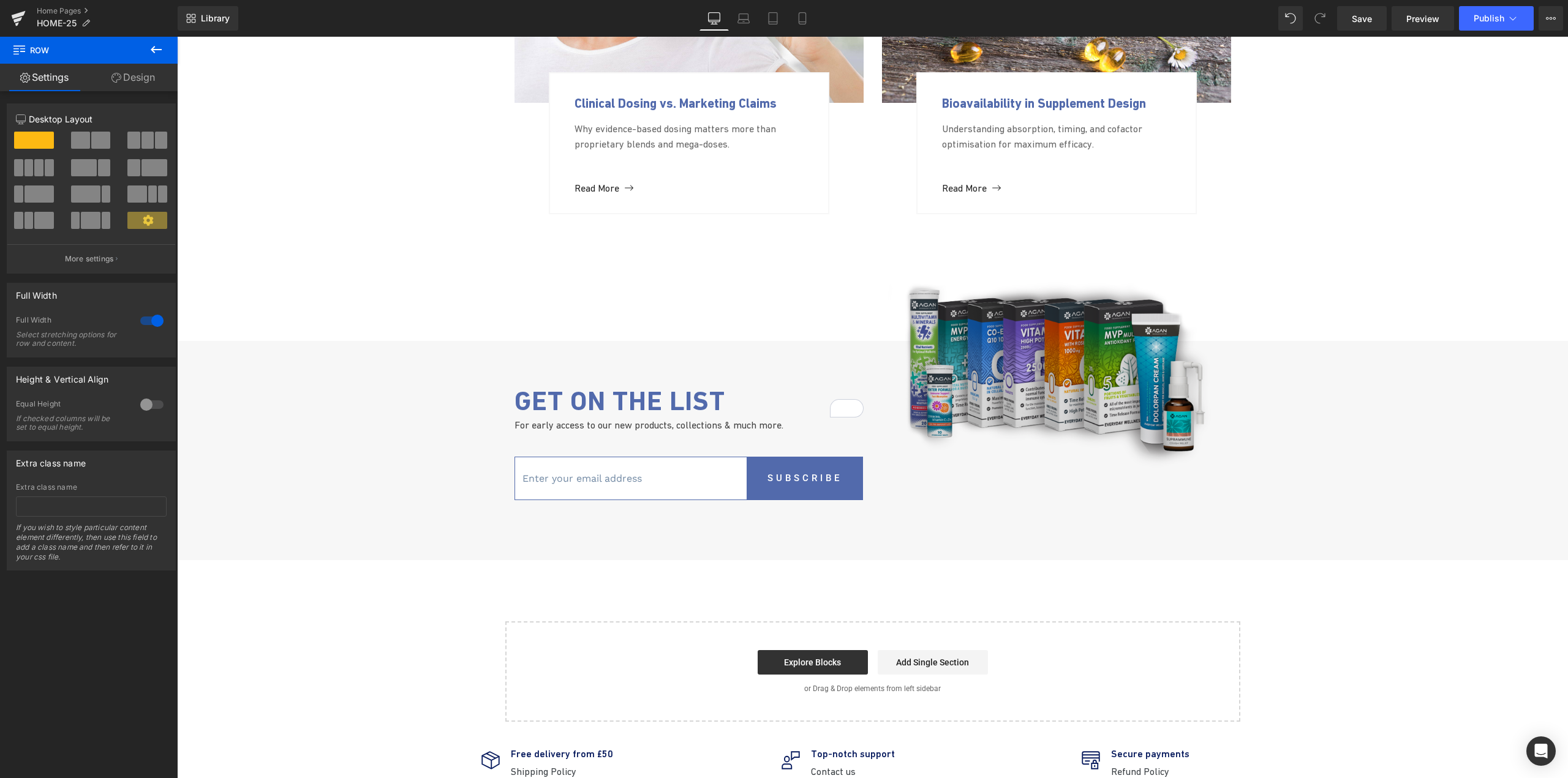
scroll to position [2939, 0]
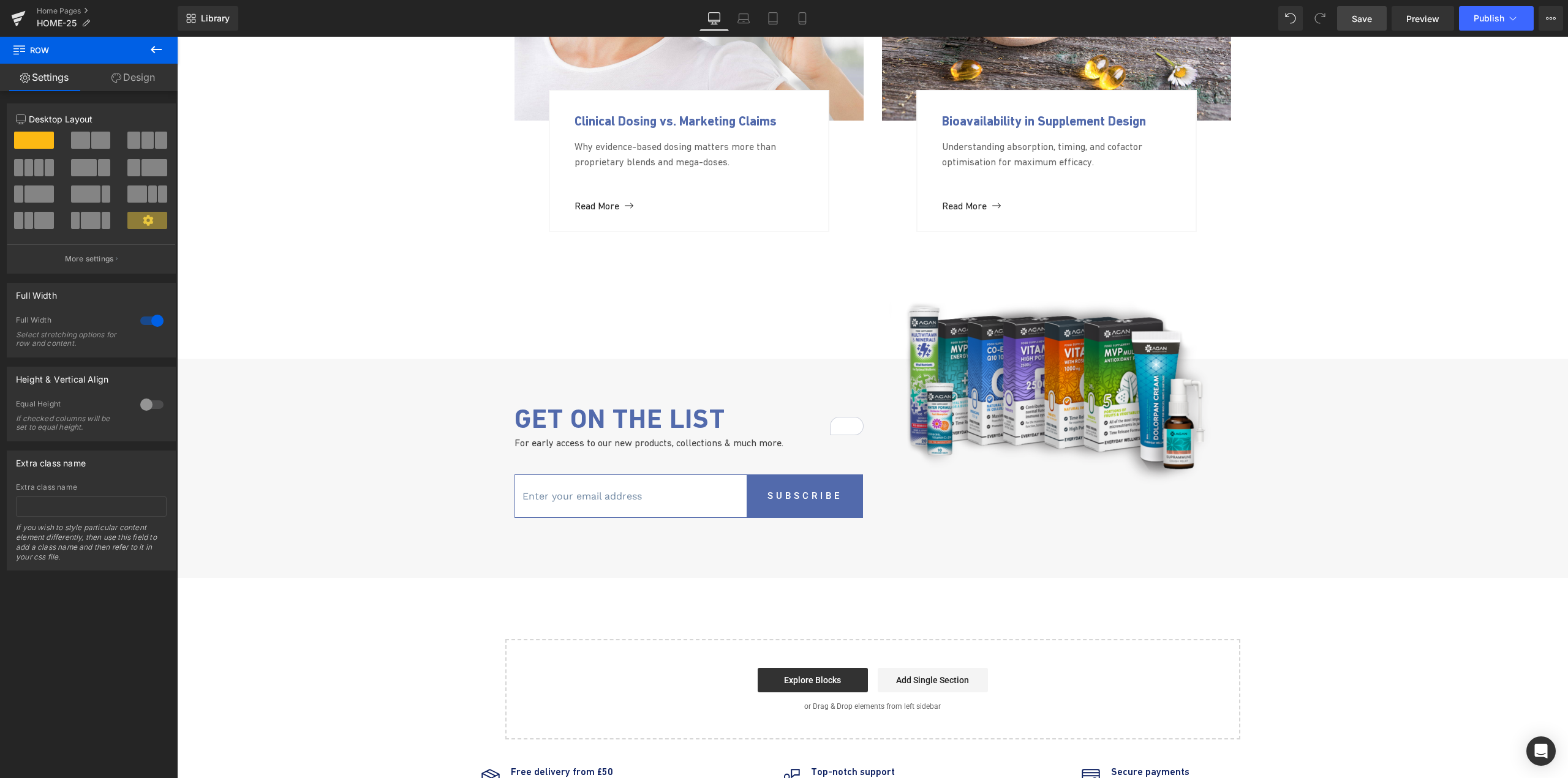
click at [1358, 21] on span "Save" at bounding box center [1362, 19] width 21 height 13
click at [1412, 22] on span "Preview" at bounding box center [1422, 19] width 33 height 13
